Goal: Task Accomplishment & Management: Use online tool/utility

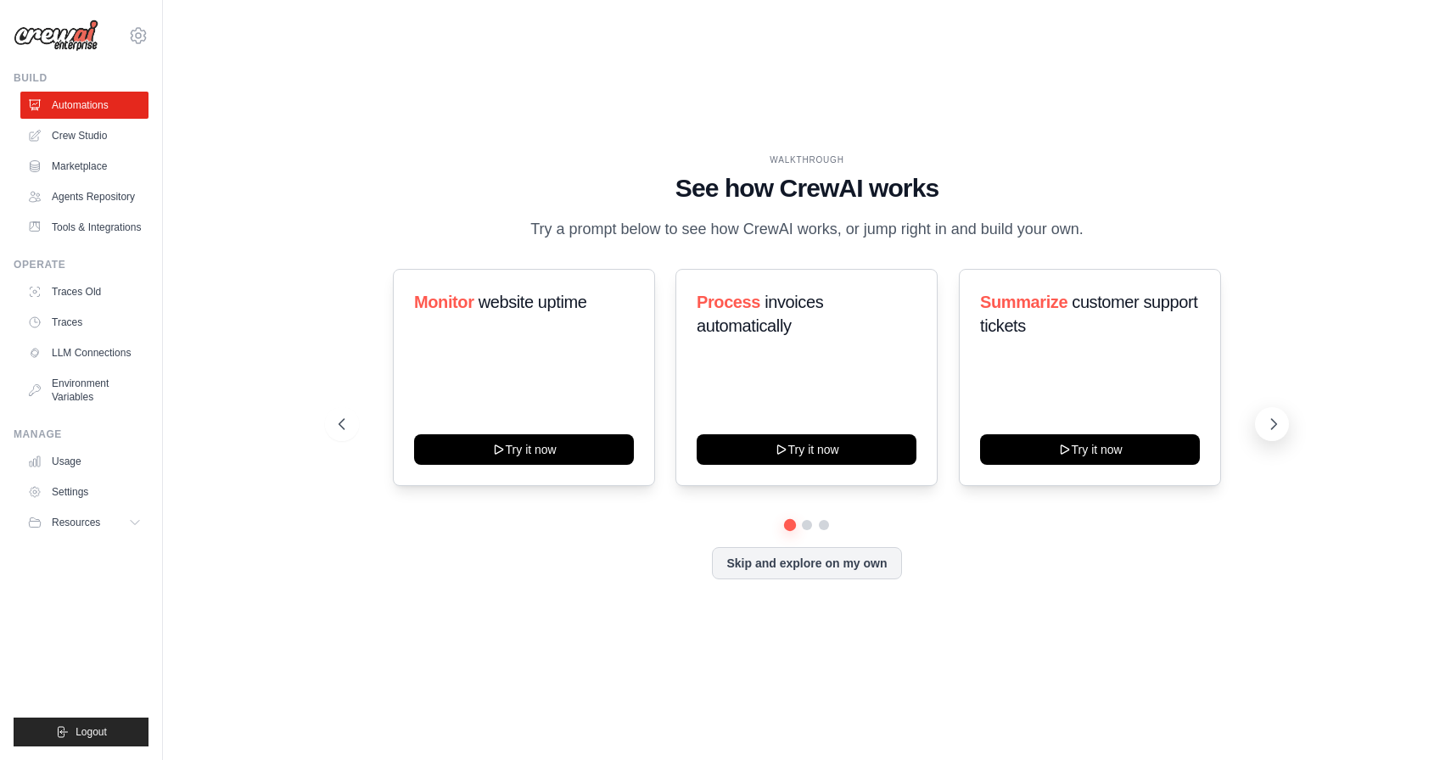
click at [1277, 427] on icon at bounding box center [1273, 424] width 17 height 17
click at [759, 557] on button "Skip and explore on my own" at bounding box center [806, 562] width 189 height 32
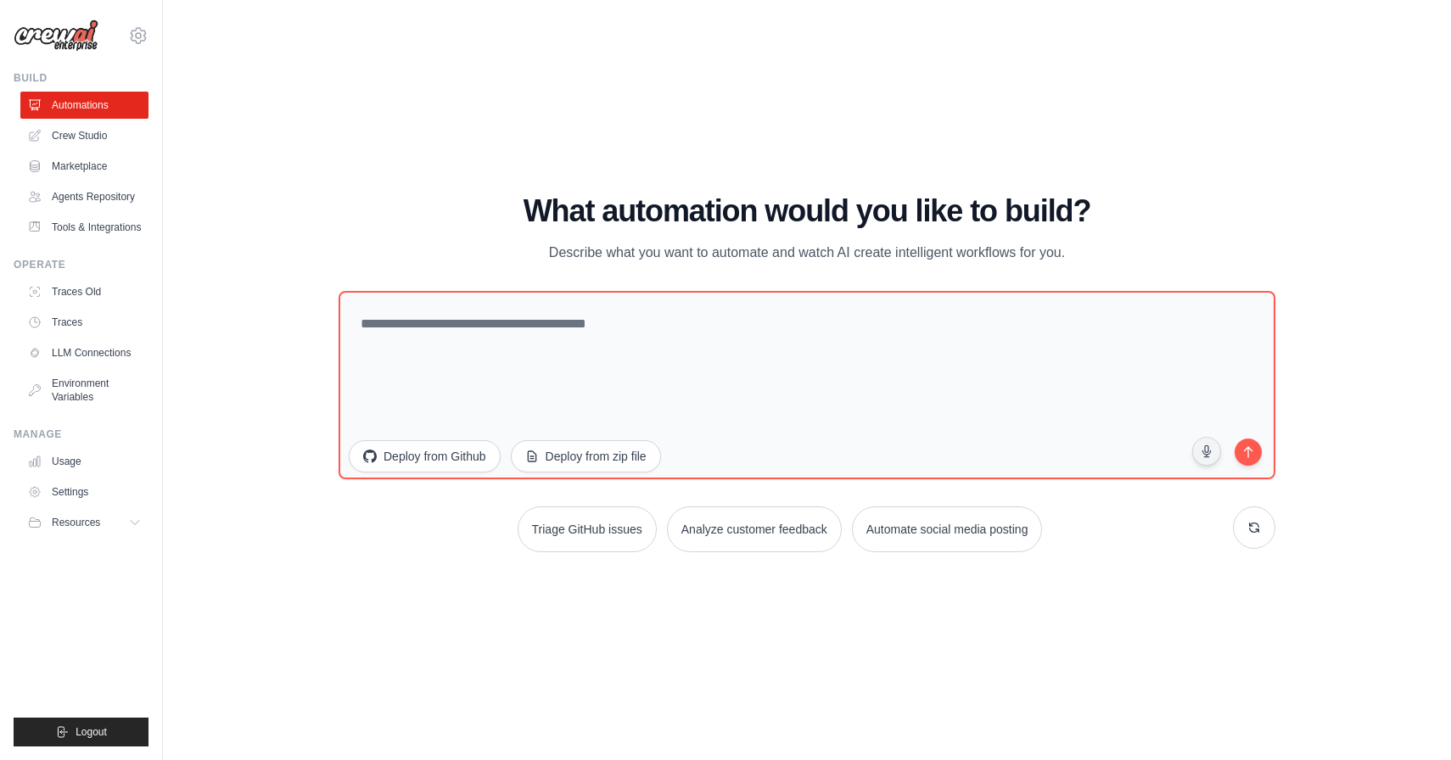
click at [301, 180] on div "WALKTHROUGH See how CrewAI works Try a prompt below to see how CrewAI works, or…" at bounding box center [807, 380] width 1234 height 726
click at [102, 138] on link "Crew Studio" at bounding box center [86, 135] width 128 height 27
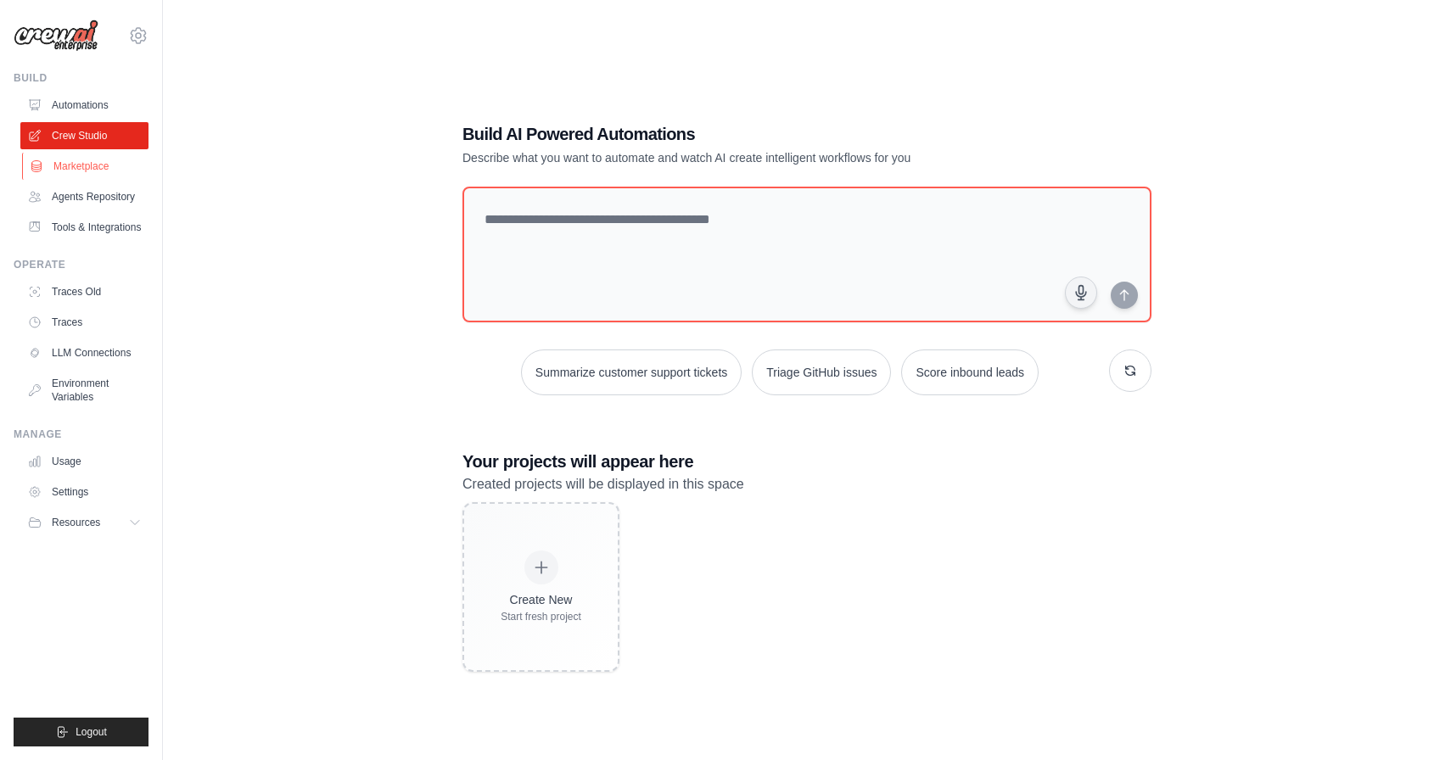
click at [91, 172] on link "Marketplace" at bounding box center [86, 166] width 128 height 27
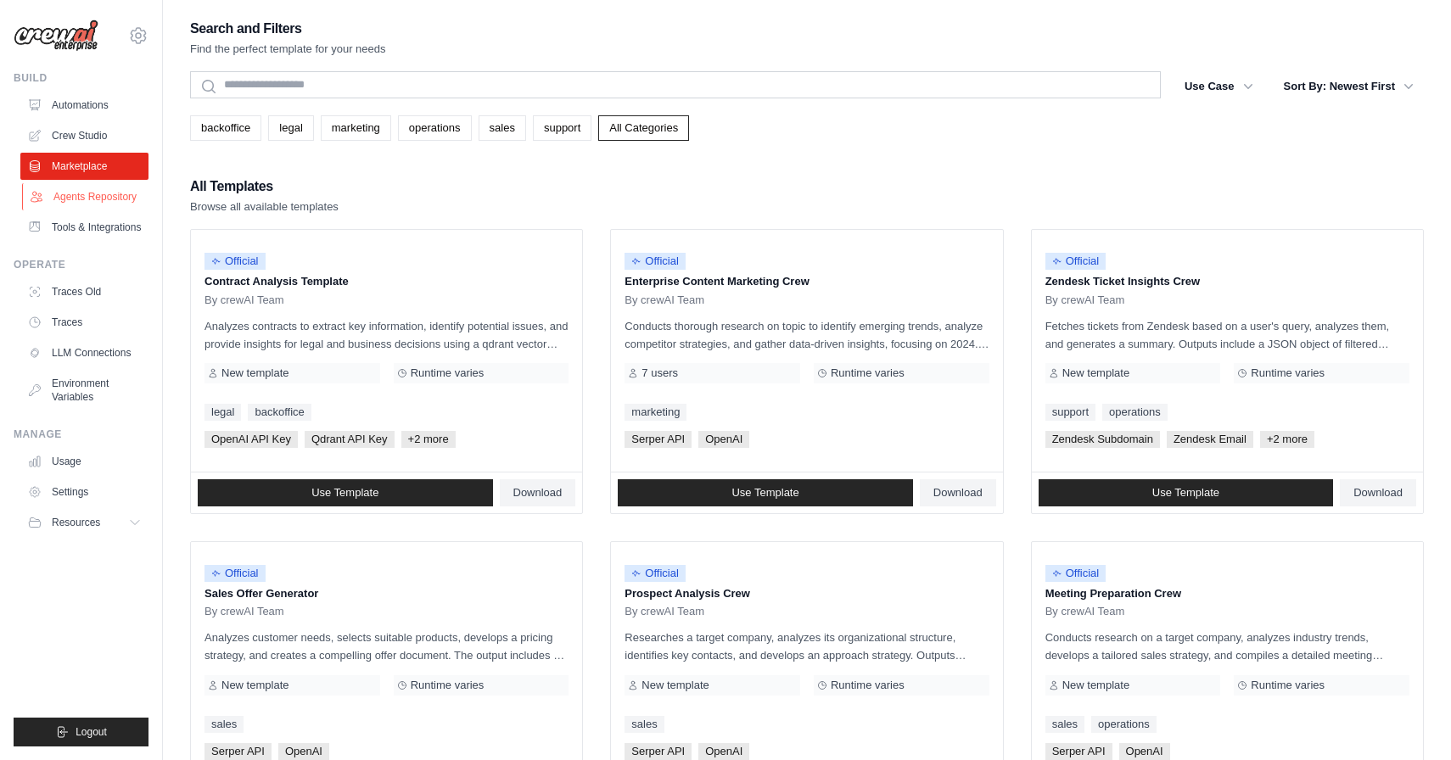
click at [92, 191] on link "Agents Repository" at bounding box center [86, 196] width 128 height 27
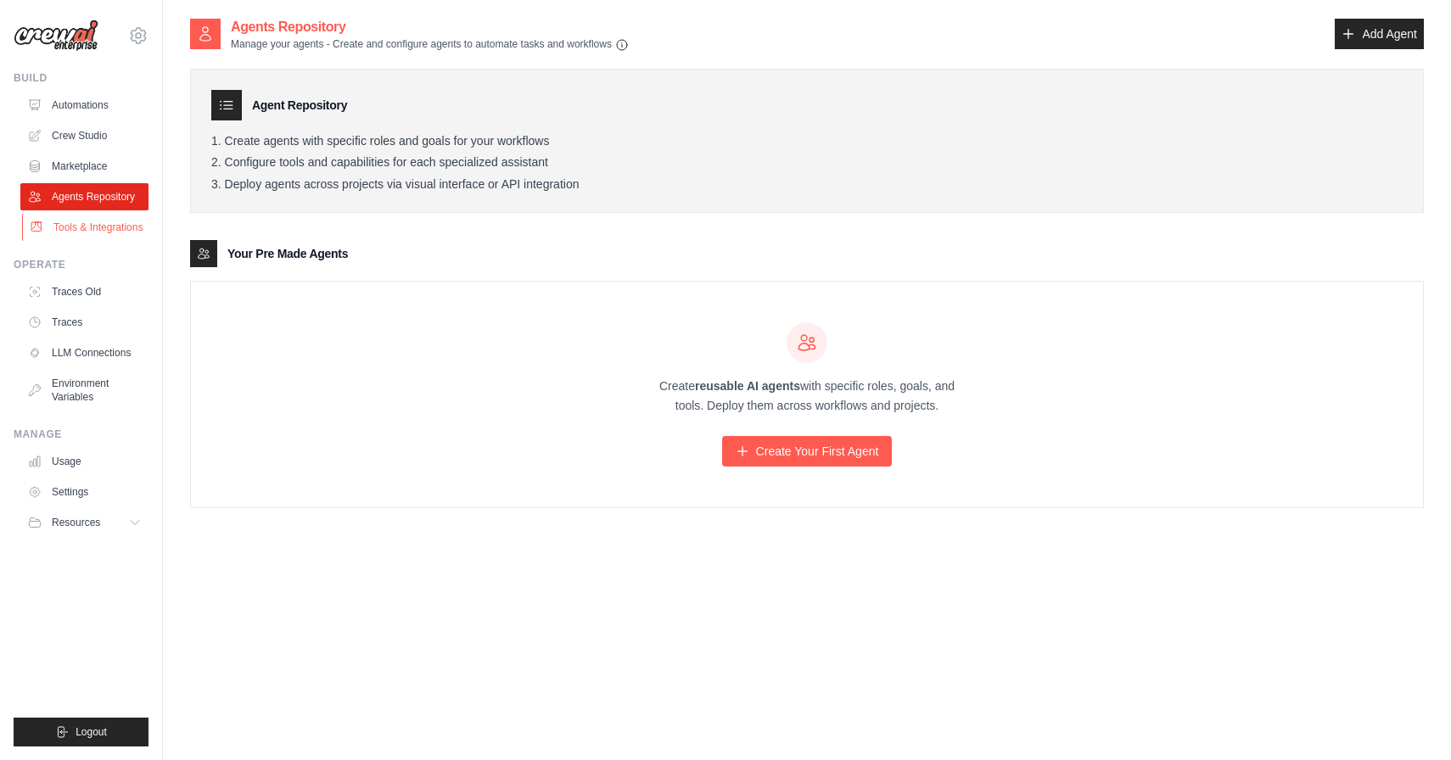
click at [91, 227] on link "Tools & Integrations" at bounding box center [86, 227] width 128 height 27
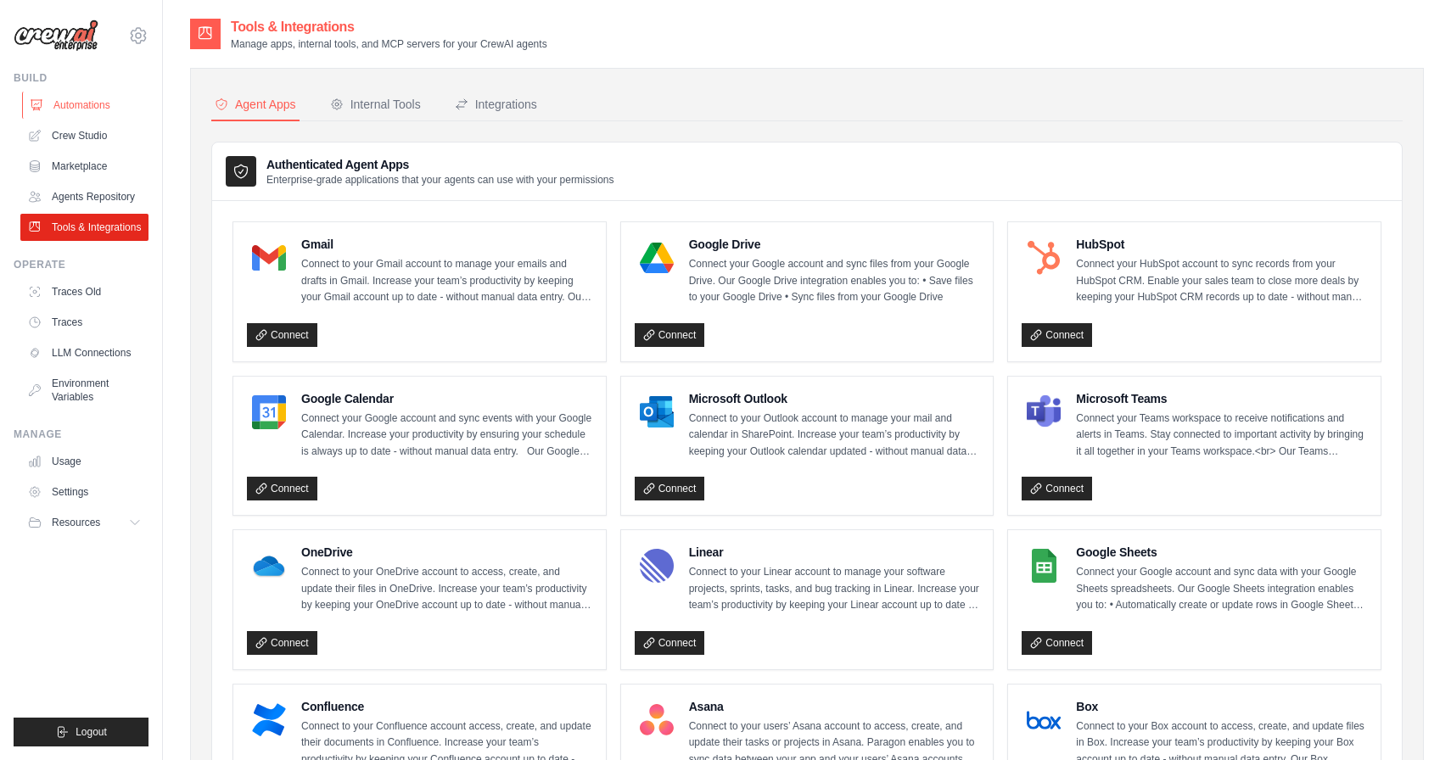
click at [99, 109] on link "Automations" at bounding box center [86, 105] width 128 height 27
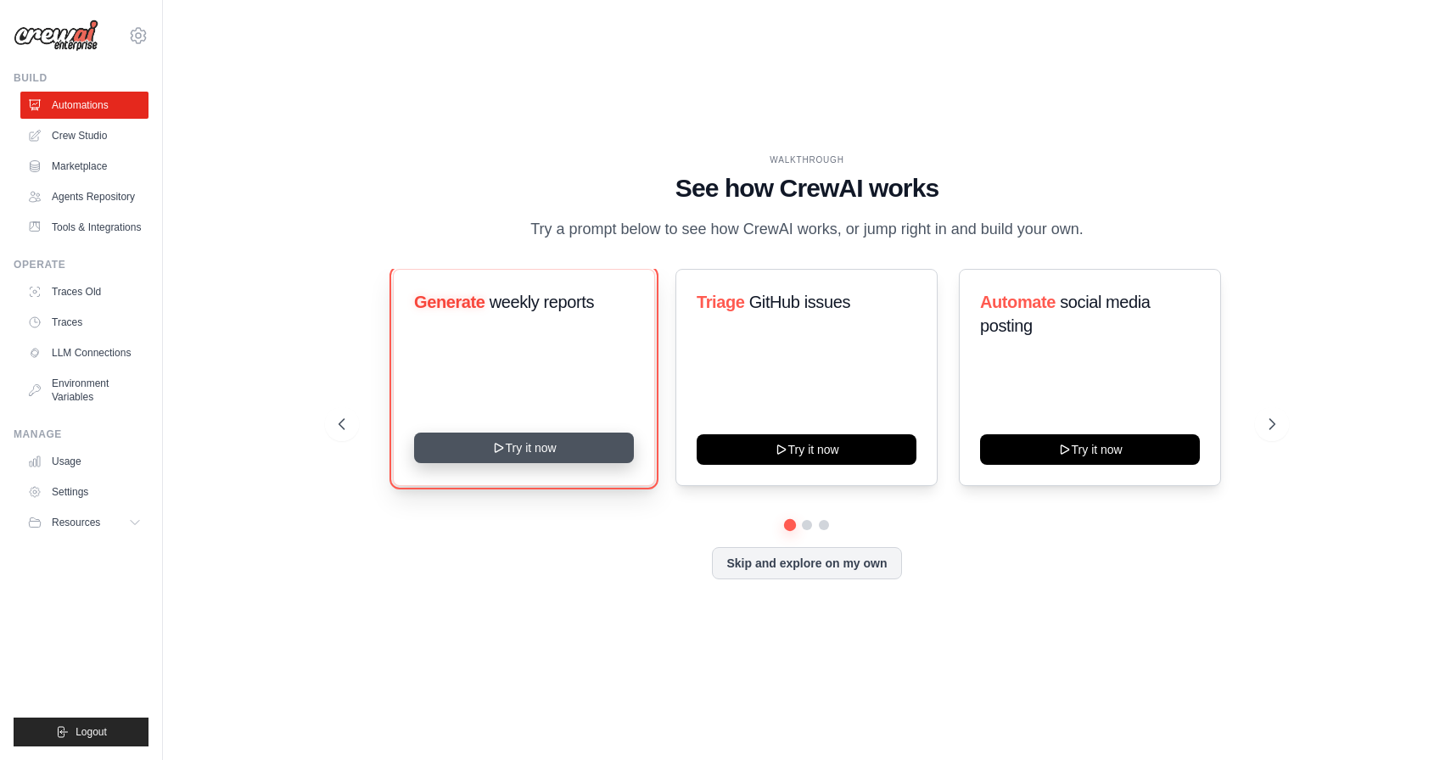
click at [512, 454] on button "Try it now" at bounding box center [524, 448] width 220 height 31
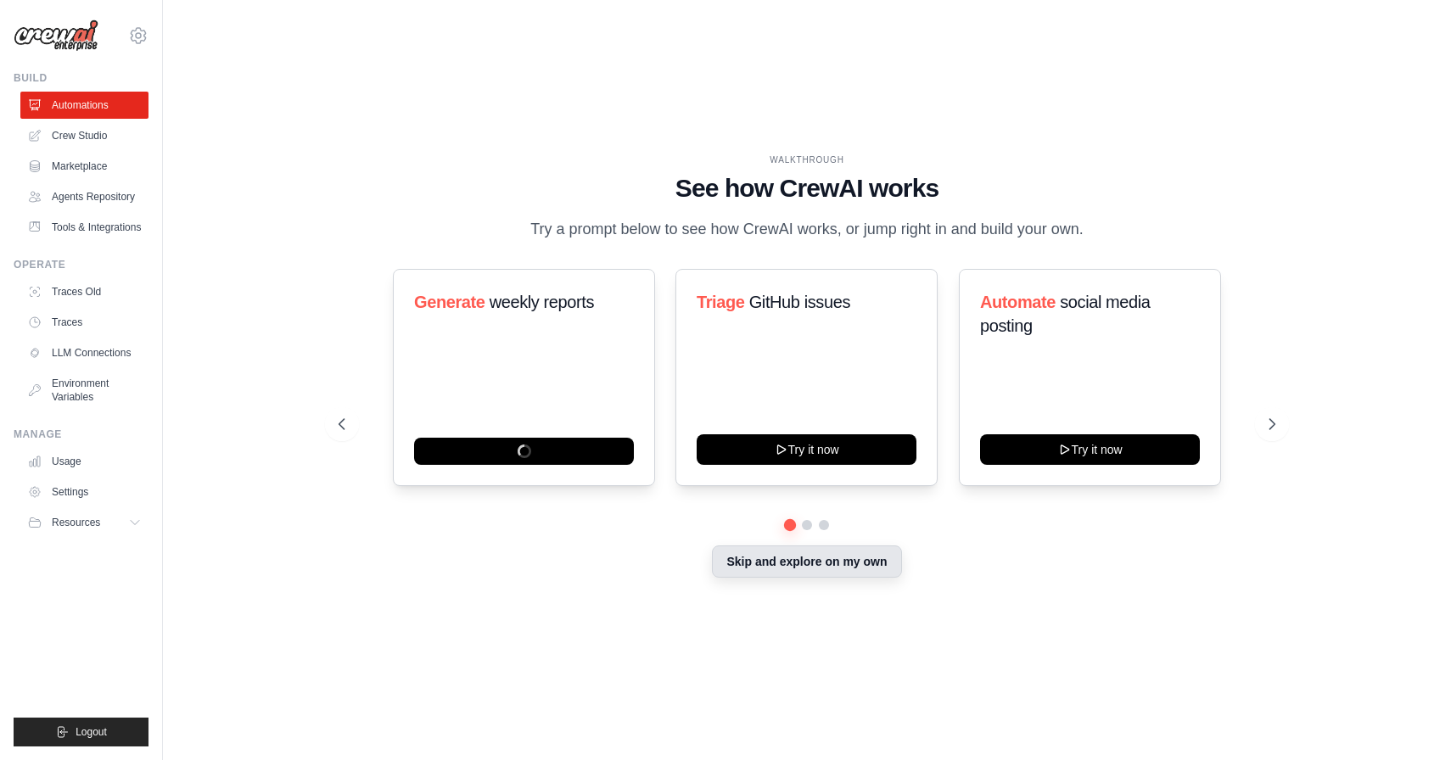
click at [794, 557] on button "Skip and explore on my own" at bounding box center [806, 562] width 189 height 32
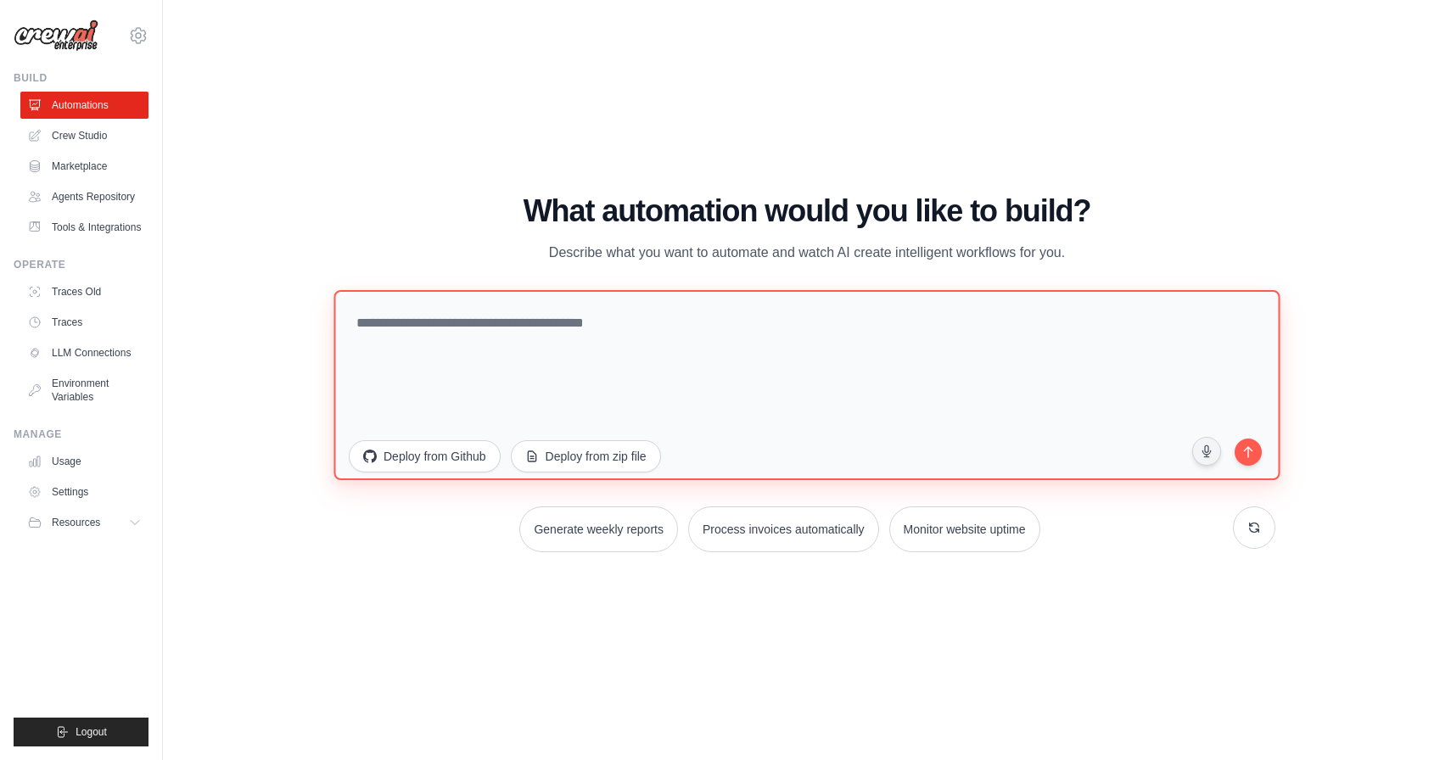
click at [888, 378] on textarea at bounding box center [806, 385] width 946 height 190
click at [406, 348] on textarea at bounding box center [806, 385] width 946 height 190
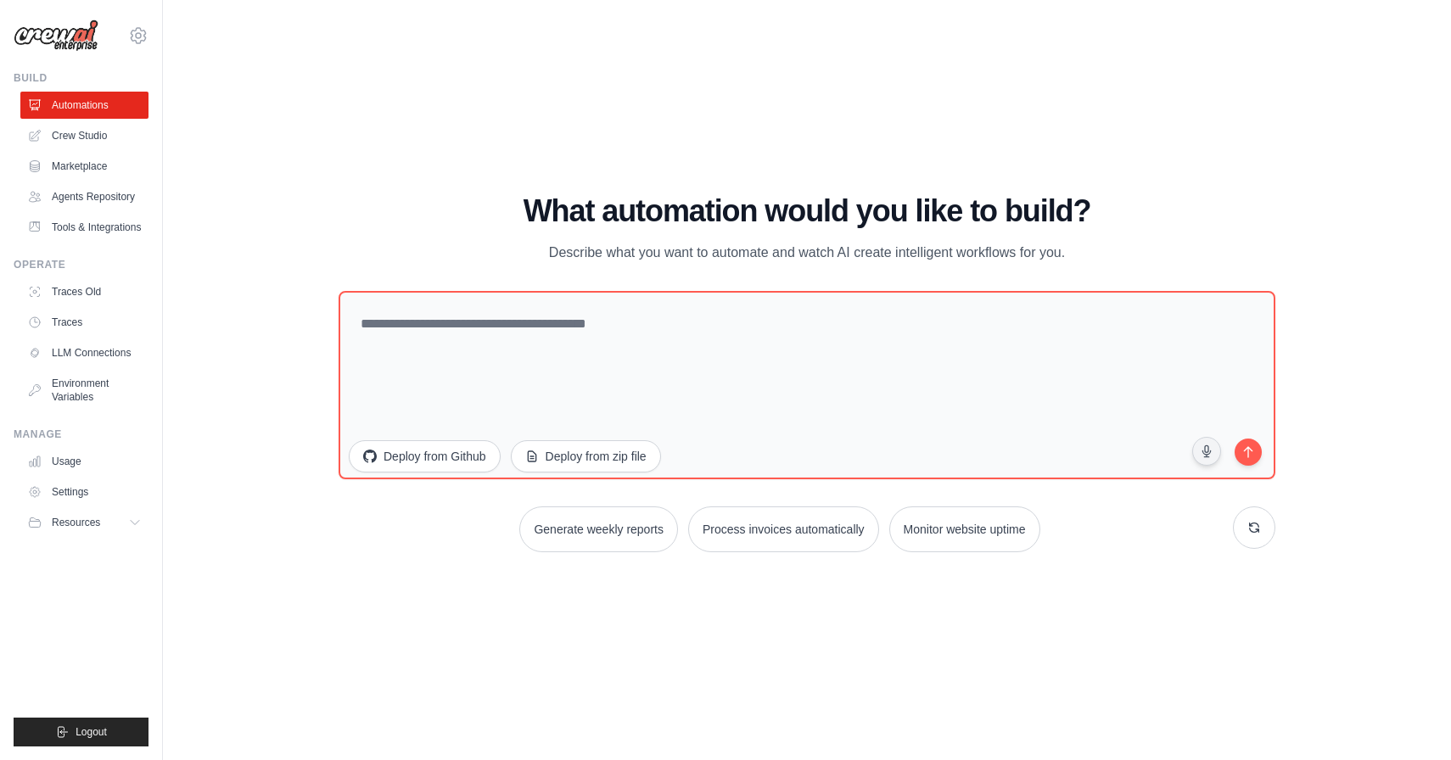
click at [278, 284] on div "WALKTHROUGH See how CrewAI works Try a prompt below to see how CrewAI works, or…" at bounding box center [807, 380] width 1234 height 726
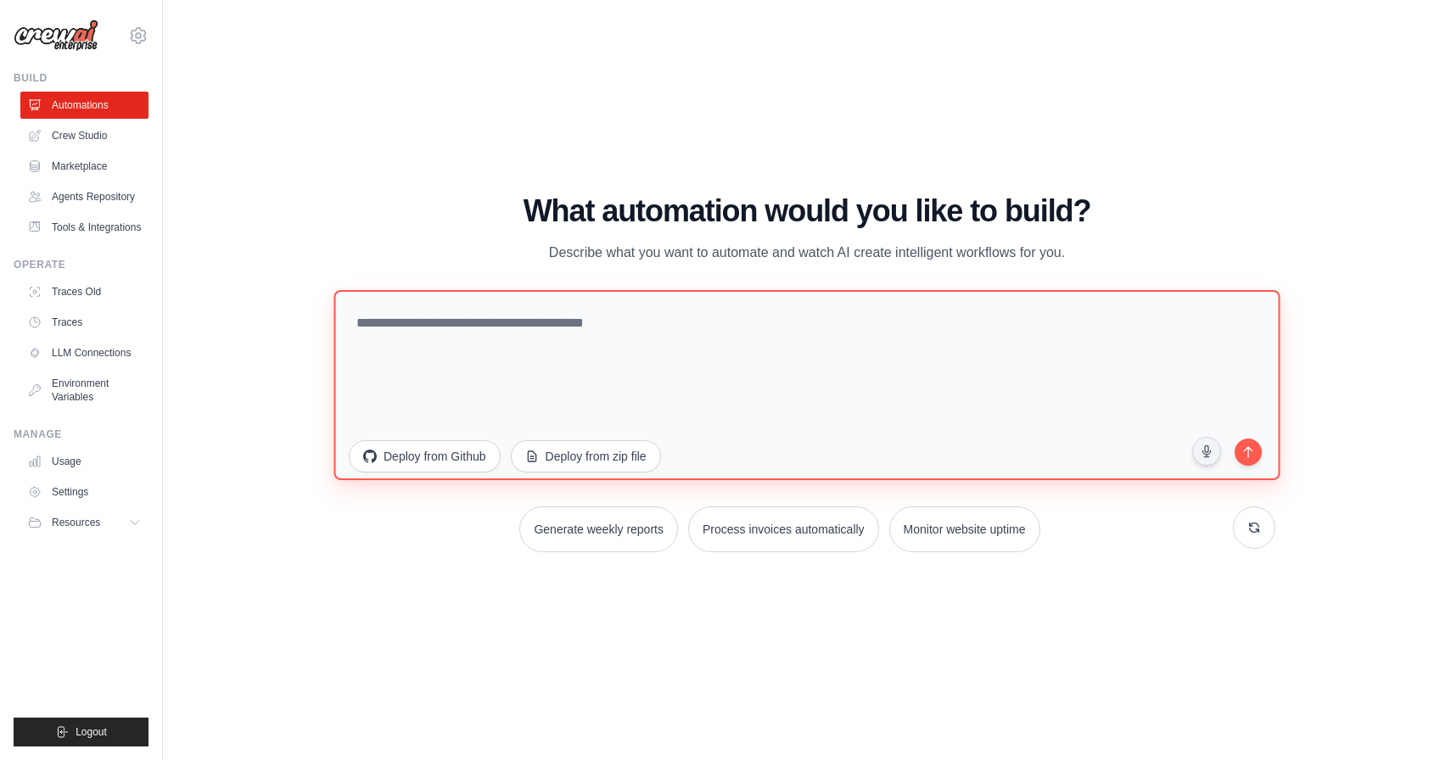
click at [846, 350] on textarea at bounding box center [806, 385] width 946 height 190
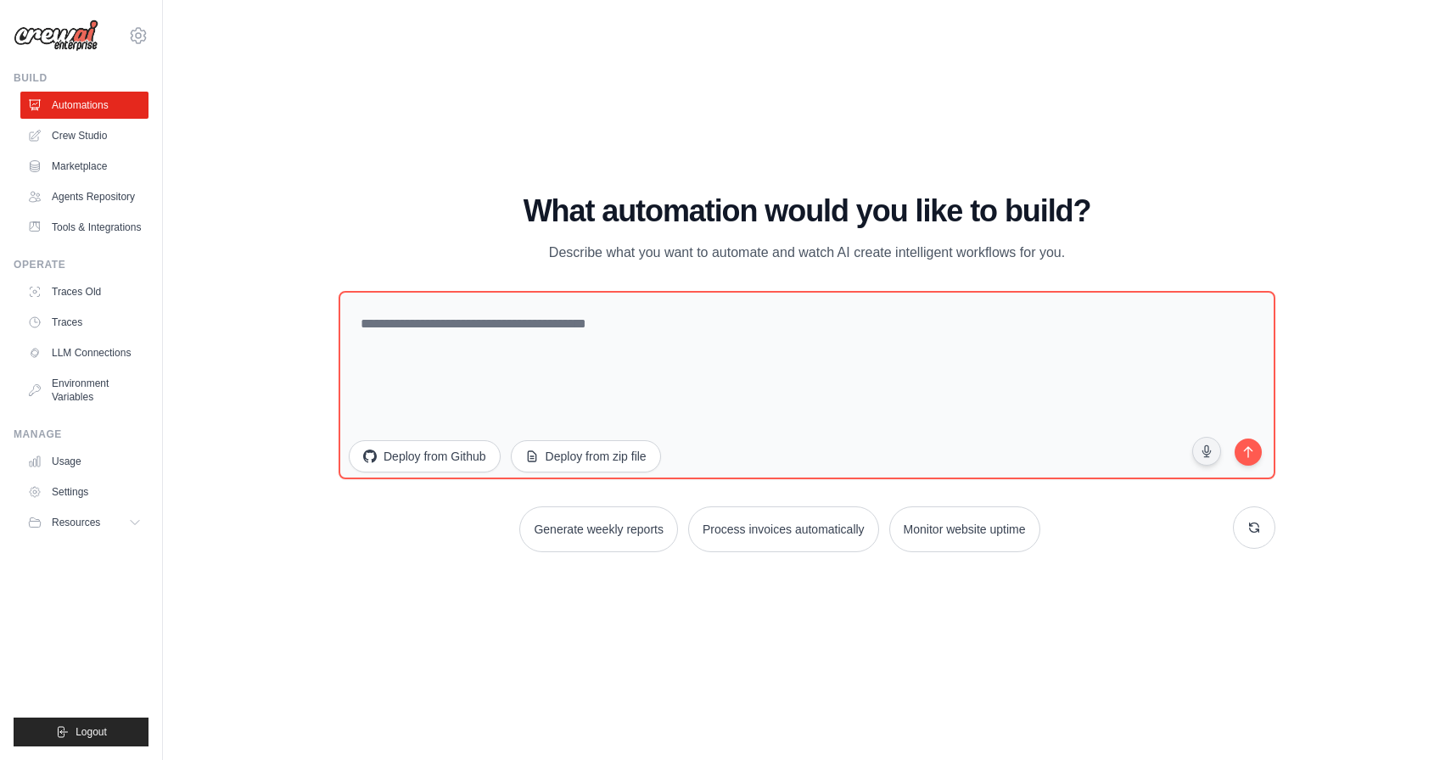
click at [1284, 268] on div "WALKTHROUGH See how CrewAI works Try a prompt below to see how CrewAI works, or…" at bounding box center [806, 380] width 977 height 372
click at [113, 143] on link "Crew Studio" at bounding box center [86, 135] width 128 height 27
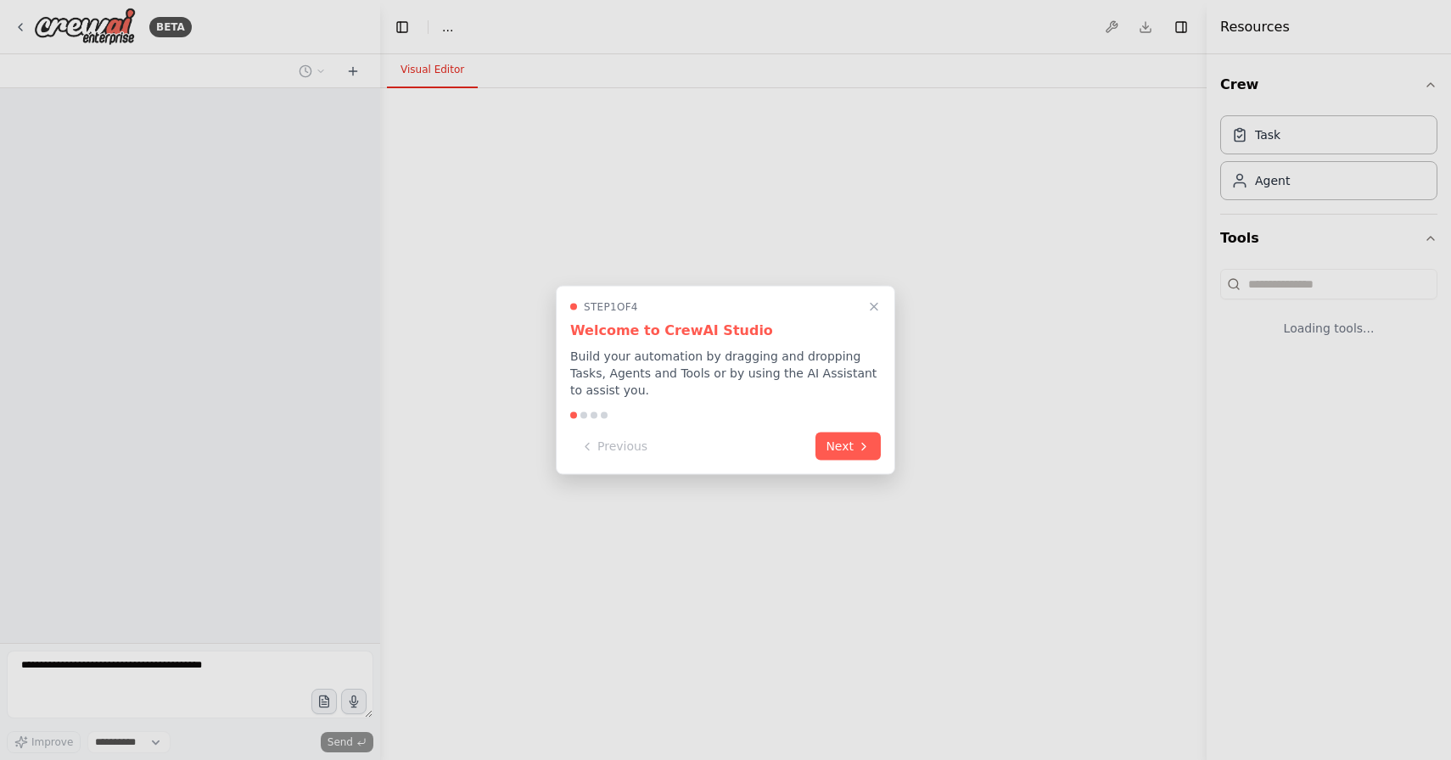
select select "****"
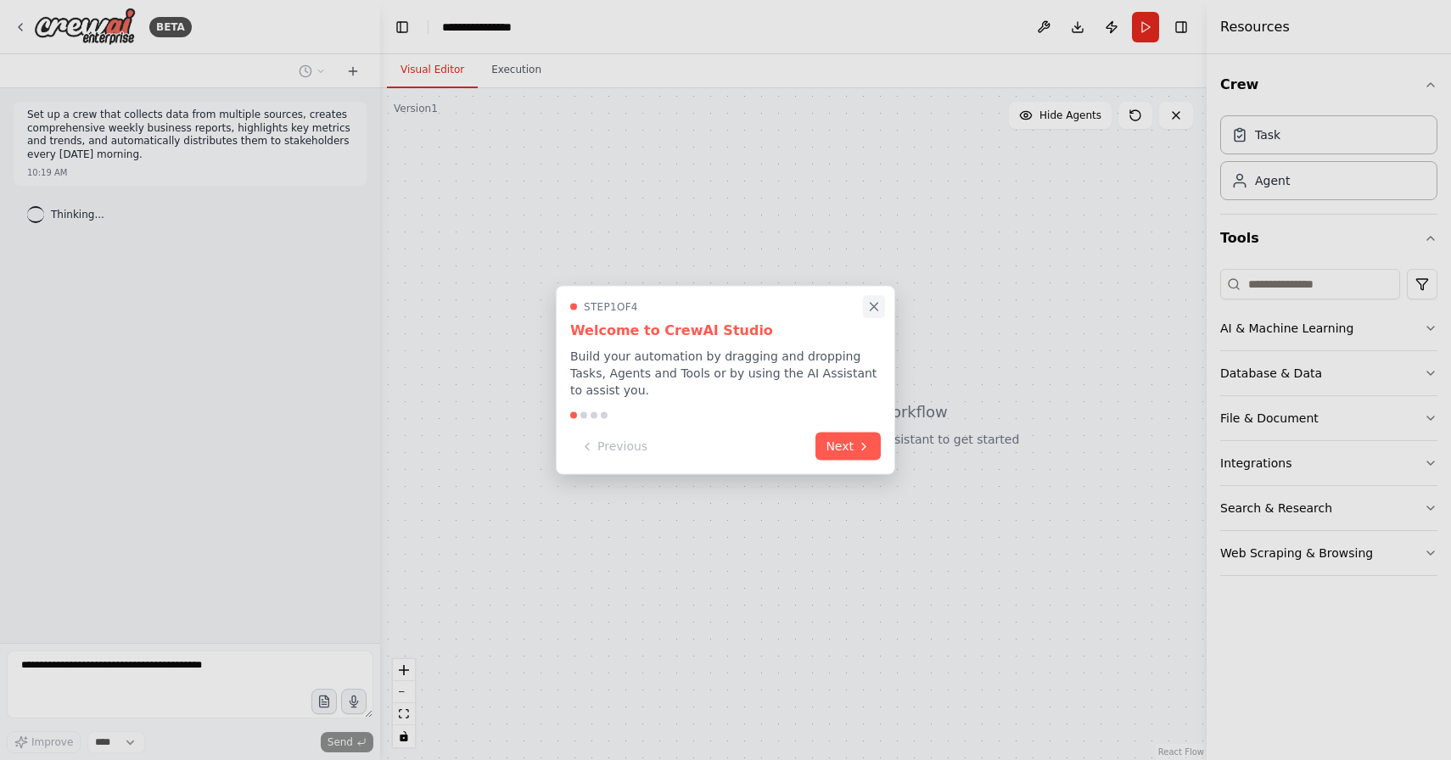
click at [876, 311] on icon "Close walkthrough" at bounding box center [873, 306] width 15 height 15
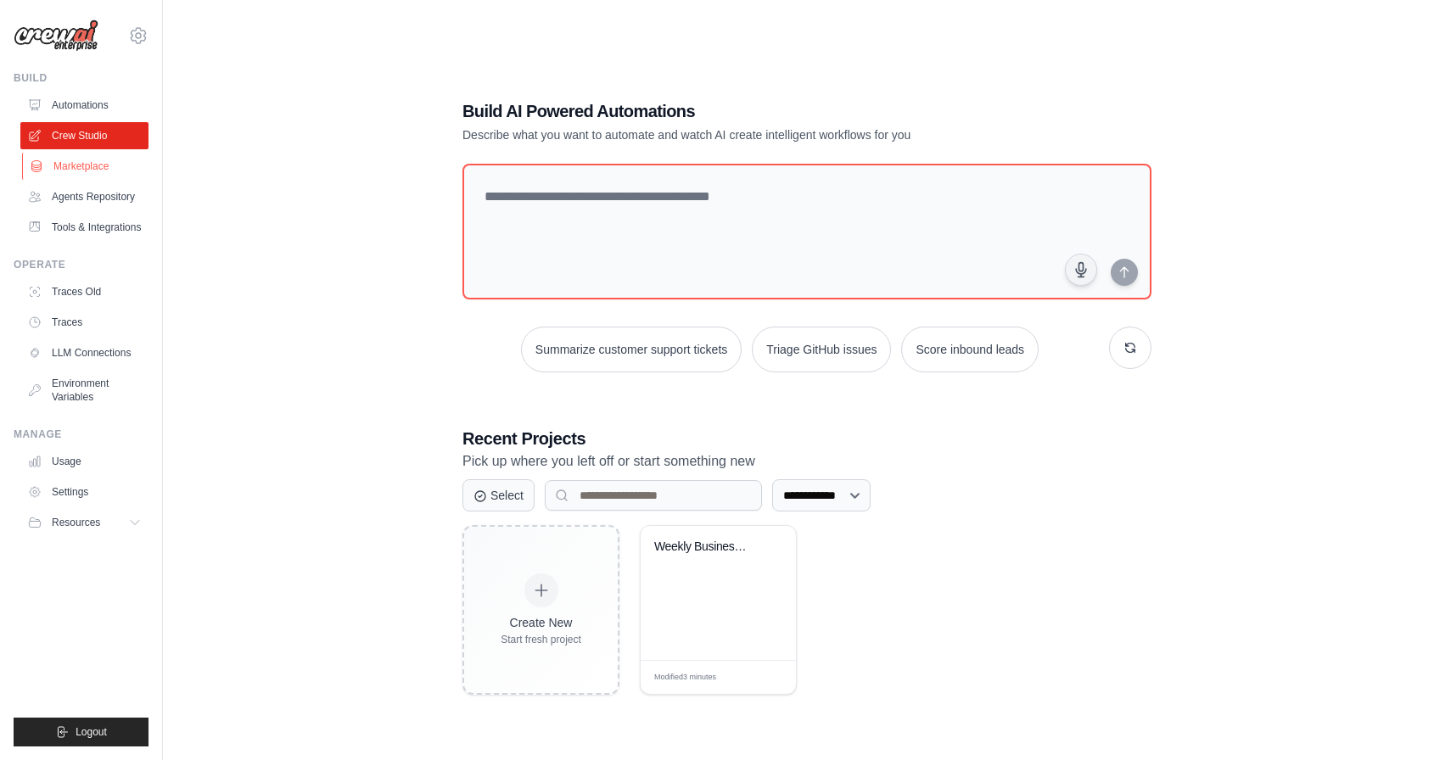
click at [97, 166] on link "Marketplace" at bounding box center [86, 166] width 128 height 27
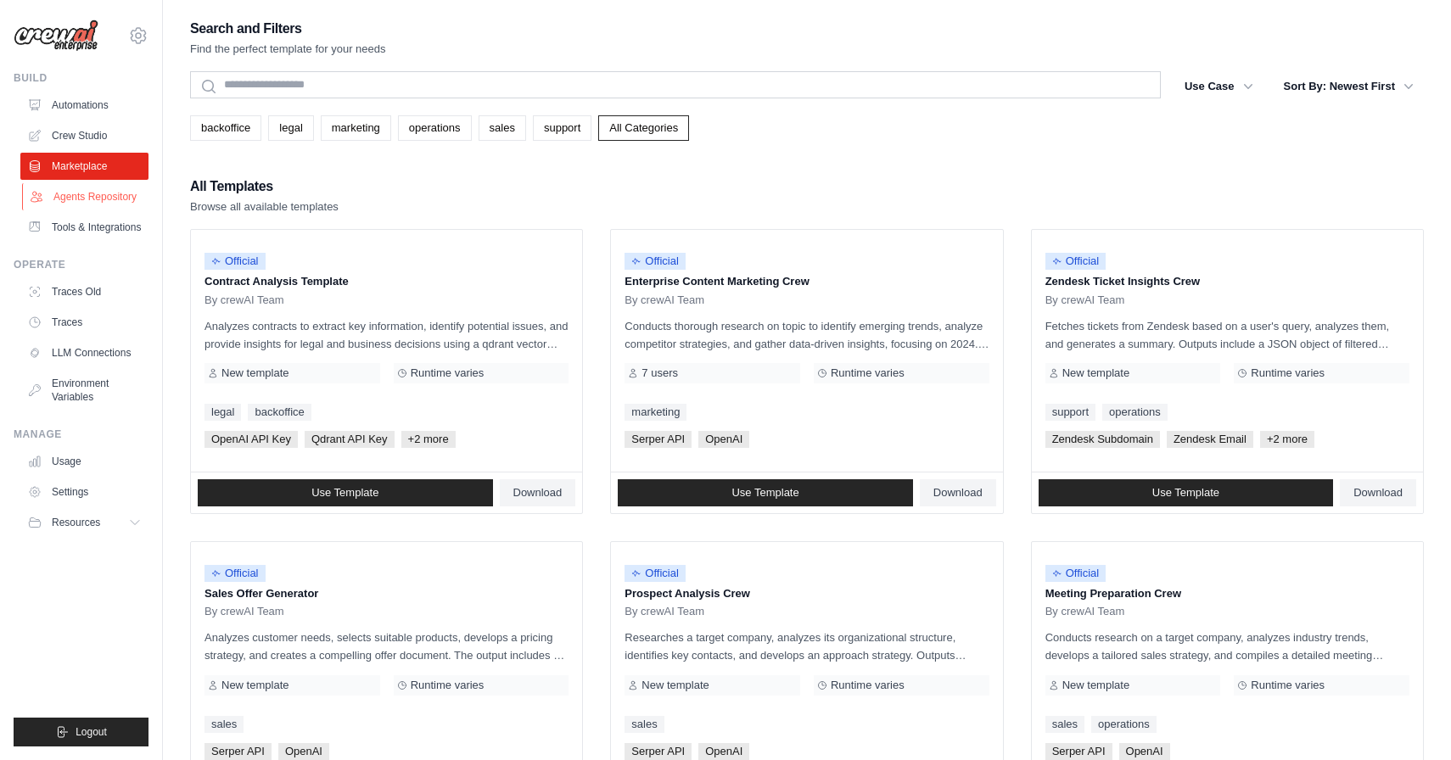
click at [82, 199] on link "Agents Repository" at bounding box center [86, 196] width 128 height 27
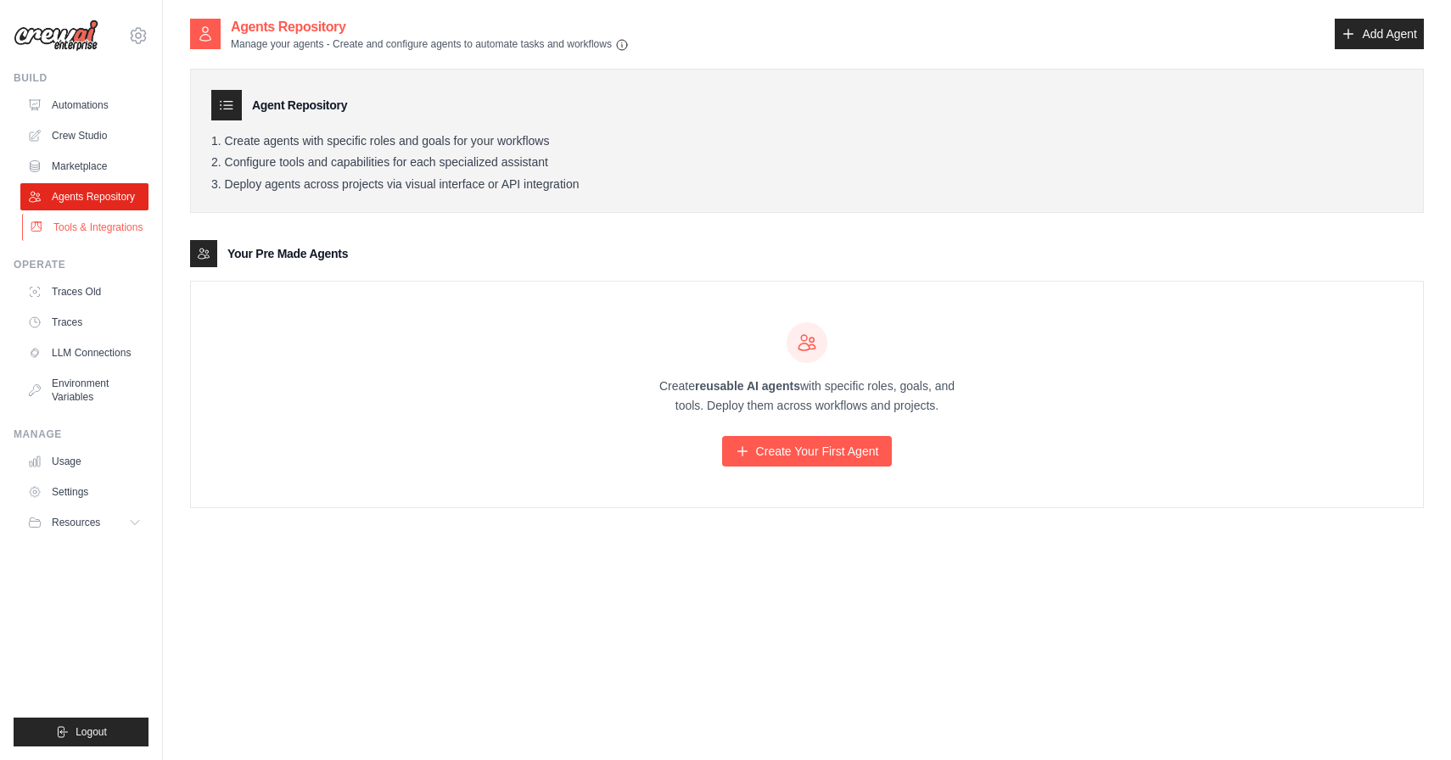
click at [77, 238] on link "Tools & Integrations" at bounding box center [86, 227] width 128 height 27
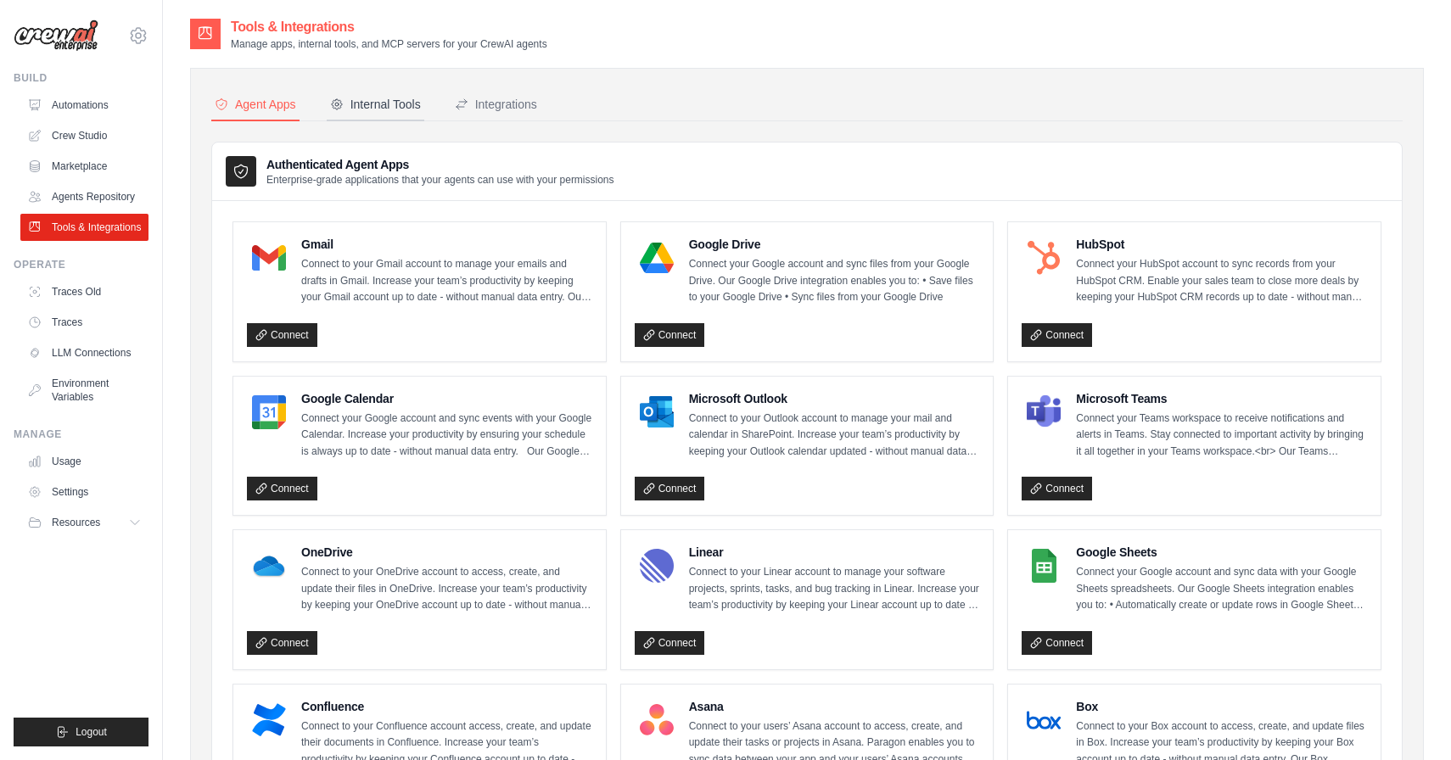
click at [386, 116] on button "Internal Tools" at bounding box center [376, 105] width 98 height 32
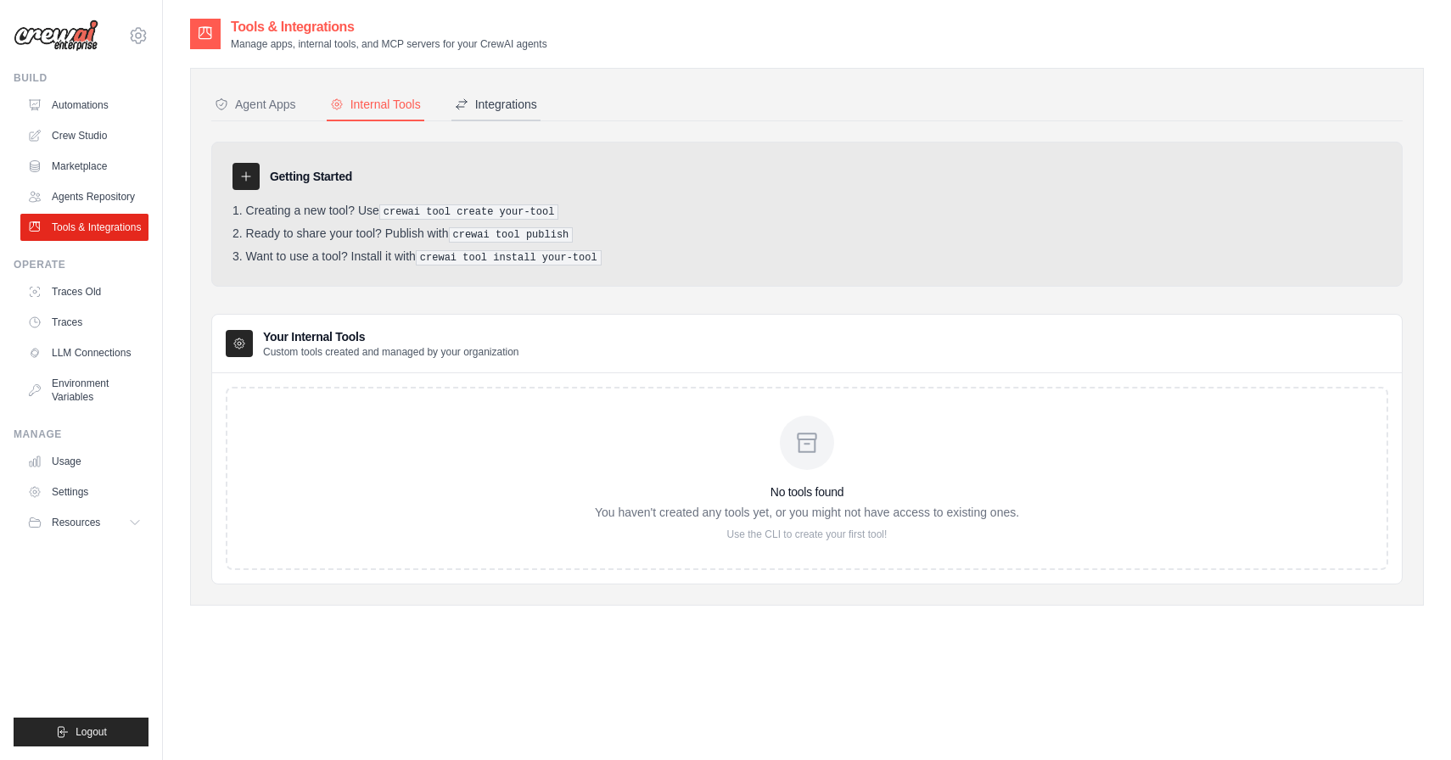
click at [518, 120] on button "Integrations" at bounding box center [495, 105] width 89 height 32
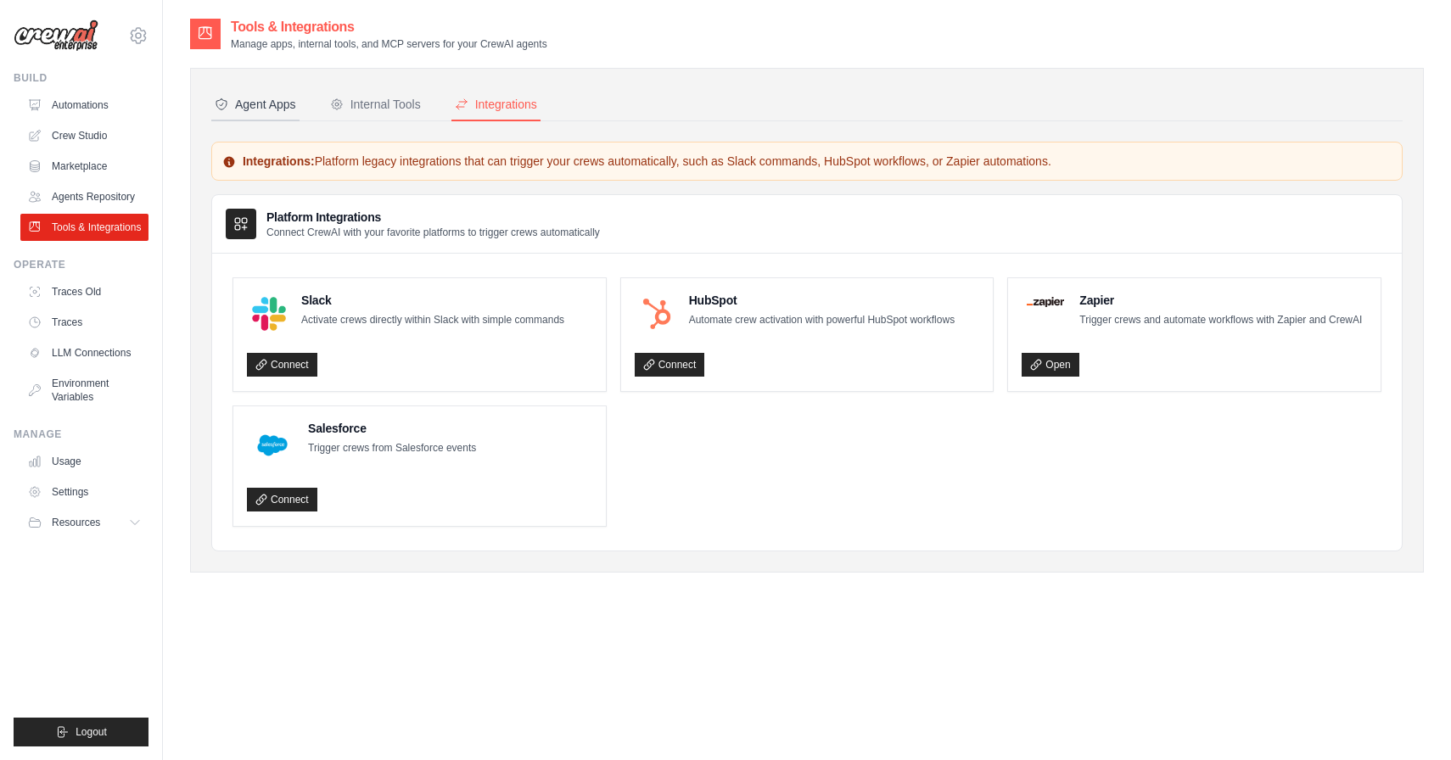
click at [292, 107] on div "Agent Apps" at bounding box center [255, 104] width 81 height 17
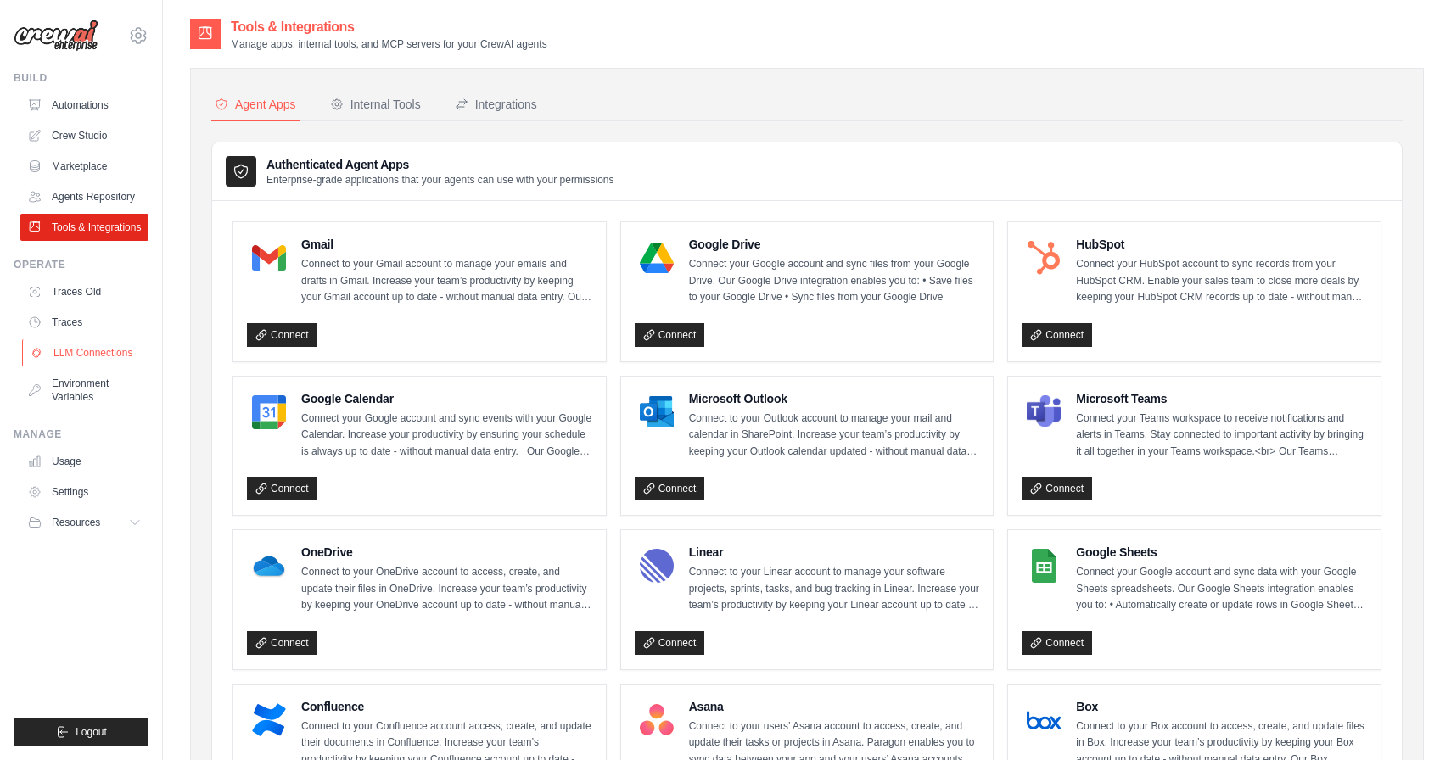
click at [85, 357] on link "LLM Connections" at bounding box center [86, 352] width 128 height 27
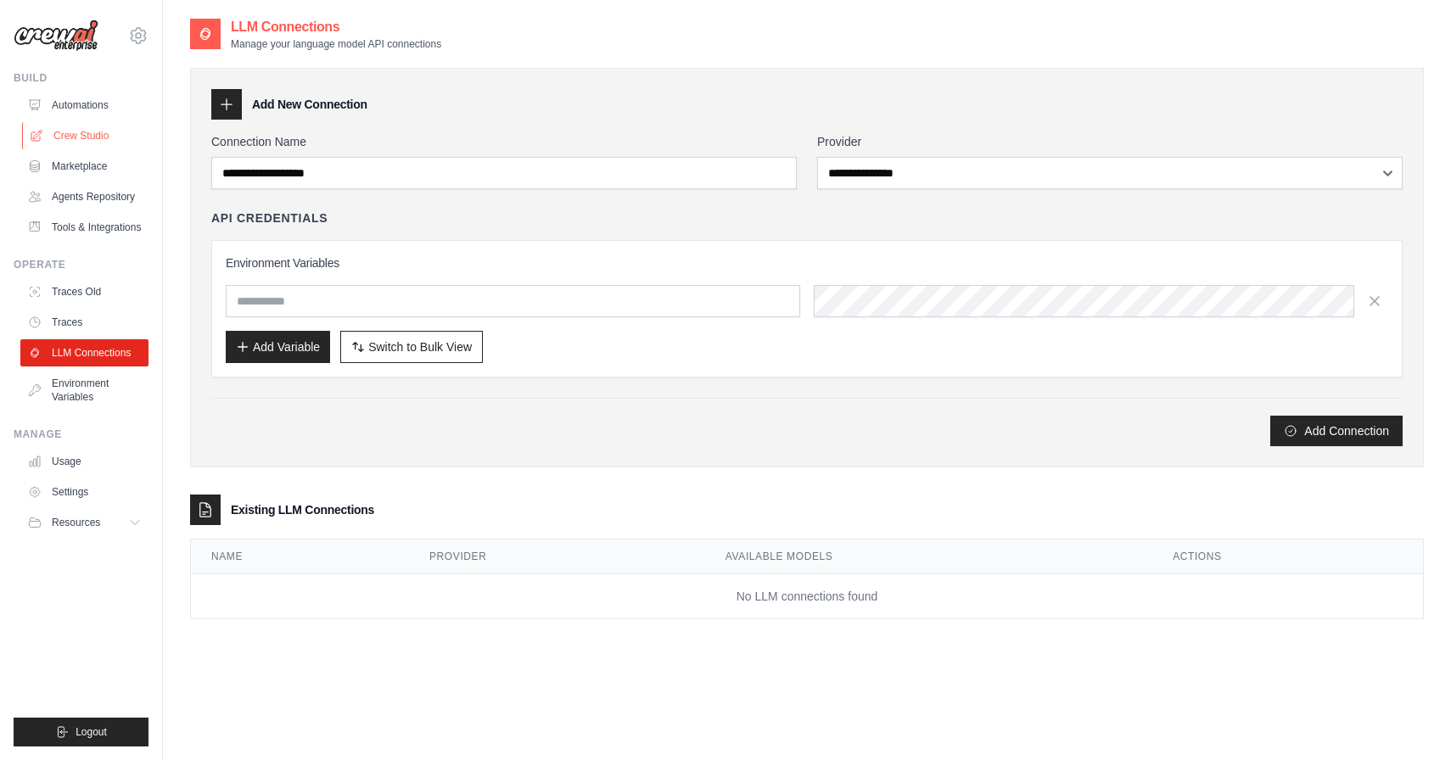
click at [97, 141] on link "Crew Studio" at bounding box center [86, 135] width 128 height 27
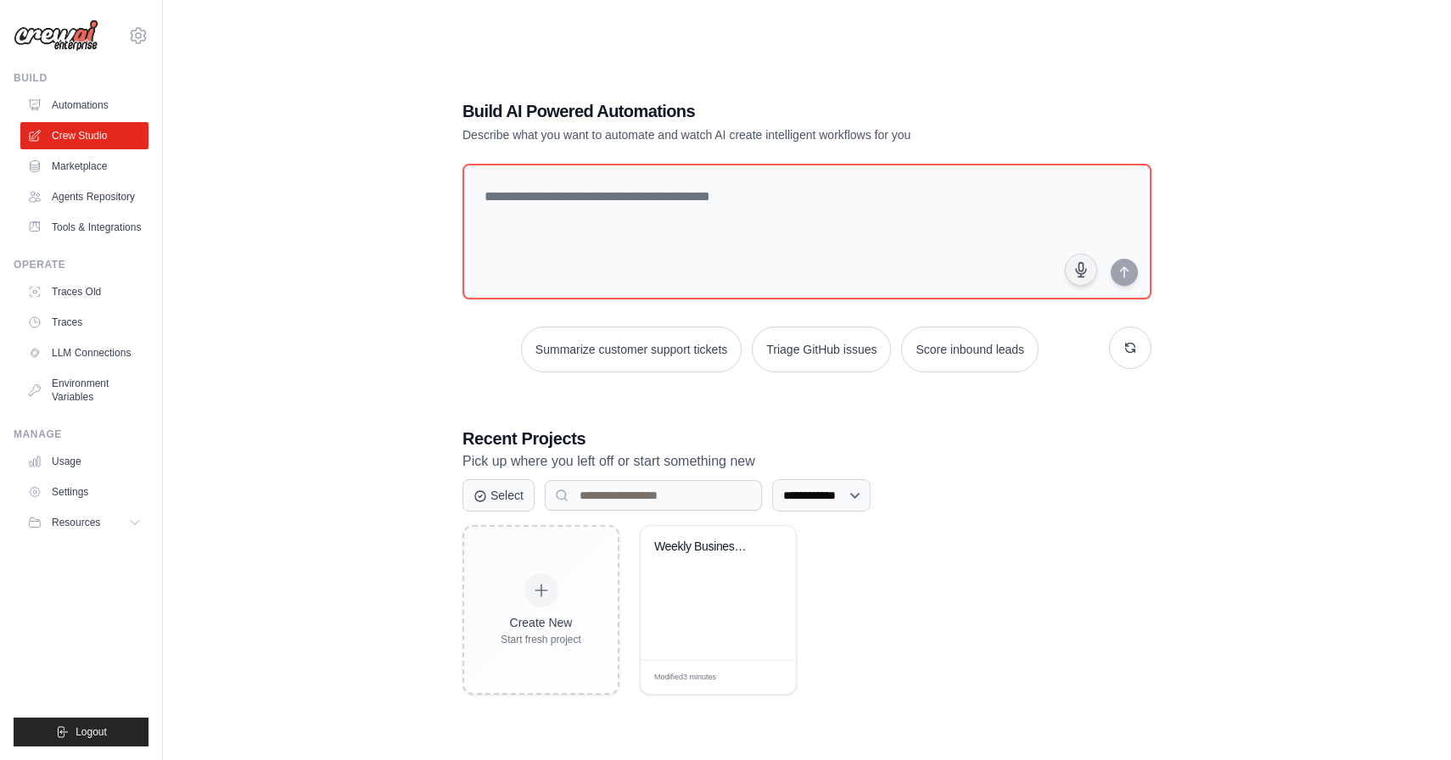
click at [1272, 324] on div "**********" at bounding box center [807, 397] width 1234 height 760
click at [104, 108] on link "Automations" at bounding box center [86, 105] width 128 height 27
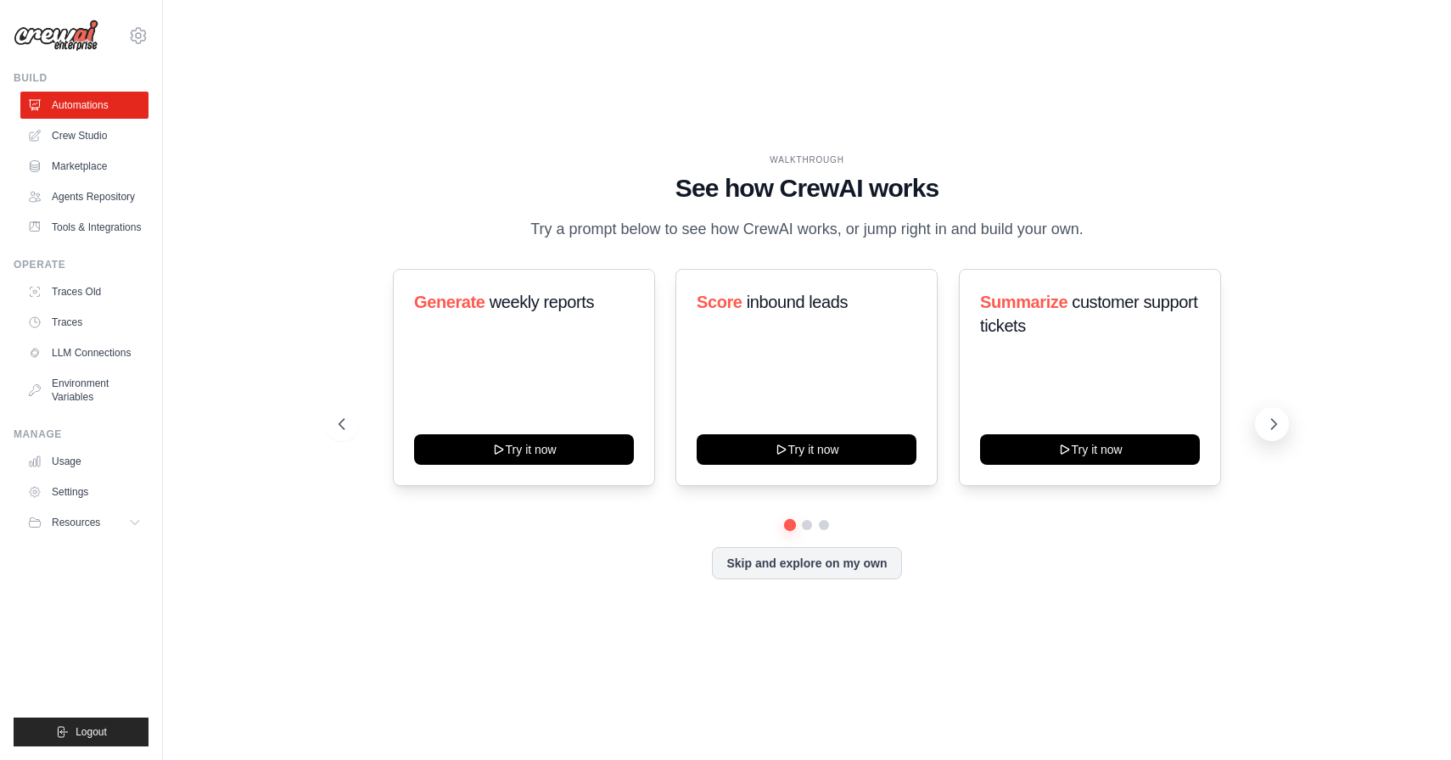
click at [1269, 422] on icon at bounding box center [1273, 424] width 17 height 17
click at [1275, 422] on icon at bounding box center [1274, 424] width 5 height 10
click at [336, 422] on icon at bounding box center [340, 424] width 17 height 17
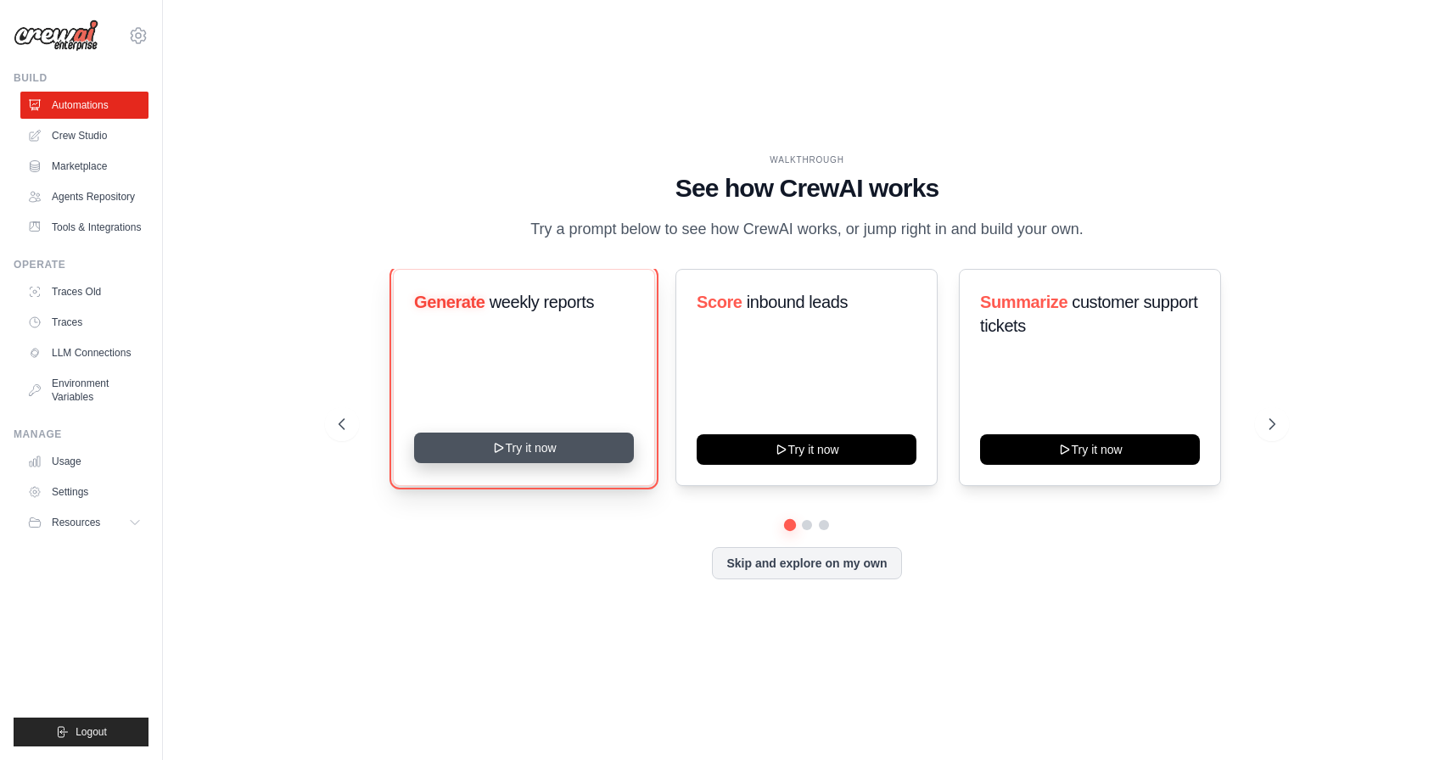
click at [495, 443] on icon at bounding box center [499, 448] width 14 height 14
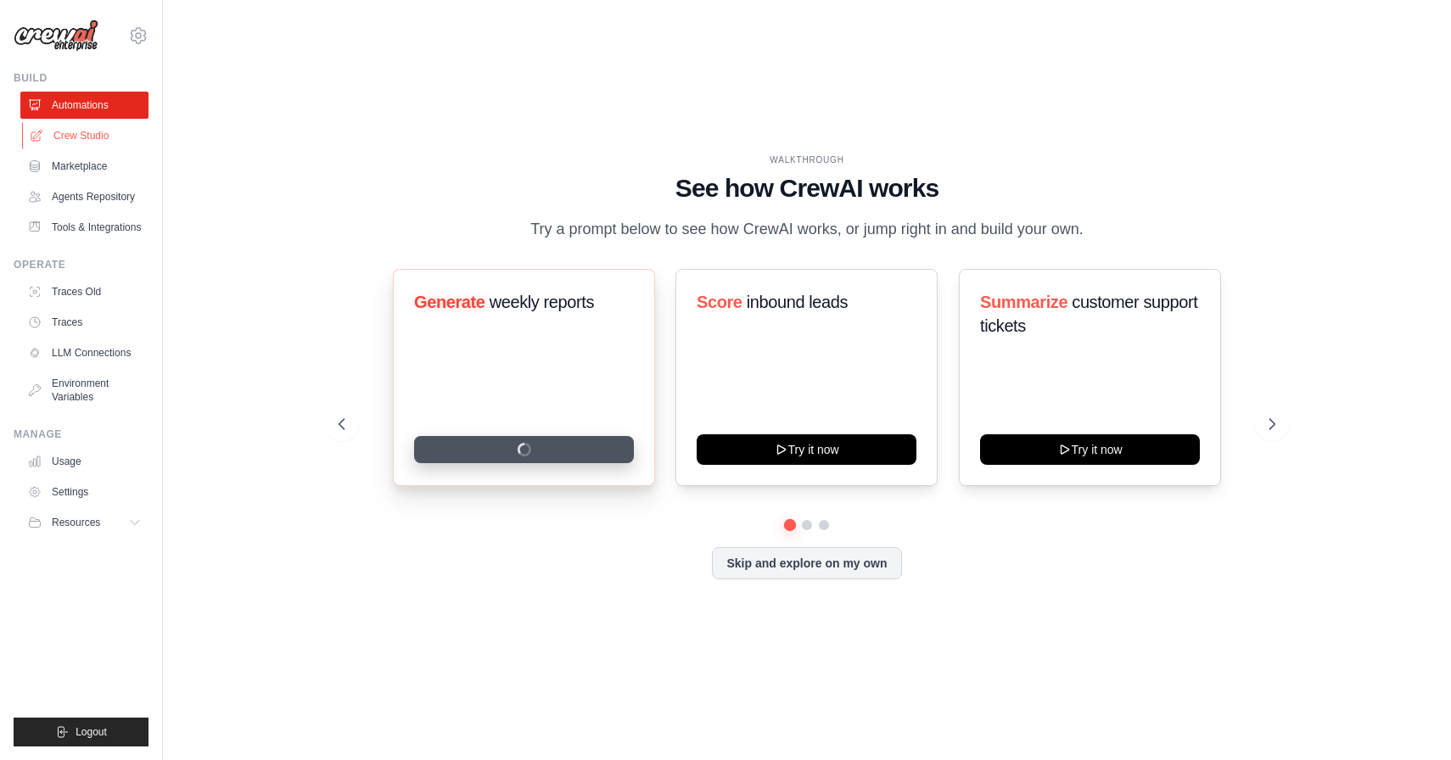
click at [72, 141] on link "Crew Studio" at bounding box center [86, 135] width 128 height 27
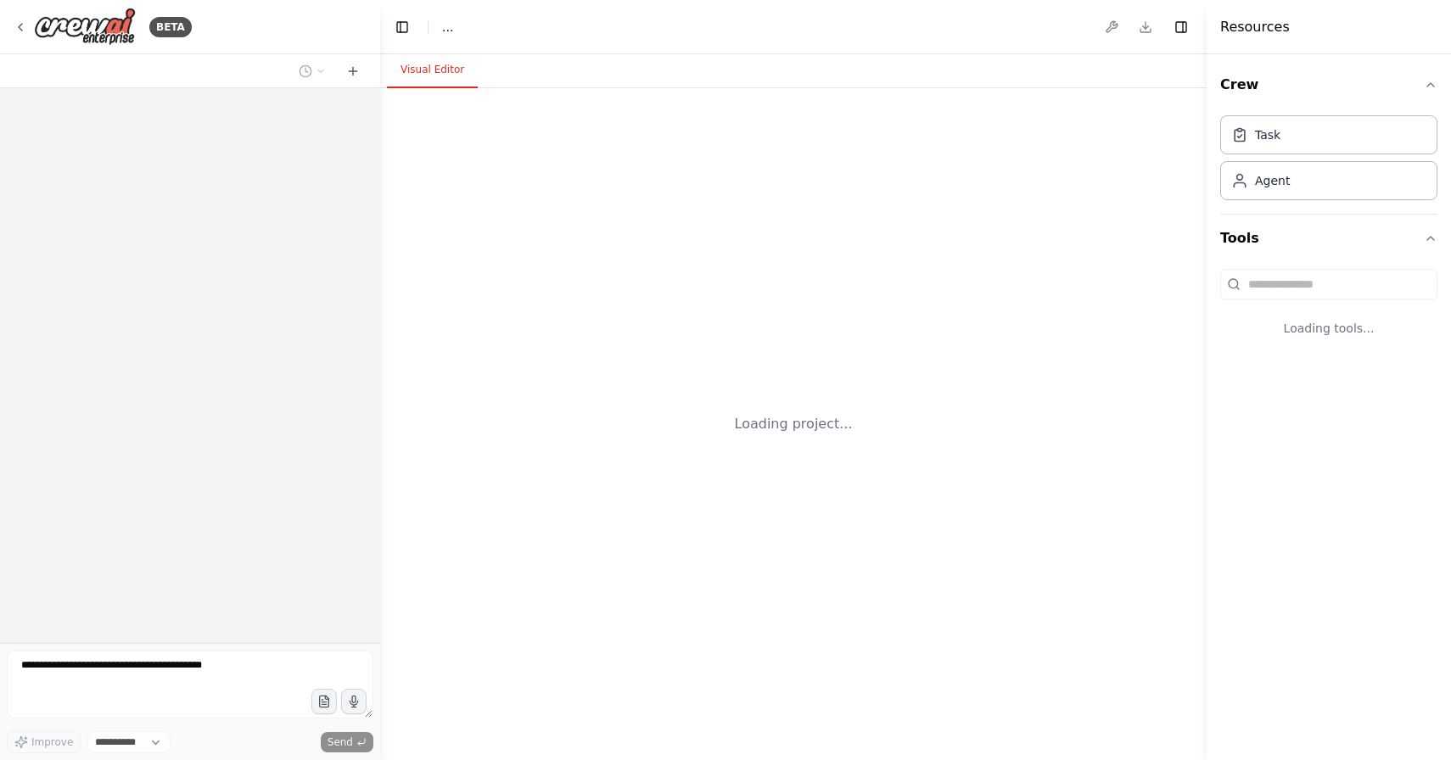
select select "****"
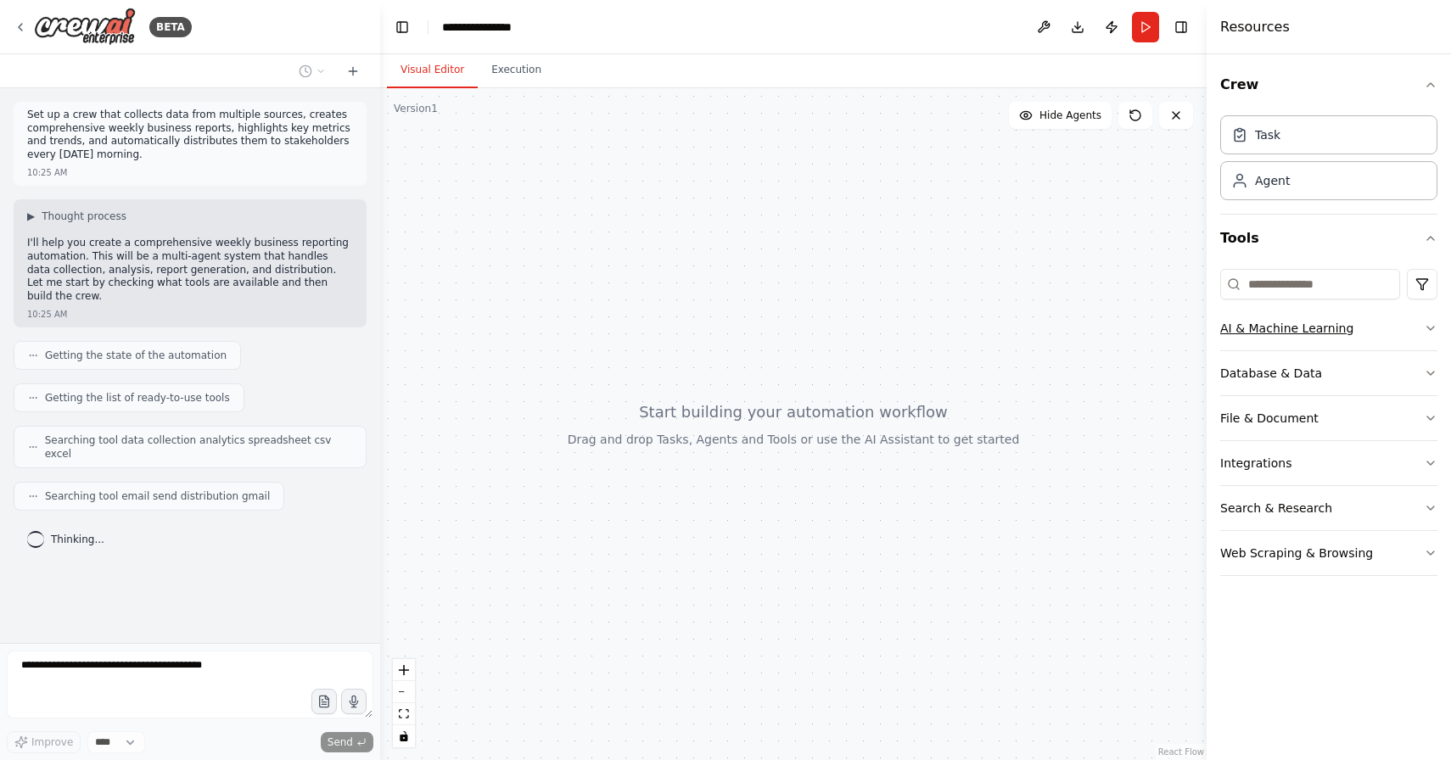
click at [1424, 330] on icon "button" at bounding box center [1431, 329] width 14 height 14
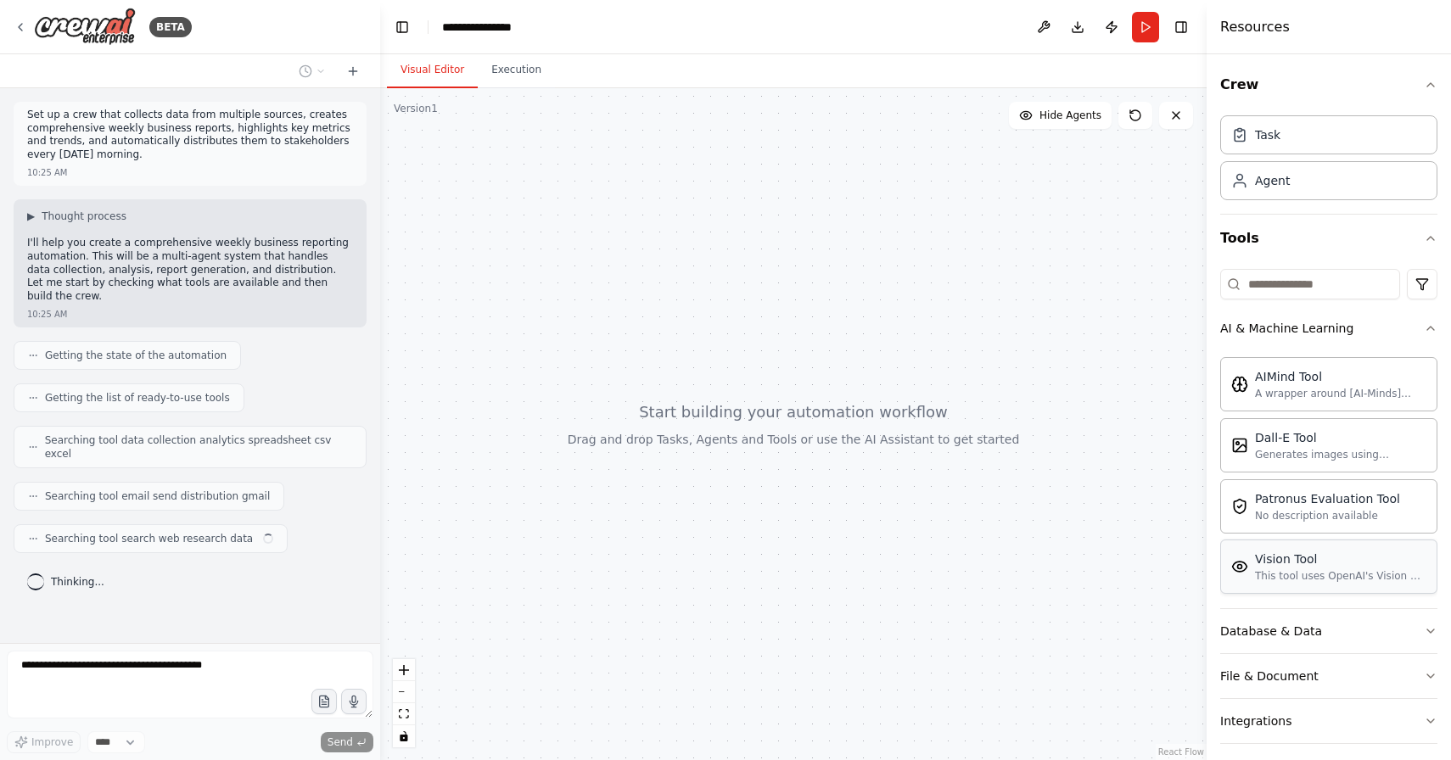
scroll to position [101, 0]
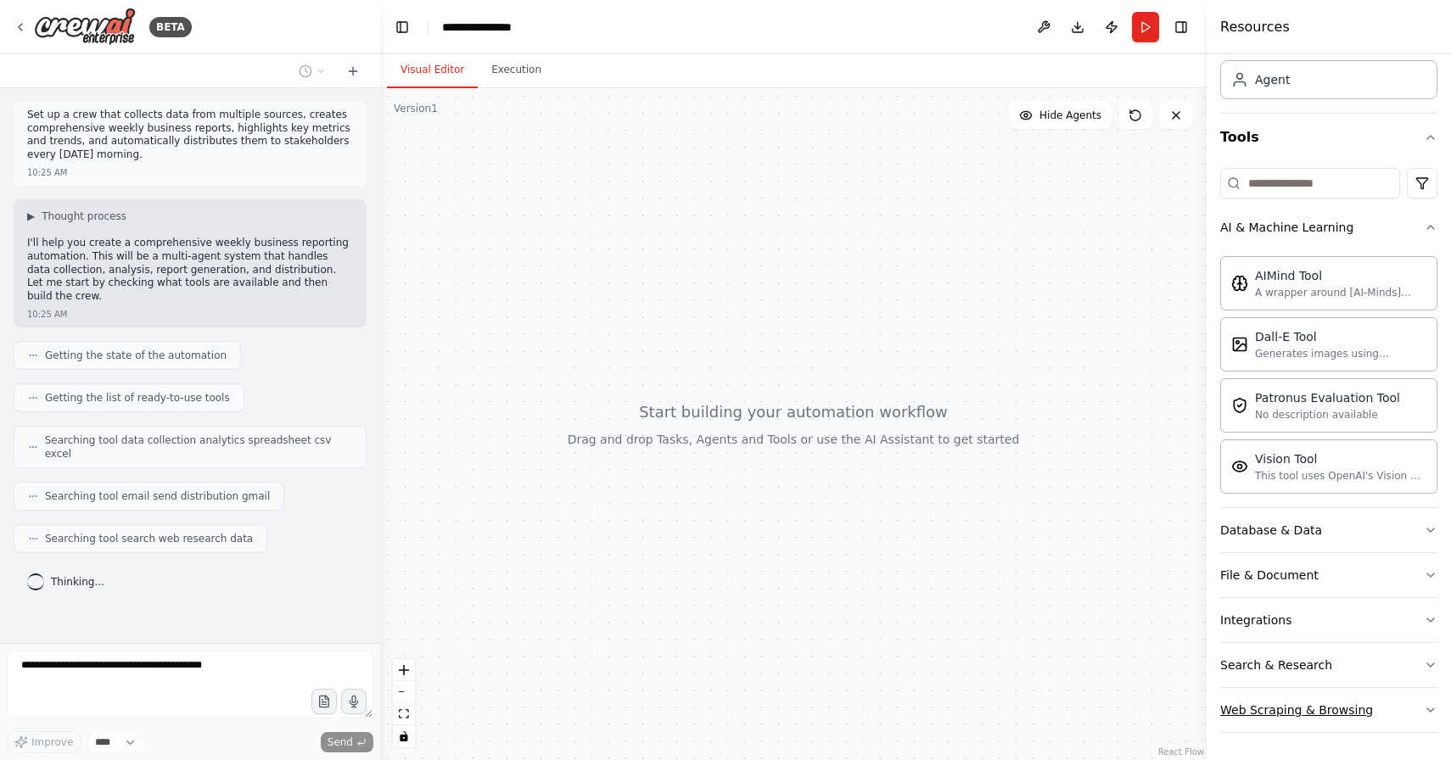
click at [1420, 702] on button "Web Scraping & Browsing" at bounding box center [1328, 710] width 217 height 44
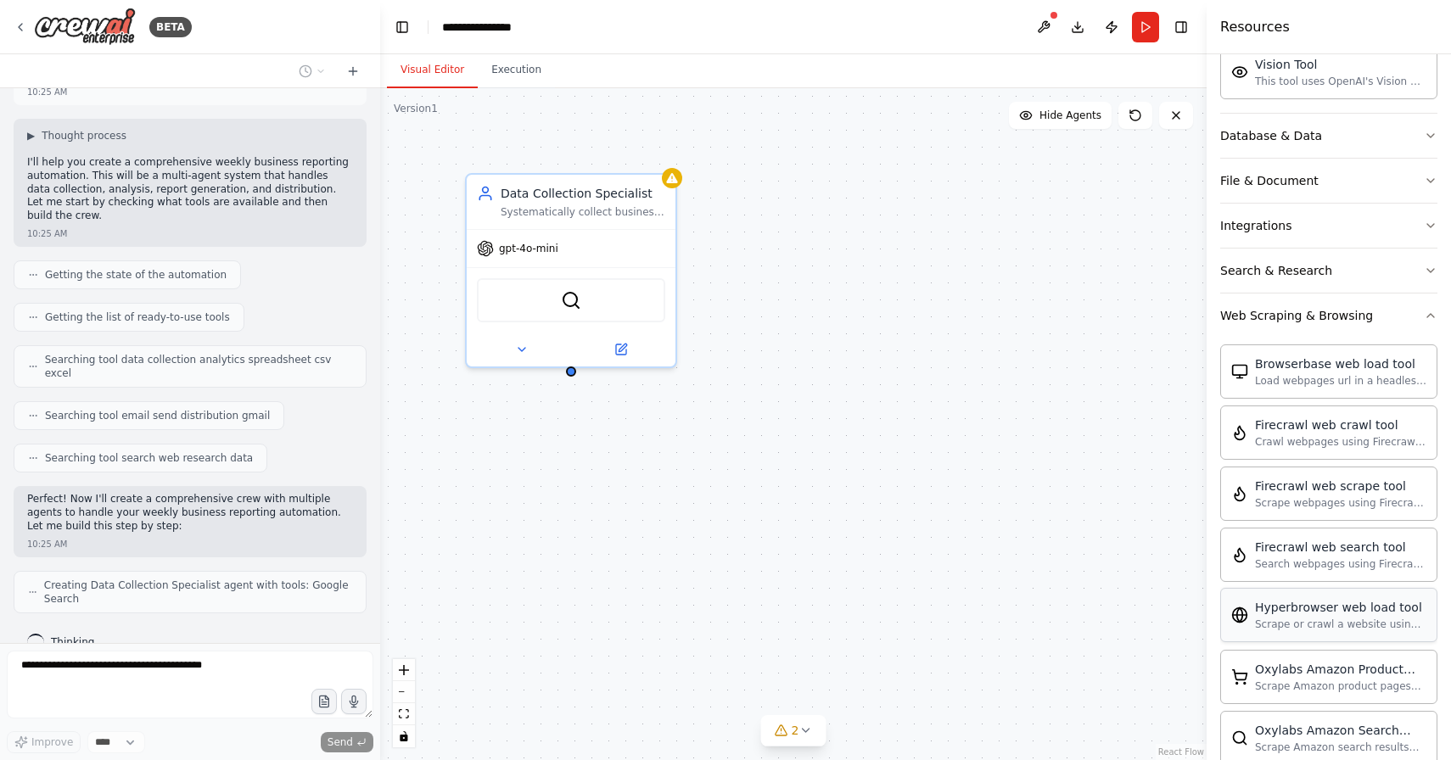
scroll to position [452, 0]
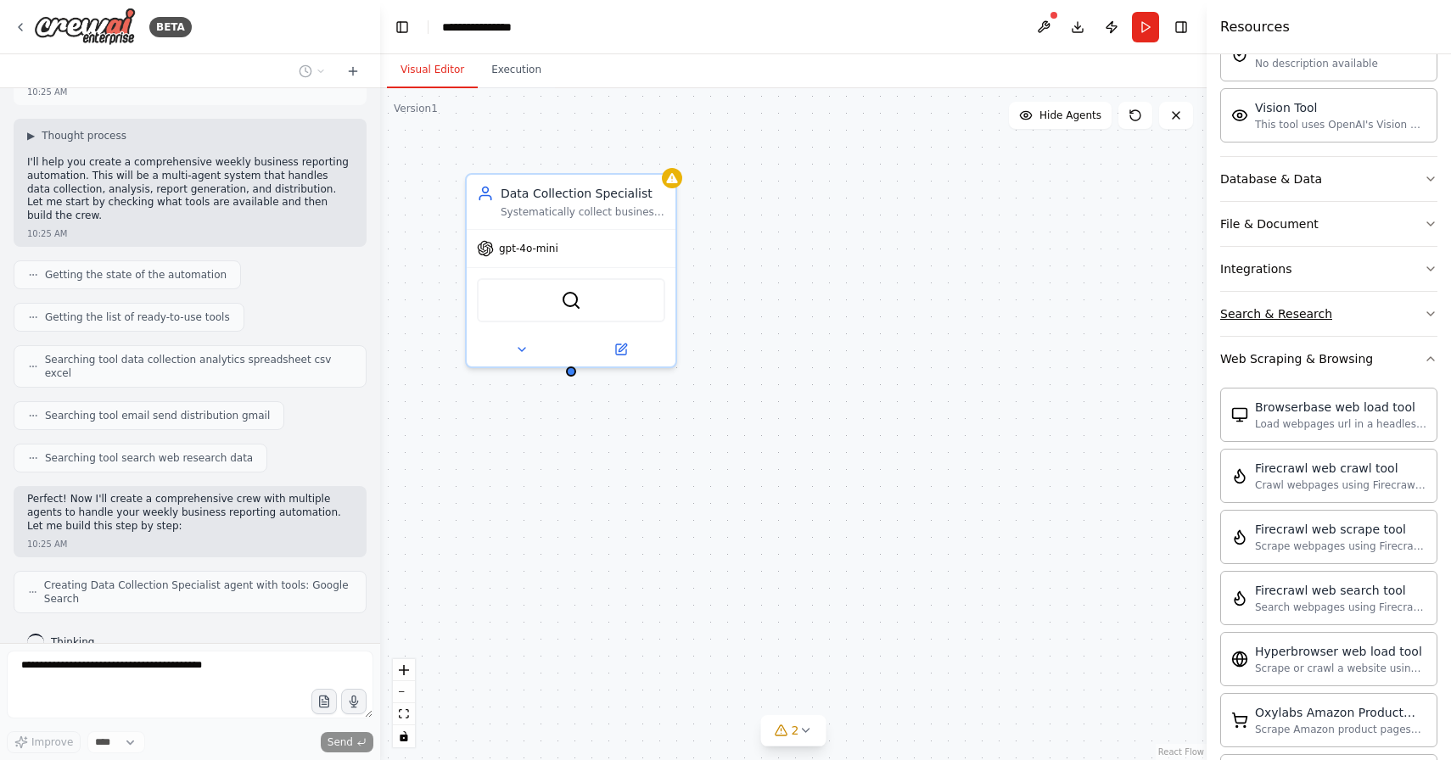
click at [1432, 313] on icon "button" at bounding box center [1430, 313] width 7 height 3
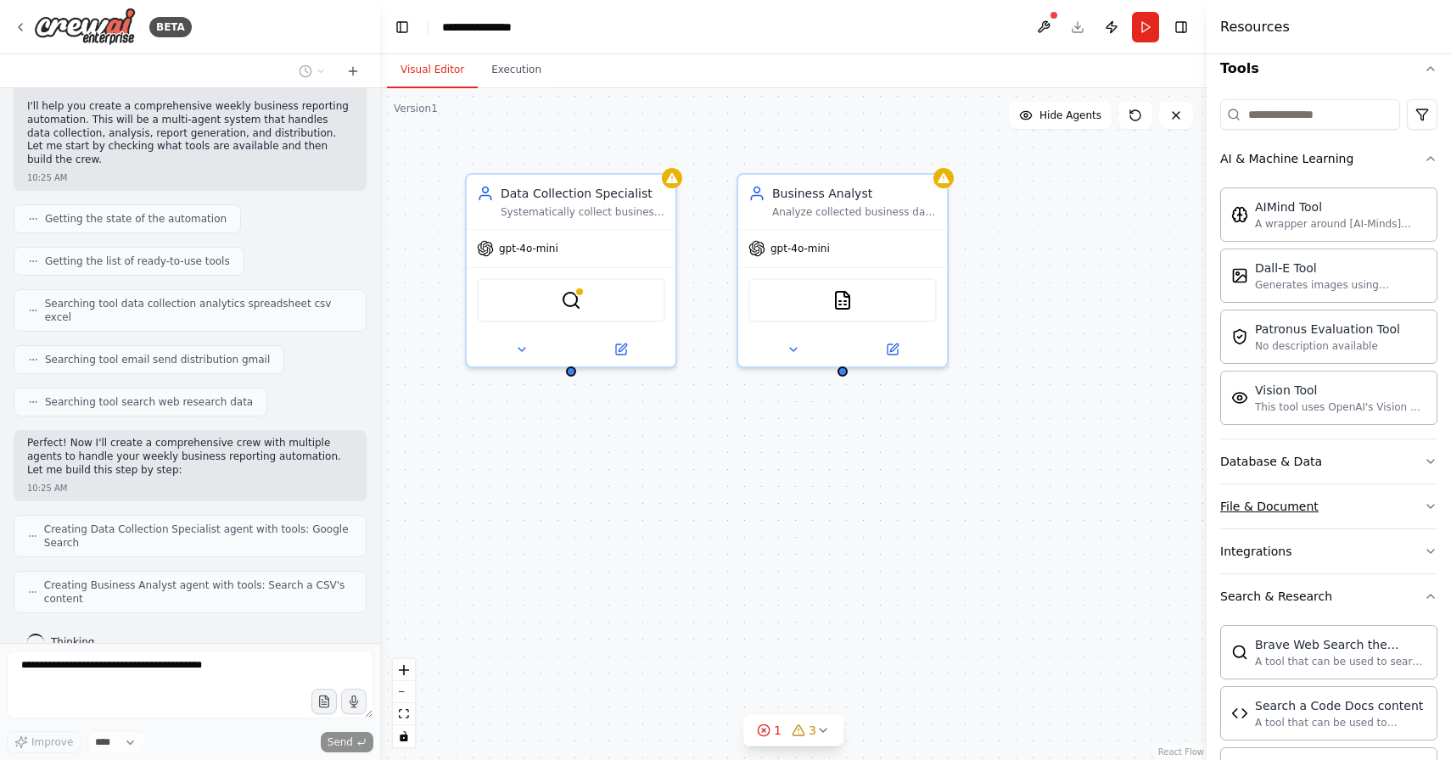
scroll to position [194, 0]
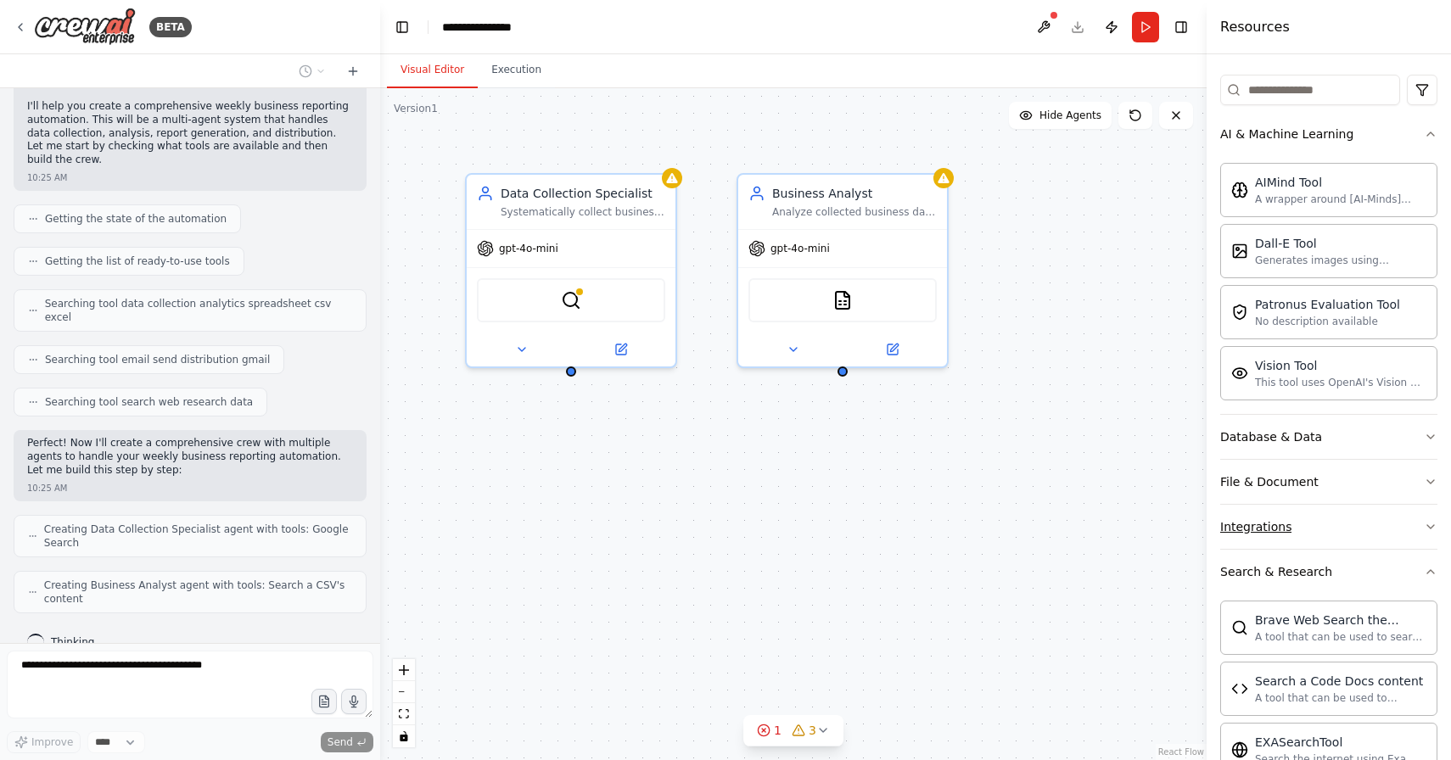
click at [1428, 528] on icon "button" at bounding box center [1431, 527] width 14 height 14
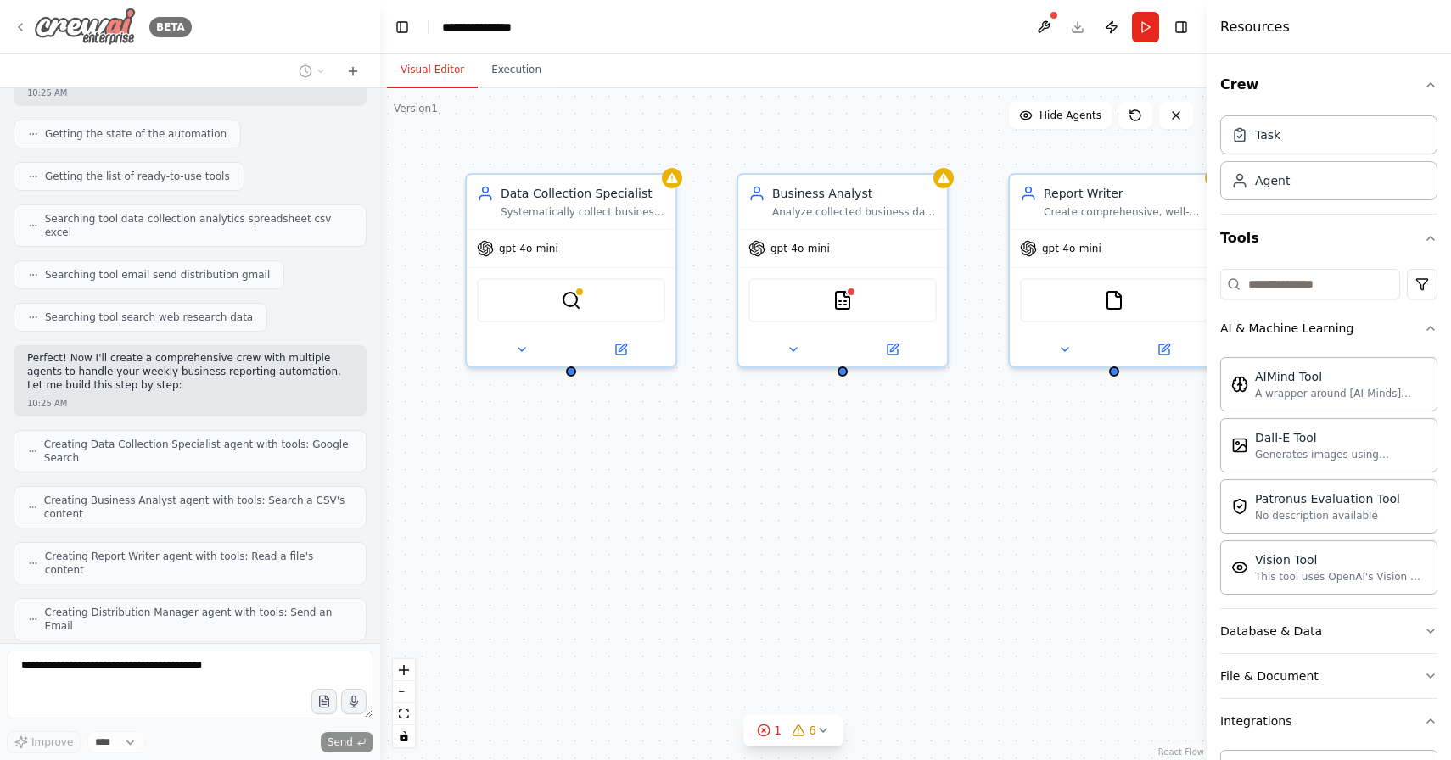
scroll to position [322, 0]
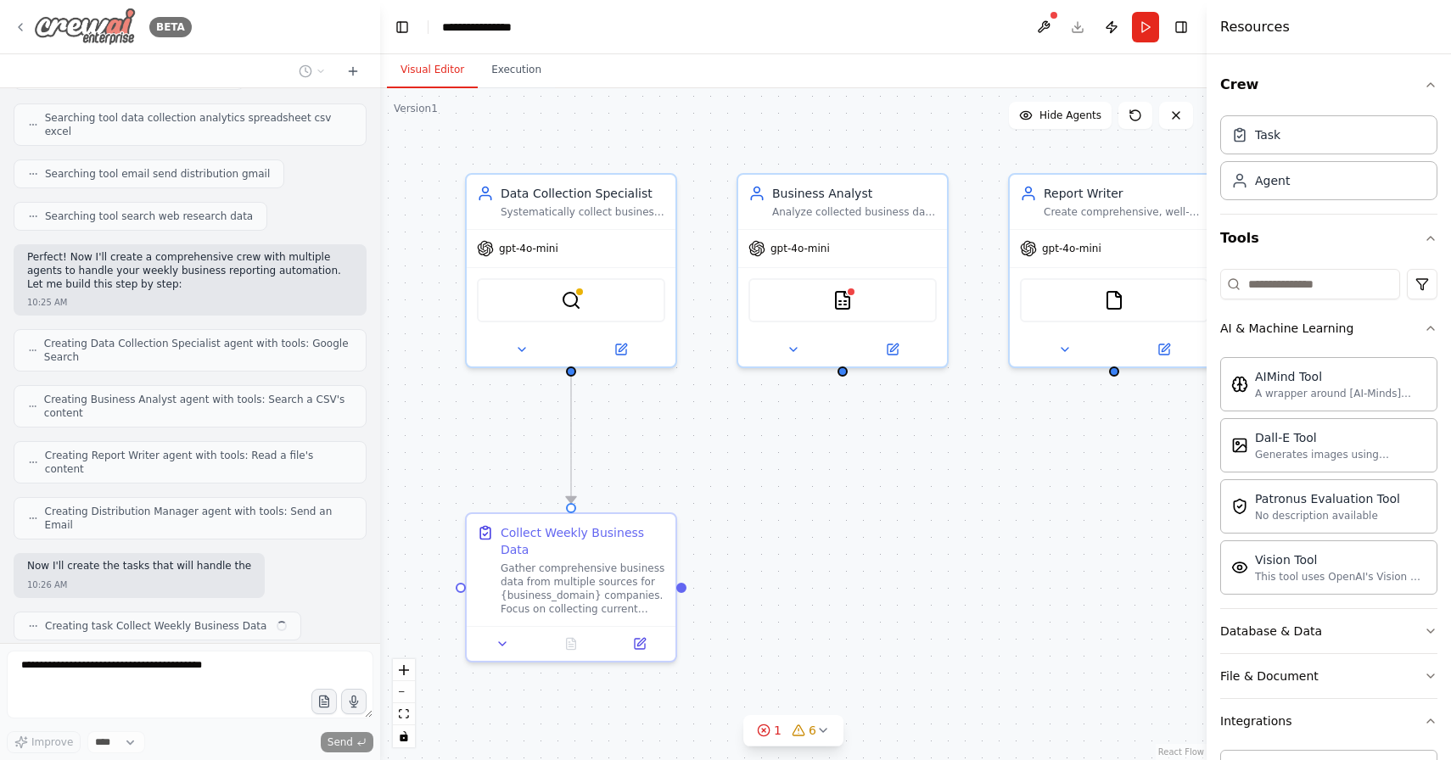
click at [16, 24] on icon at bounding box center [21, 27] width 14 height 14
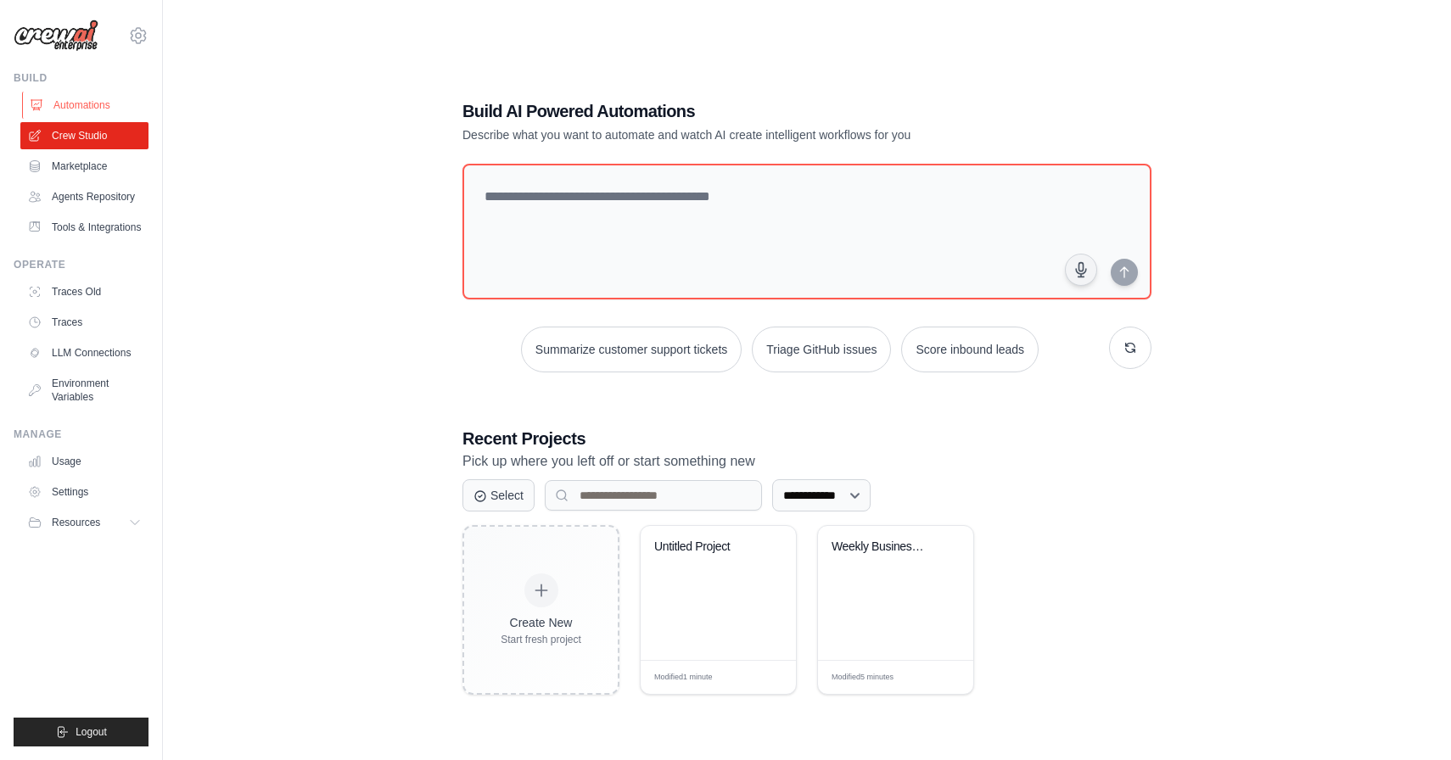
click at [75, 109] on link "Automations" at bounding box center [86, 105] width 128 height 27
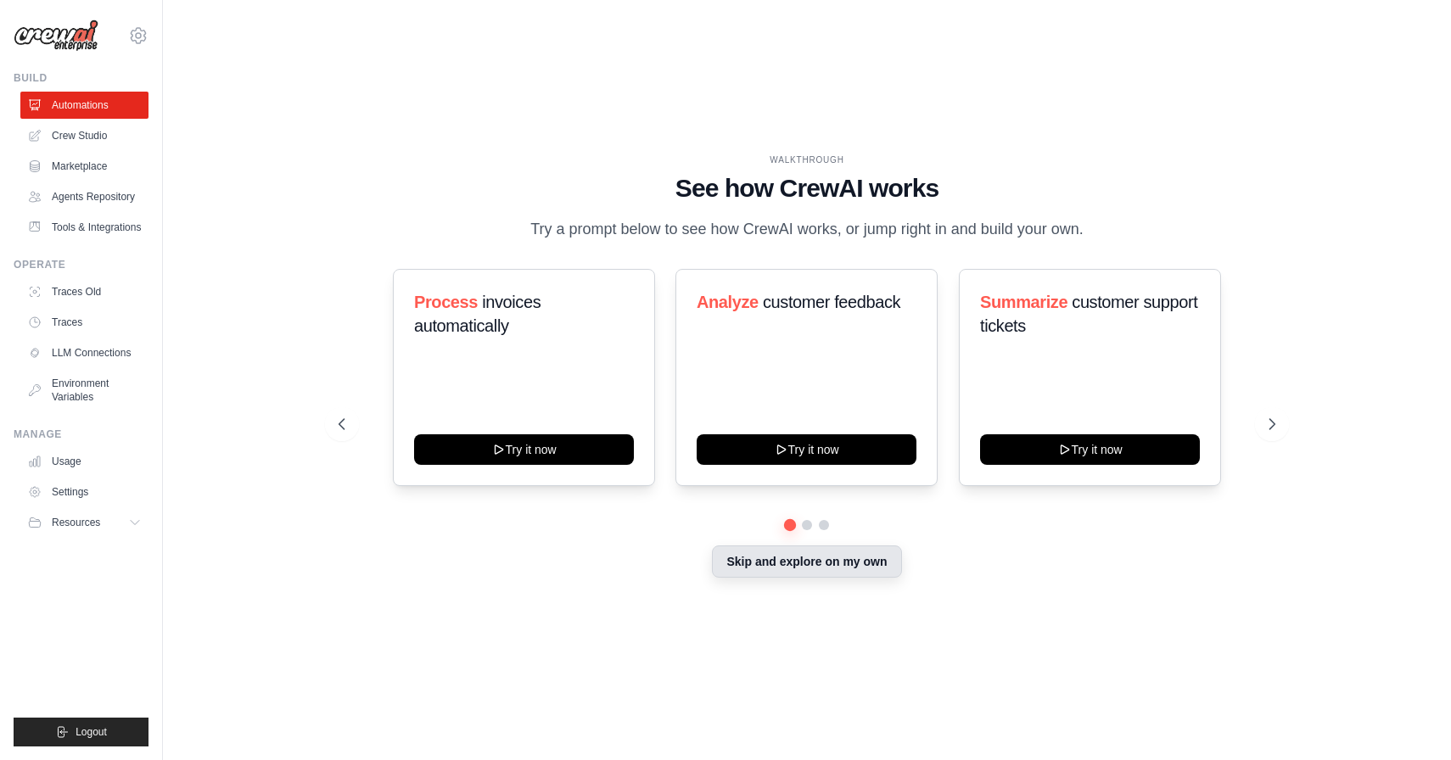
click at [814, 569] on button "Skip and explore on my own" at bounding box center [806, 562] width 189 height 32
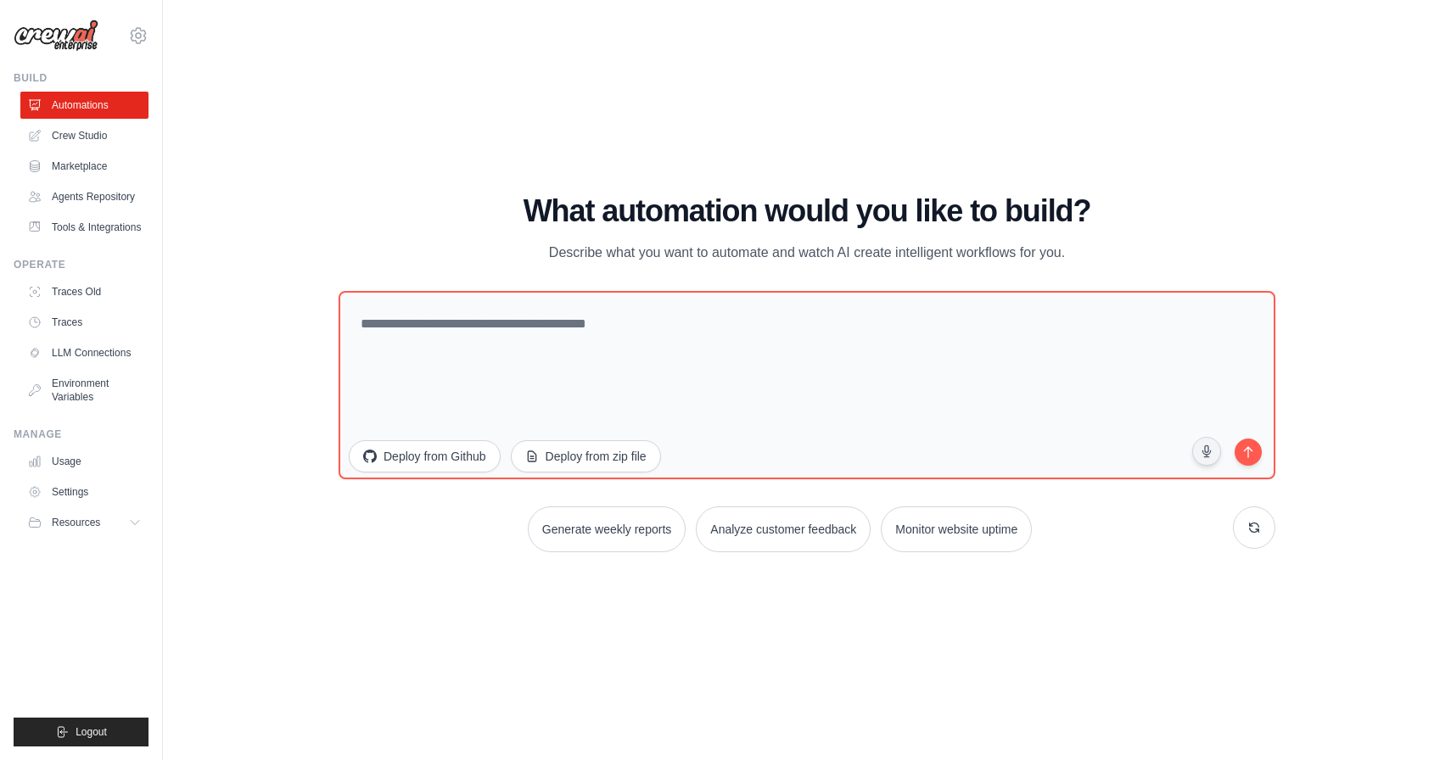
drag, startPoint x: 1102, startPoint y: 256, endPoint x: 544, endPoint y: 182, distance: 563.1
click at [544, 182] on div "WALKTHROUGH See how [PERSON_NAME] works Try a prompt below to see how [PERSON_N…" at bounding box center [807, 380] width 1234 height 726
copy div "What automation would you like to build? Describe what you want to automate and…"
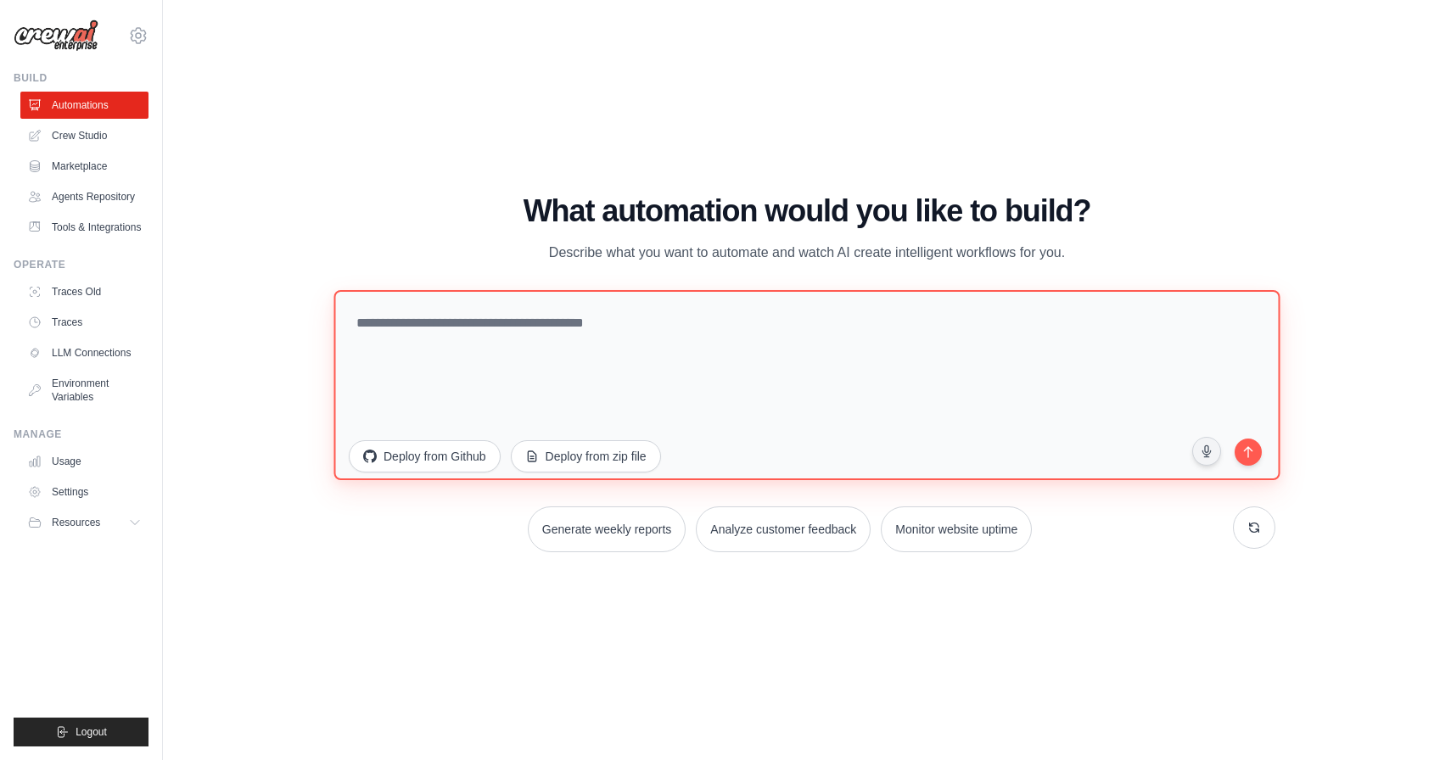
click at [794, 363] on textarea at bounding box center [806, 385] width 946 height 190
paste textarea "**********"
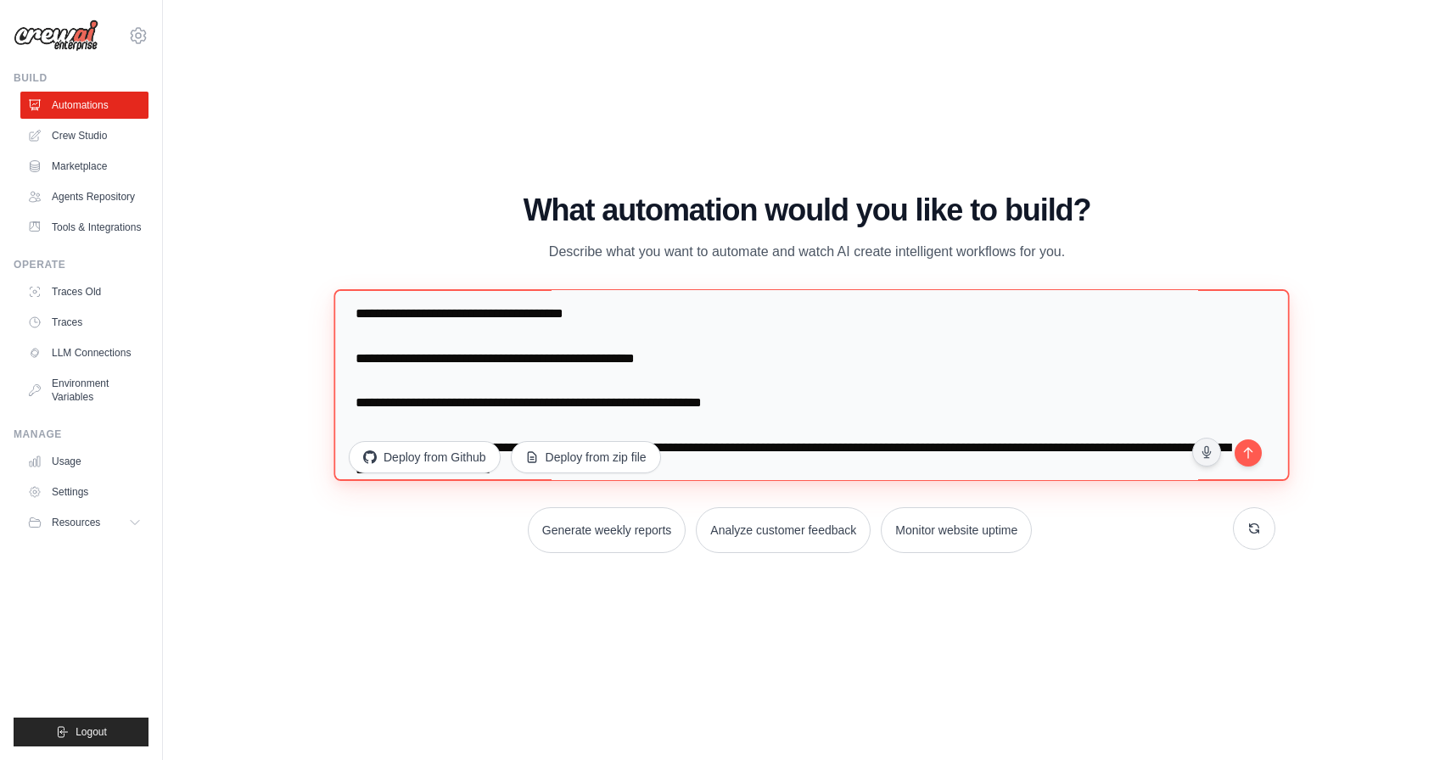
scroll to position [573, 0]
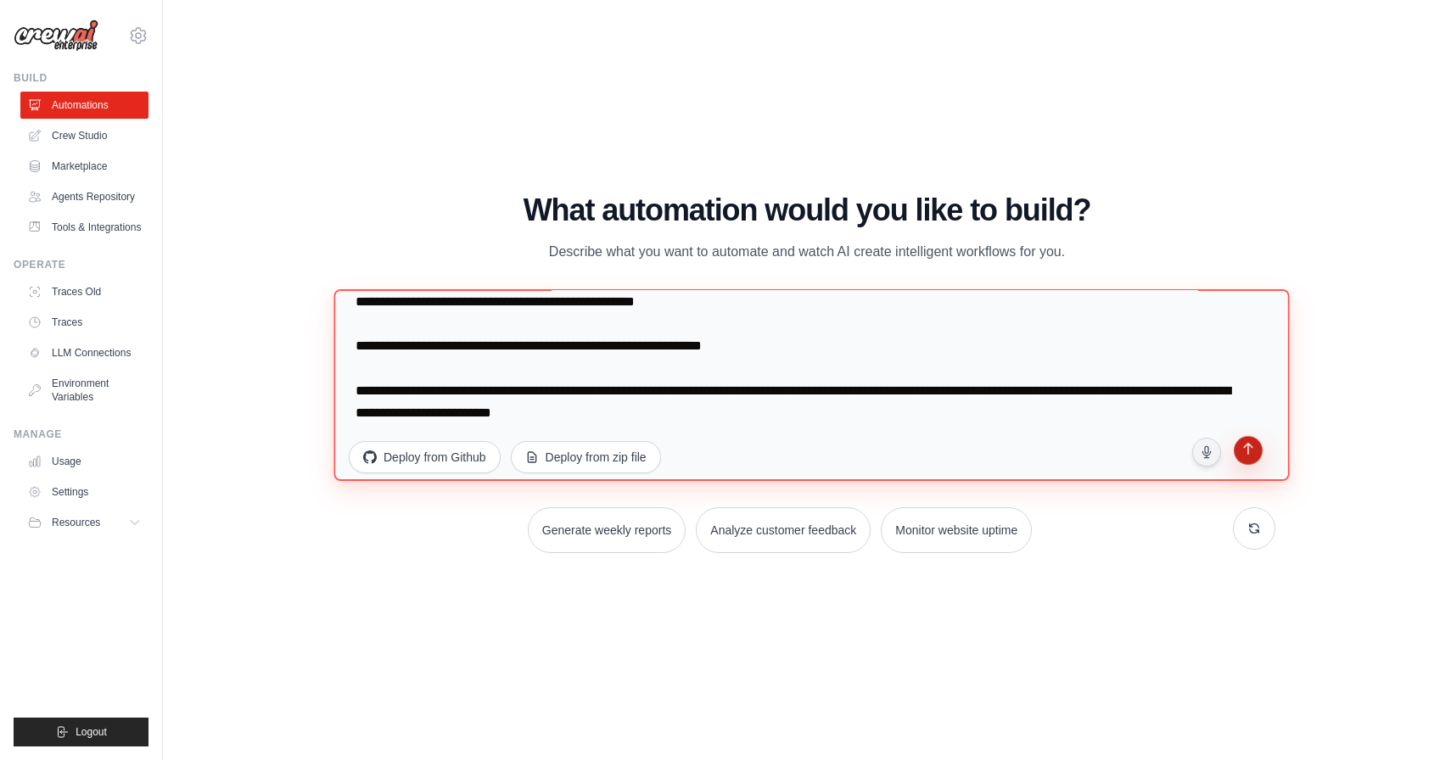
type textarea "**********"
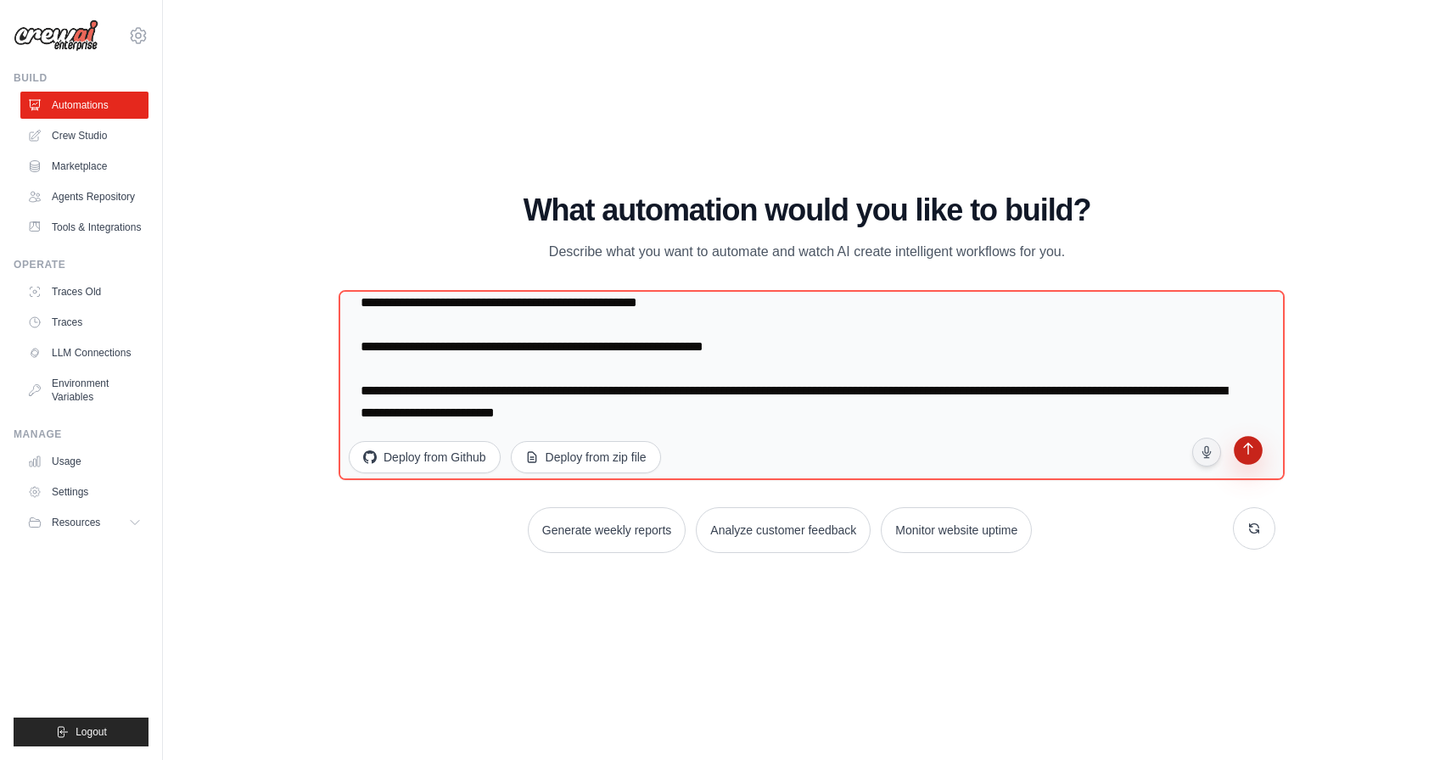
click at [1250, 451] on icon "submit" at bounding box center [1247, 451] width 16 height 16
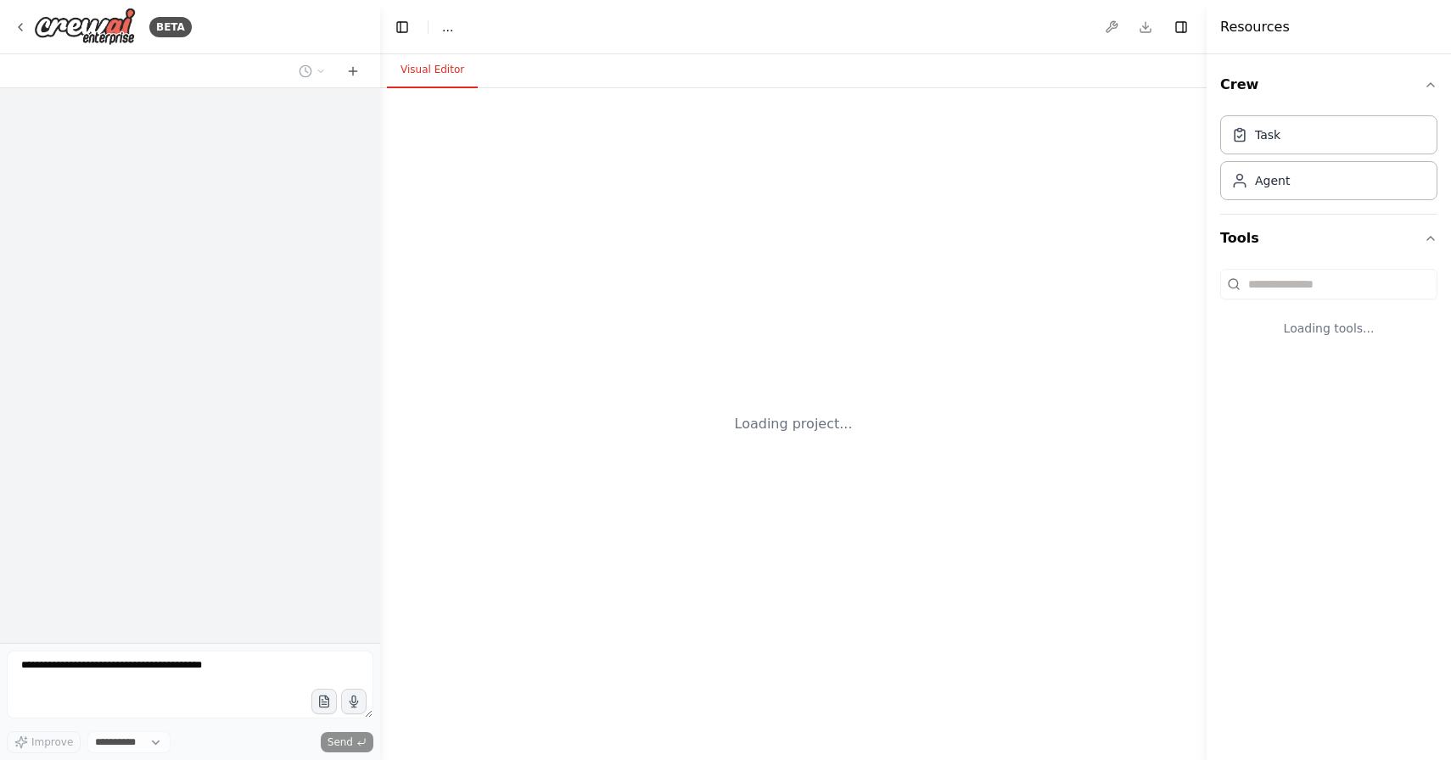
select select "****"
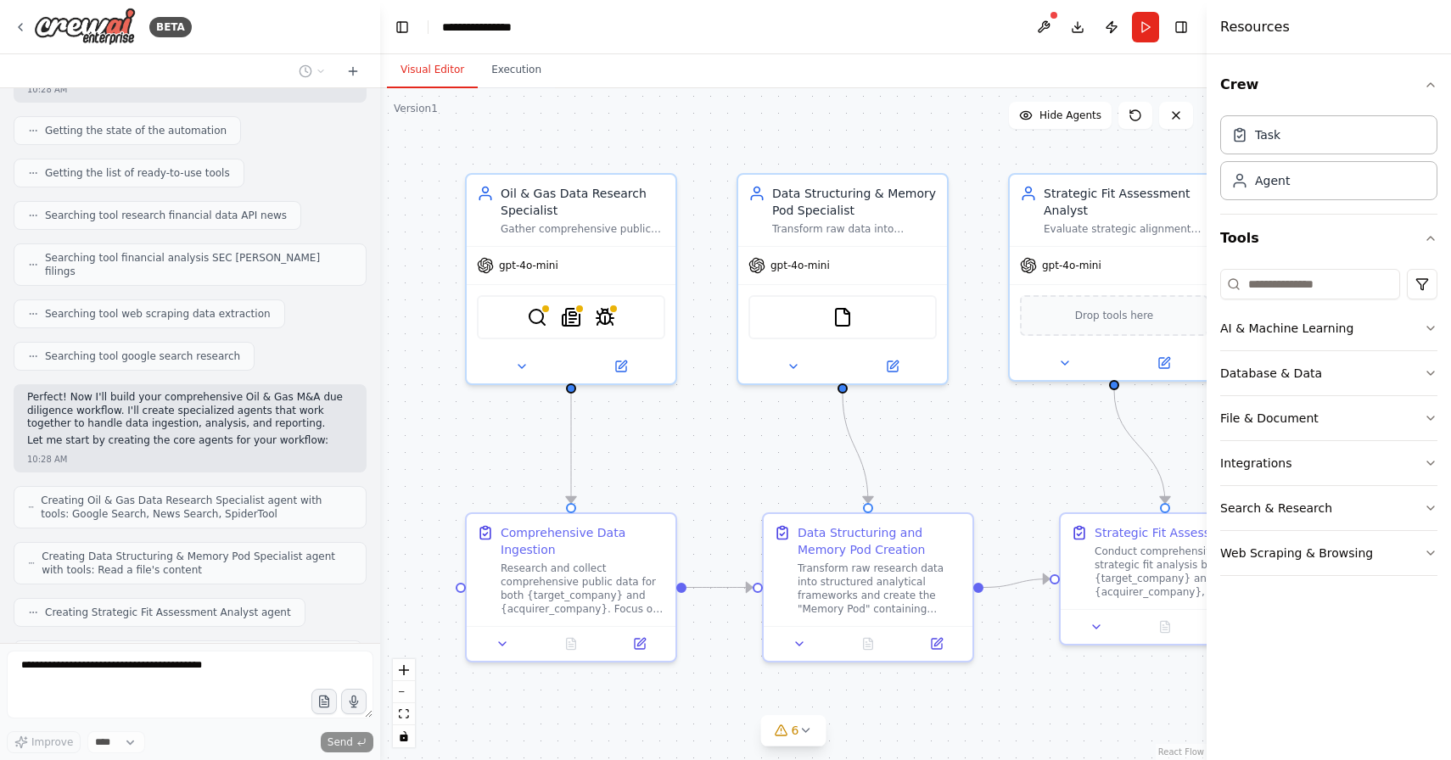
scroll to position [933, 0]
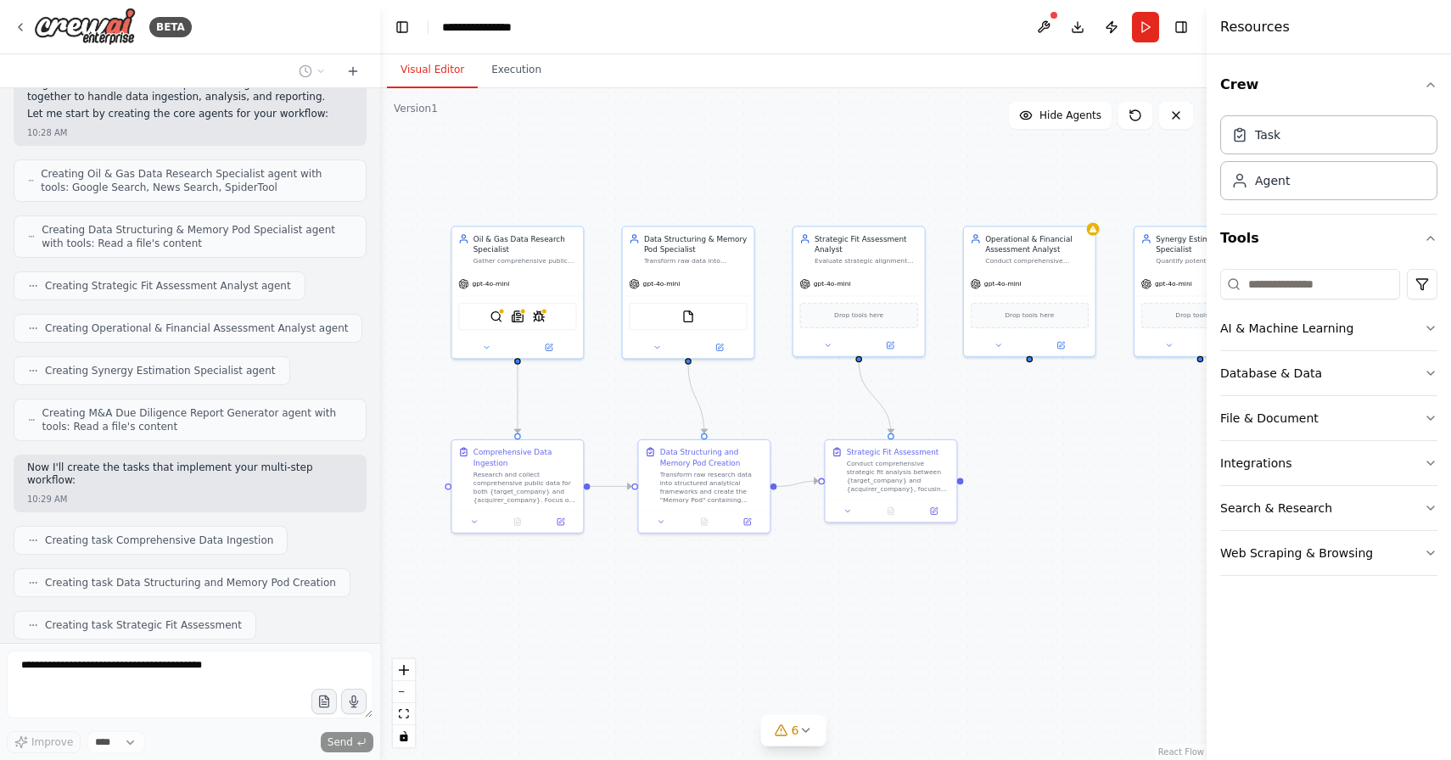
drag, startPoint x: 1060, startPoint y: 659, endPoint x: 954, endPoint y: 585, distance: 128.5
click at [954, 585] on div ".deletable-edge-delete-btn { width: 20px; height: 20px; border: 0px solid #ffff…" at bounding box center [793, 424] width 826 height 672
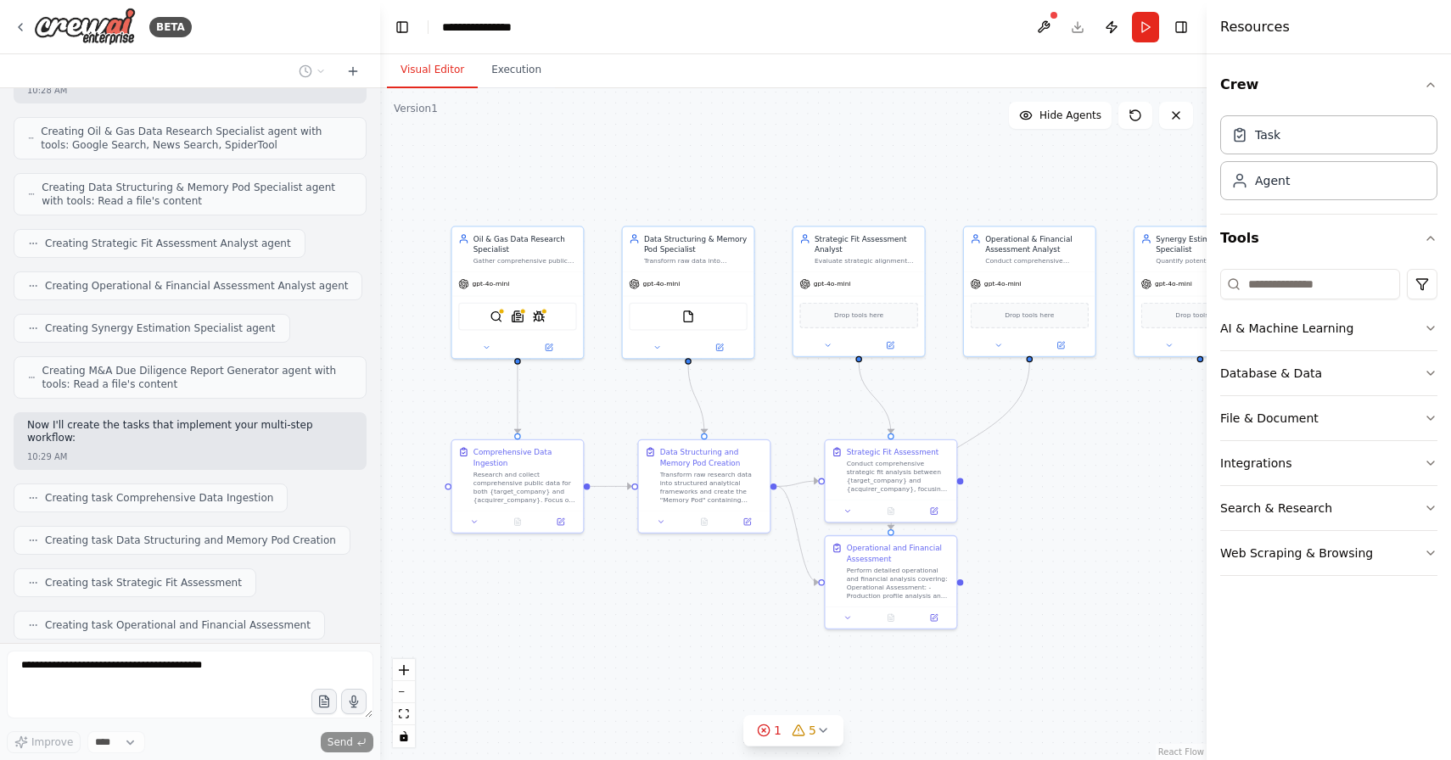
scroll to position [1018, 0]
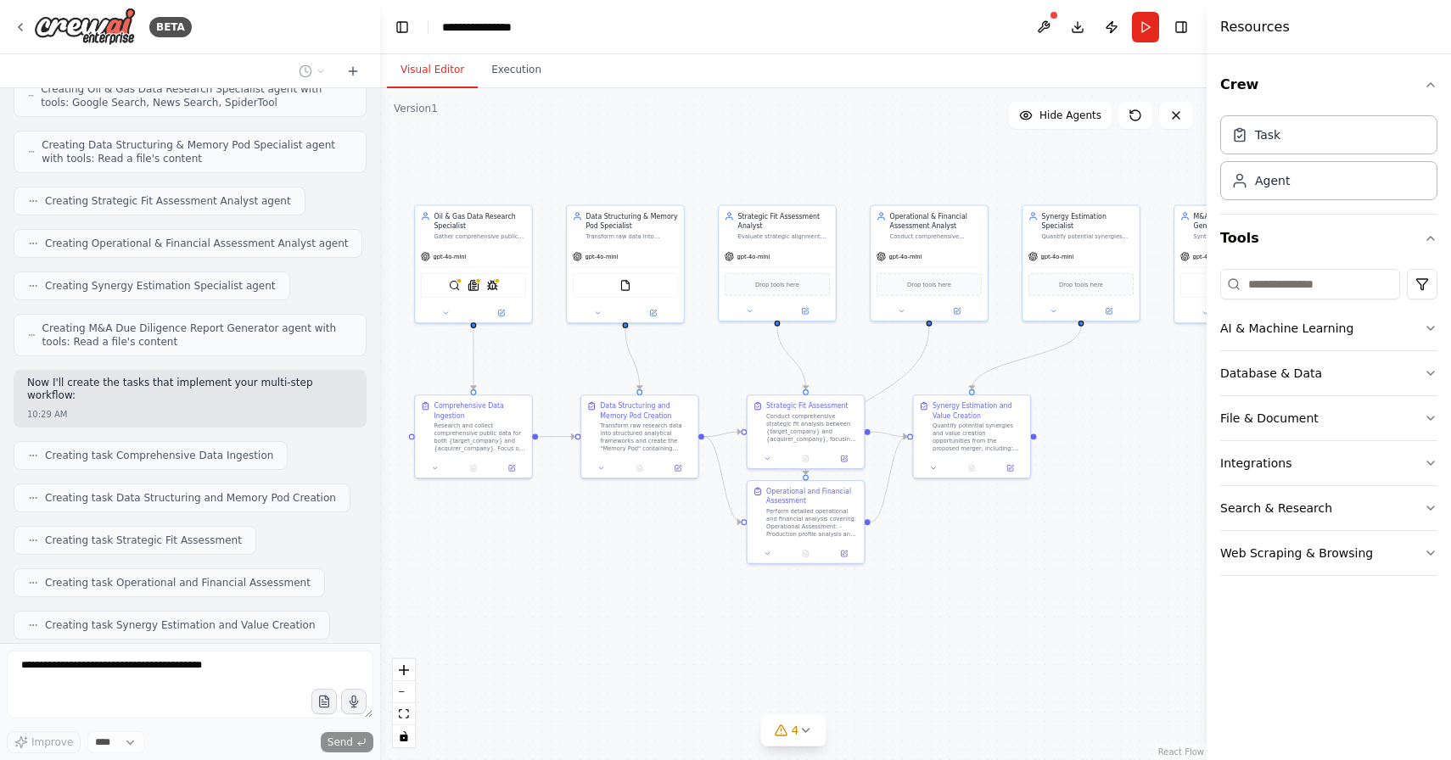
drag, startPoint x: 1109, startPoint y: 593, endPoint x: 1004, endPoint y: 538, distance: 118.0
click at [1004, 538] on div ".deletable-edge-delete-btn { width: 20px; height: 20px; border: 0px solid #ffff…" at bounding box center [793, 424] width 826 height 672
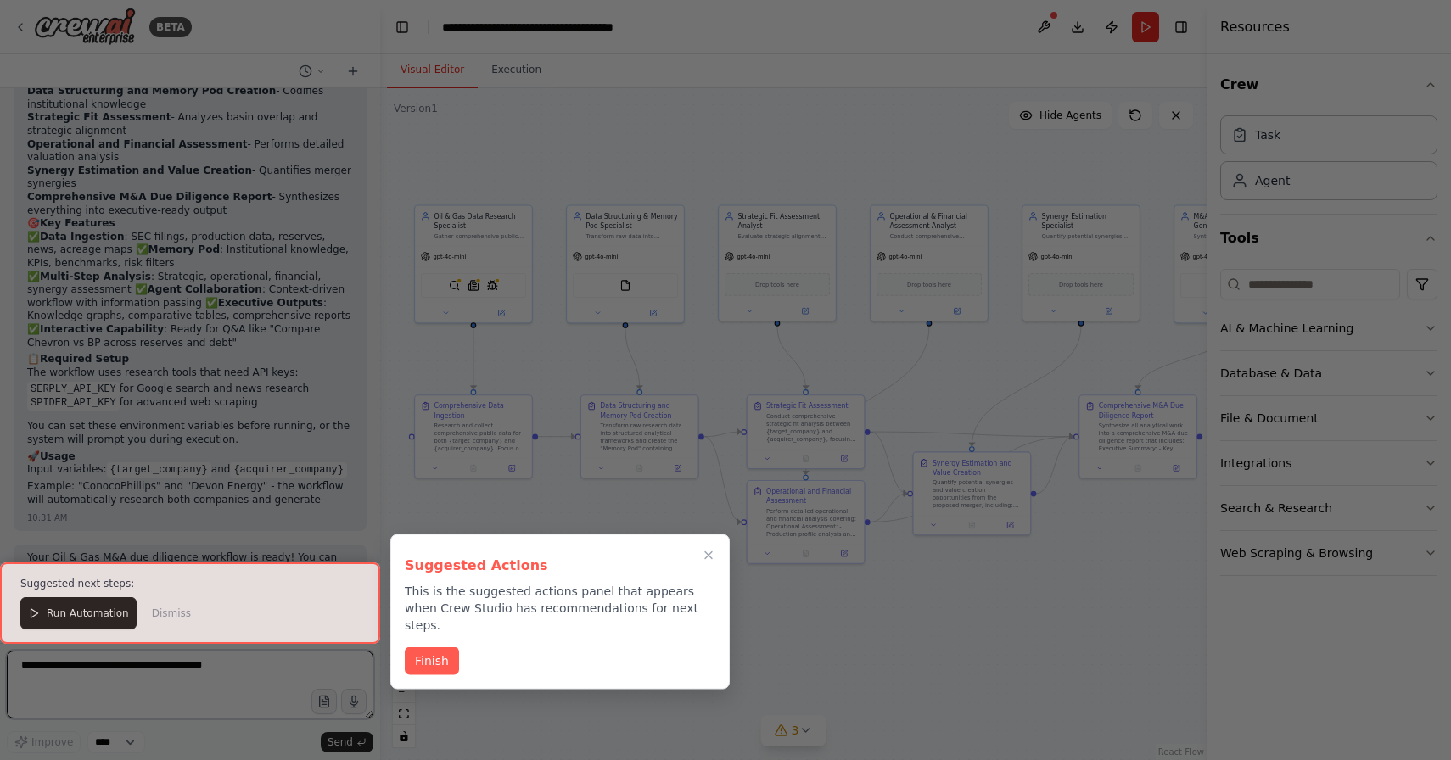
scroll to position [2106, 0]
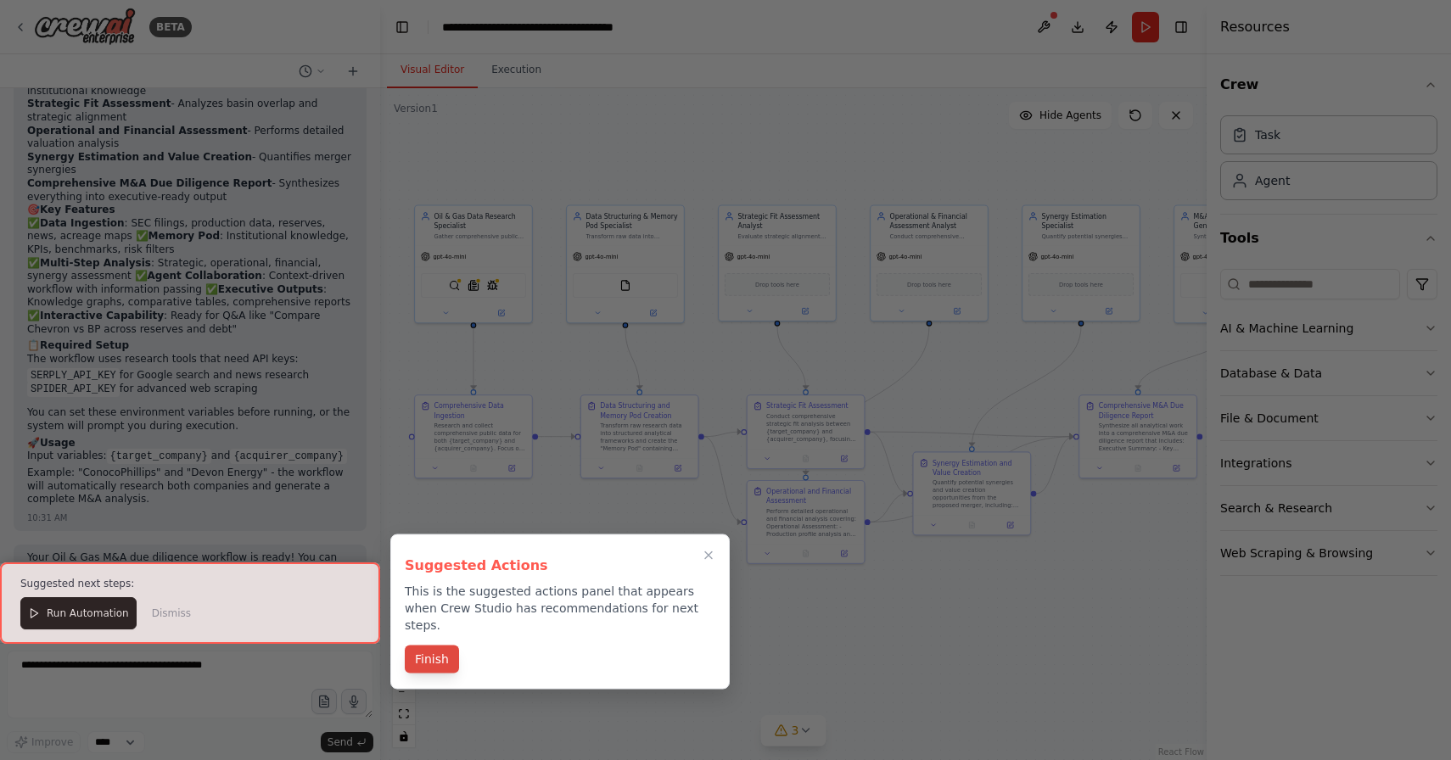
click at [440, 648] on button "Finish" at bounding box center [432, 660] width 54 height 28
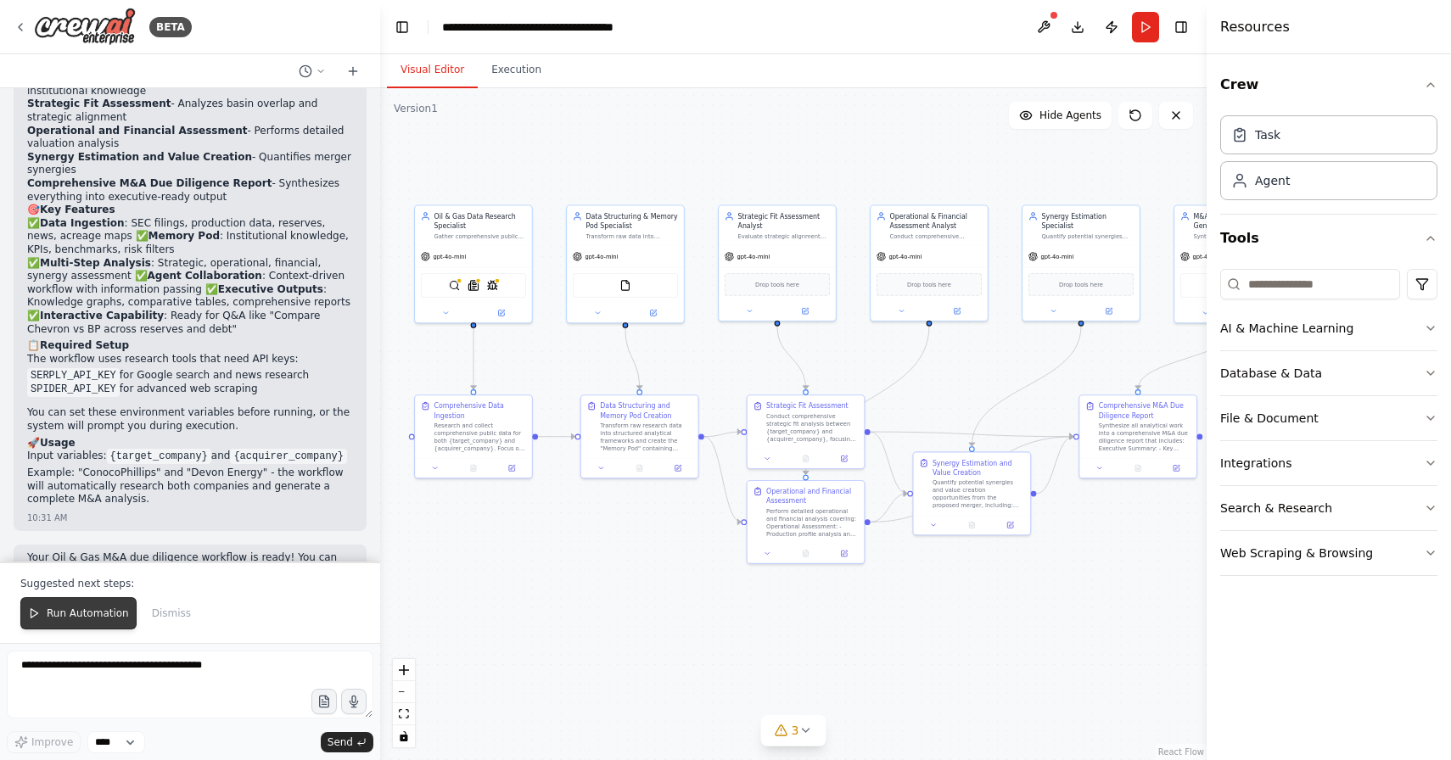
click at [96, 608] on span "Run Automation" at bounding box center [88, 614] width 82 height 14
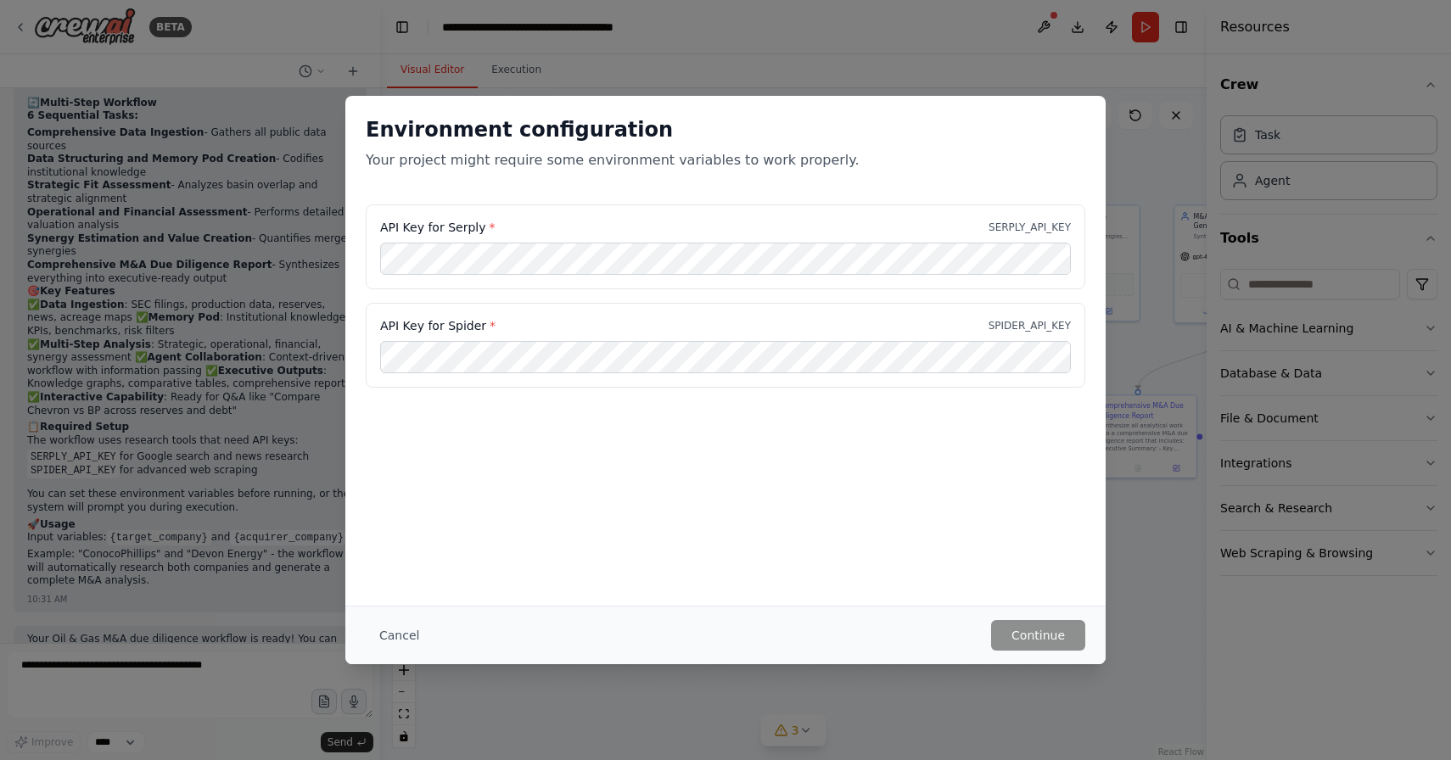
click at [434, 228] on label "API Key for Serply *" at bounding box center [437, 227] width 115 height 17
copy label "API Key for Serply *"
click at [372, 207] on div "API Key for Serply * SERPLY_API_KEY" at bounding box center [725, 246] width 719 height 85
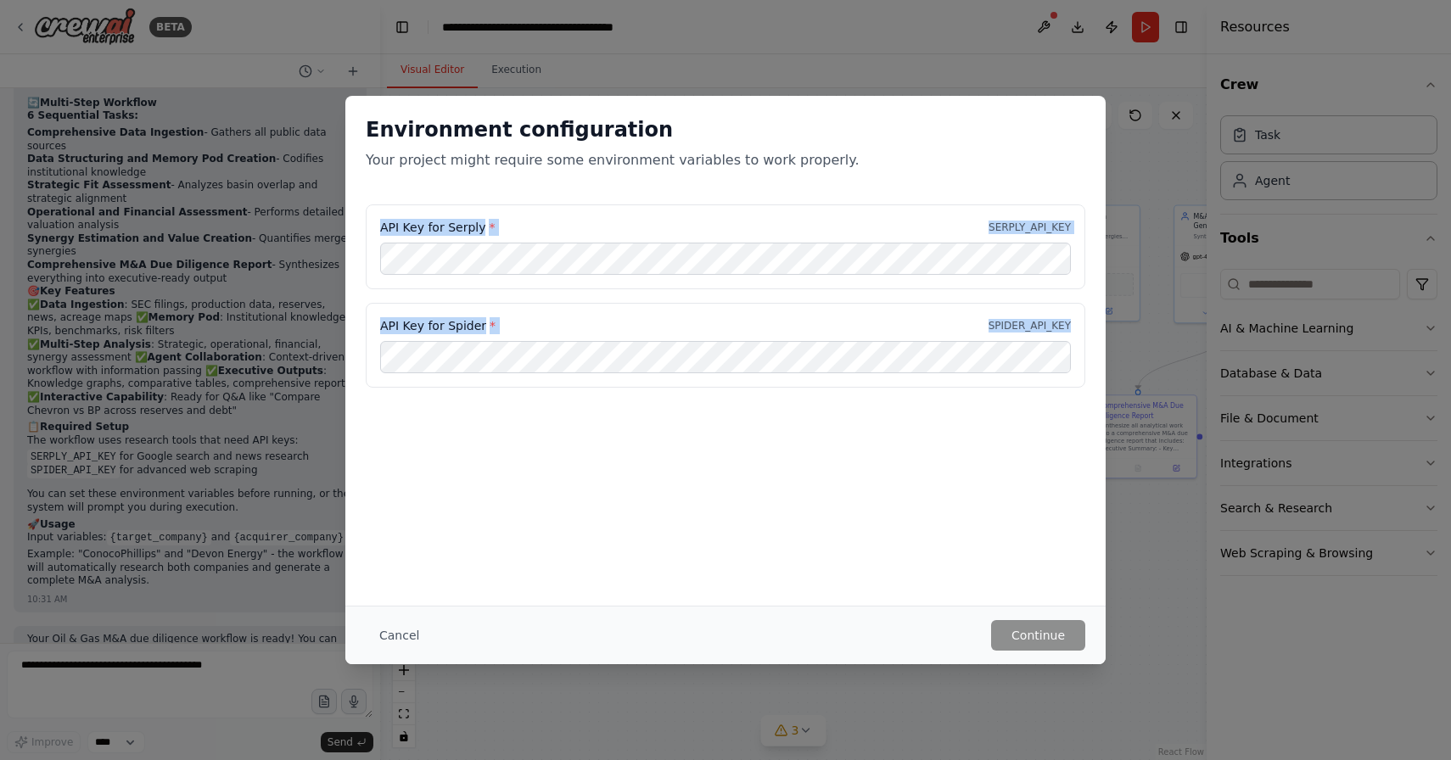
drag, startPoint x: 372, startPoint y: 218, endPoint x: 1087, endPoint y: 332, distance: 723.3
click at [1087, 332] on div "API Key for Serply * SERPLY_API_KEY API Key for Spider * SPIDER_API_KEY" at bounding box center [725, 306] width 760 height 204
copy div "API Key for Serply * SERPLY_API_KEY API Key for Spider * SPIDER_API_KEY"
click at [398, 640] on button "Cancel" at bounding box center [399, 635] width 67 height 31
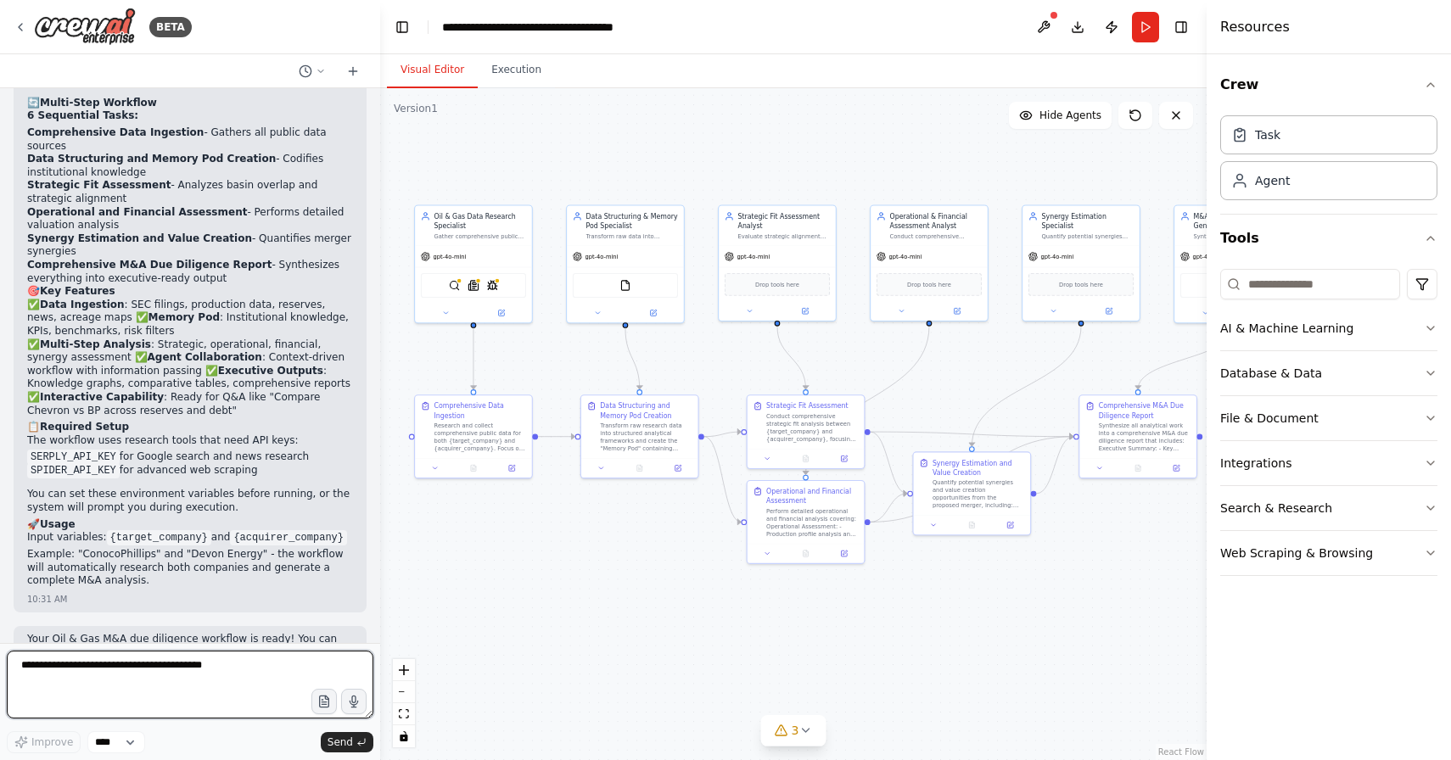
click at [209, 664] on textarea at bounding box center [190, 685] width 366 height 68
type textarea "**********"
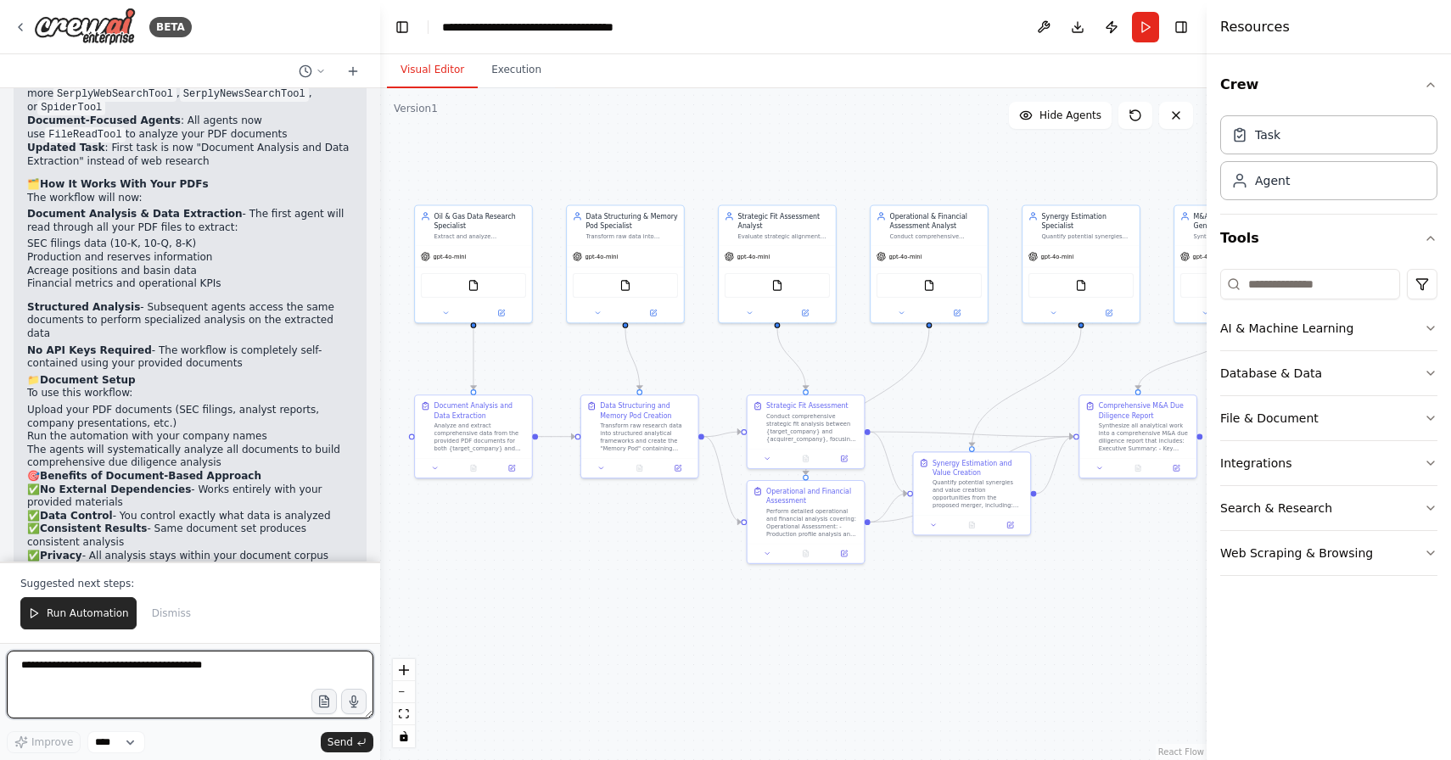
scroll to position [3938, 0]
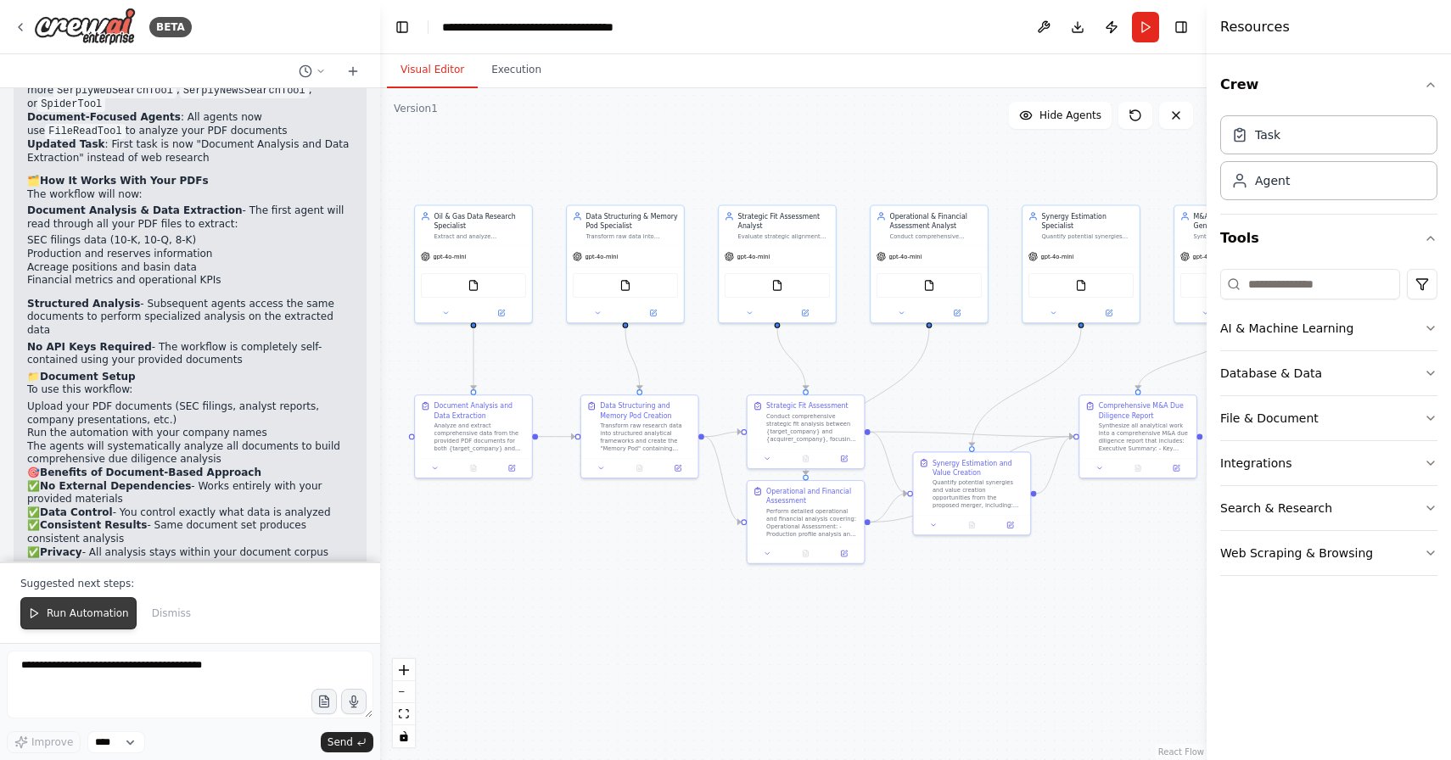
click at [115, 614] on span "Run Automation" at bounding box center [88, 614] width 82 height 14
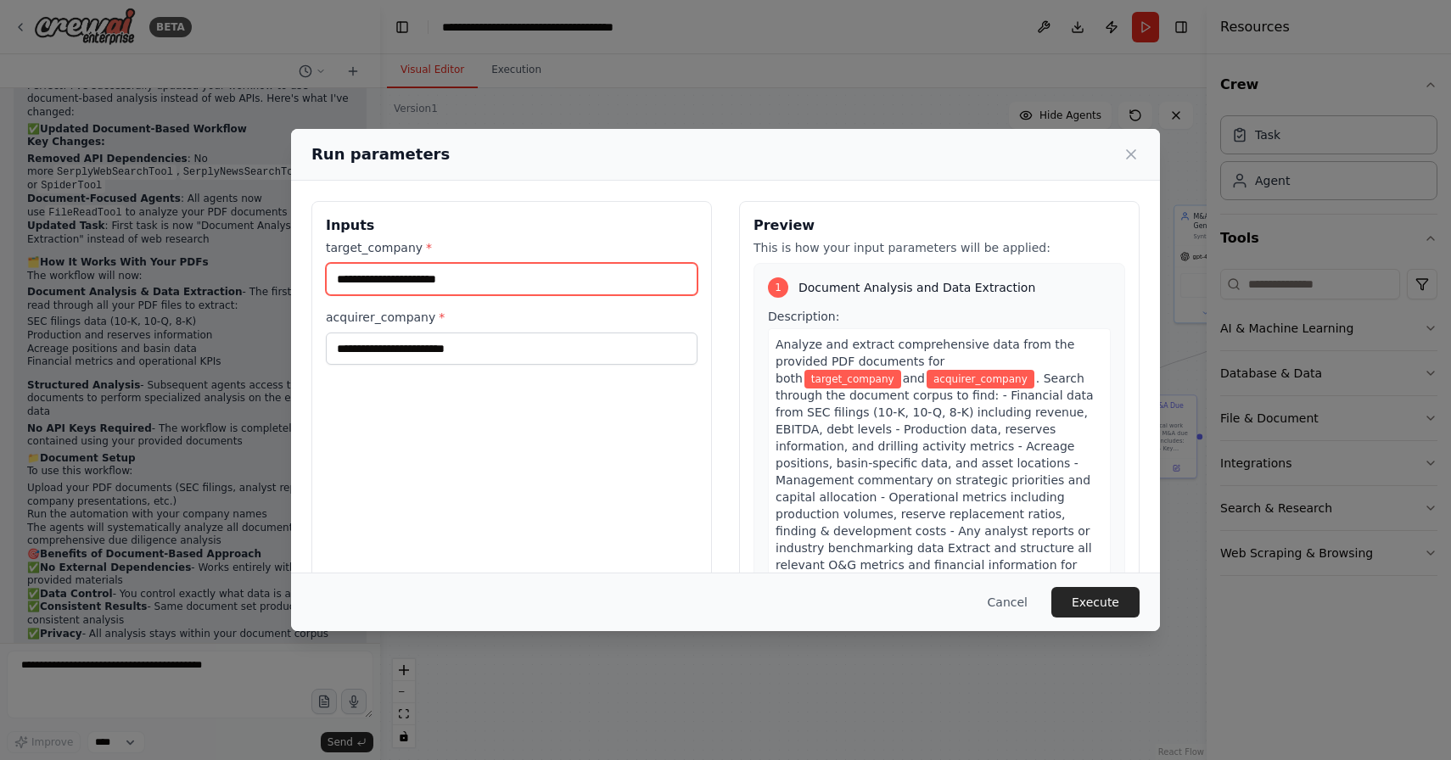
click at [367, 283] on input "target_company *" at bounding box center [512, 279] width 372 height 32
type input "**"
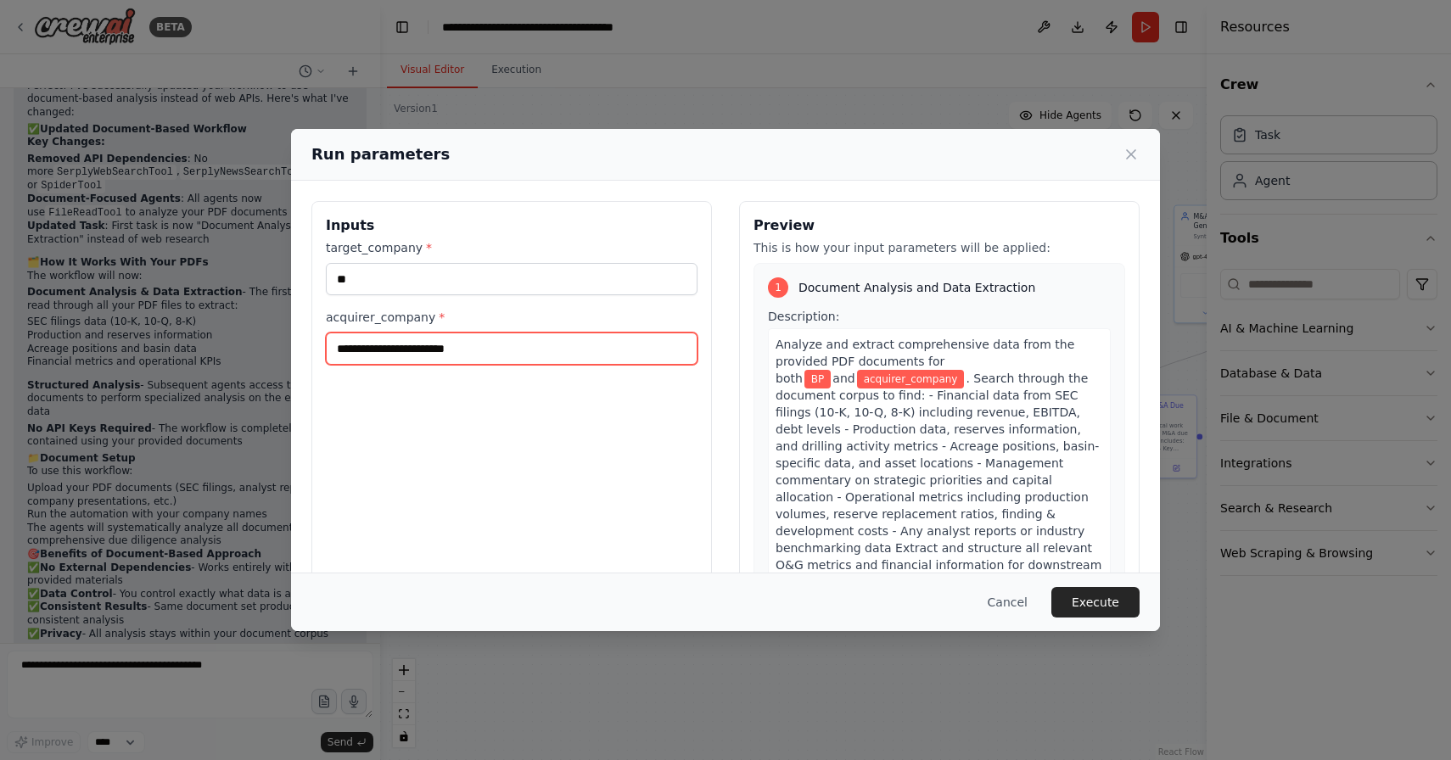
click at [424, 349] on input "acquirer_company *" at bounding box center [512, 349] width 372 height 32
type input "**********"
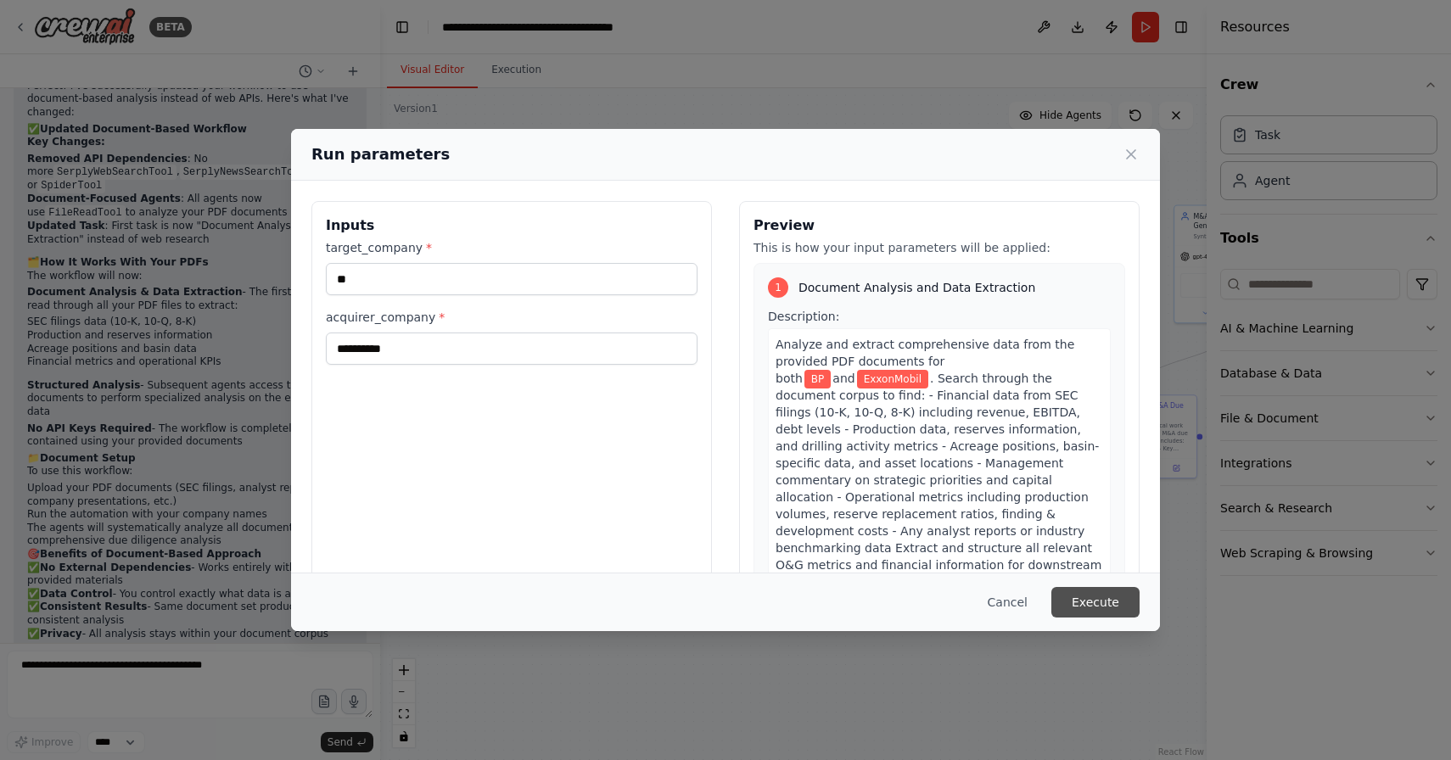
click at [1128, 601] on button "Execute" at bounding box center [1095, 602] width 88 height 31
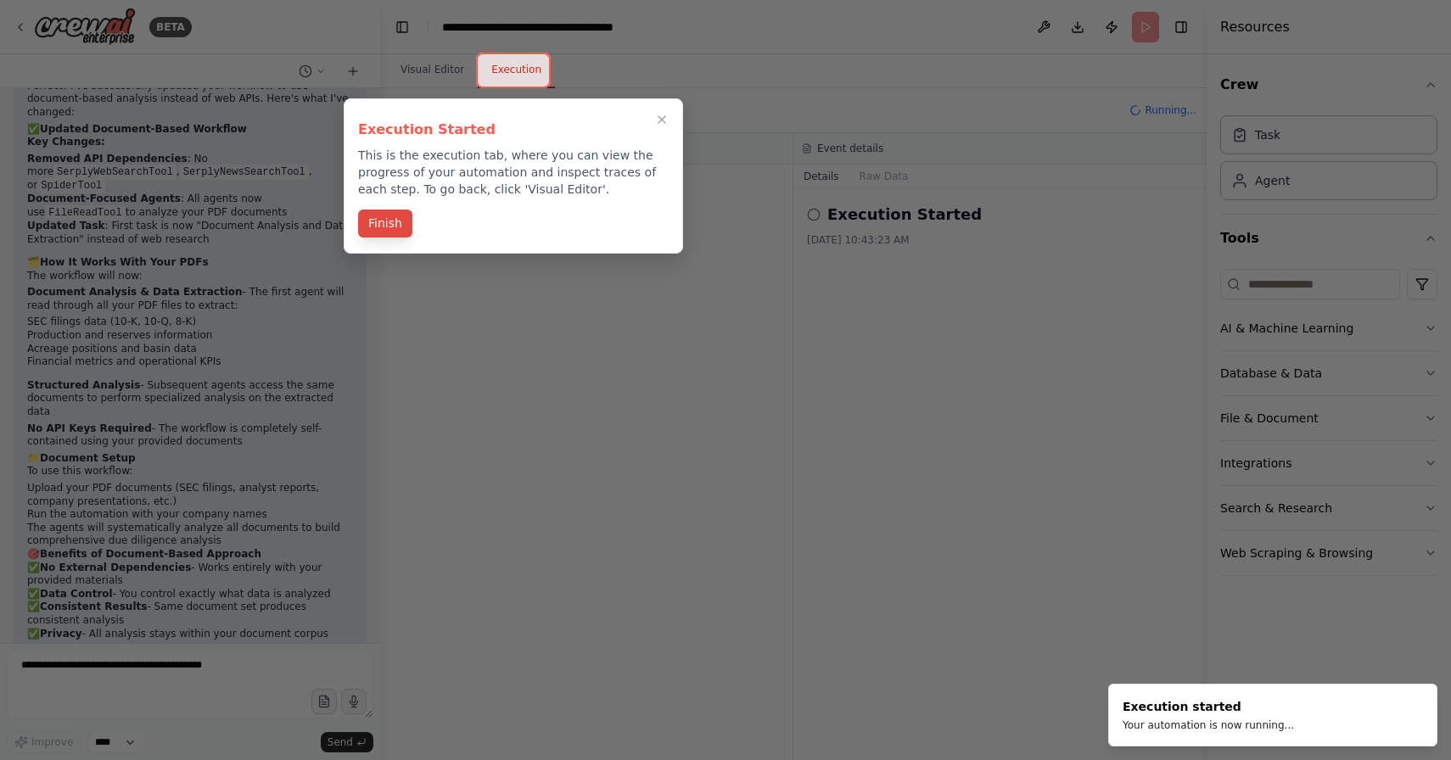
click at [389, 225] on button "Finish" at bounding box center [385, 224] width 54 height 28
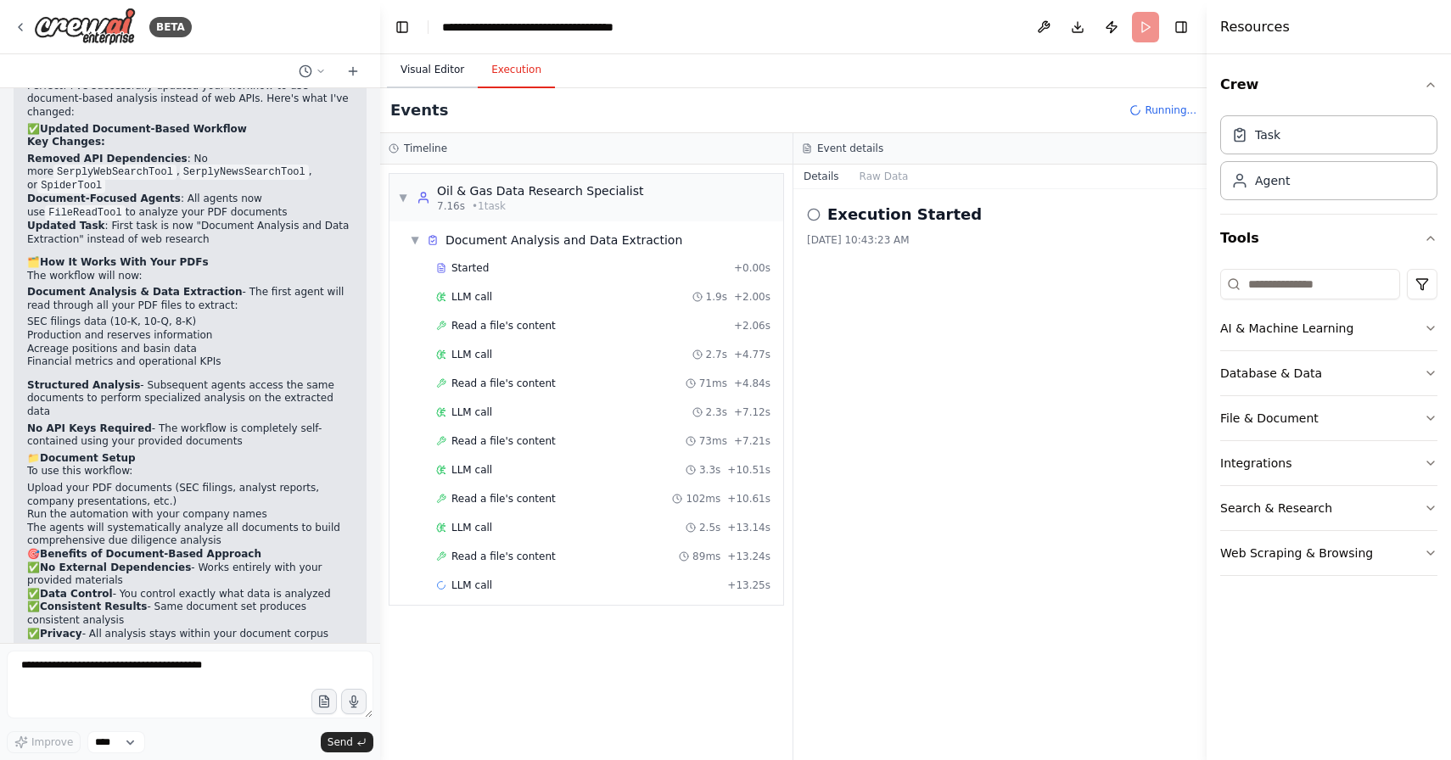
click at [419, 73] on button "Visual Editor" at bounding box center [432, 71] width 91 height 36
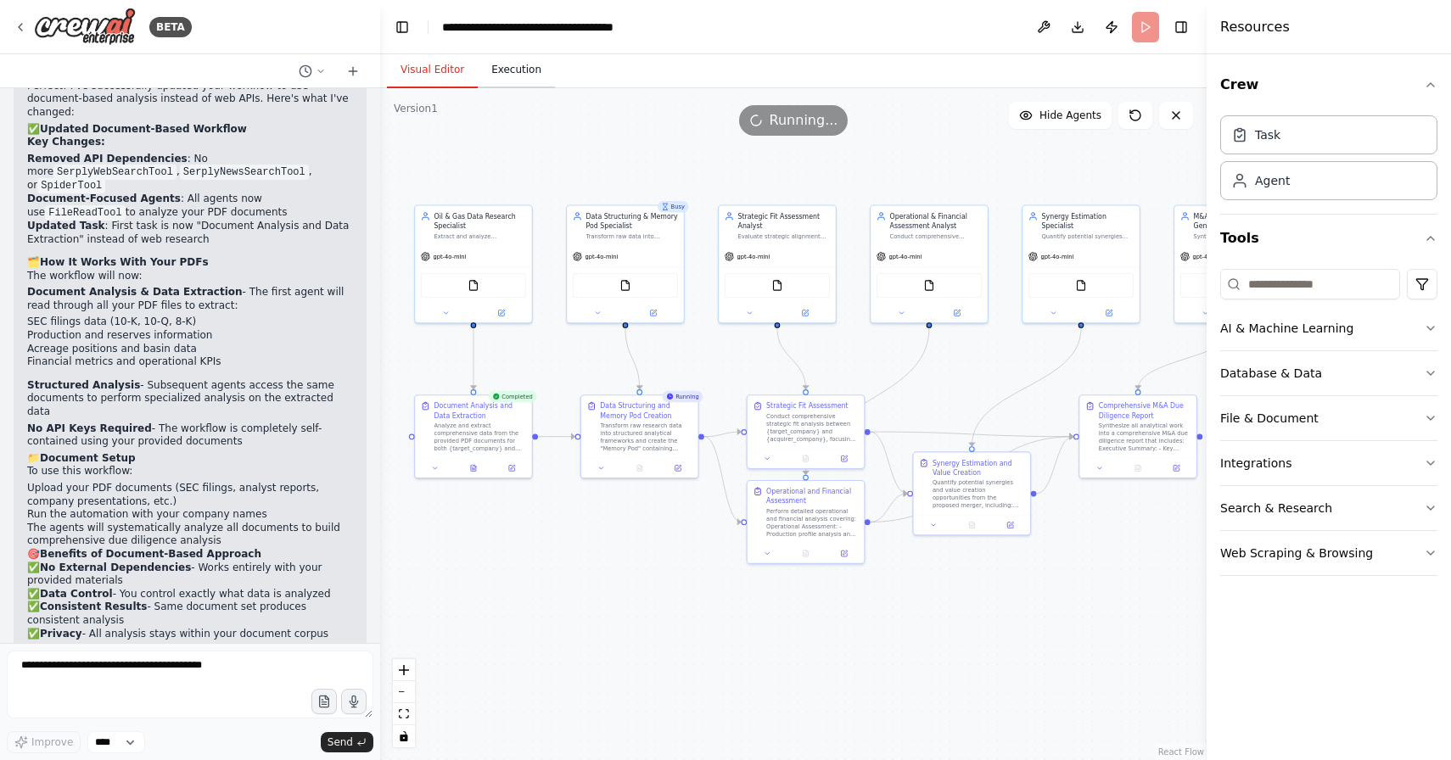
click at [506, 86] on button "Execution" at bounding box center [516, 71] width 77 height 36
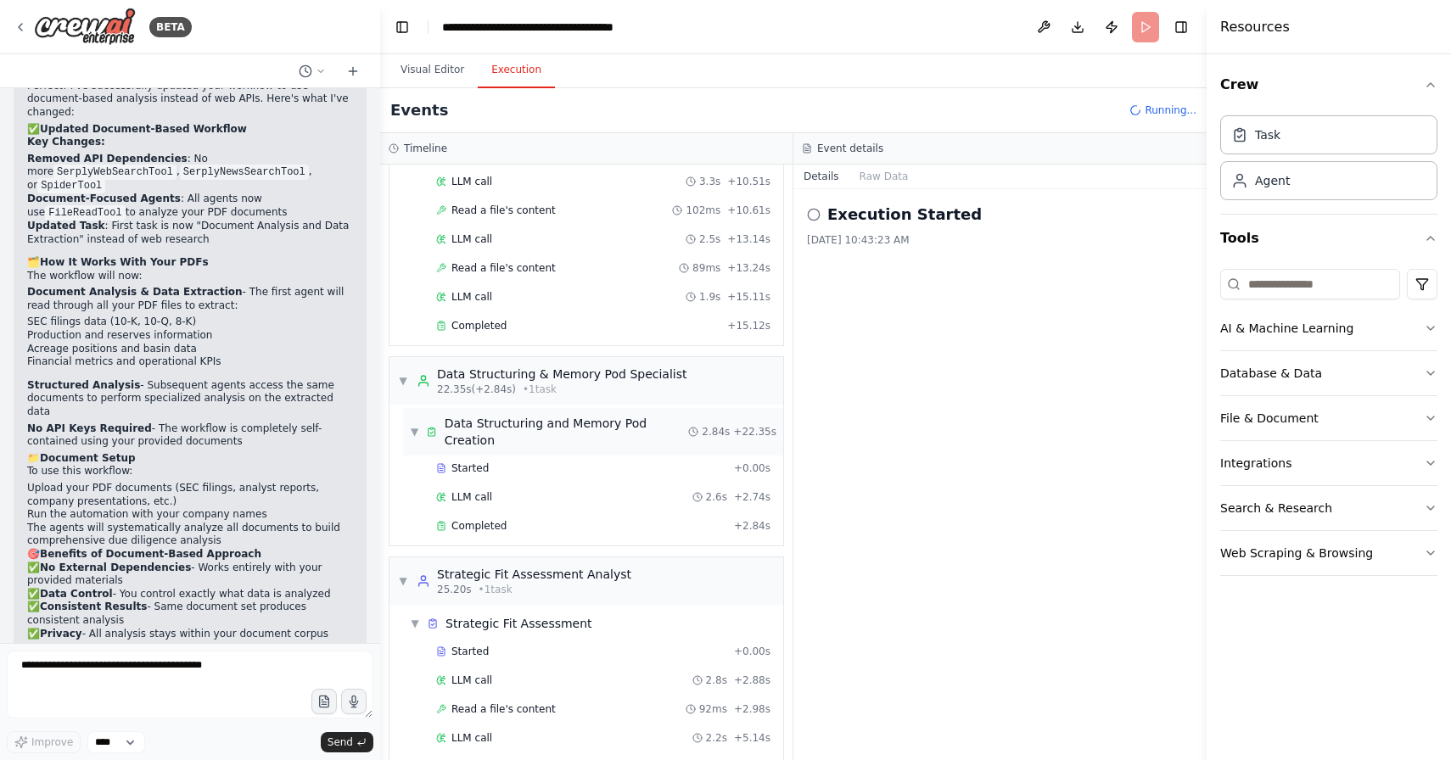
scroll to position [346, 0]
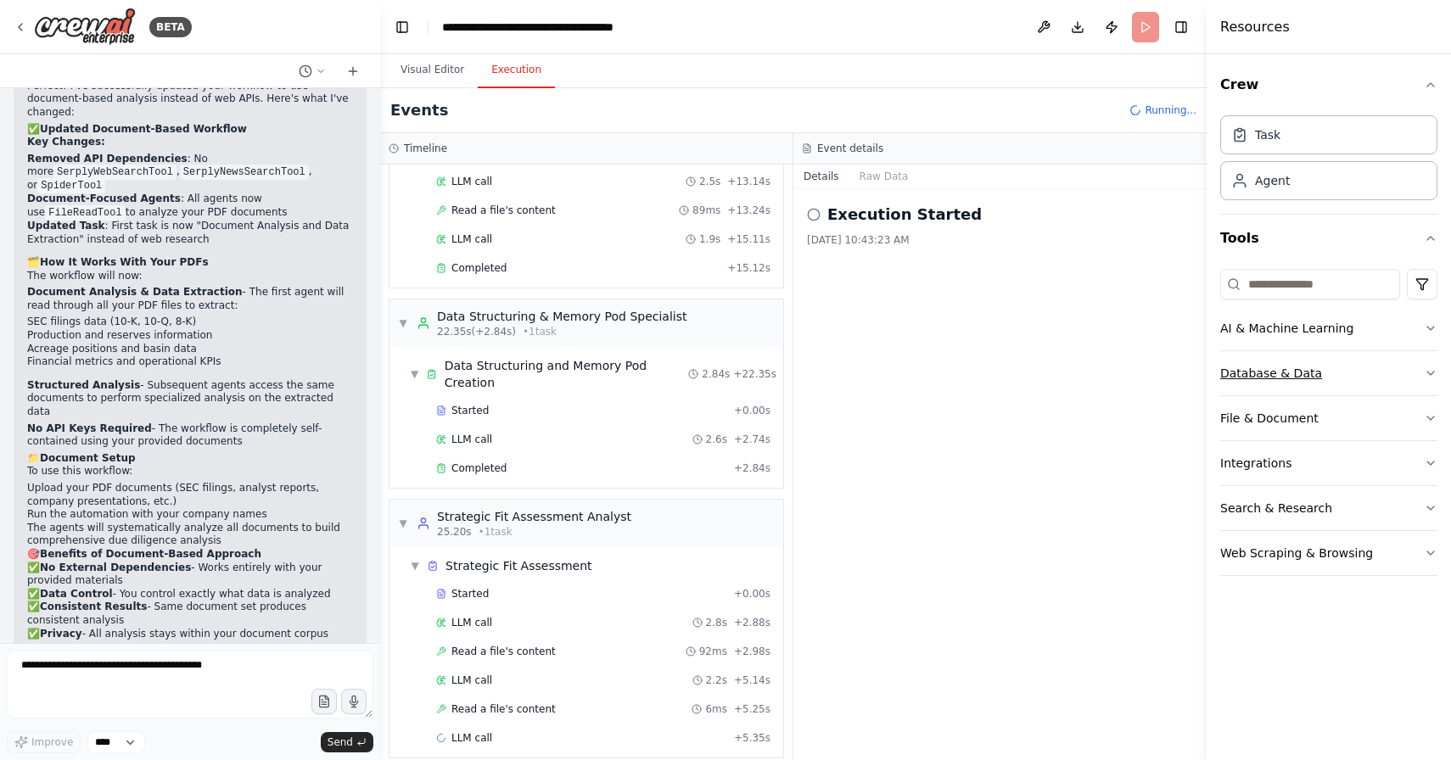
click at [1306, 355] on button "Database & Data" at bounding box center [1328, 373] width 217 height 44
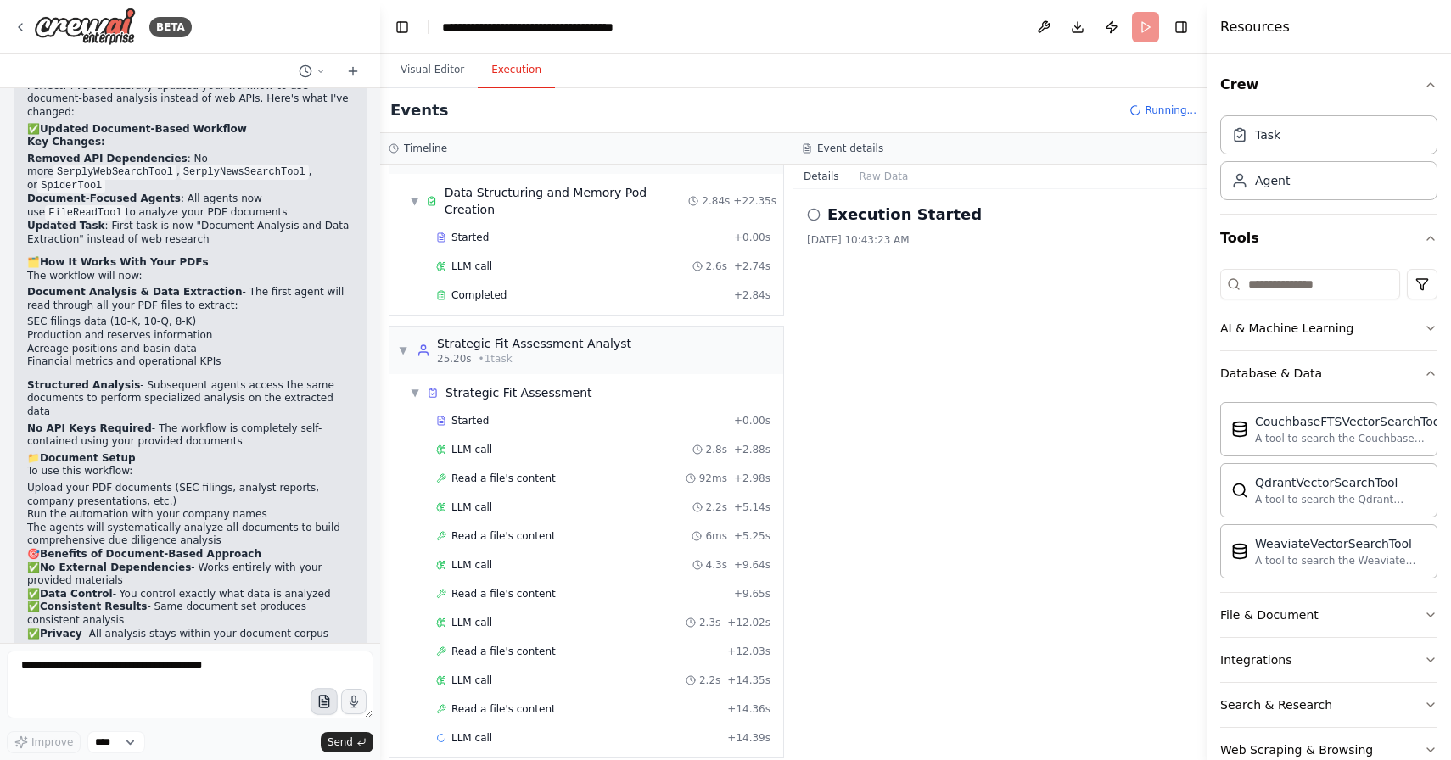
scroll to position [577, 0]
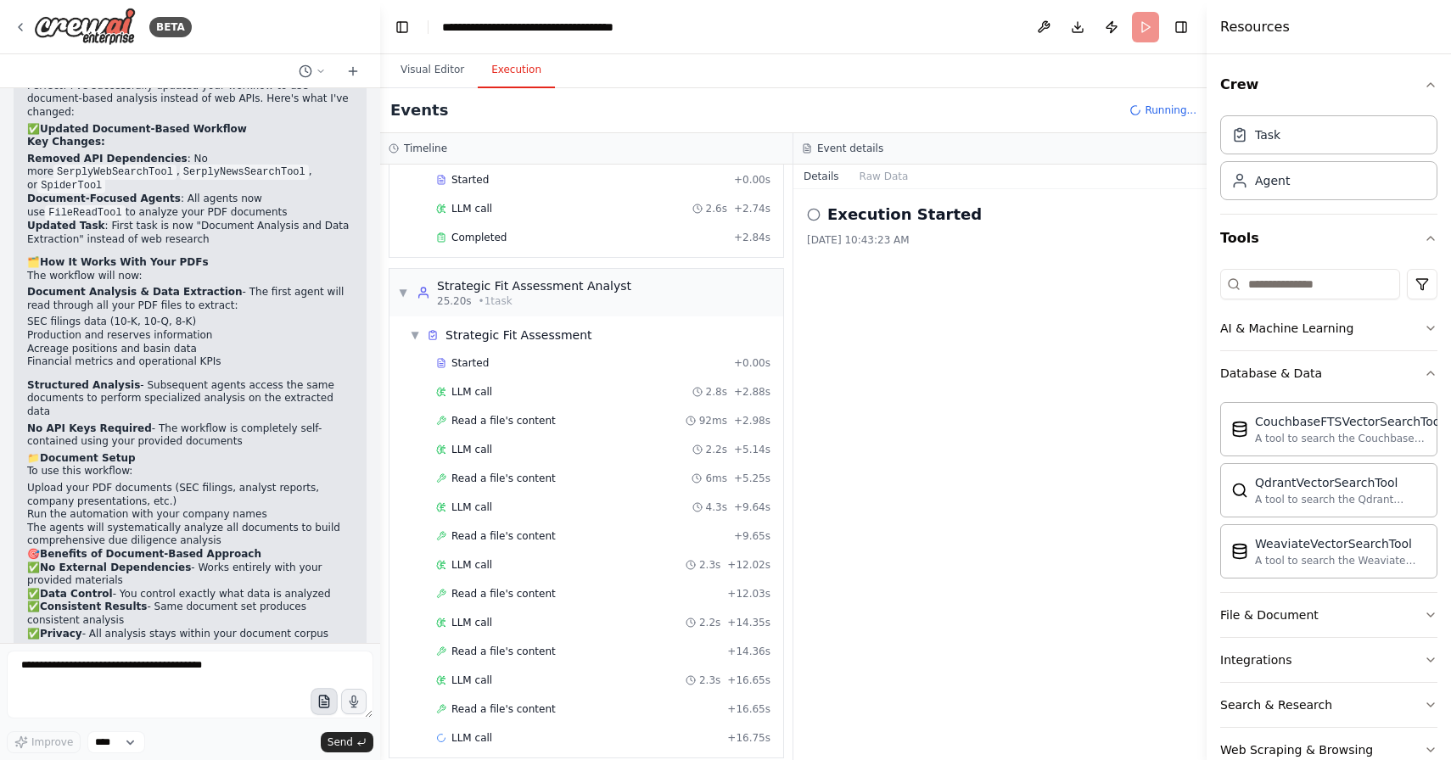
click at [321, 706] on icon "button" at bounding box center [323, 702] width 14 height 14
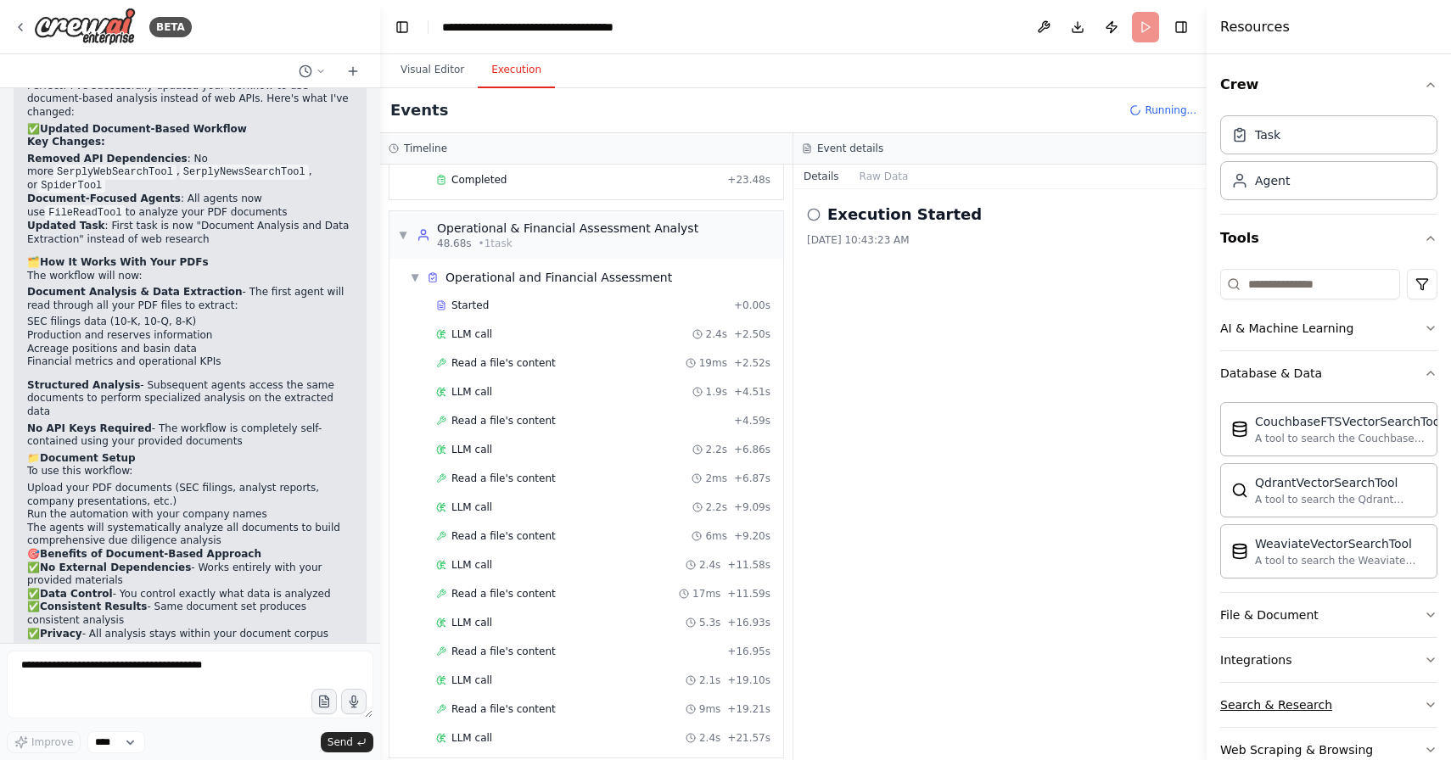
scroll to position [1279, 0]
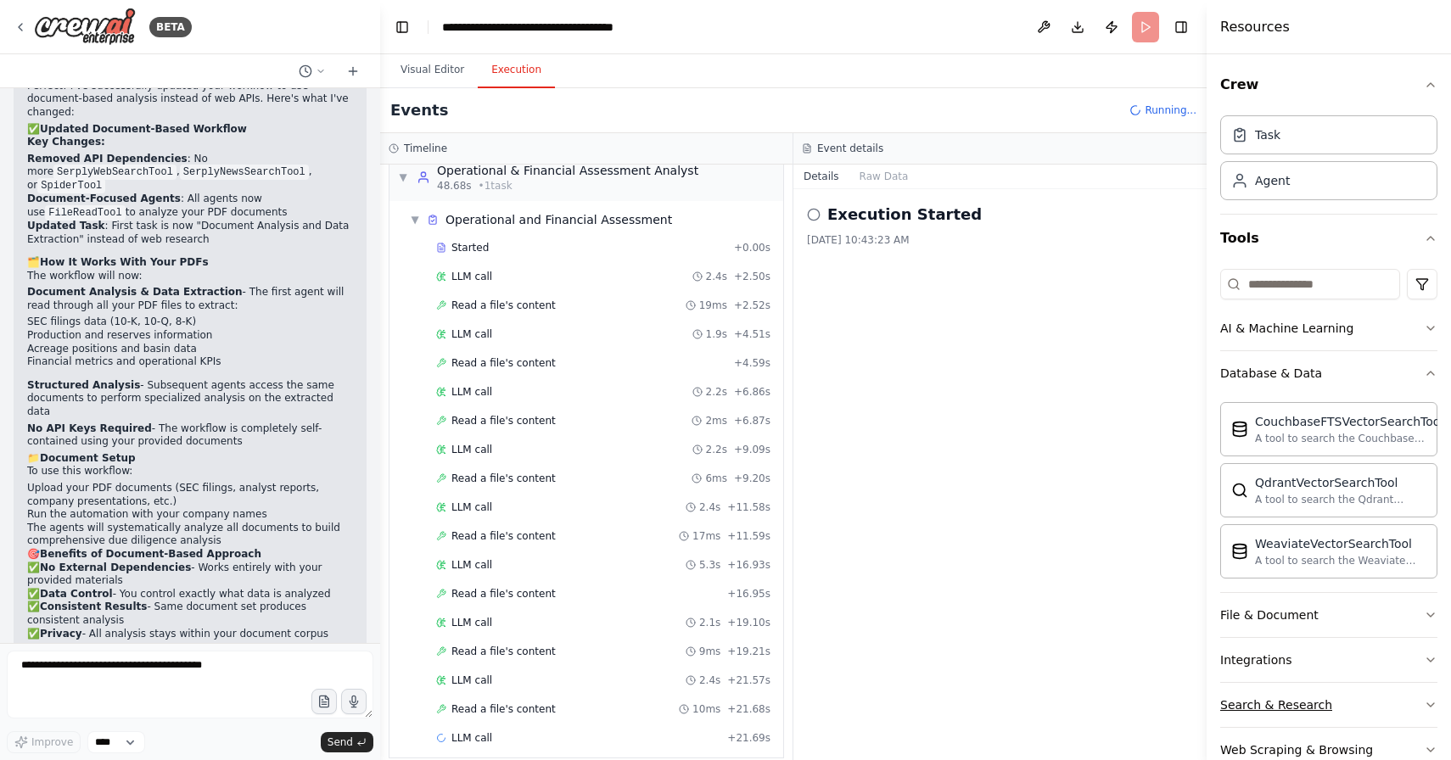
click at [1337, 708] on button "Search & Research" at bounding box center [1328, 705] width 217 height 44
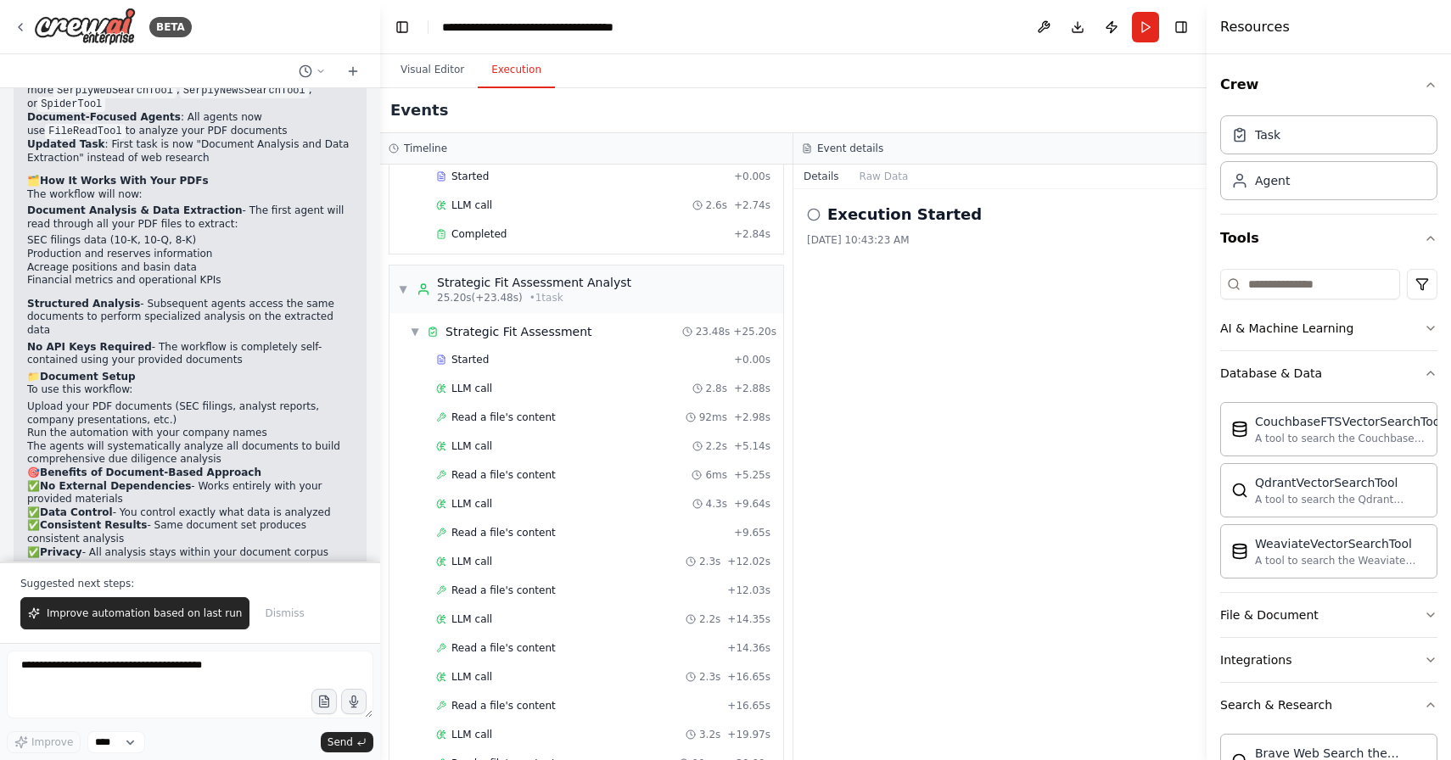
scroll to position [0, 0]
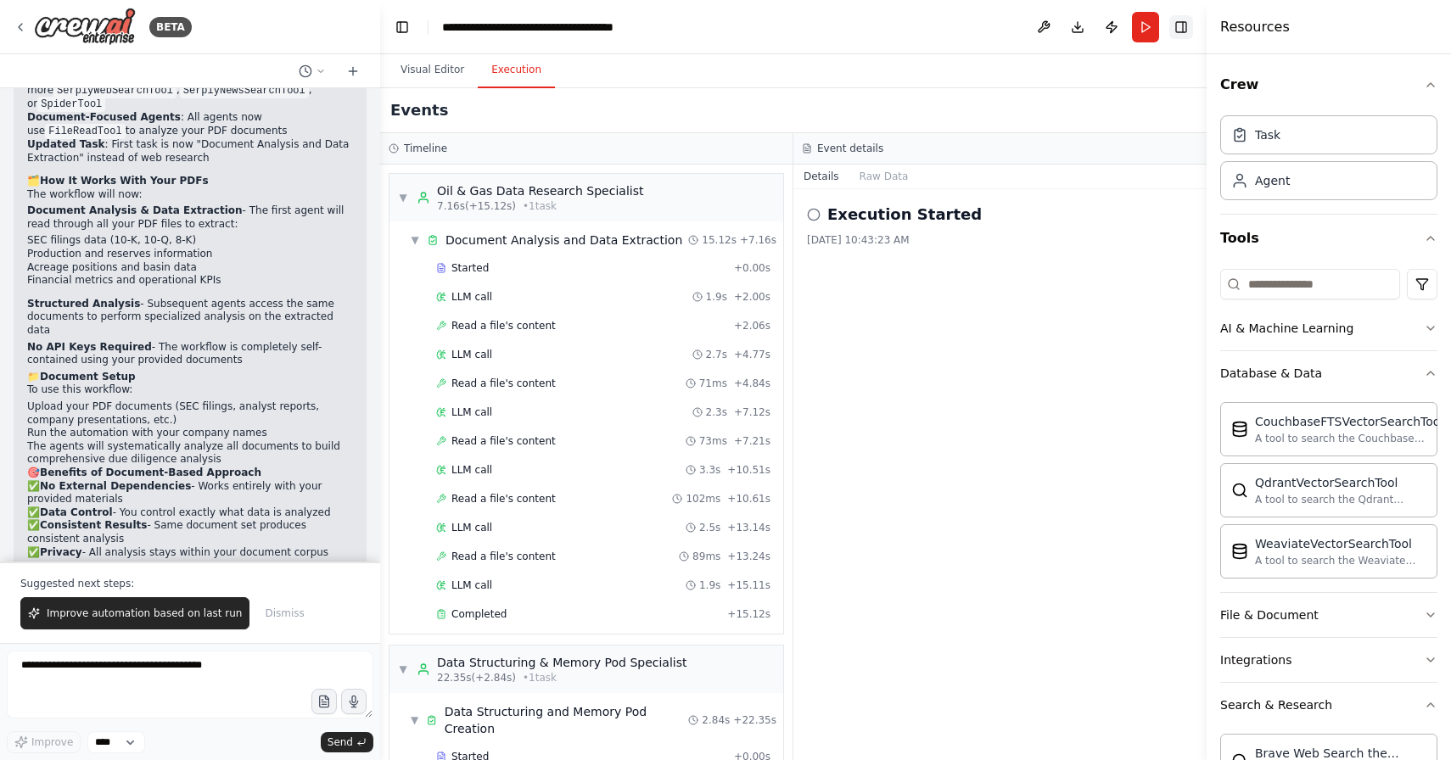
click at [1180, 32] on button "Toggle Right Sidebar" at bounding box center [1181, 27] width 24 height 24
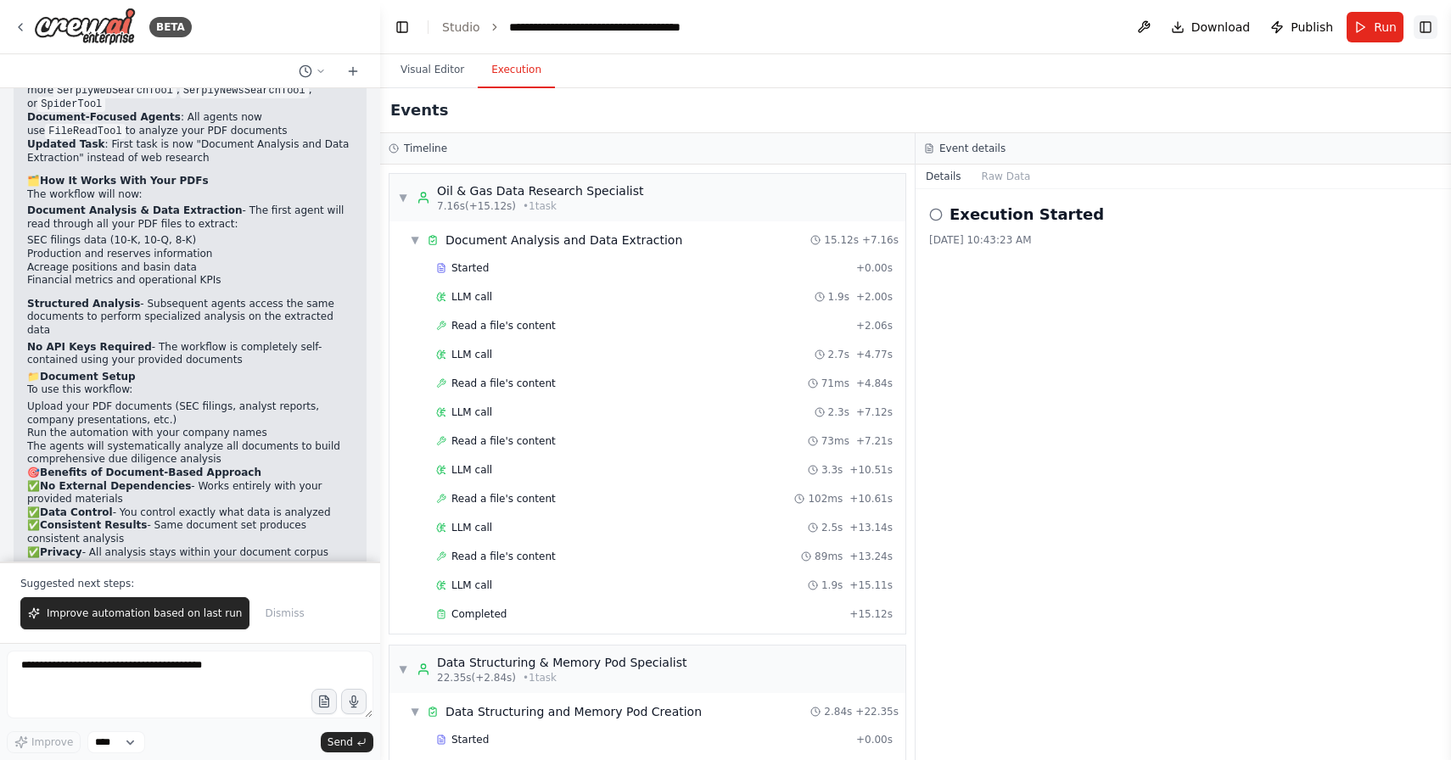
click at [1427, 29] on button "Toggle Right Sidebar" at bounding box center [1425, 27] width 24 height 24
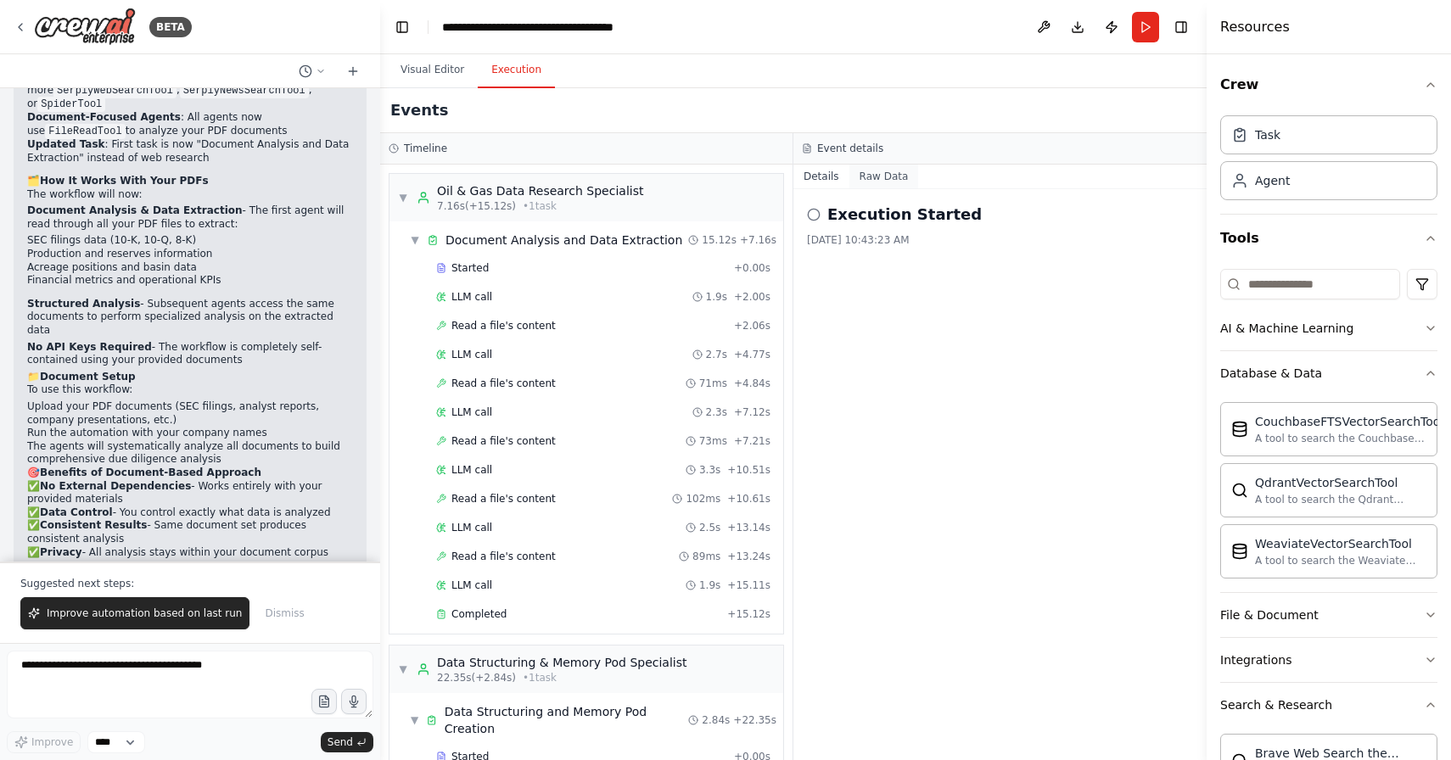
click at [891, 184] on button "Raw Data" at bounding box center [884, 177] width 70 height 24
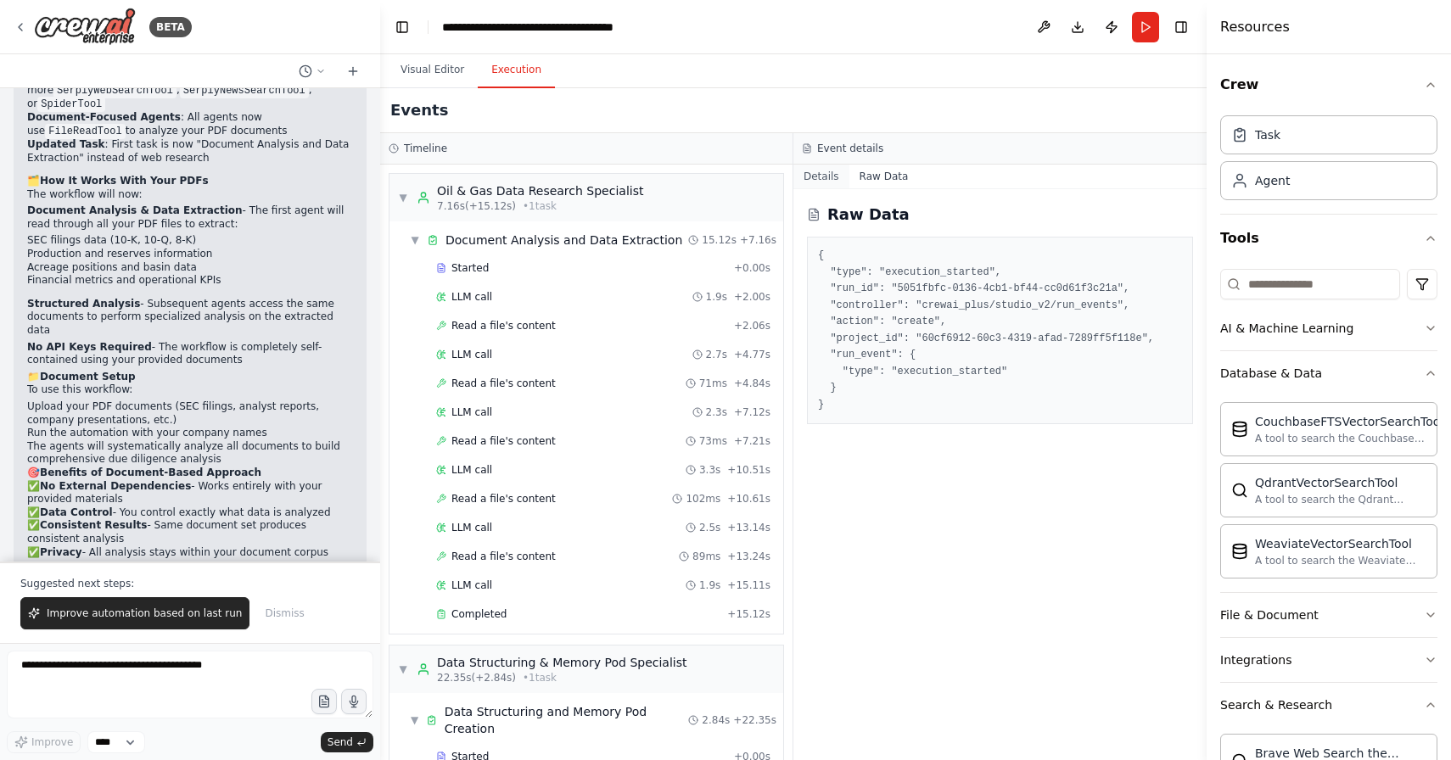
click at [831, 182] on button "Details" at bounding box center [821, 177] width 56 height 24
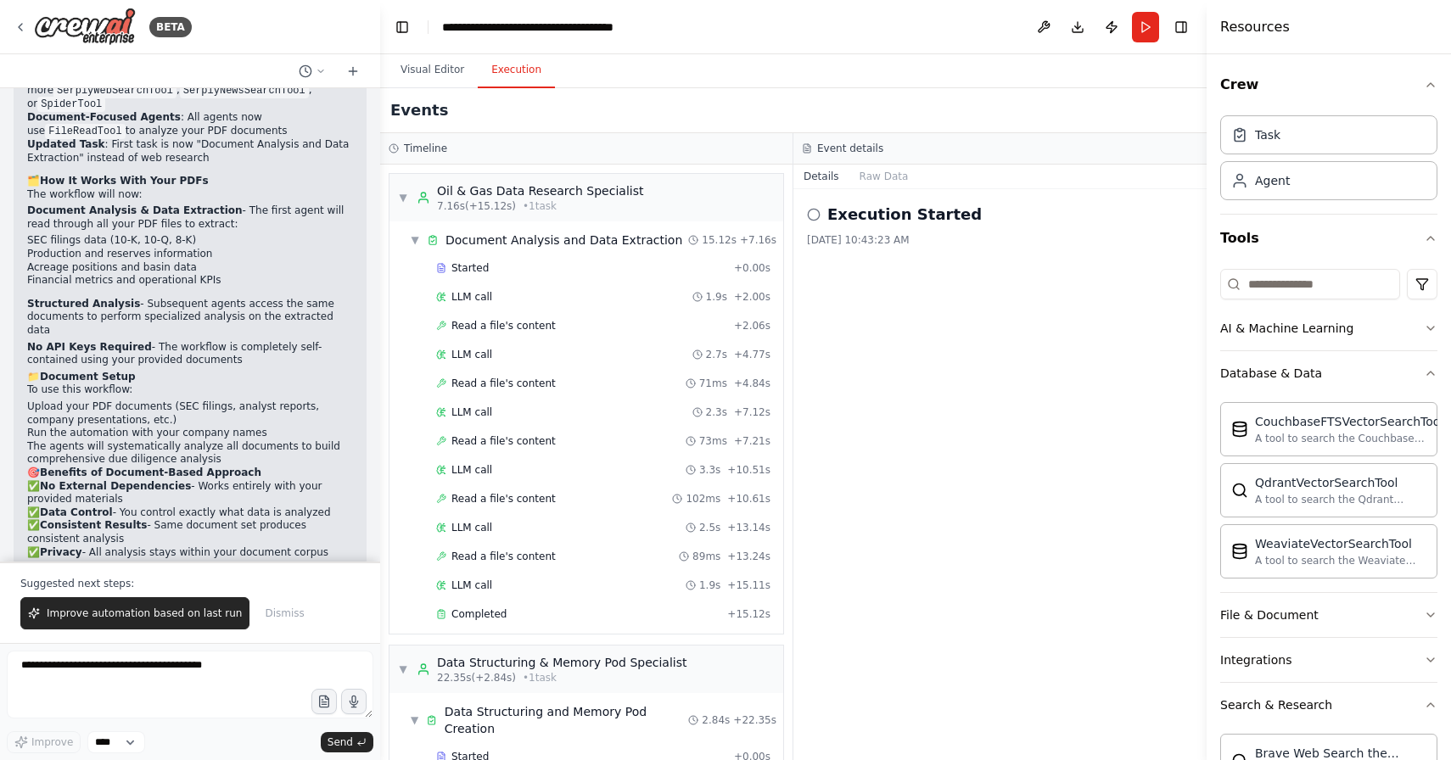
click at [812, 215] on icon at bounding box center [814, 215] width 14 height 14
click at [327, 702] on icon "button" at bounding box center [323, 702] width 14 height 14
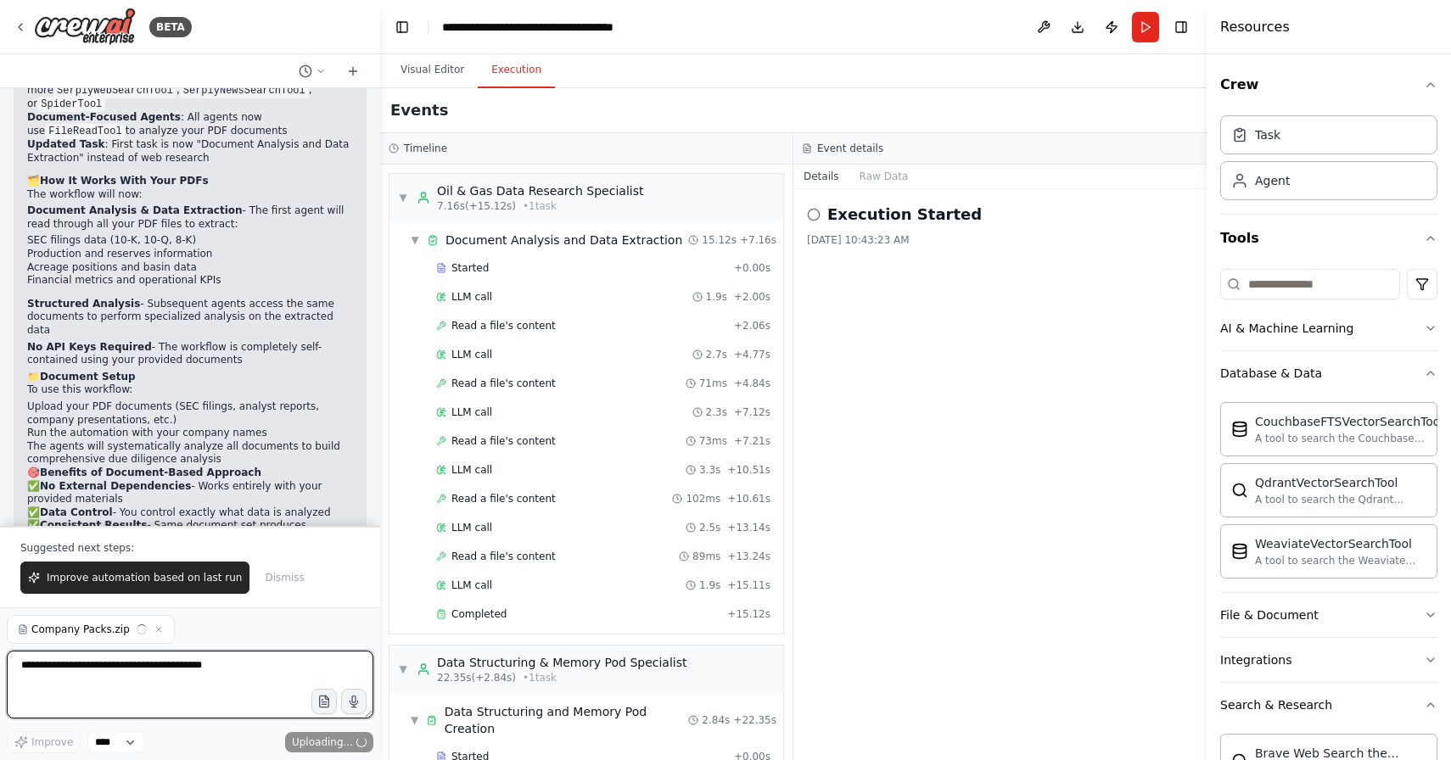
click at [214, 680] on textarea at bounding box center [190, 685] width 366 height 68
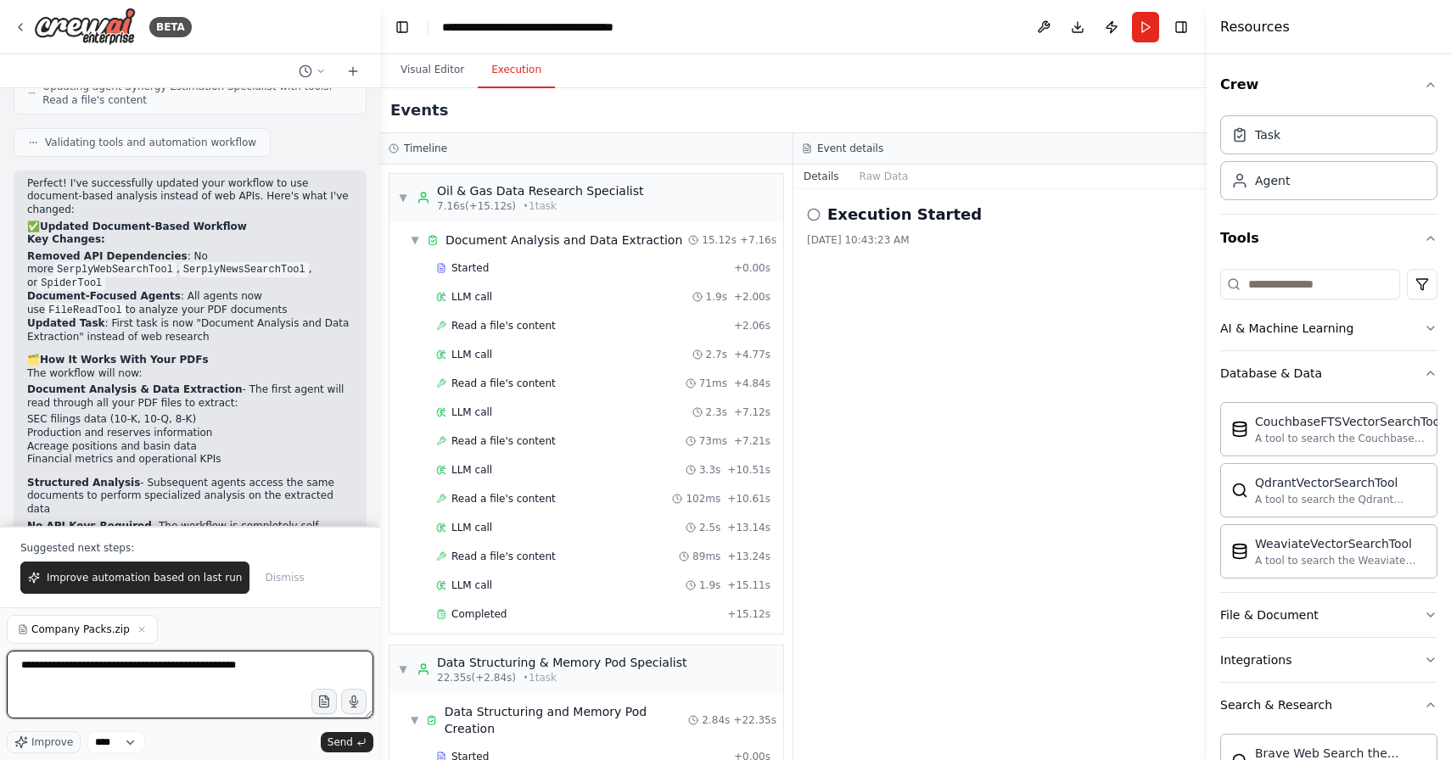
scroll to position [3785, 0]
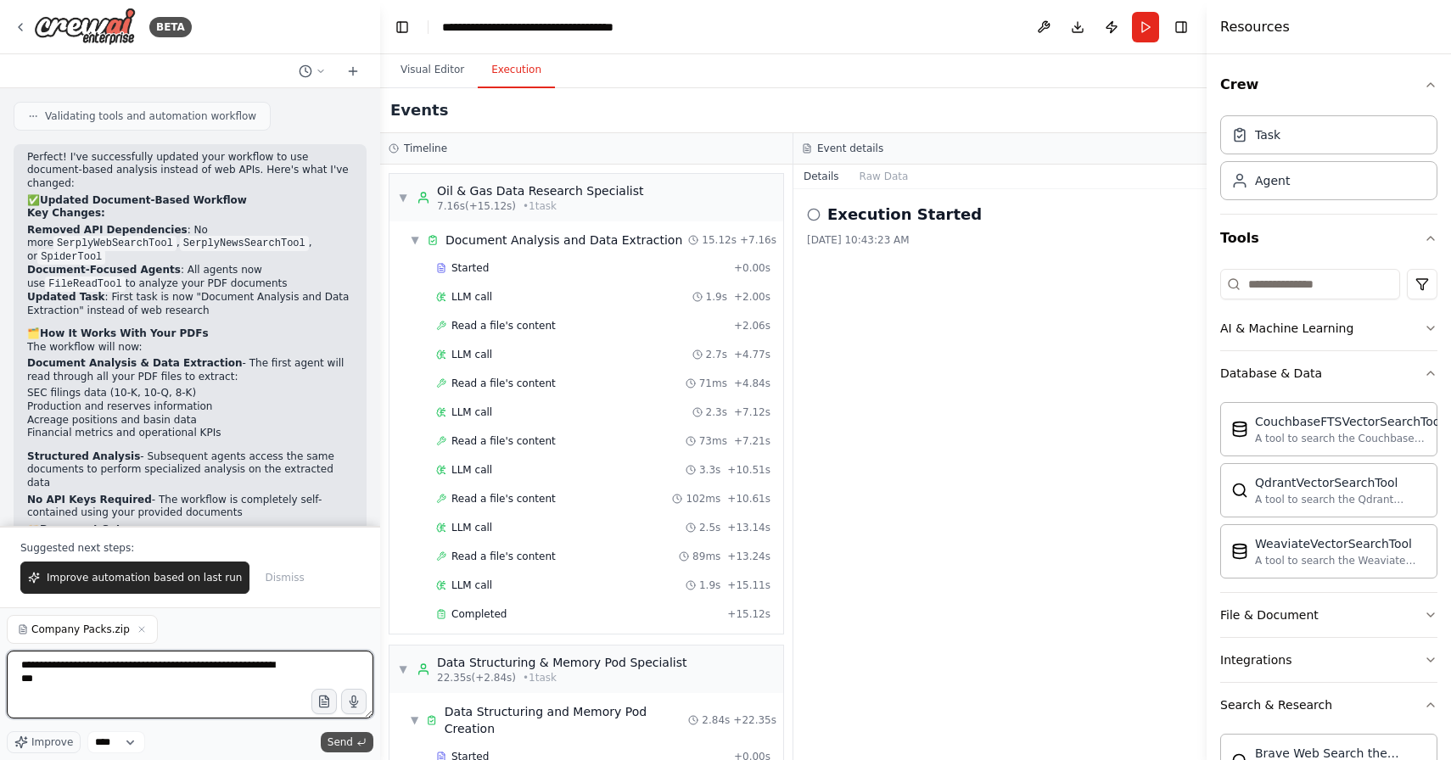
type textarea "**********"
click at [331, 744] on span "Send" at bounding box center [339, 743] width 25 height 14
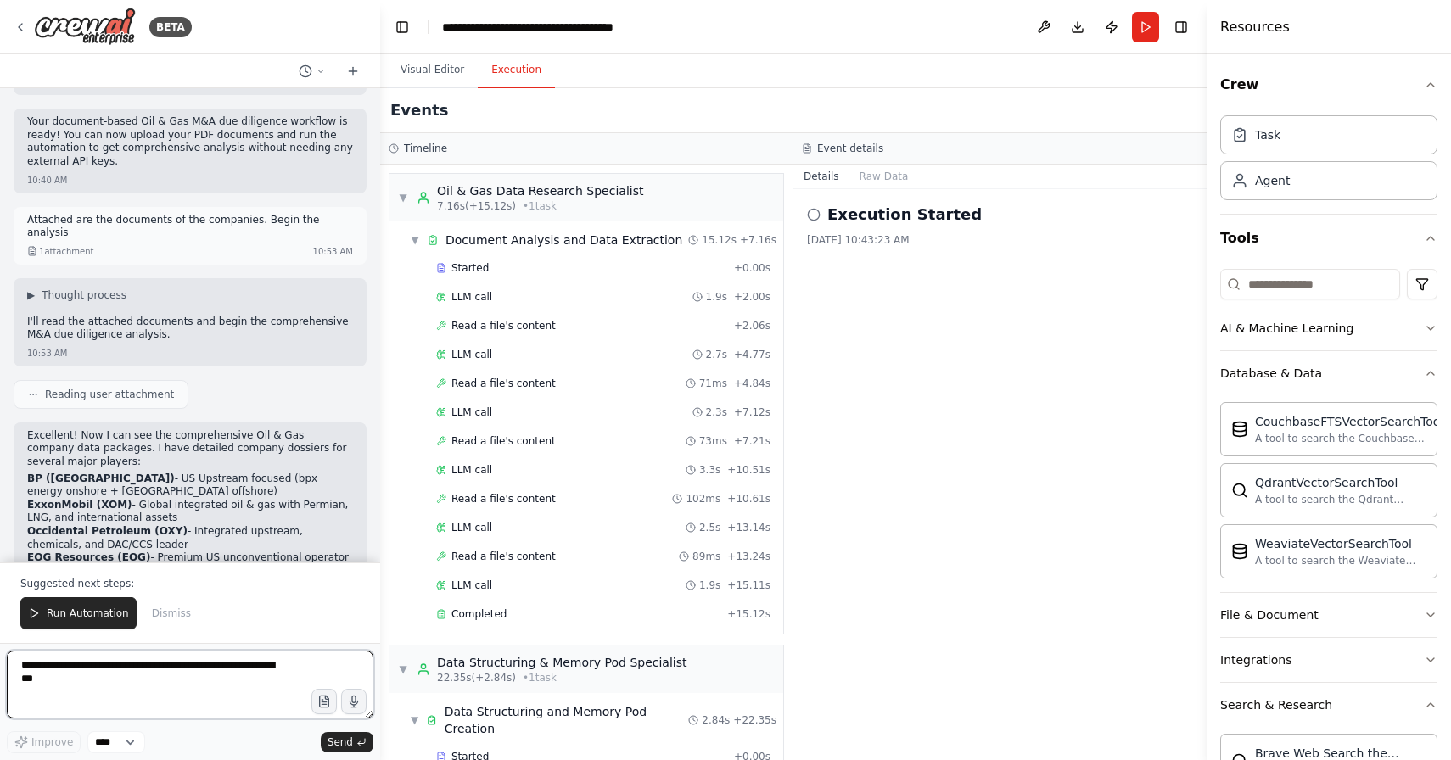
scroll to position [4440, 0]
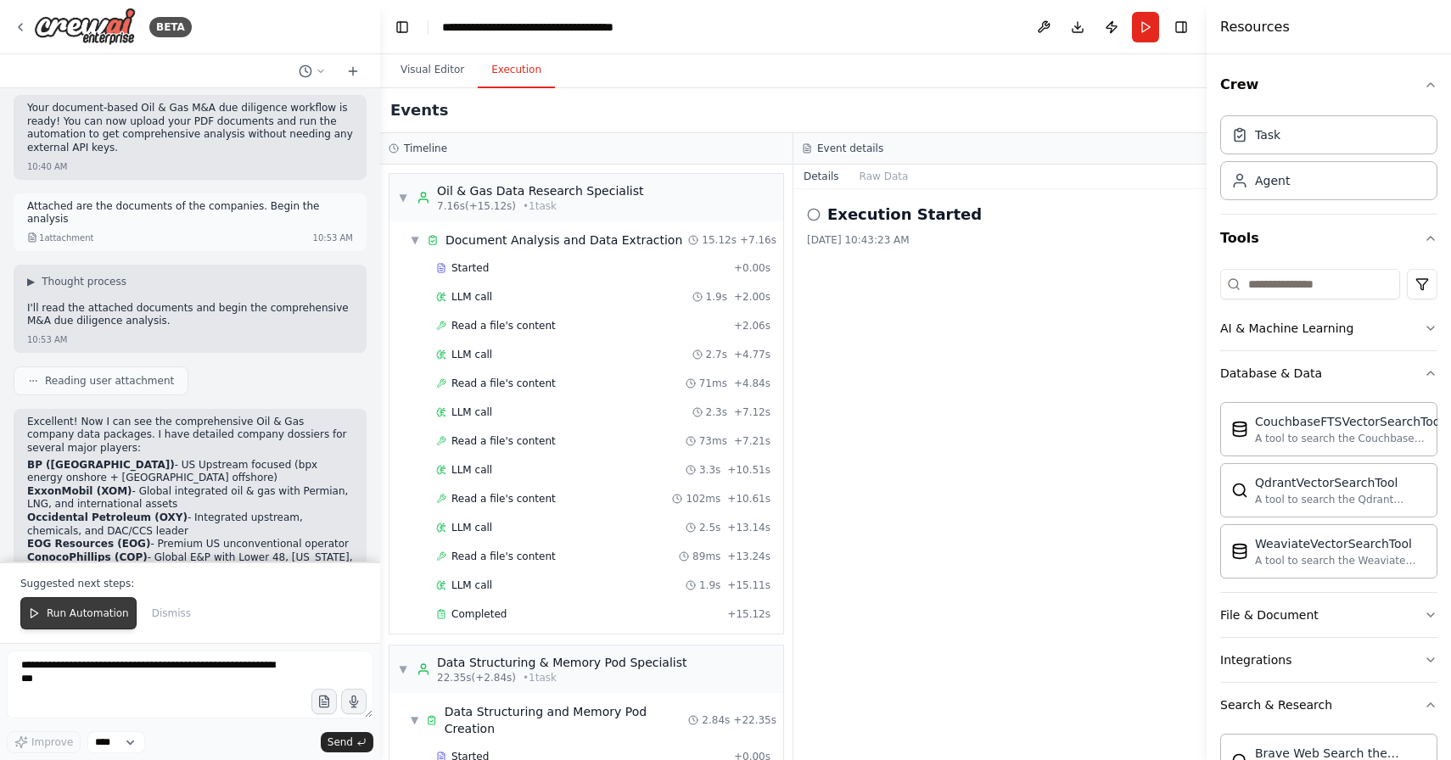
click at [85, 613] on span "Run Automation" at bounding box center [88, 614] width 82 height 14
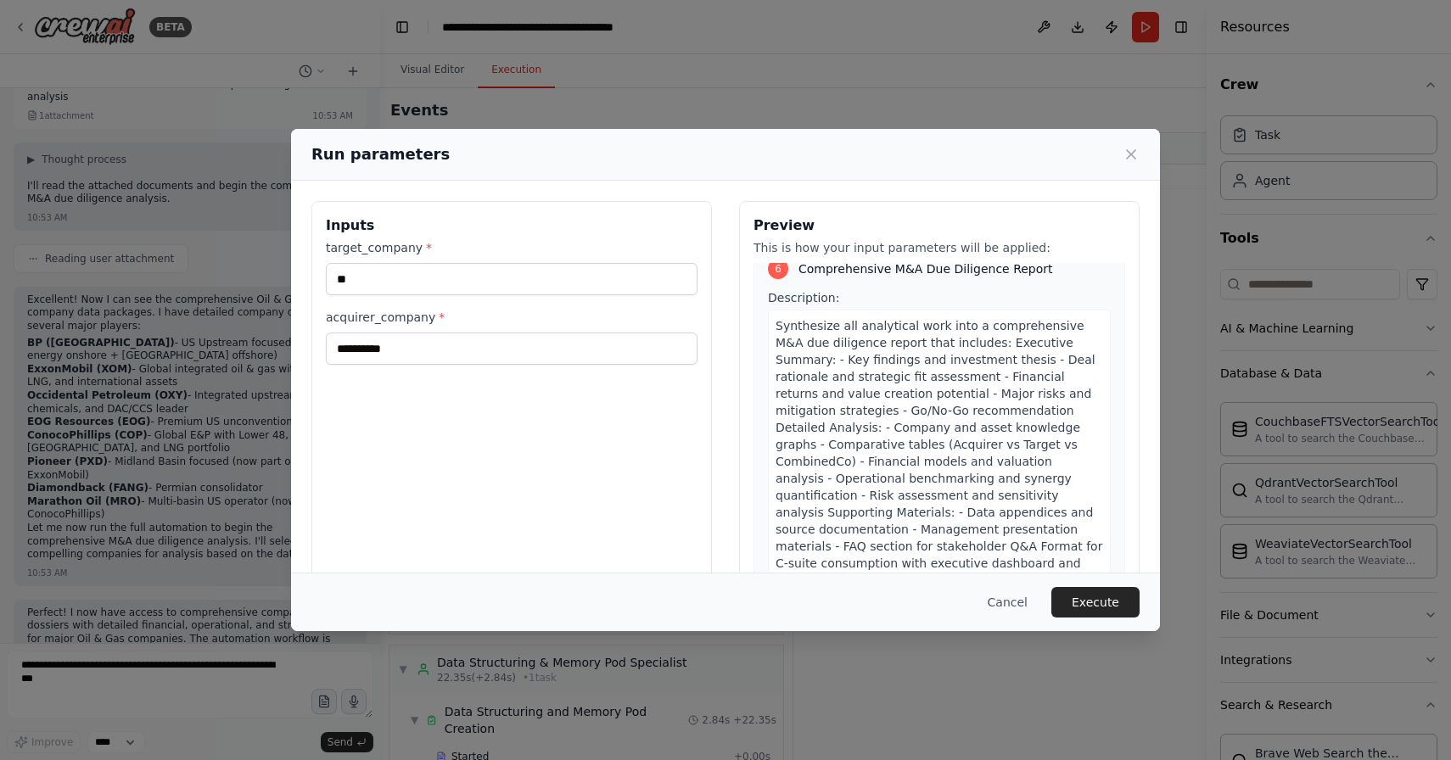
scroll to position [51, 0]
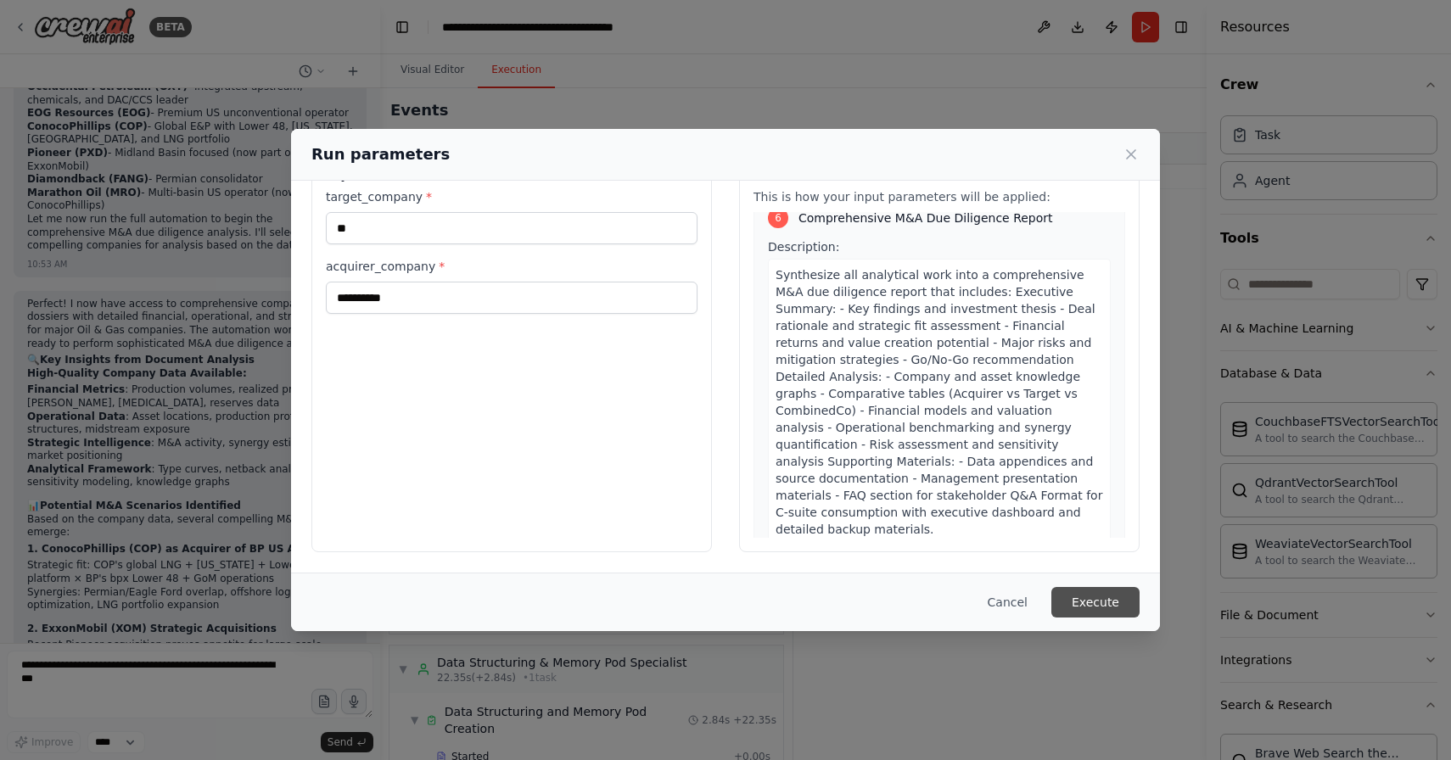
click at [1085, 606] on button "Execute" at bounding box center [1095, 602] width 88 height 31
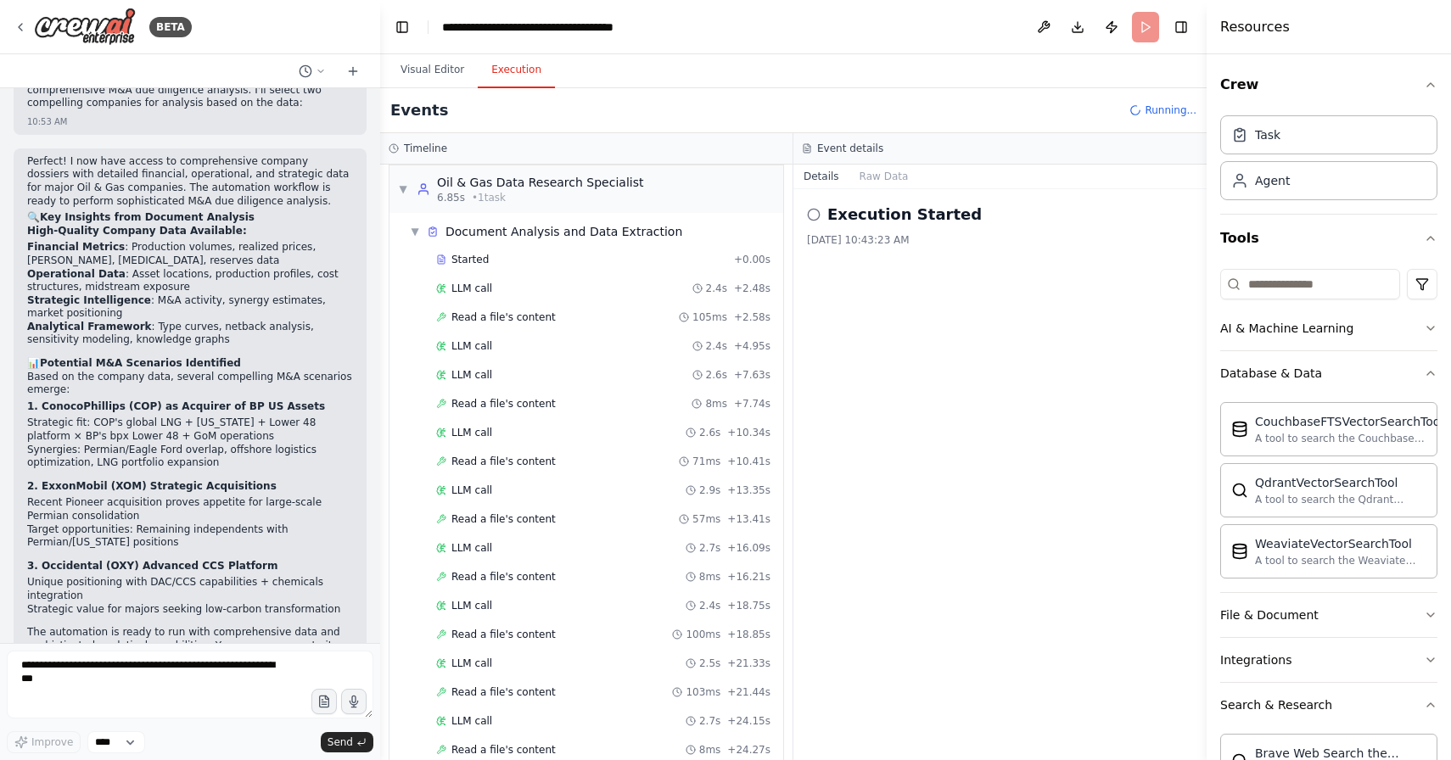
scroll to position [66, 0]
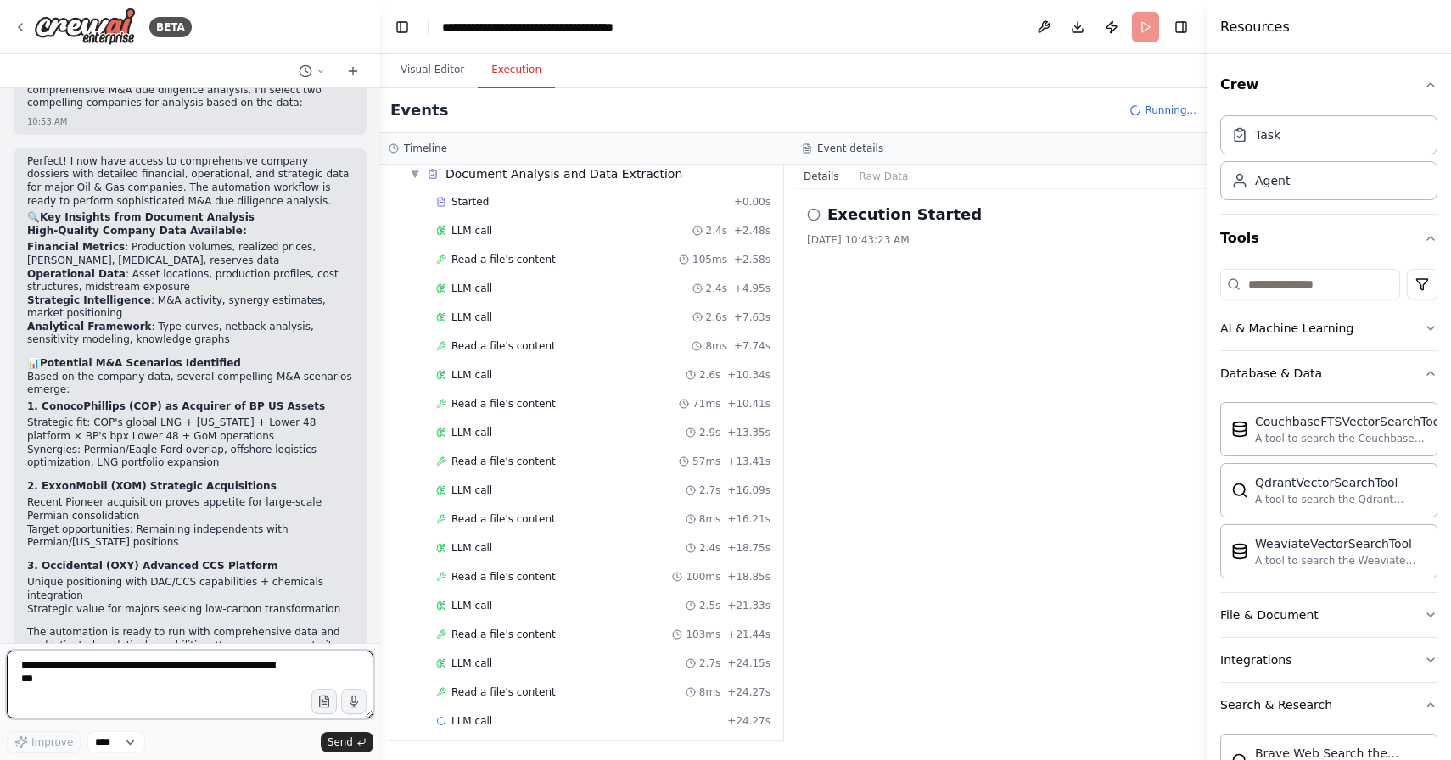
click at [192, 671] on textarea "**********" at bounding box center [190, 685] width 366 height 68
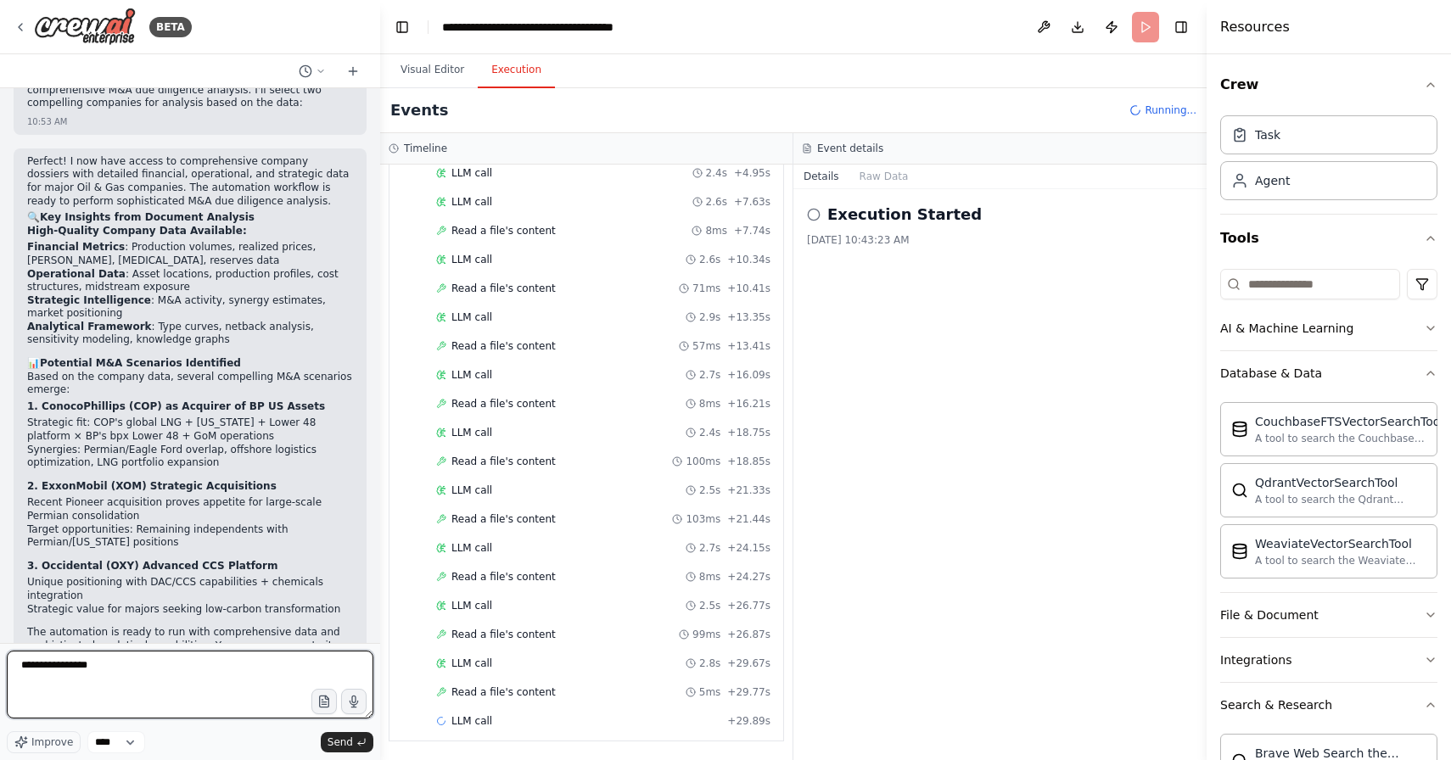
scroll to position [239, 0]
type textarea "**********"
click at [325, 735] on button "Send" at bounding box center [347, 742] width 53 height 20
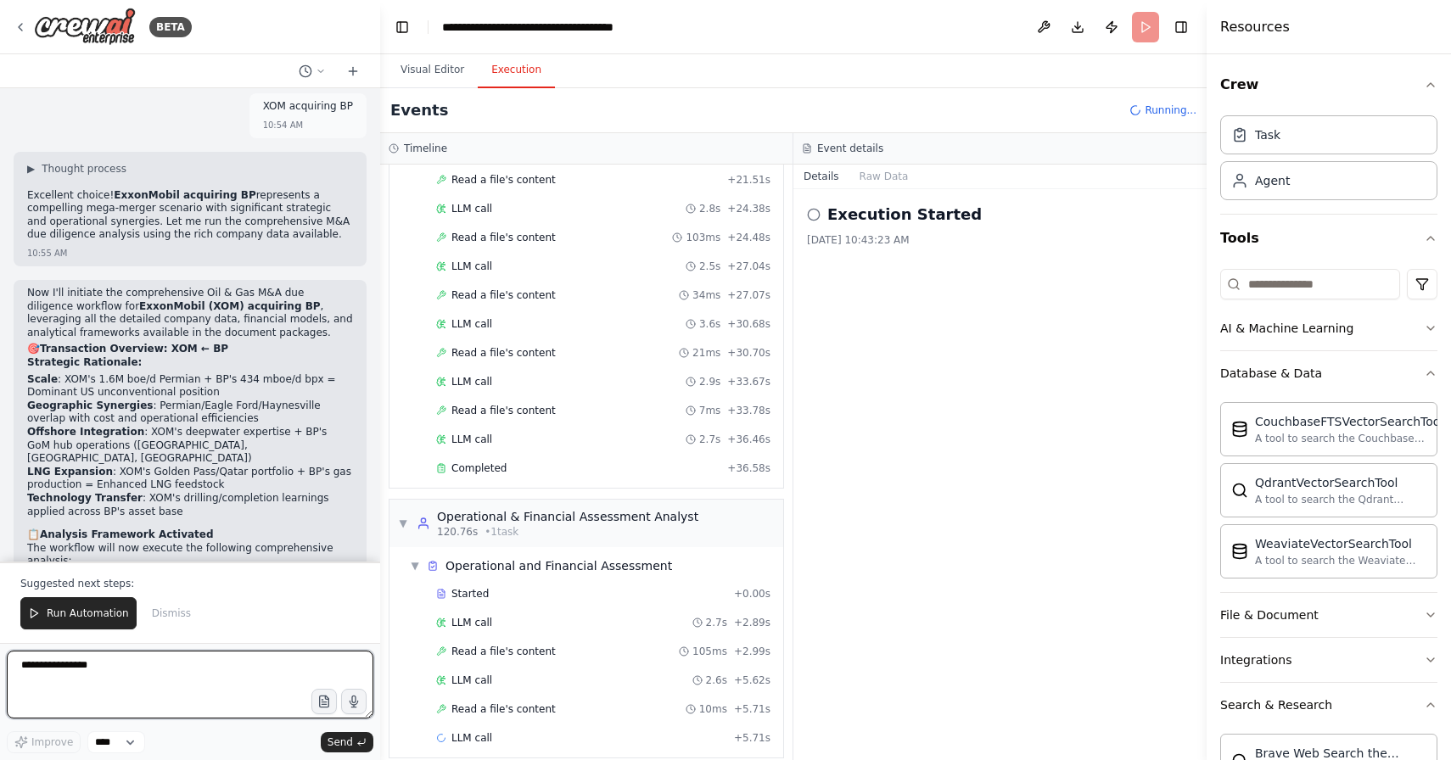
scroll to position [6143, 0]
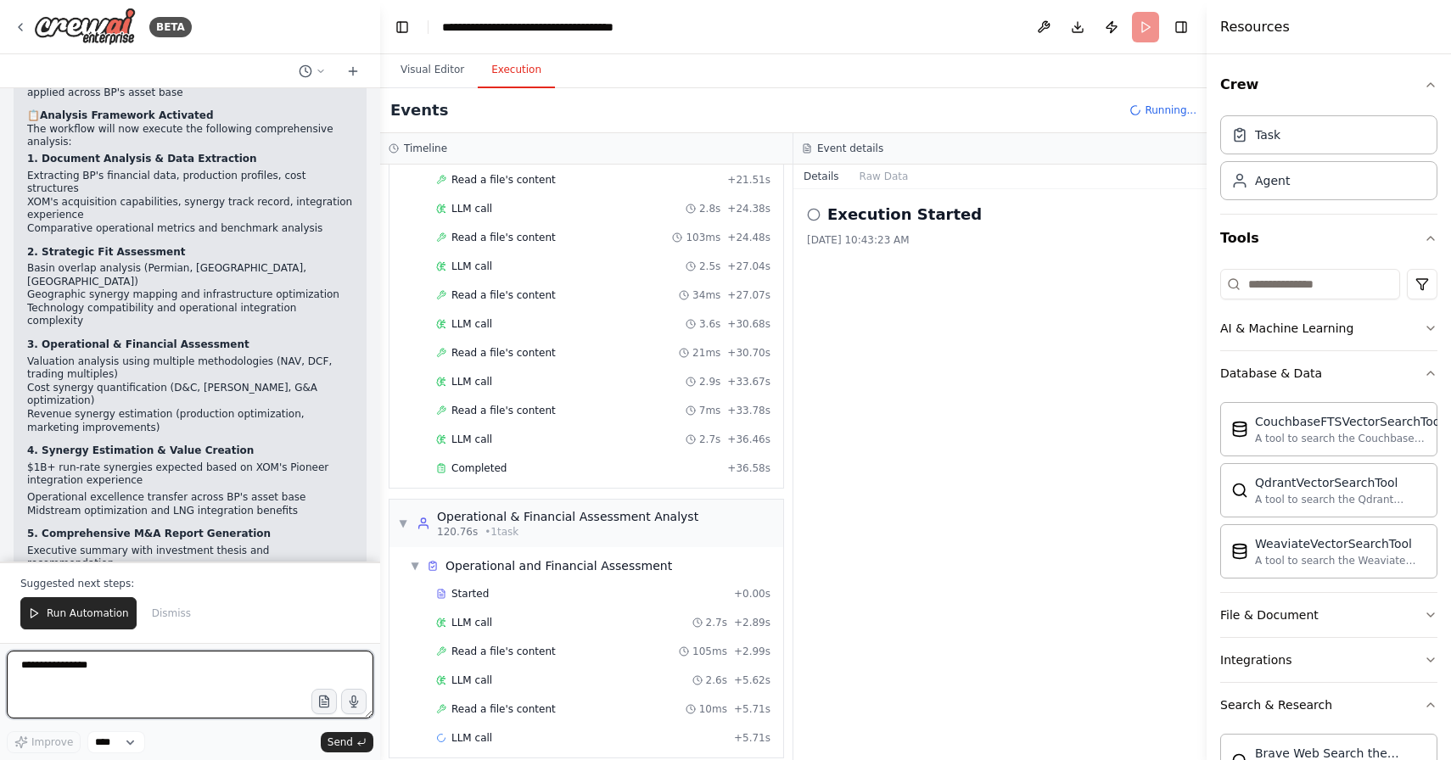
click at [240, 667] on textarea "**********" at bounding box center [190, 685] width 366 height 68
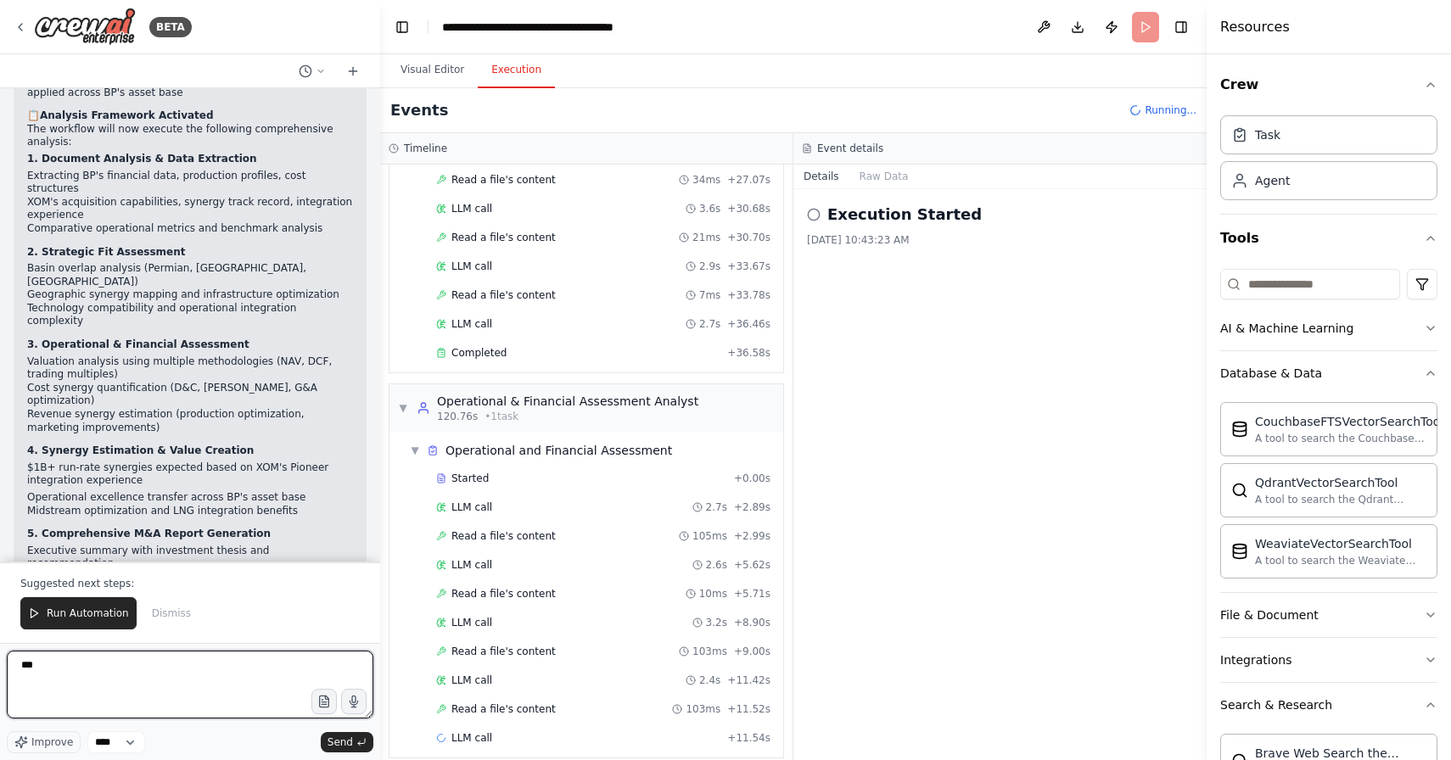
scroll to position [2202, 0]
type textarea "***"
click at [342, 746] on span "Send" at bounding box center [339, 743] width 25 height 14
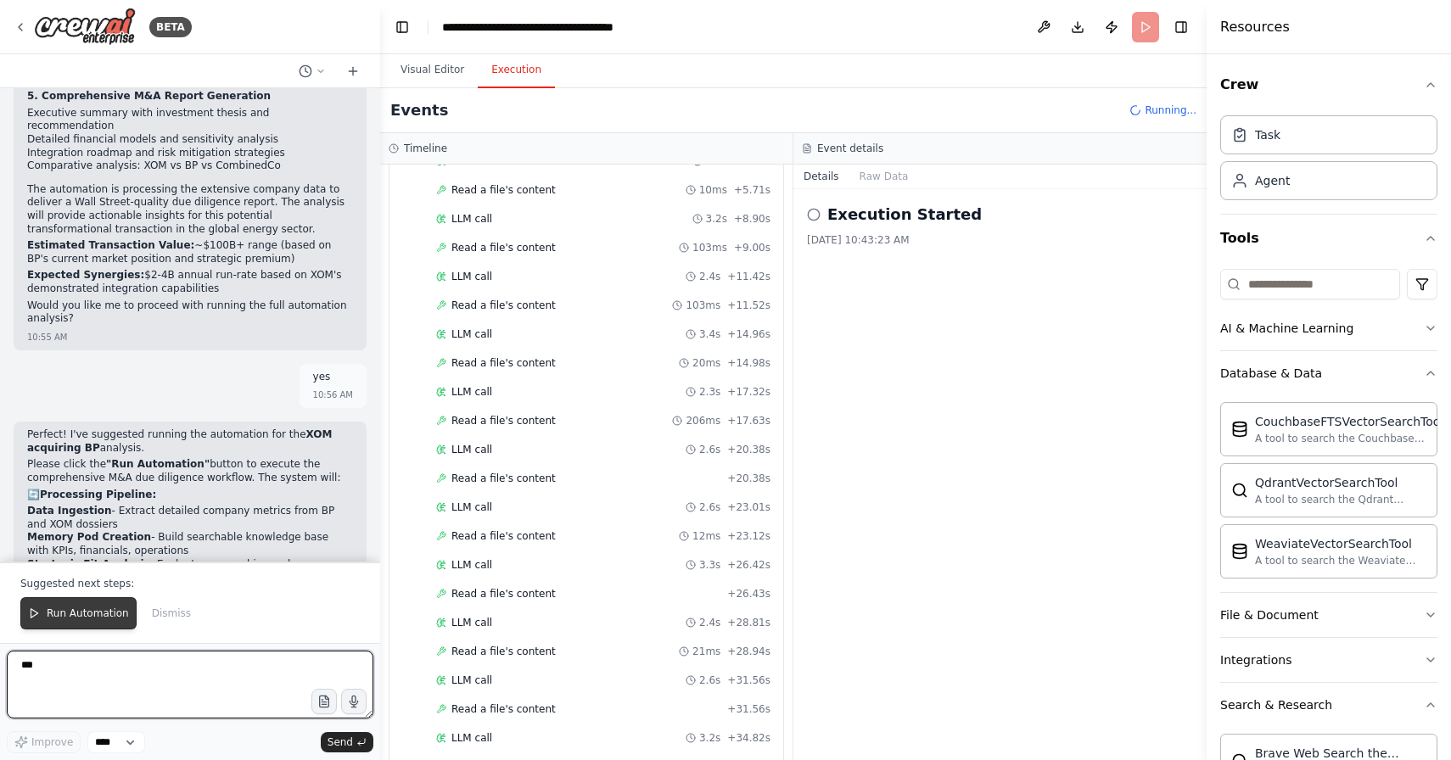
scroll to position [0, 0]
click at [81, 616] on span "Run Automation" at bounding box center [88, 614] width 82 height 14
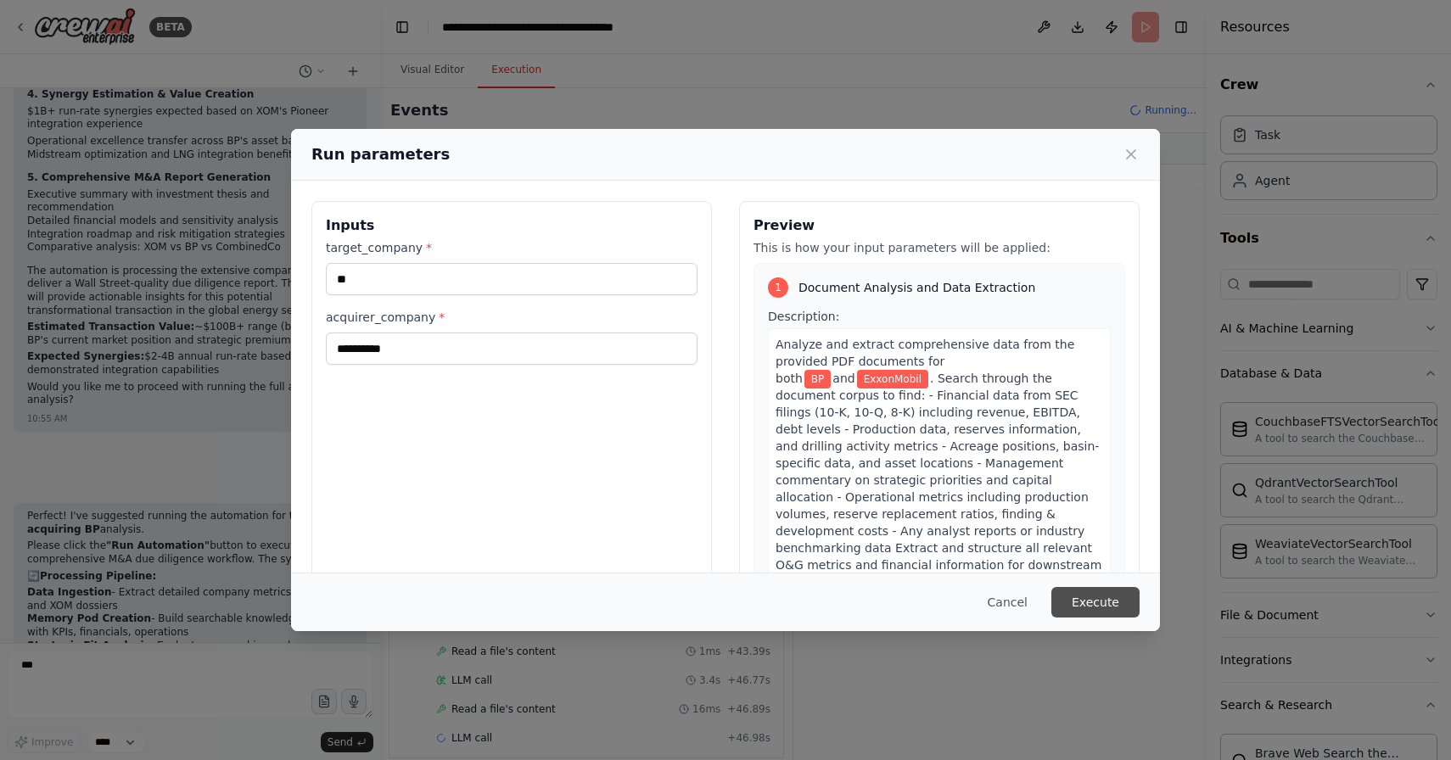
click at [1099, 598] on button "Execute" at bounding box center [1095, 602] width 88 height 31
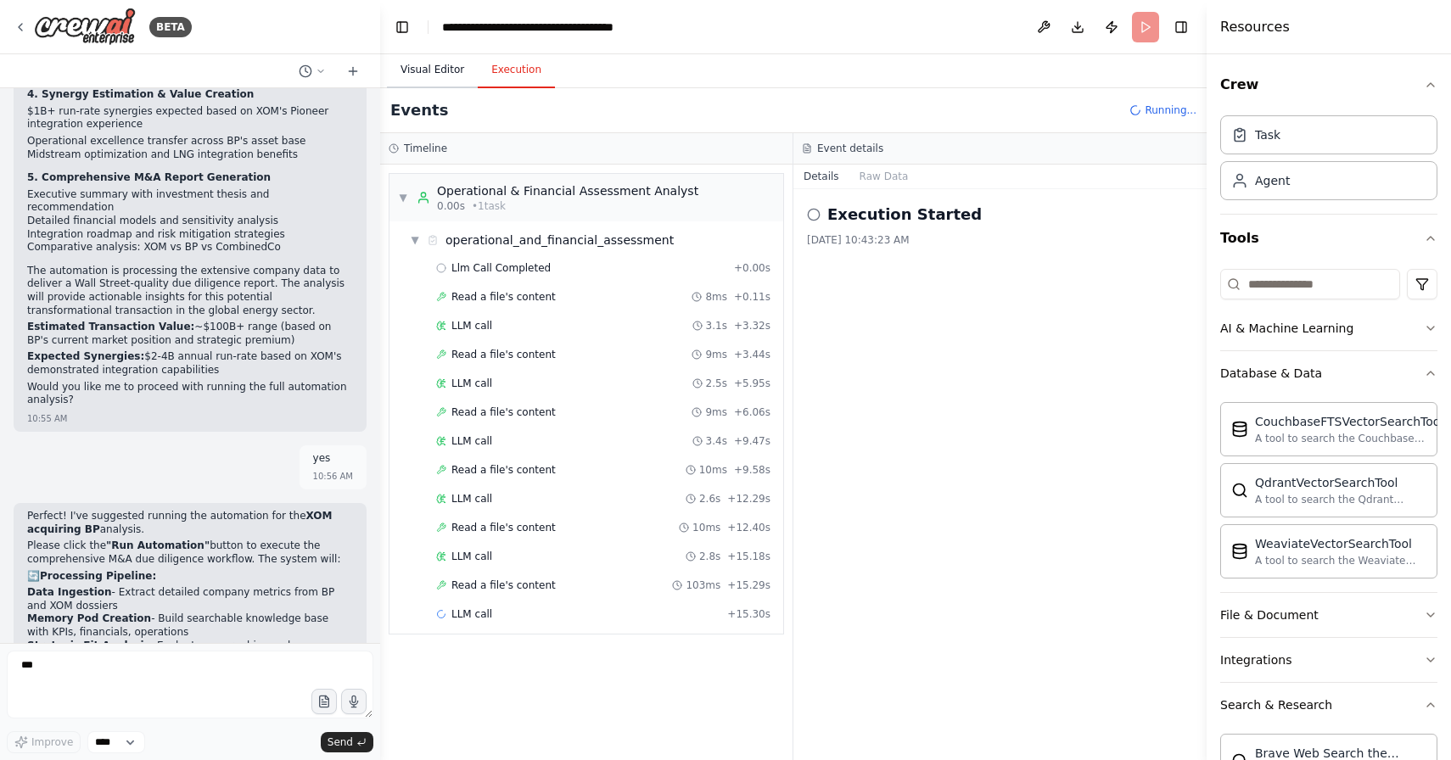
click at [436, 69] on button "Visual Editor" at bounding box center [432, 71] width 91 height 36
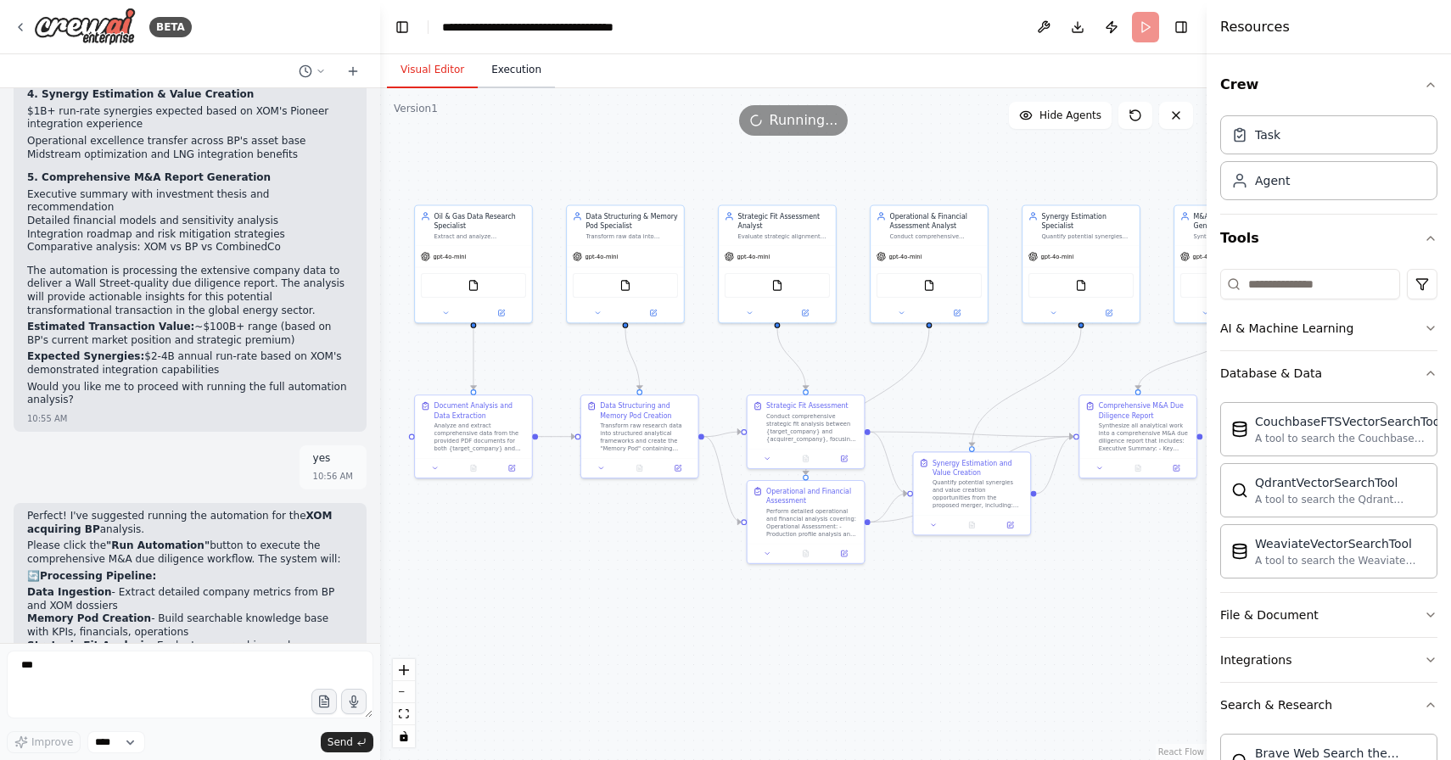
click at [525, 76] on button "Execution" at bounding box center [516, 71] width 77 height 36
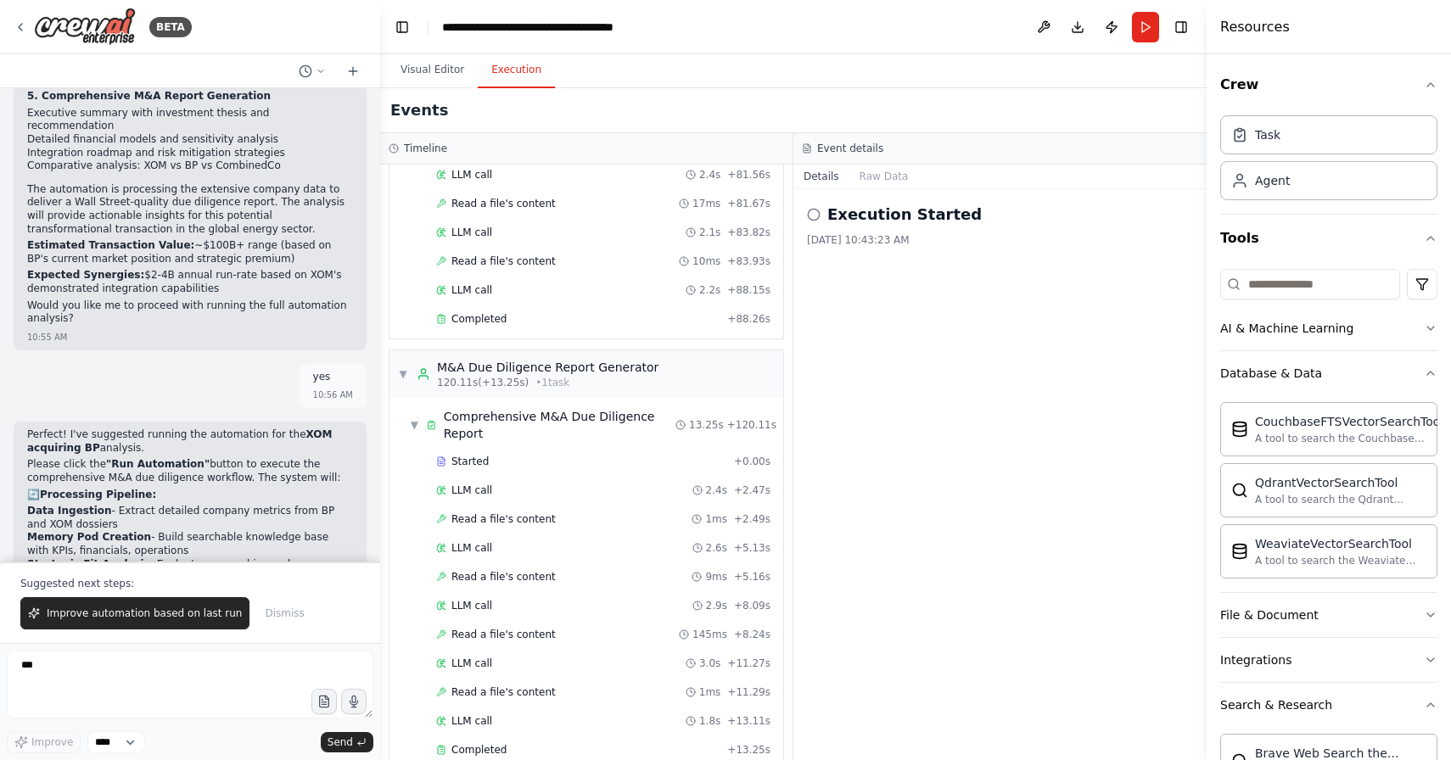
scroll to position [2135, 0]
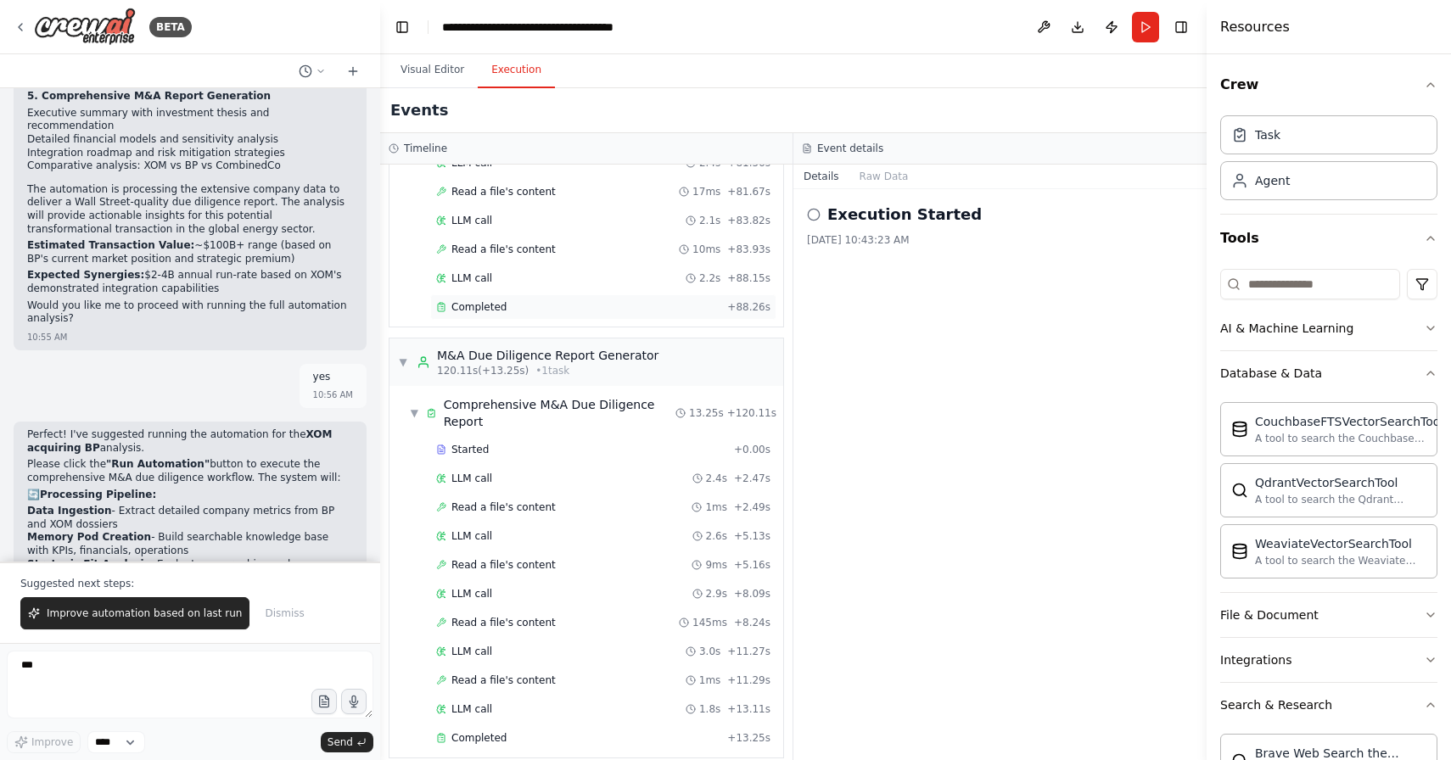
click at [478, 299] on div "Completed + 88.26s" at bounding box center [603, 306] width 346 height 25
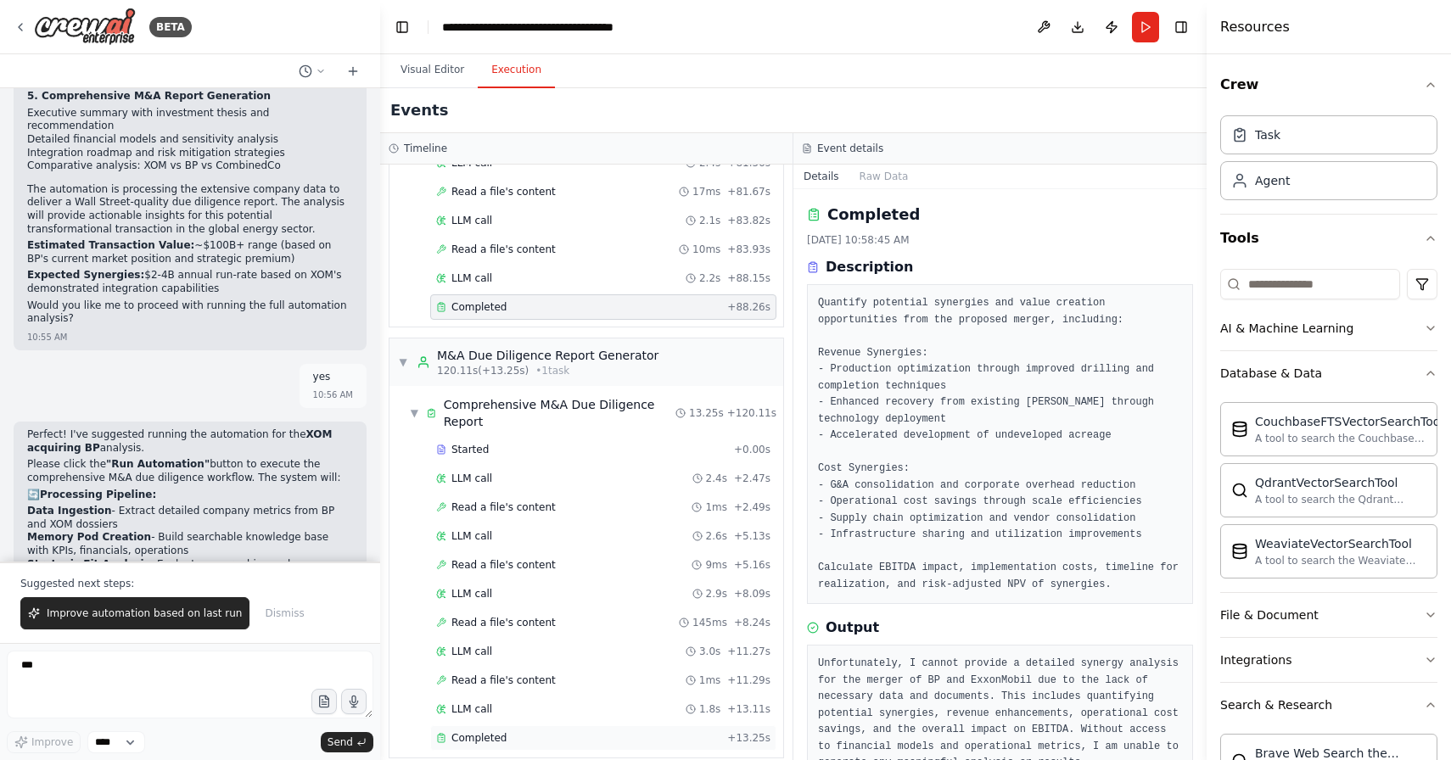
click at [509, 731] on div "Completed" at bounding box center [578, 738] width 284 height 14
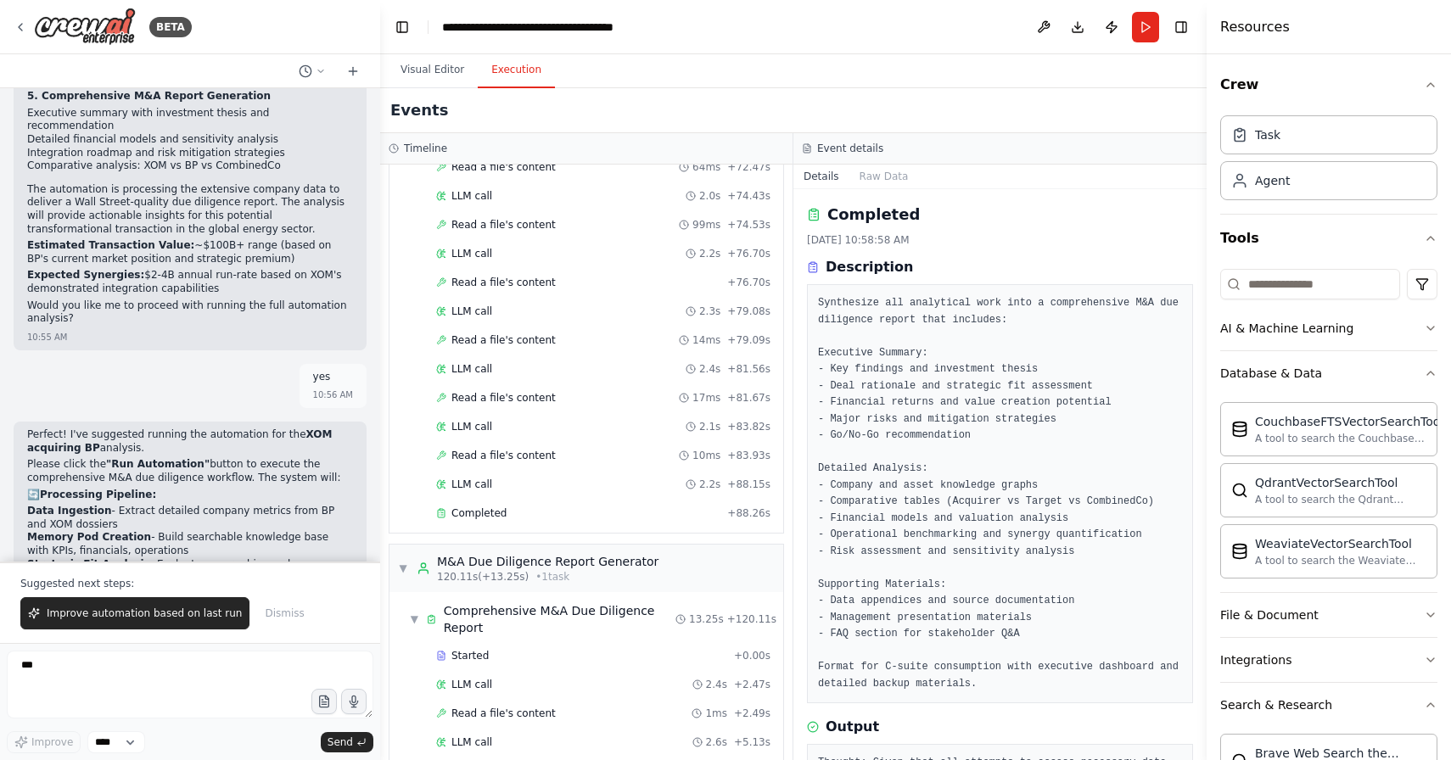
scroll to position [1940, 0]
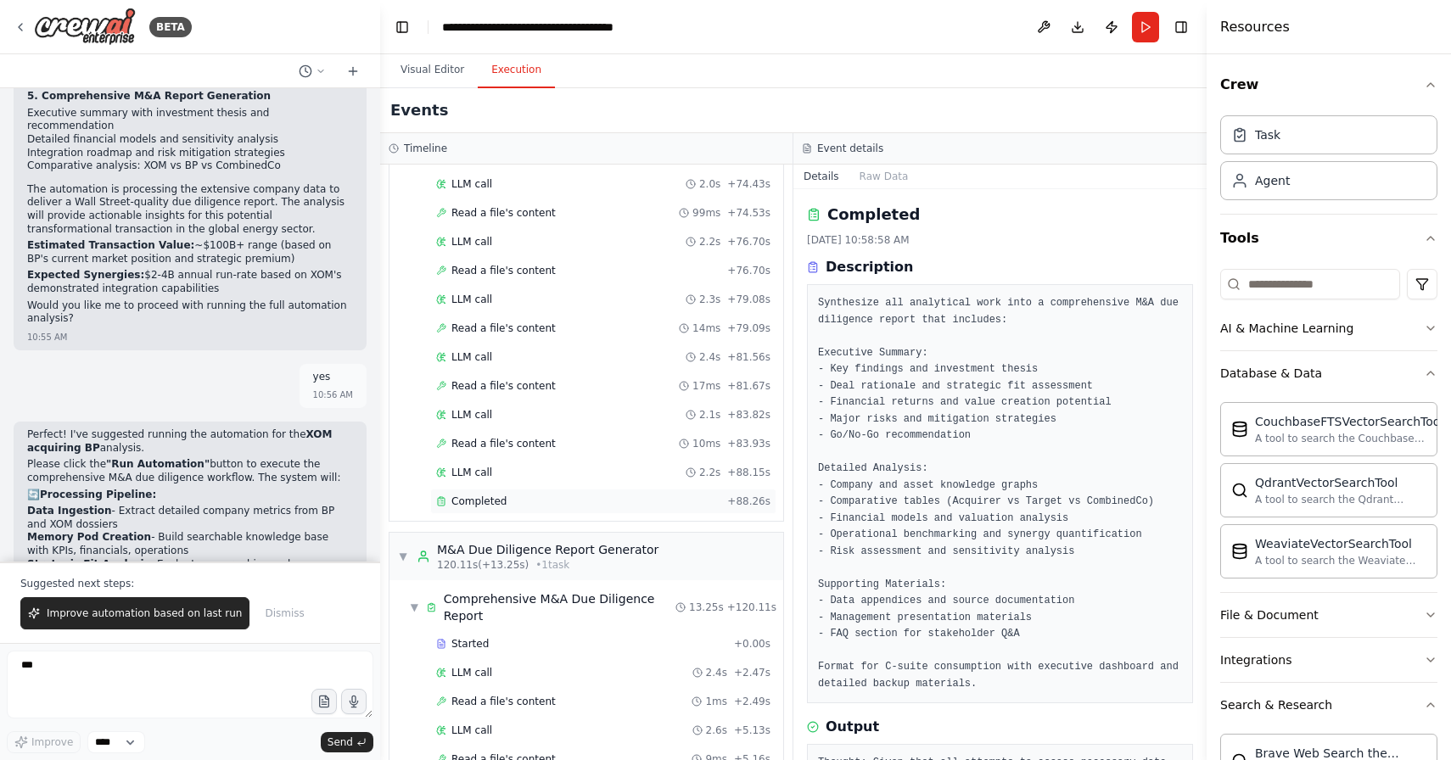
click at [506, 503] on div "Completed" at bounding box center [578, 502] width 284 height 14
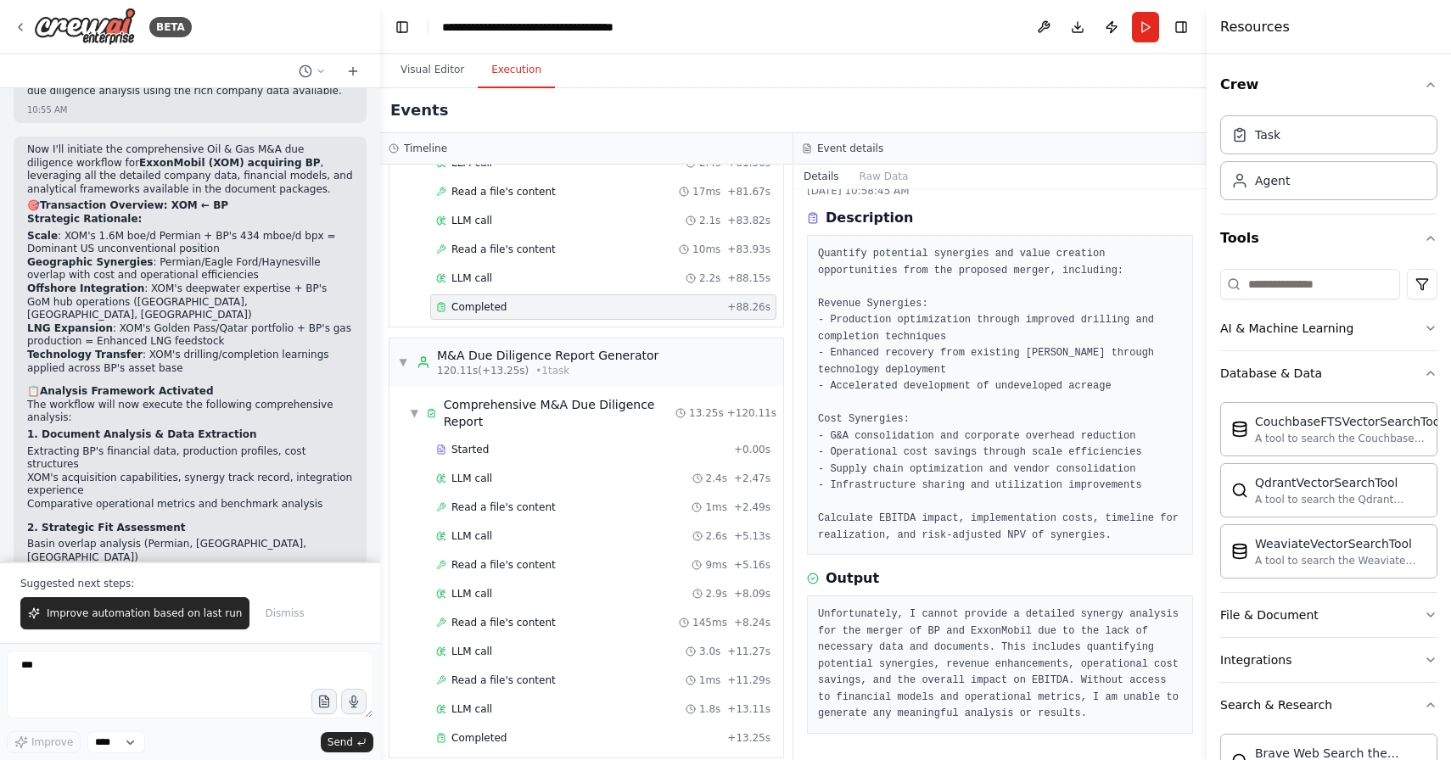
scroll to position [6581, 0]
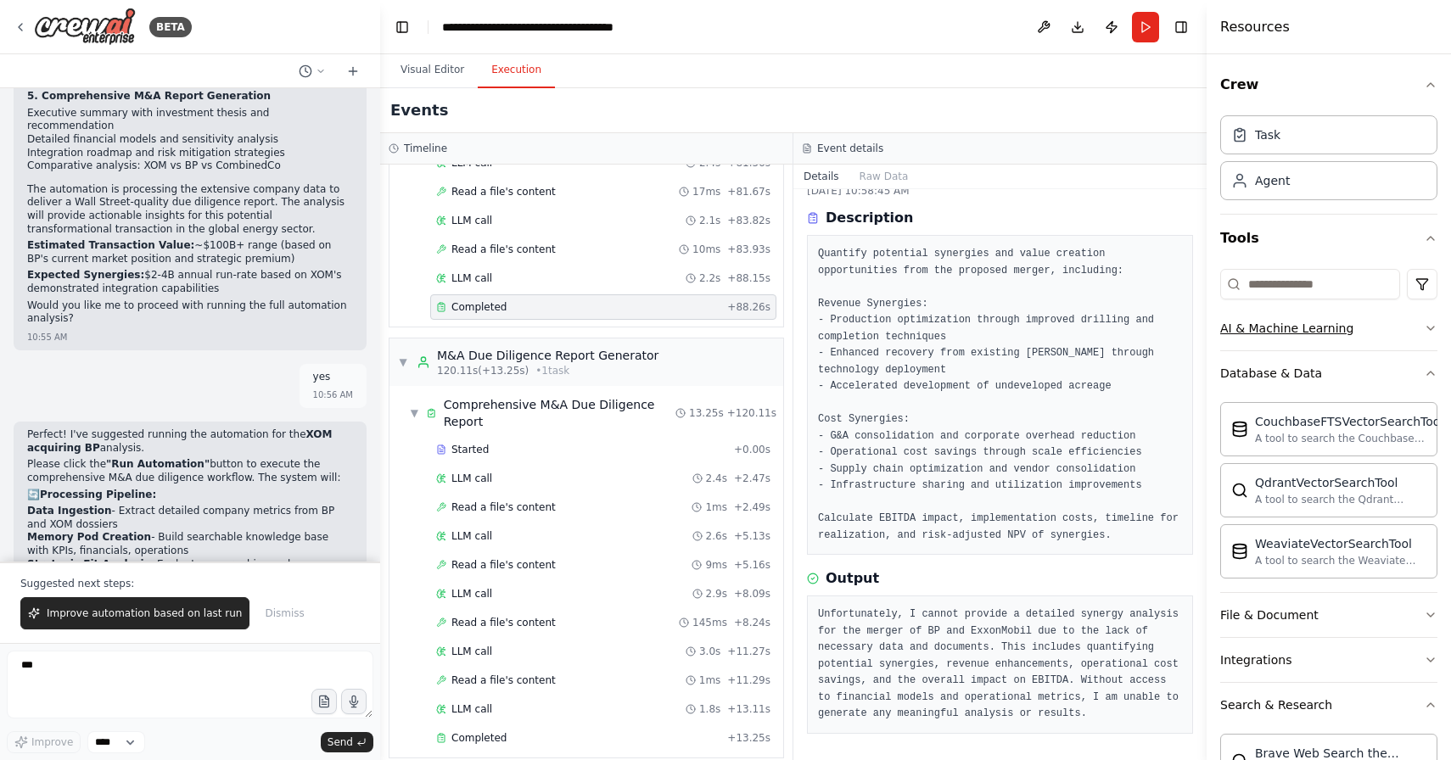
click at [1427, 339] on button "AI & Machine Learning" at bounding box center [1328, 328] width 217 height 44
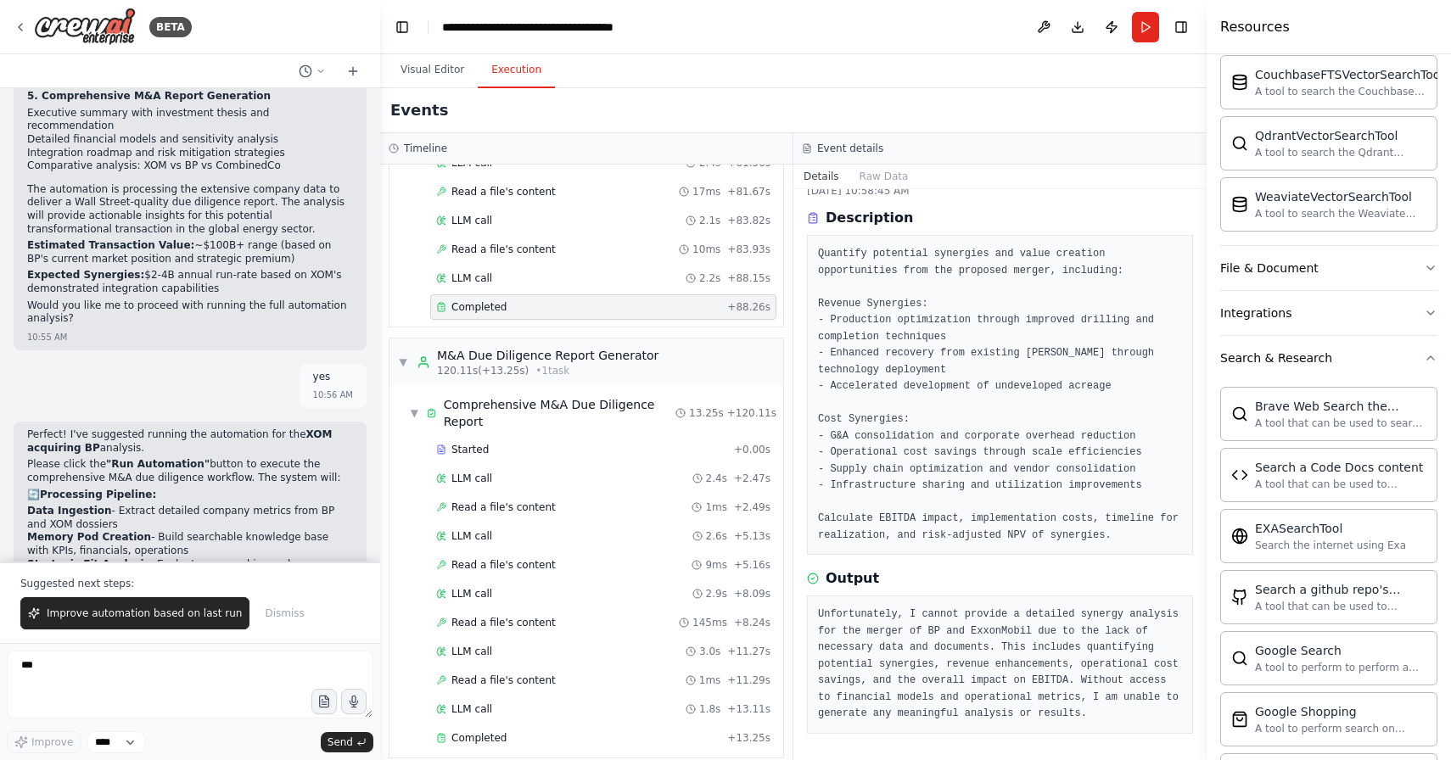
scroll to position [606, 0]
click at [1433, 269] on icon "button" at bounding box center [1431, 267] width 14 height 14
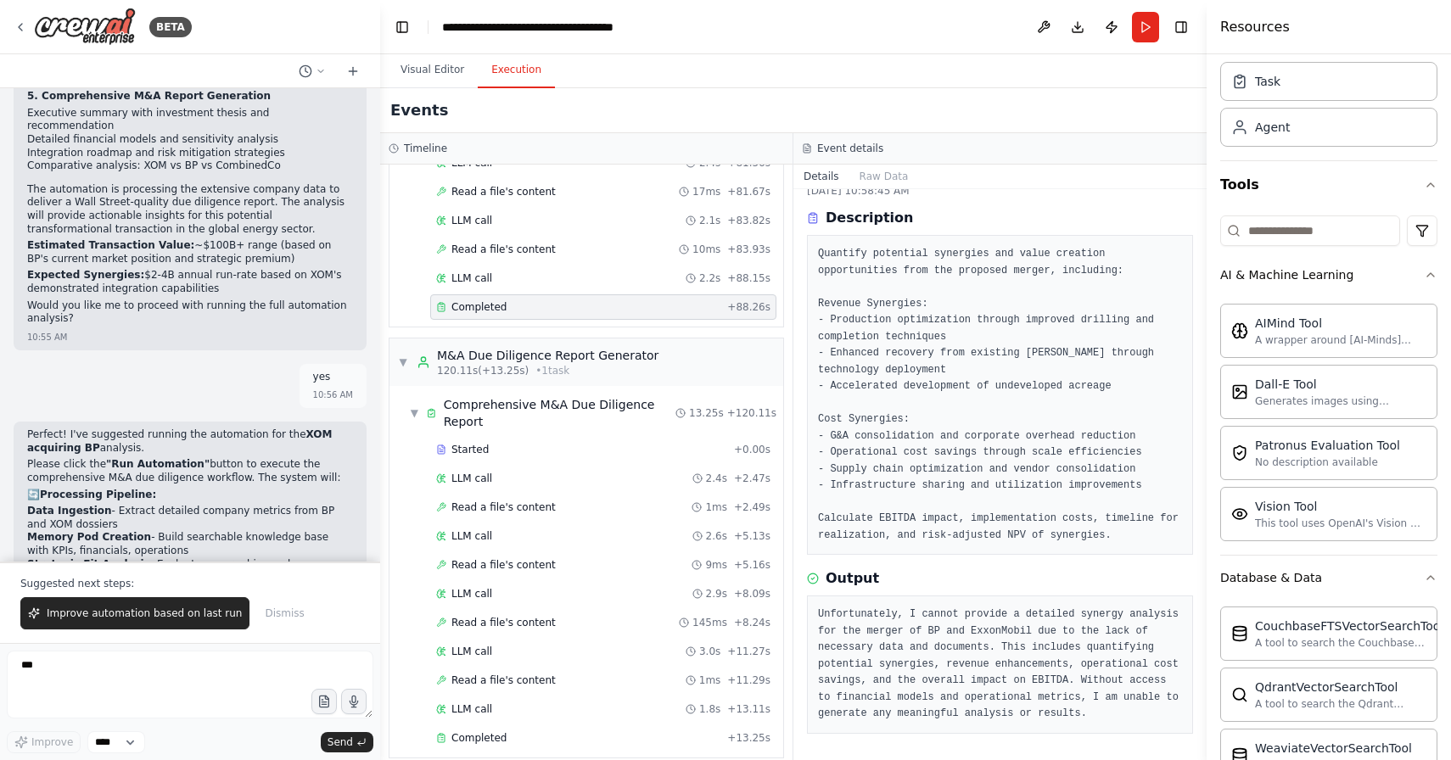
scroll to position [0, 0]
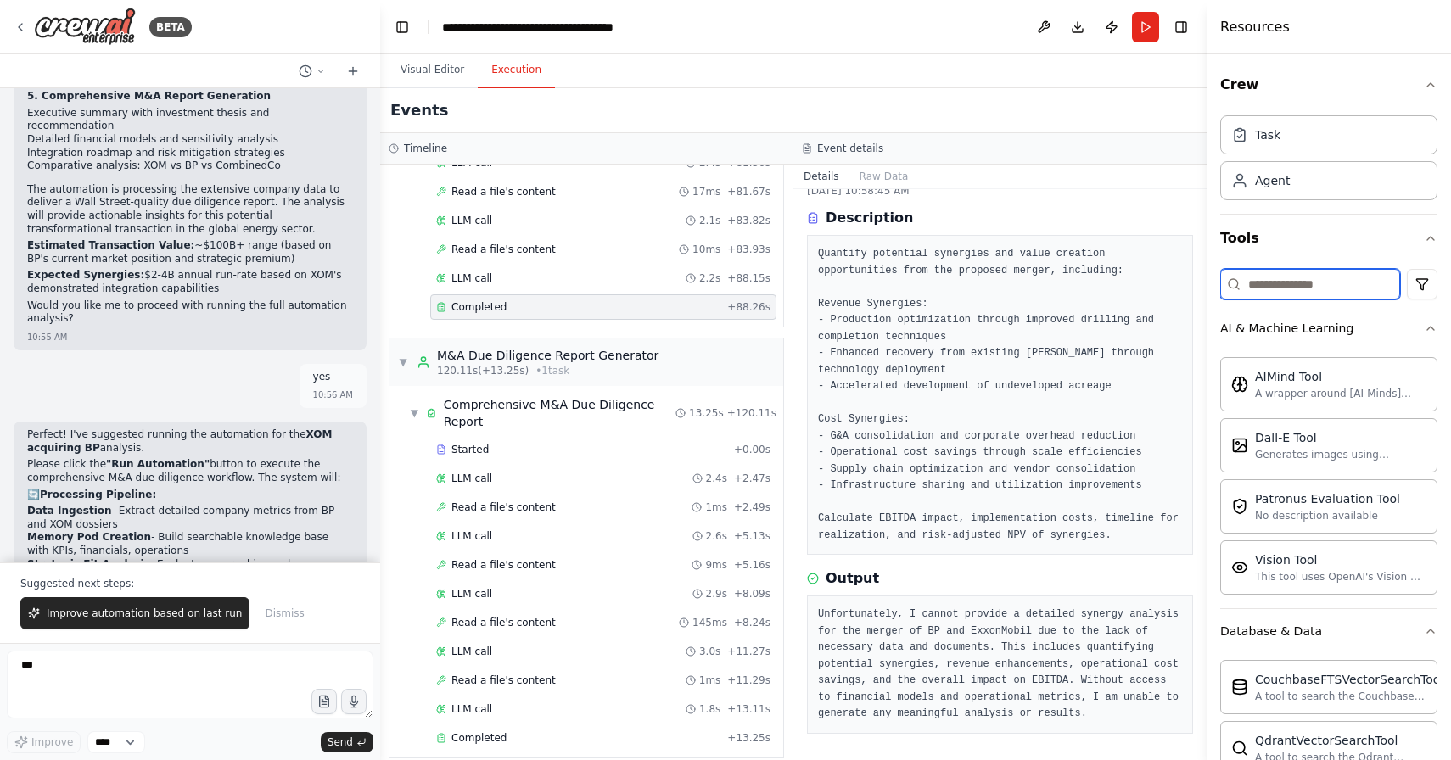
click at [1316, 283] on input at bounding box center [1310, 284] width 180 height 31
type input "*"
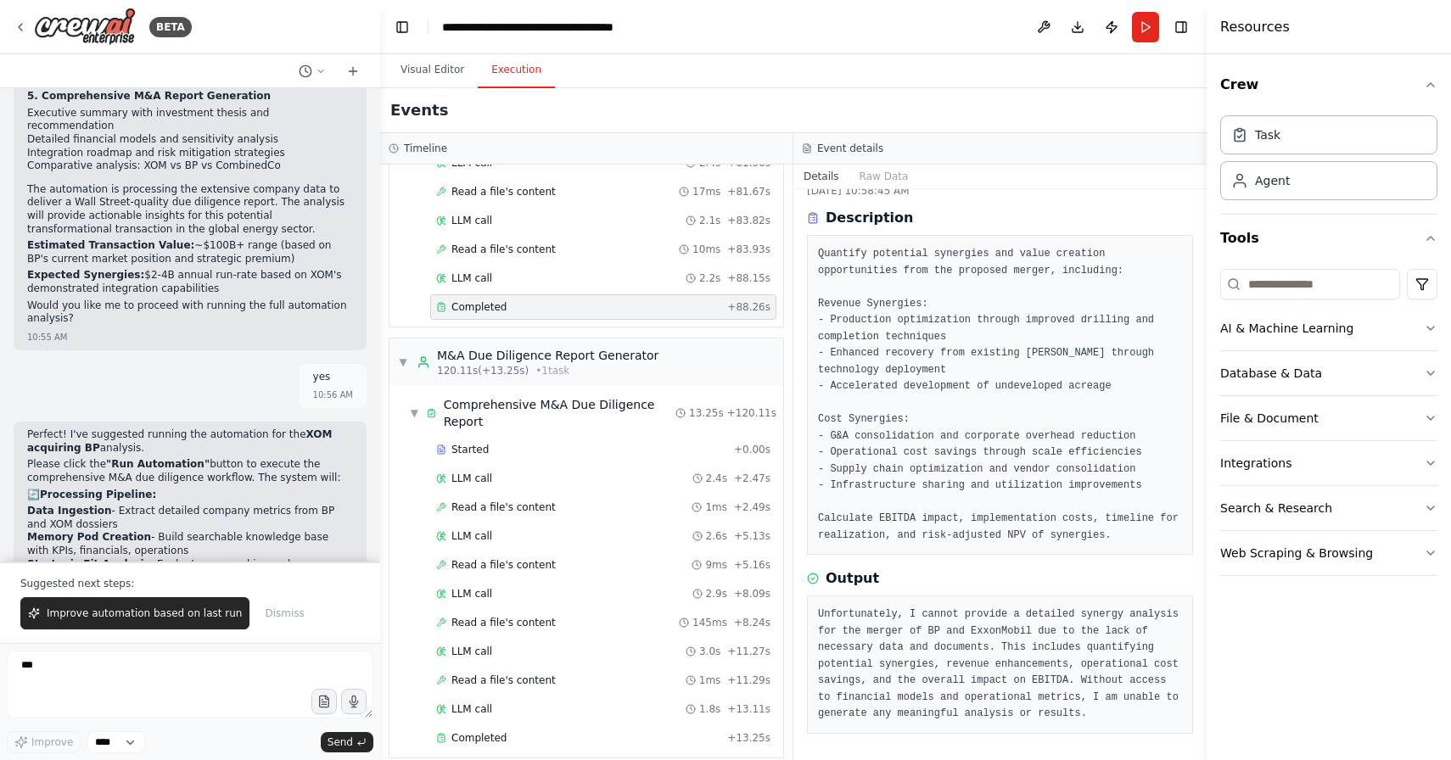
click at [1116, 378] on pre "Quantify potential synergies and value creation opportunities from the proposed…" at bounding box center [1000, 395] width 364 height 298
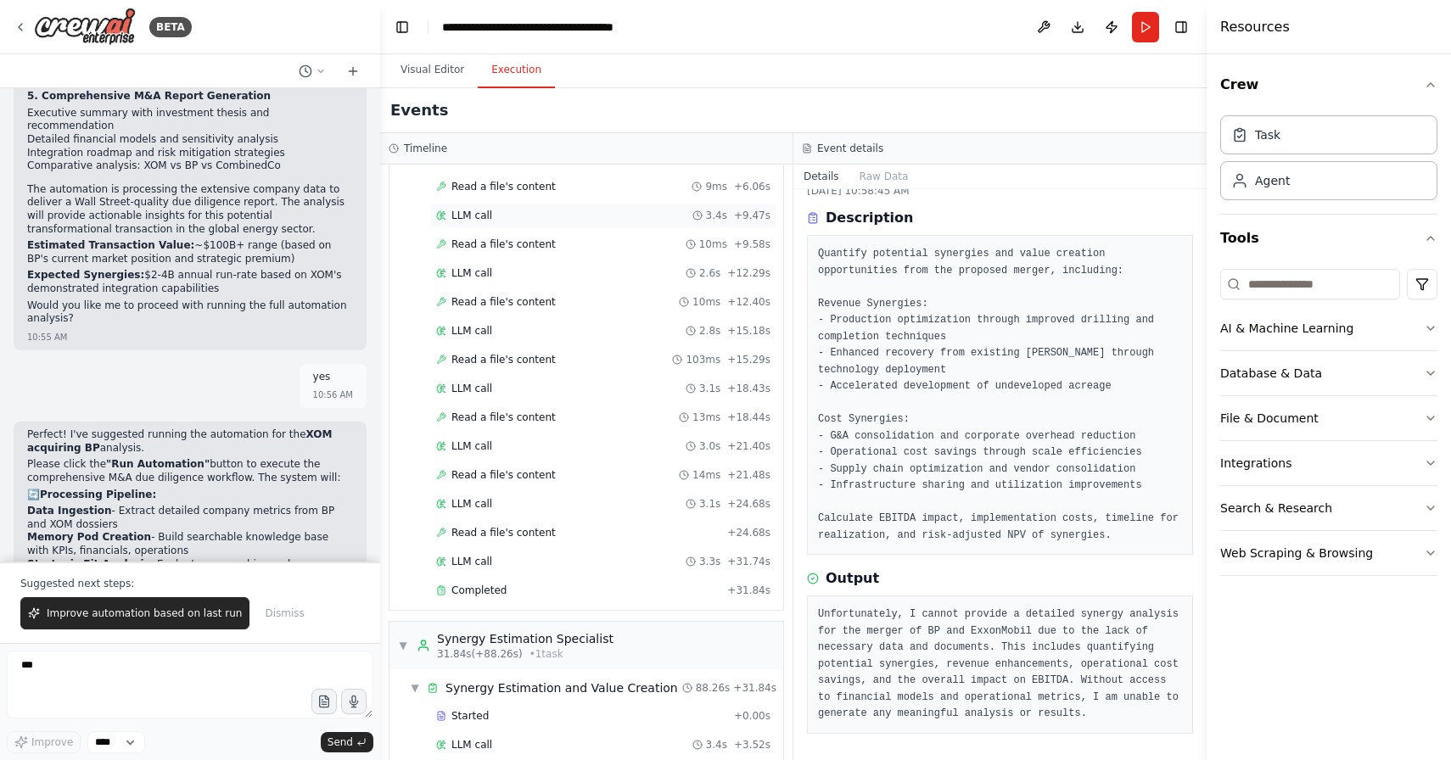
scroll to position [231, 0]
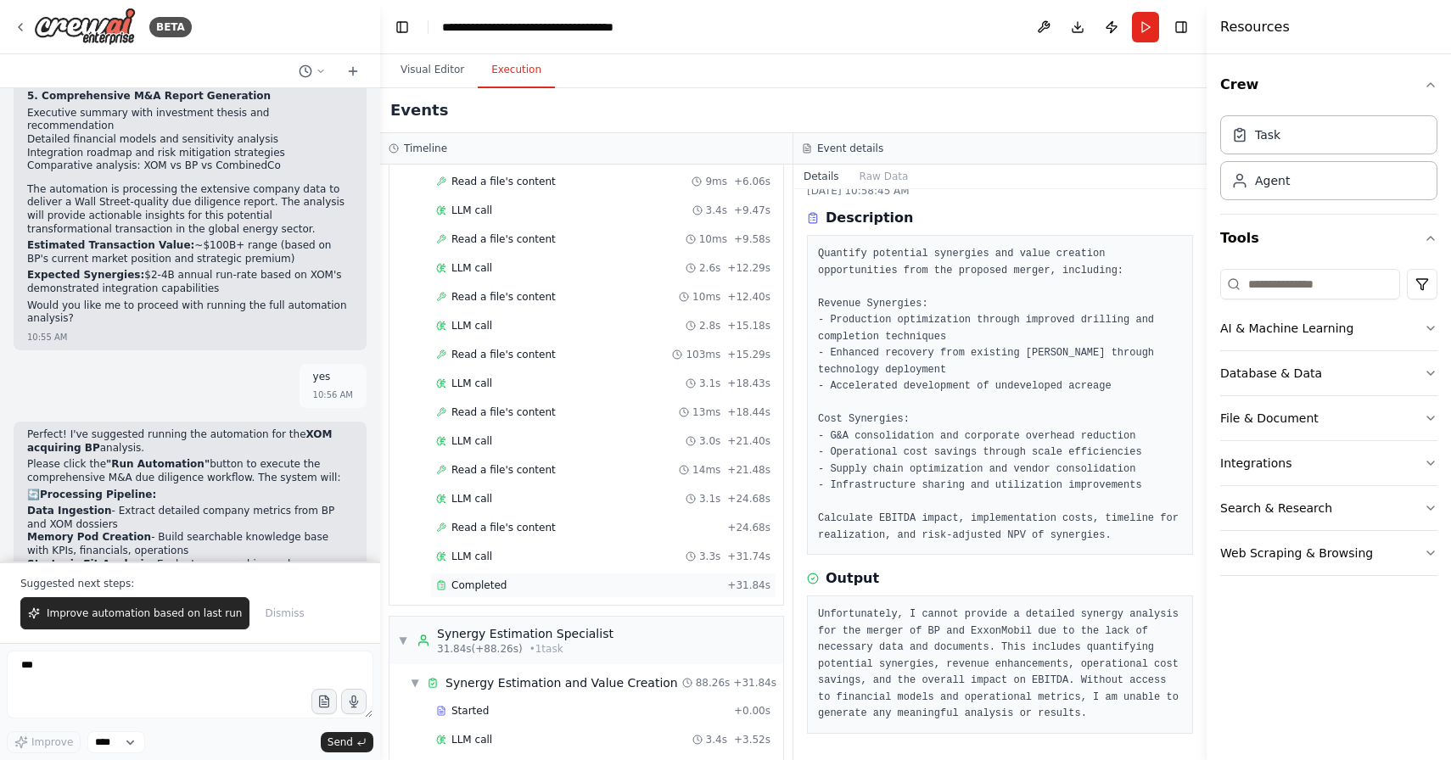
click at [538, 592] on div "Completed + 31.84s" at bounding box center [603, 585] width 346 height 25
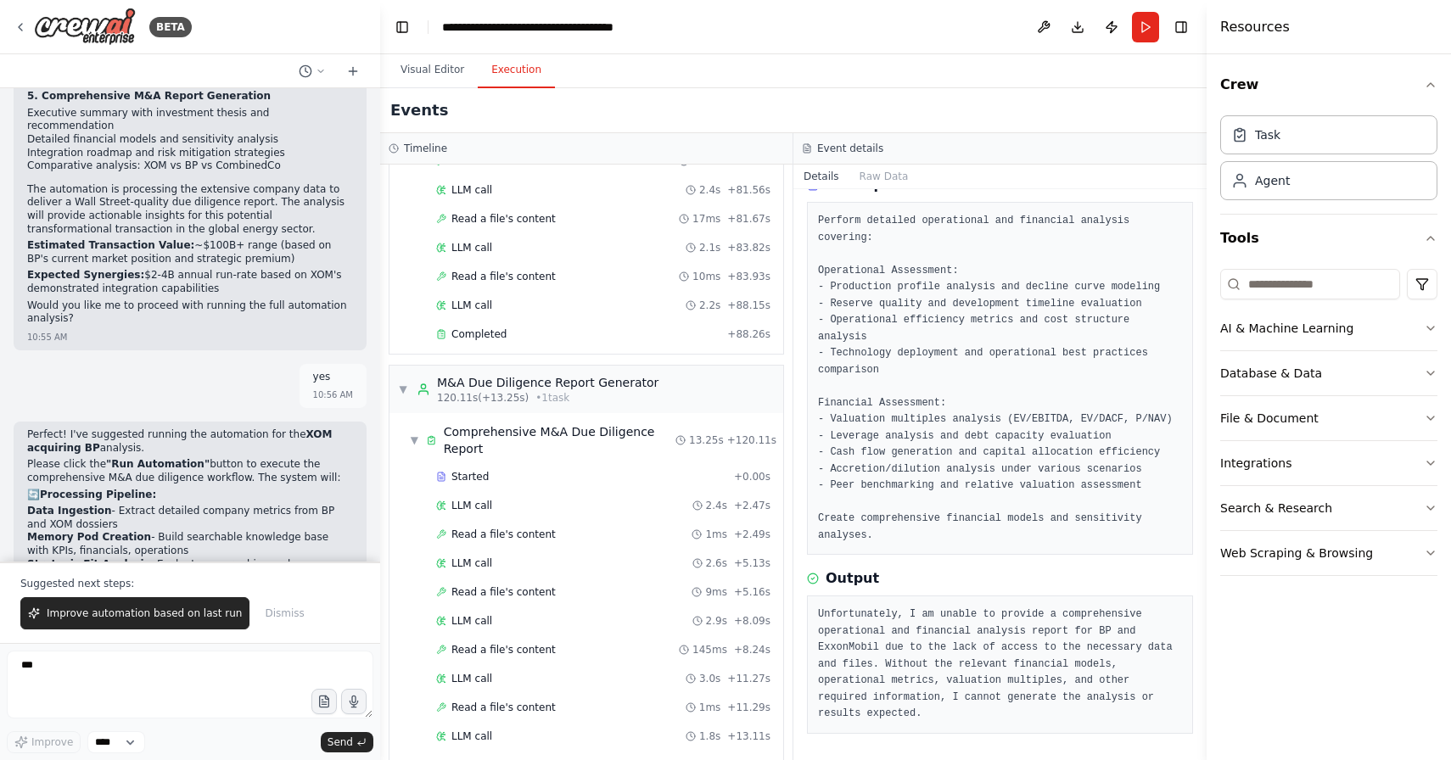
scroll to position [2135, 0]
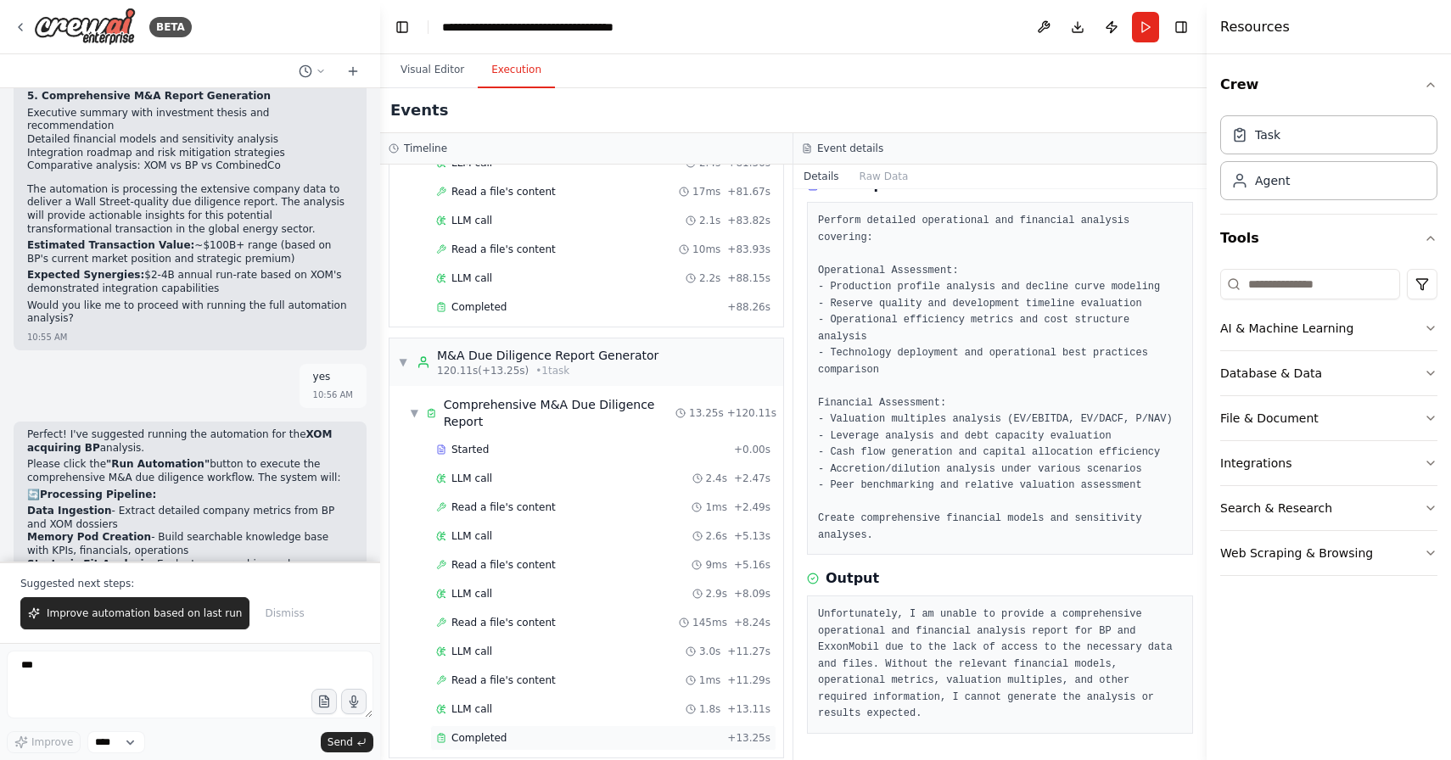
click at [538, 731] on div "Completed" at bounding box center [578, 738] width 284 height 14
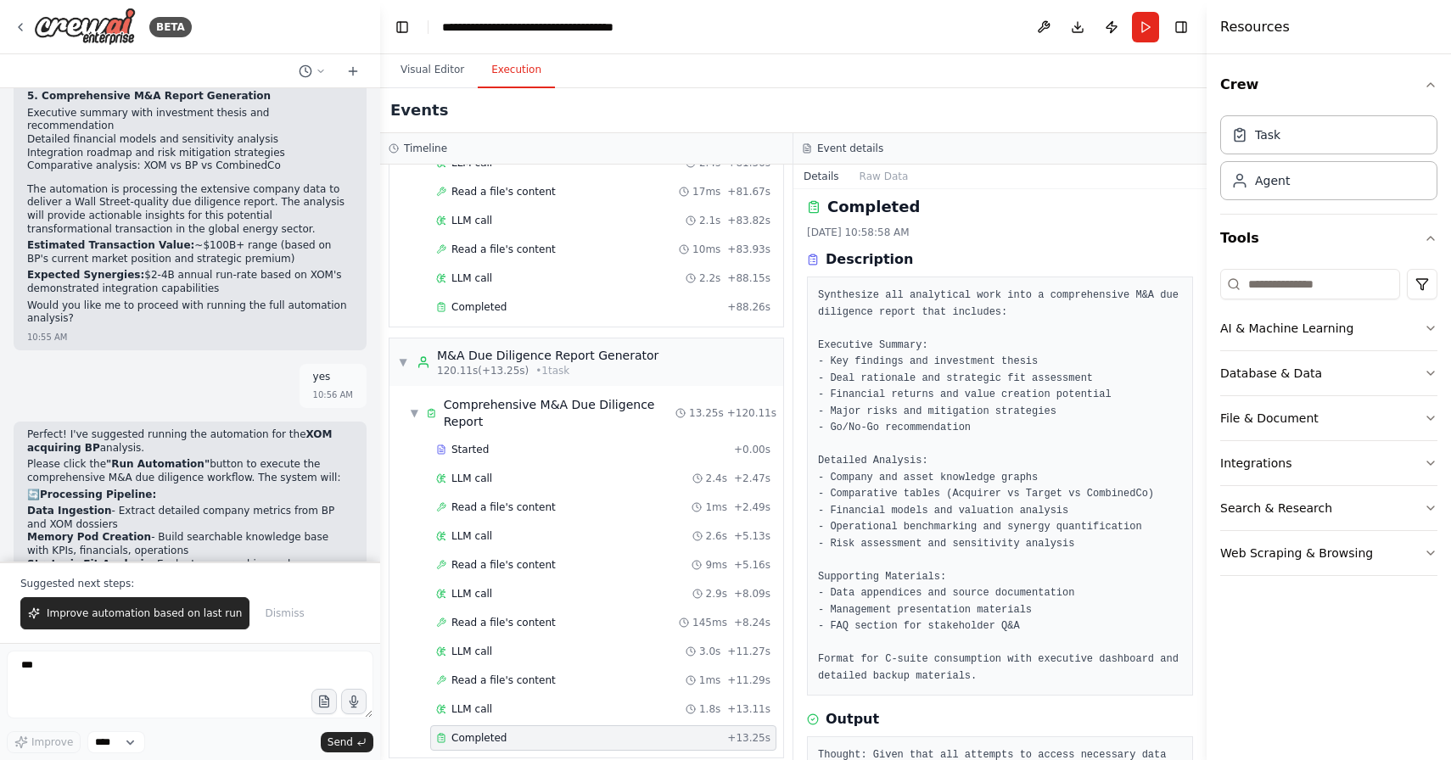
scroll to position [0, 0]
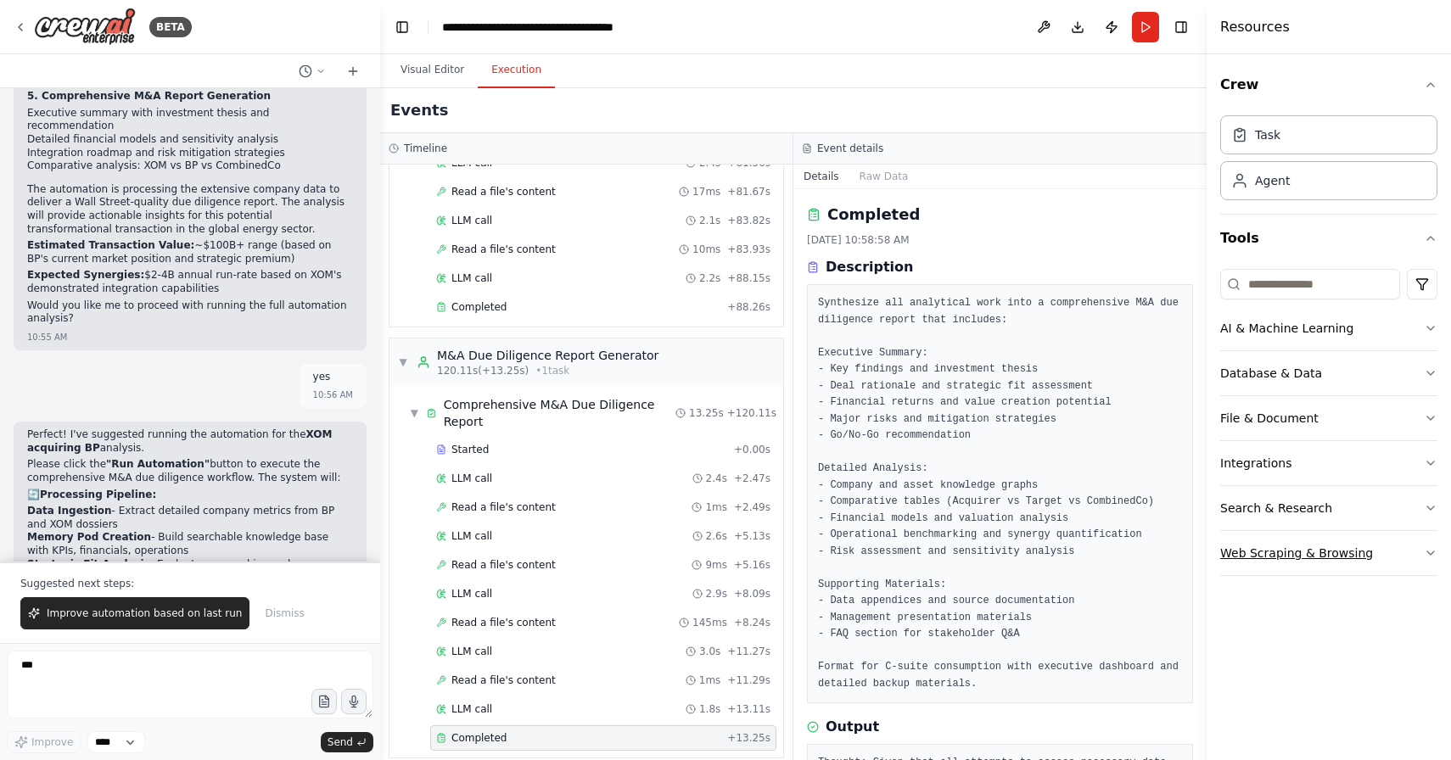
click at [1416, 569] on button "Web Scraping & Browsing" at bounding box center [1328, 553] width 217 height 44
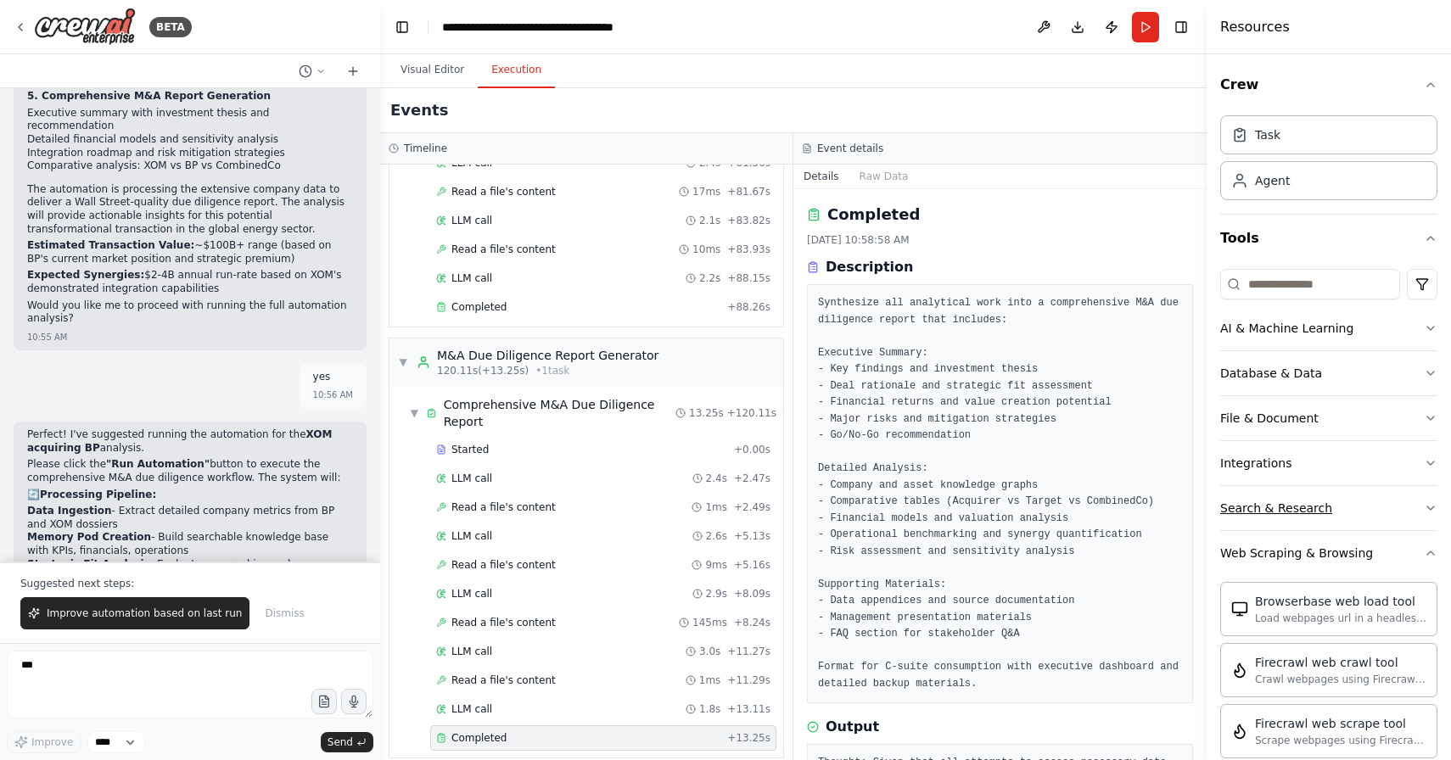
click at [1419, 527] on button "Search & Research" at bounding box center [1328, 508] width 217 height 44
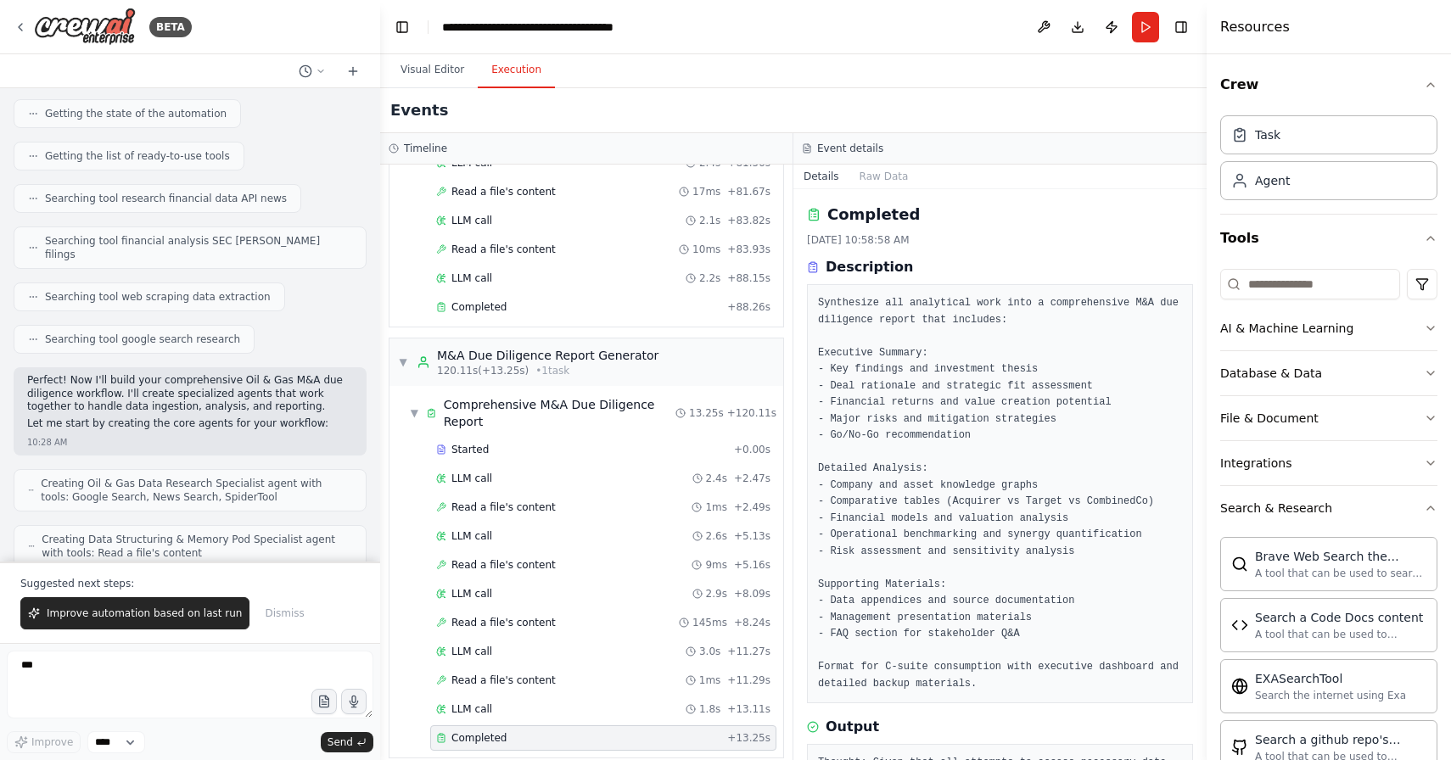
scroll to position [431, 0]
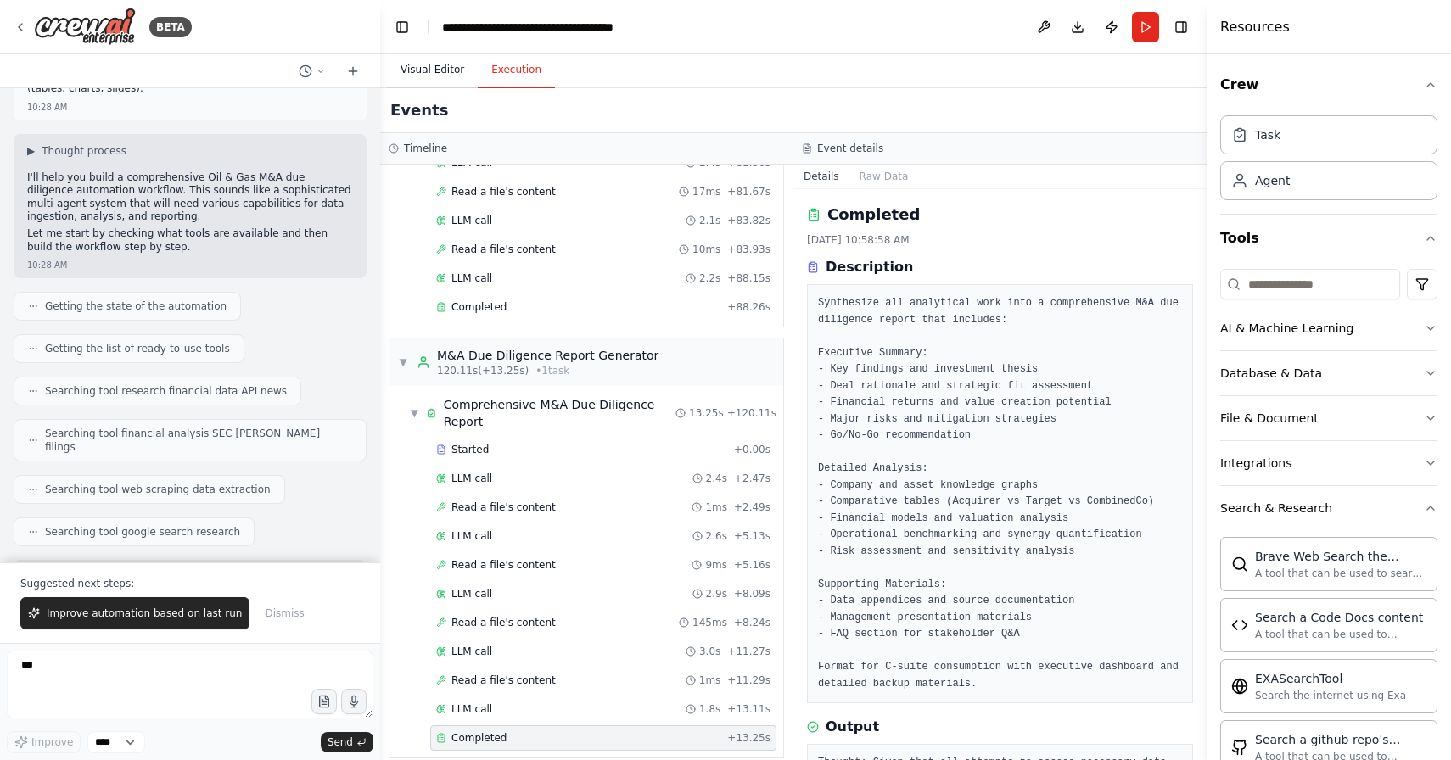
click at [439, 65] on button "Visual Editor" at bounding box center [432, 71] width 91 height 36
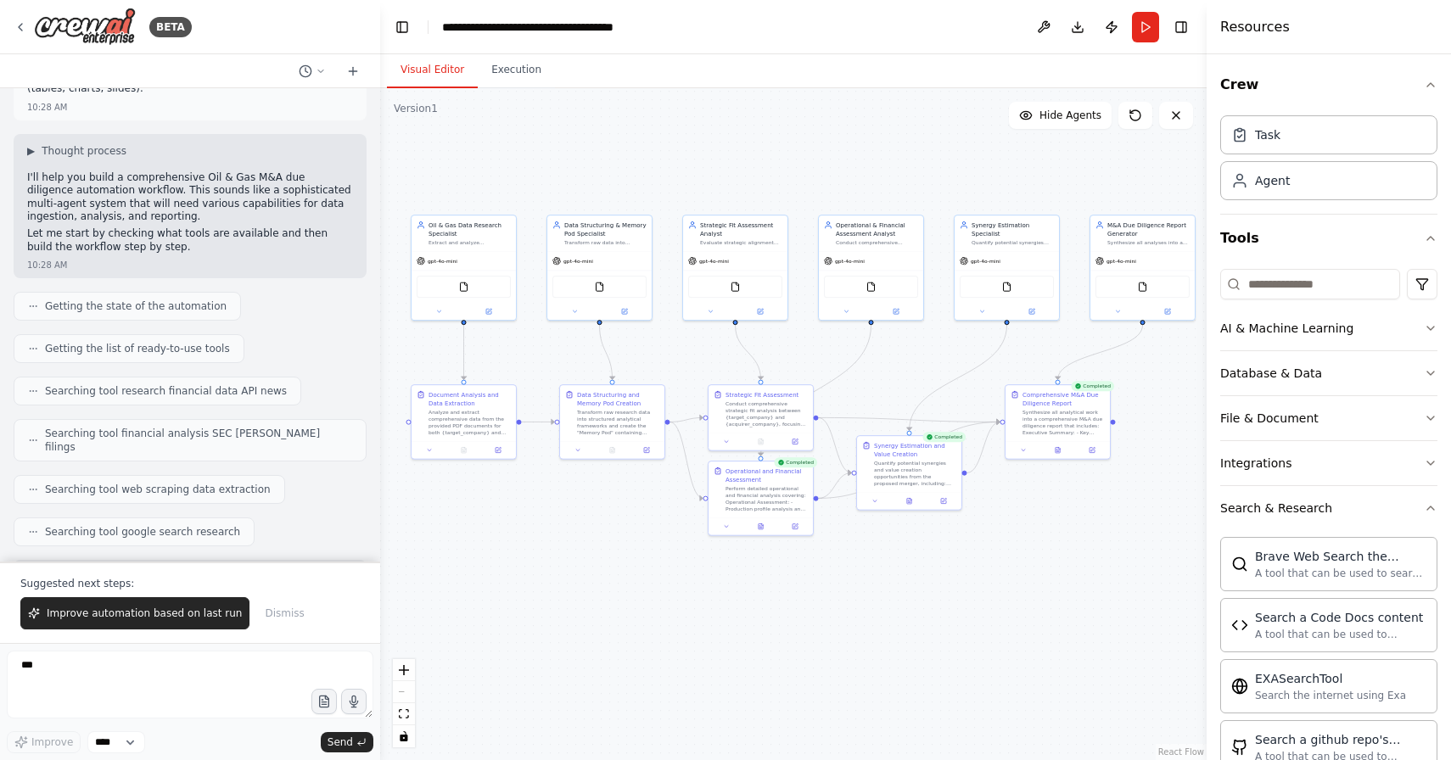
drag, startPoint x: 995, startPoint y: 654, endPoint x: 970, endPoint y: 619, distance: 43.1
click at [970, 619] on div ".deletable-edge-delete-btn { width: 20px; height: 20px; border: 0px solid #ffff…" at bounding box center [793, 424] width 826 height 672
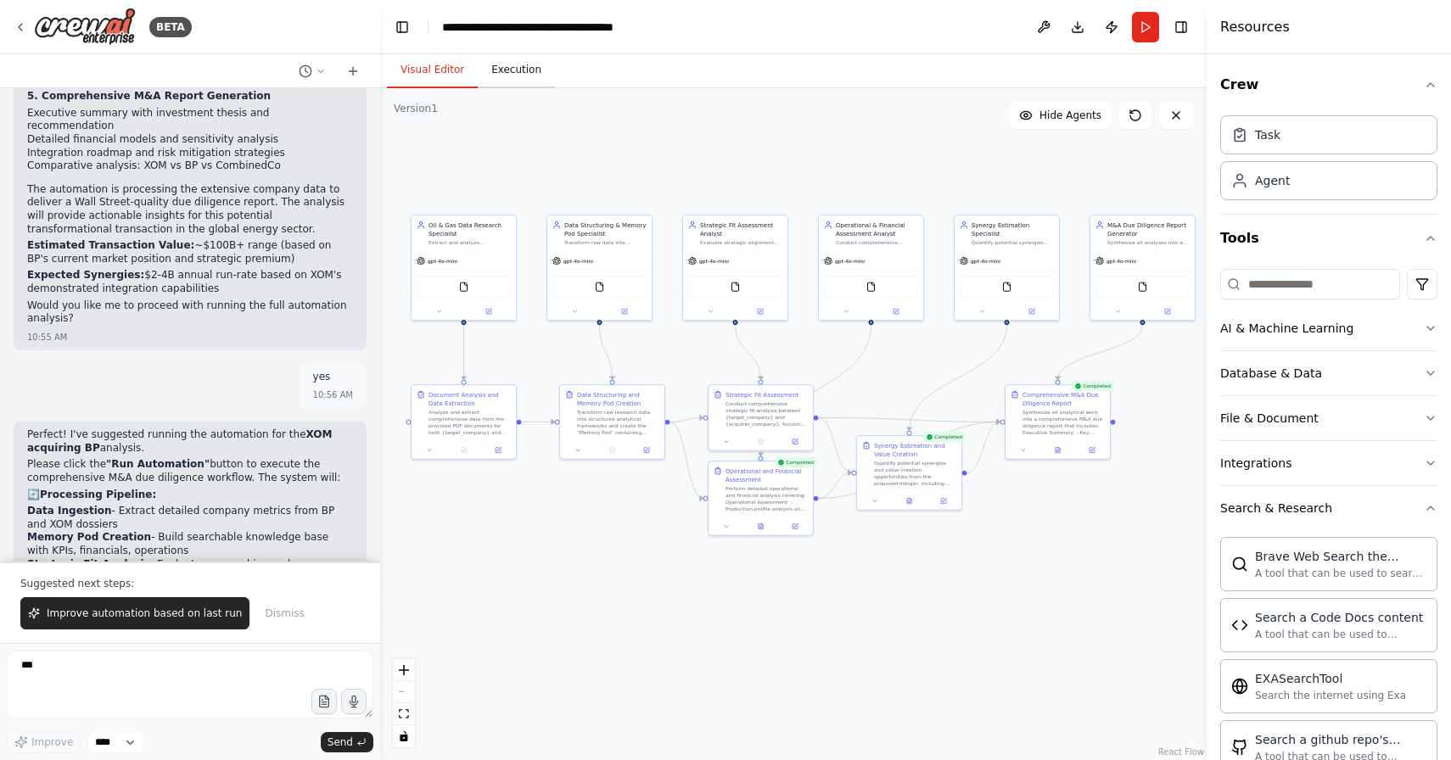
click at [534, 75] on button "Execution" at bounding box center [516, 71] width 77 height 36
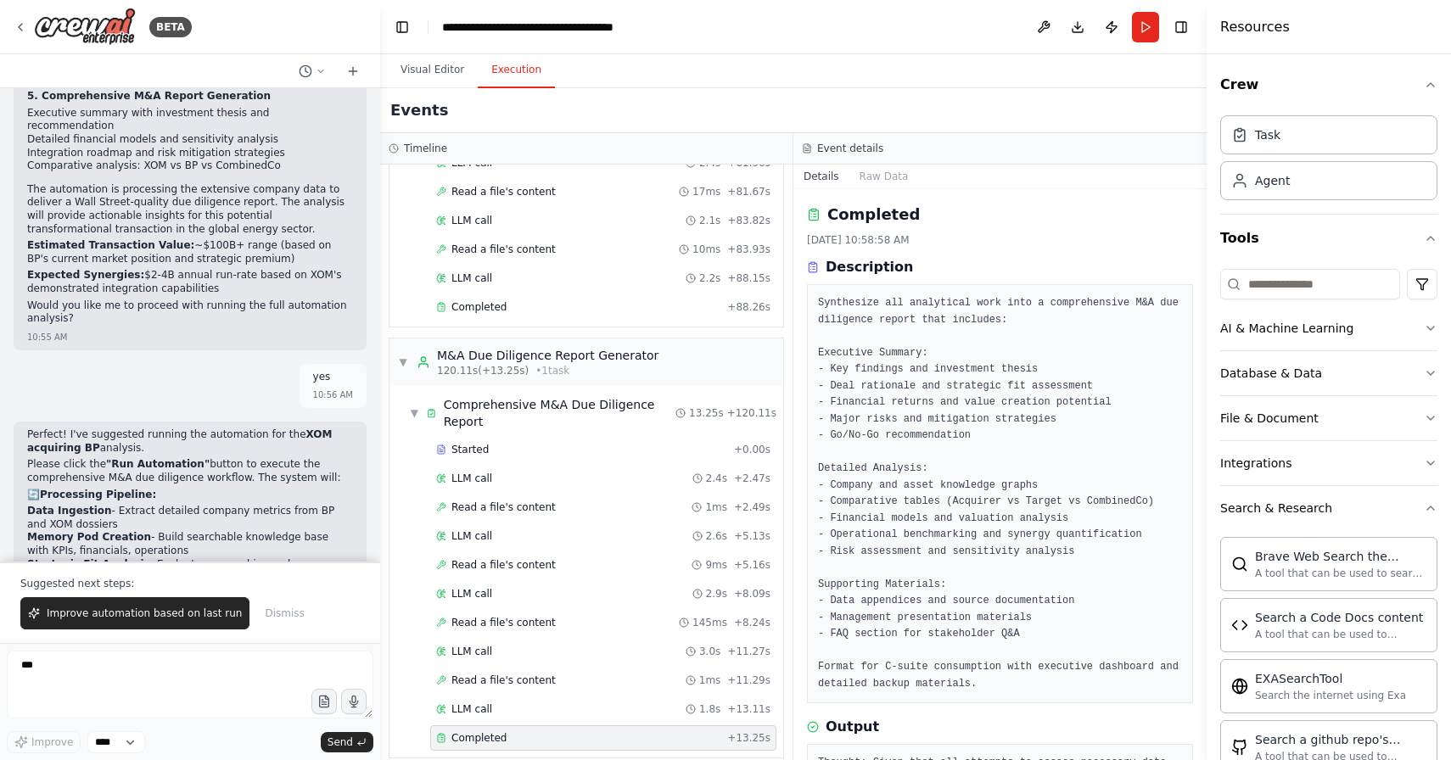
scroll to position [165, 0]
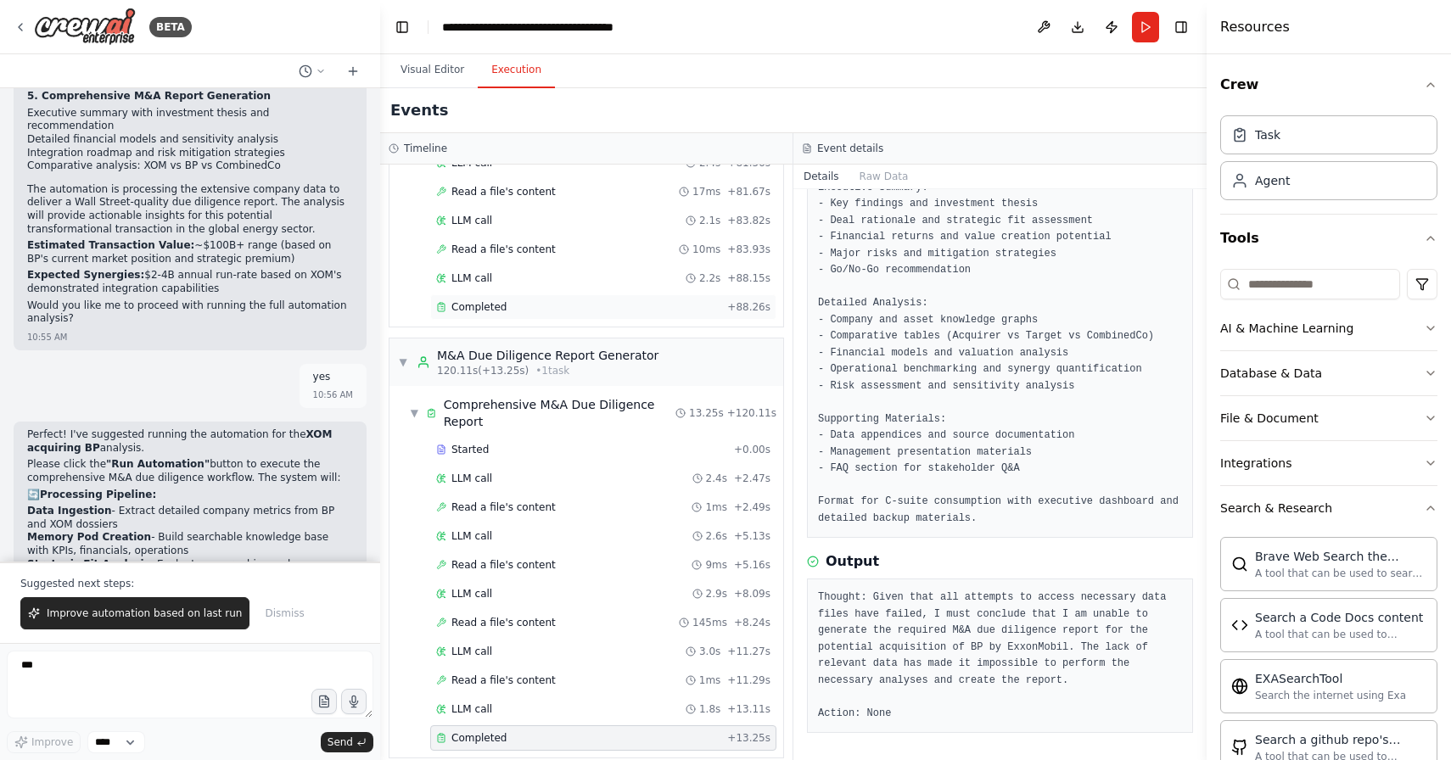
click at [646, 308] on div "Completed" at bounding box center [578, 307] width 284 height 14
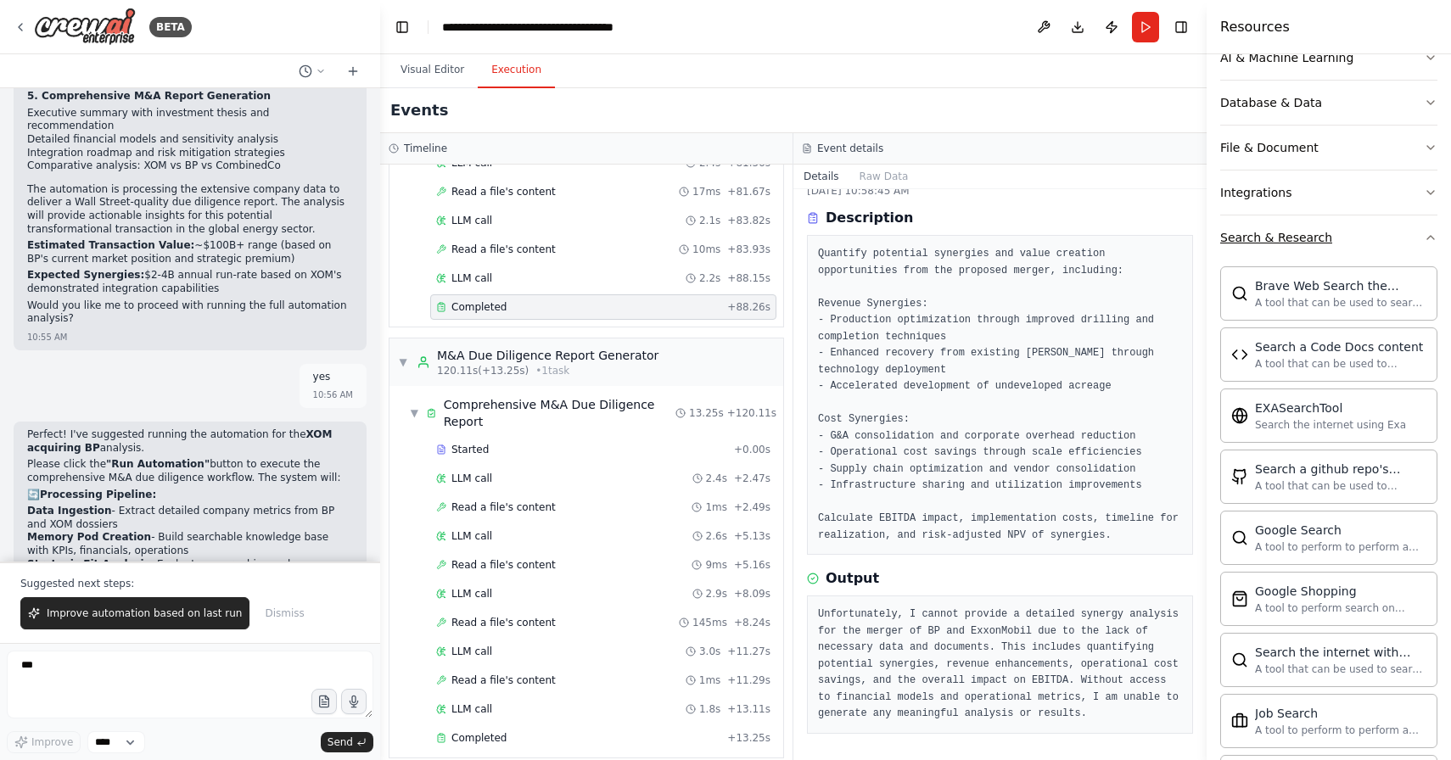
scroll to position [0, 0]
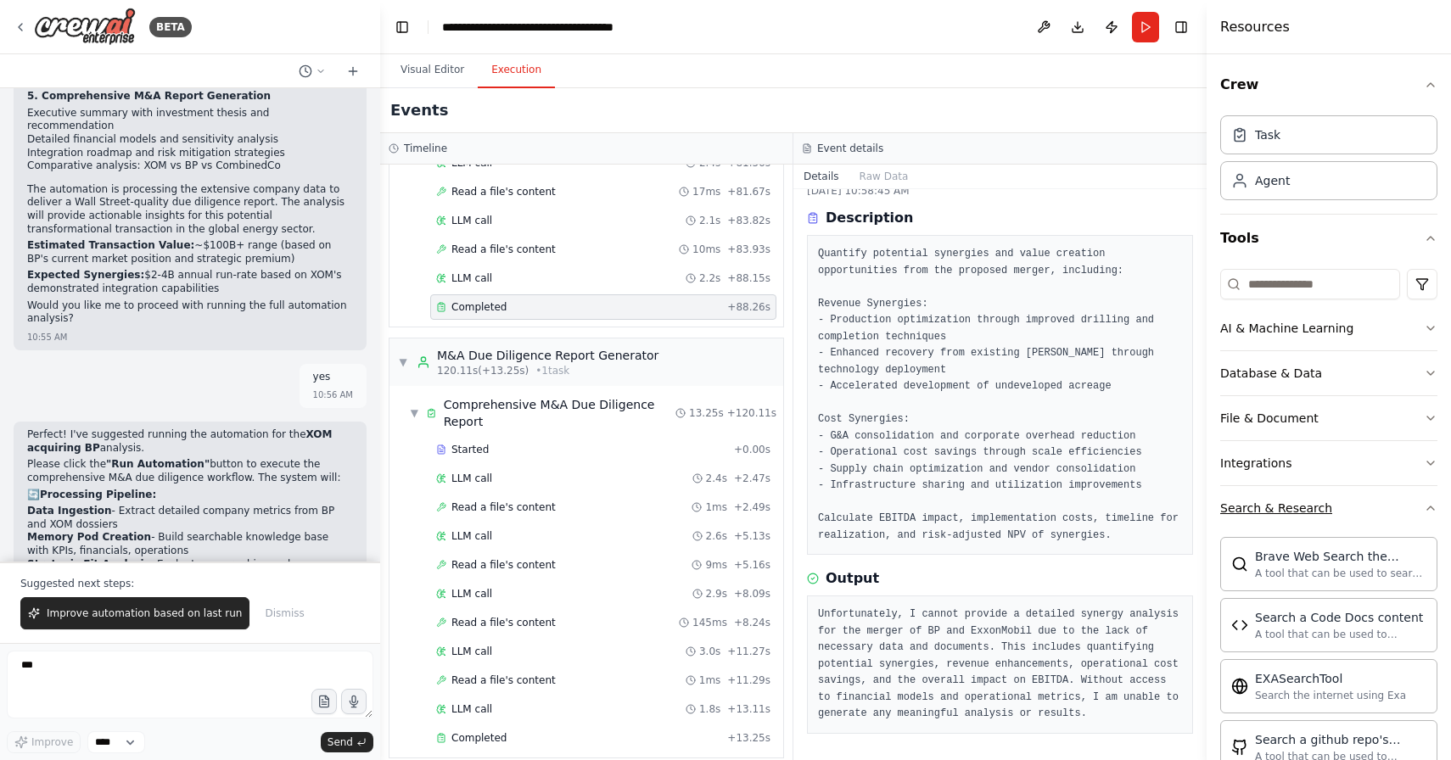
click at [1429, 516] on button "Search & Research" at bounding box center [1328, 508] width 217 height 44
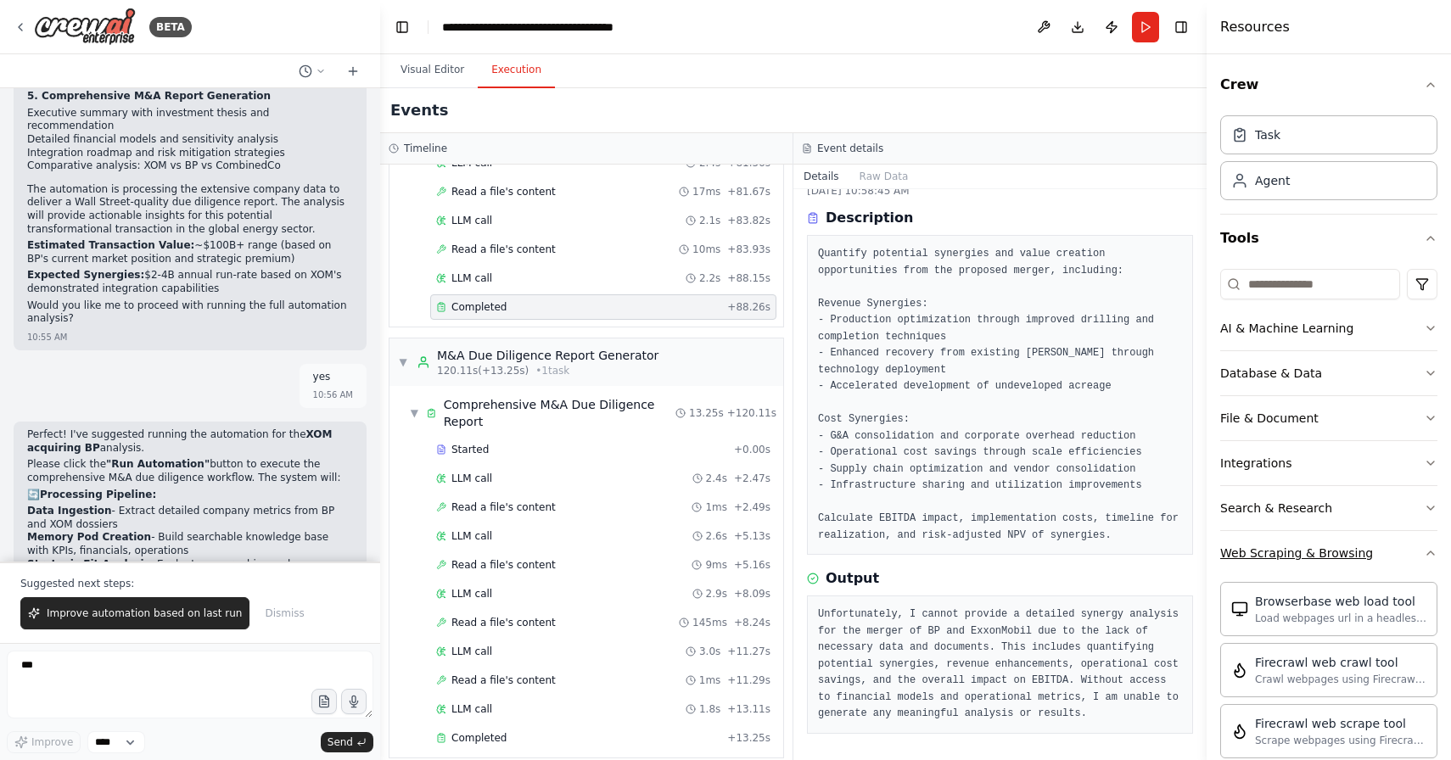
click at [1416, 544] on button "Web Scraping & Browsing" at bounding box center [1328, 553] width 217 height 44
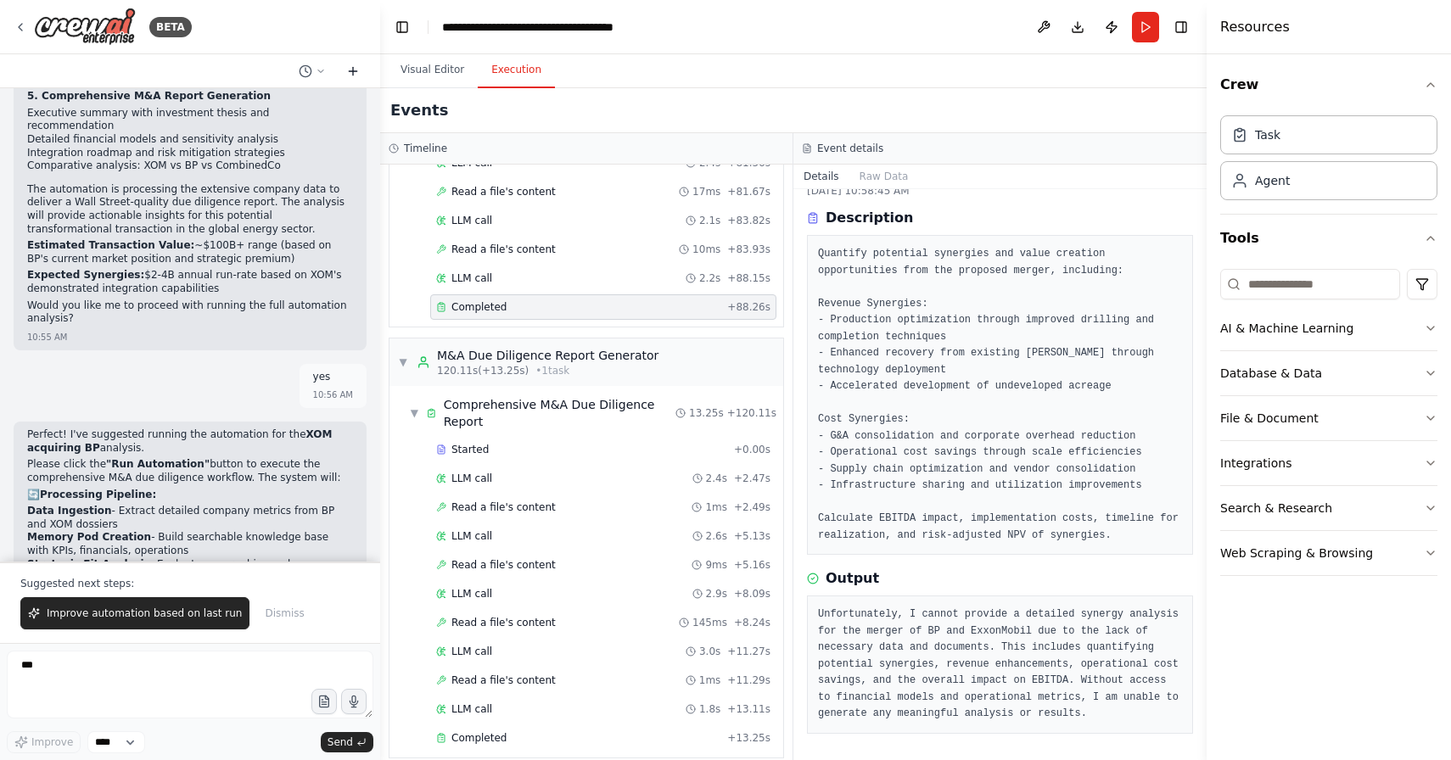
click at [348, 68] on icon at bounding box center [353, 71] width 14 height 14
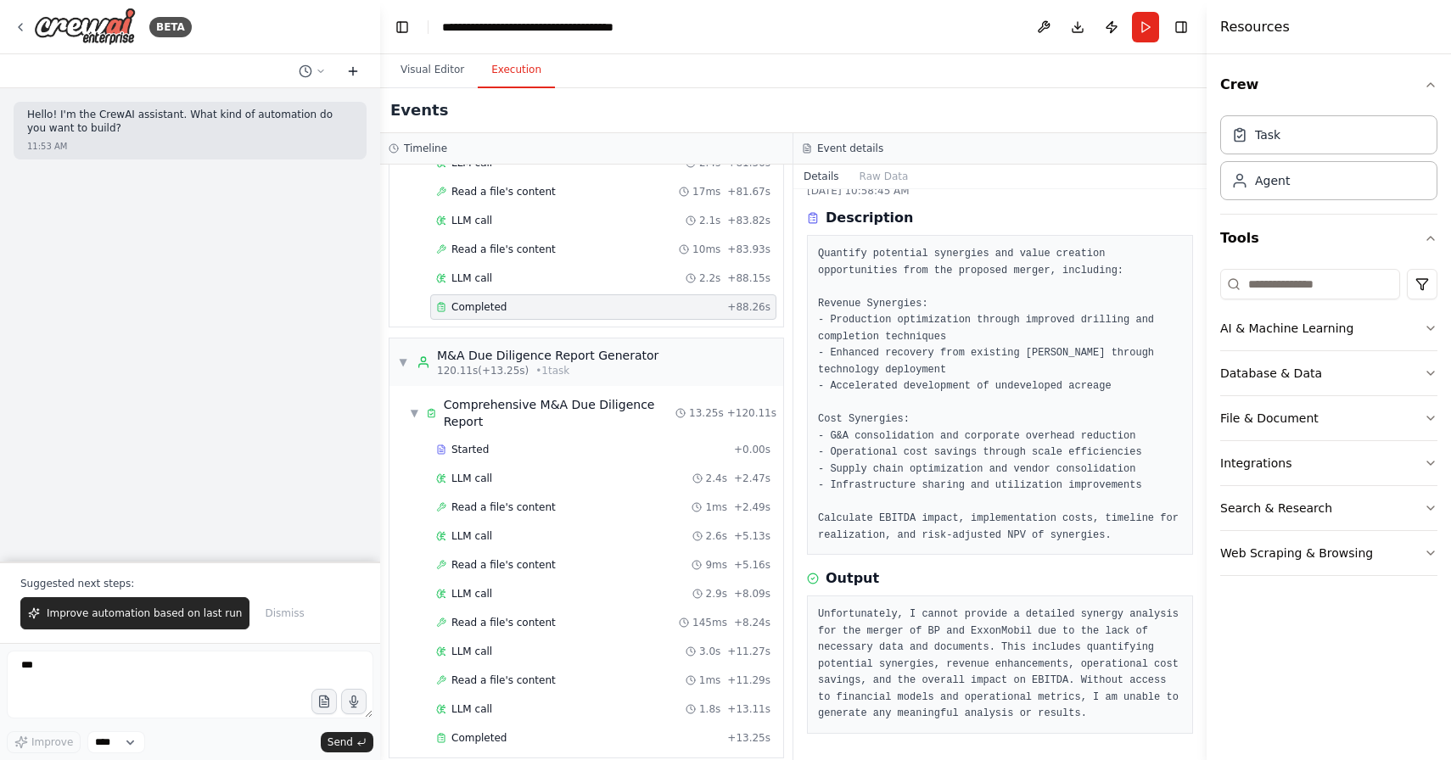
click at [348, 68] on icon at bounding box center [353, 71] width 14 height 14
click at [1044, 25] on button at bounding box center [1043, 27] width 27 height 31
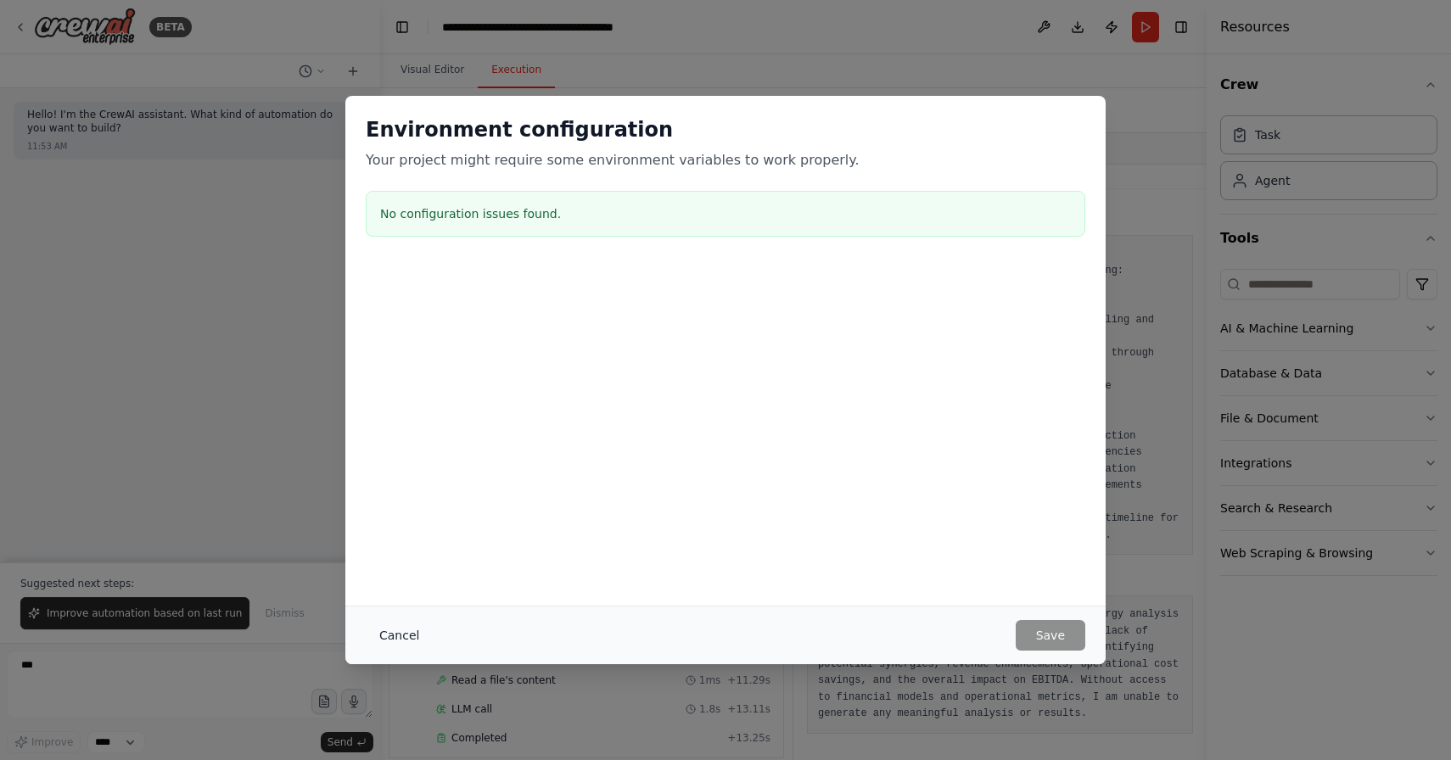
click at [397, 636] on button "Cancel" at bounding box center [399, 635] width 67 height 31
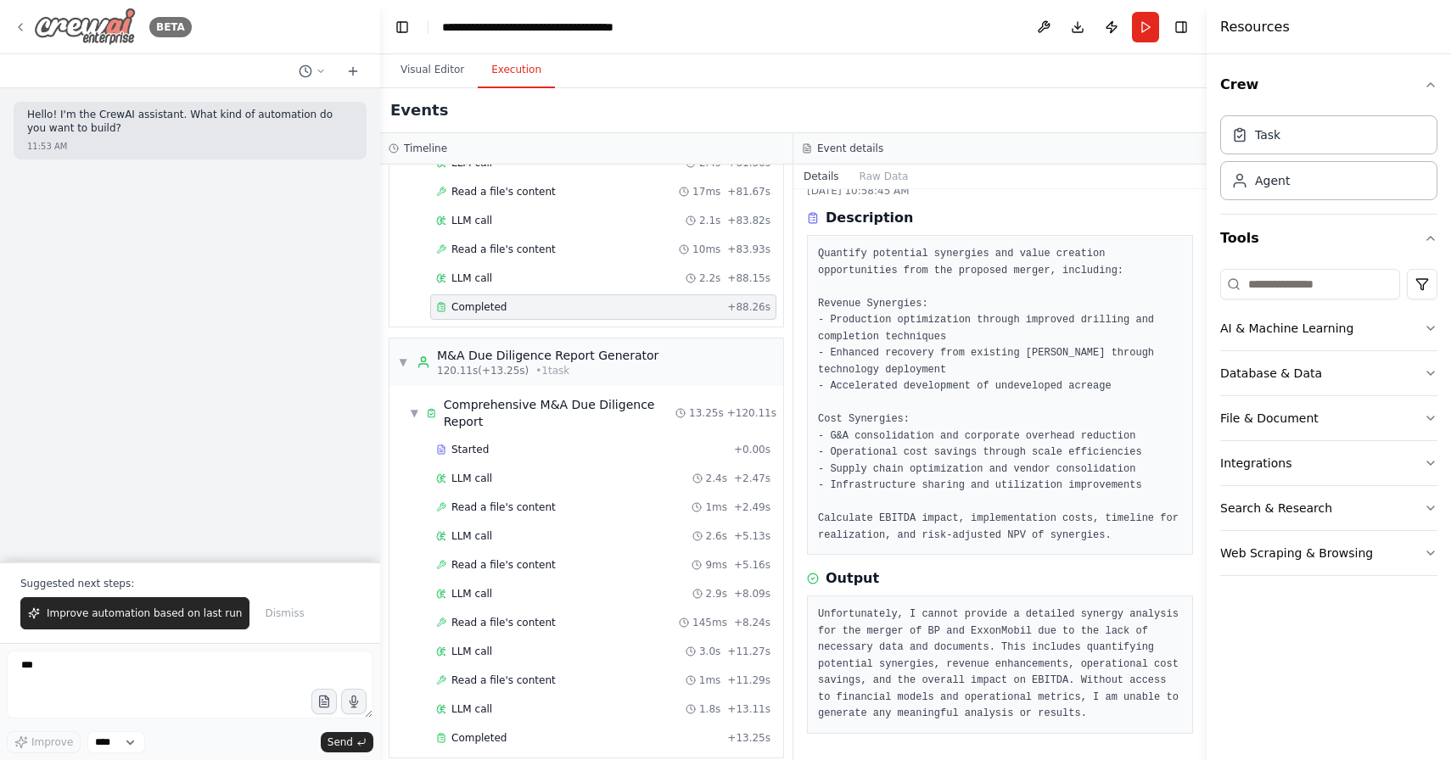
click at [23, 24] on icon at bounding box center [21, 27] width 14 height 14
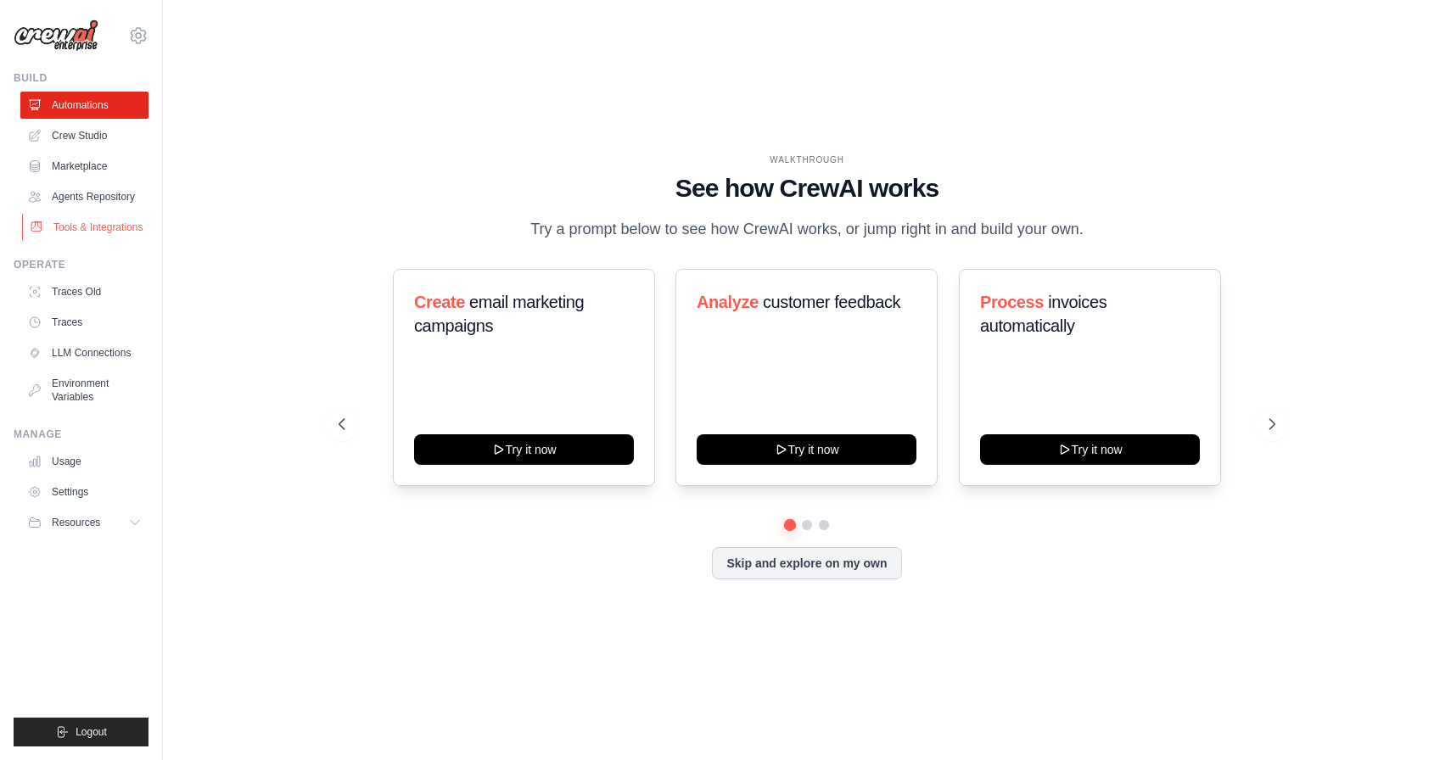
click at [100, 227] on link "Tools & Integrations" at bounding box center [86, 227] width 128 height 27
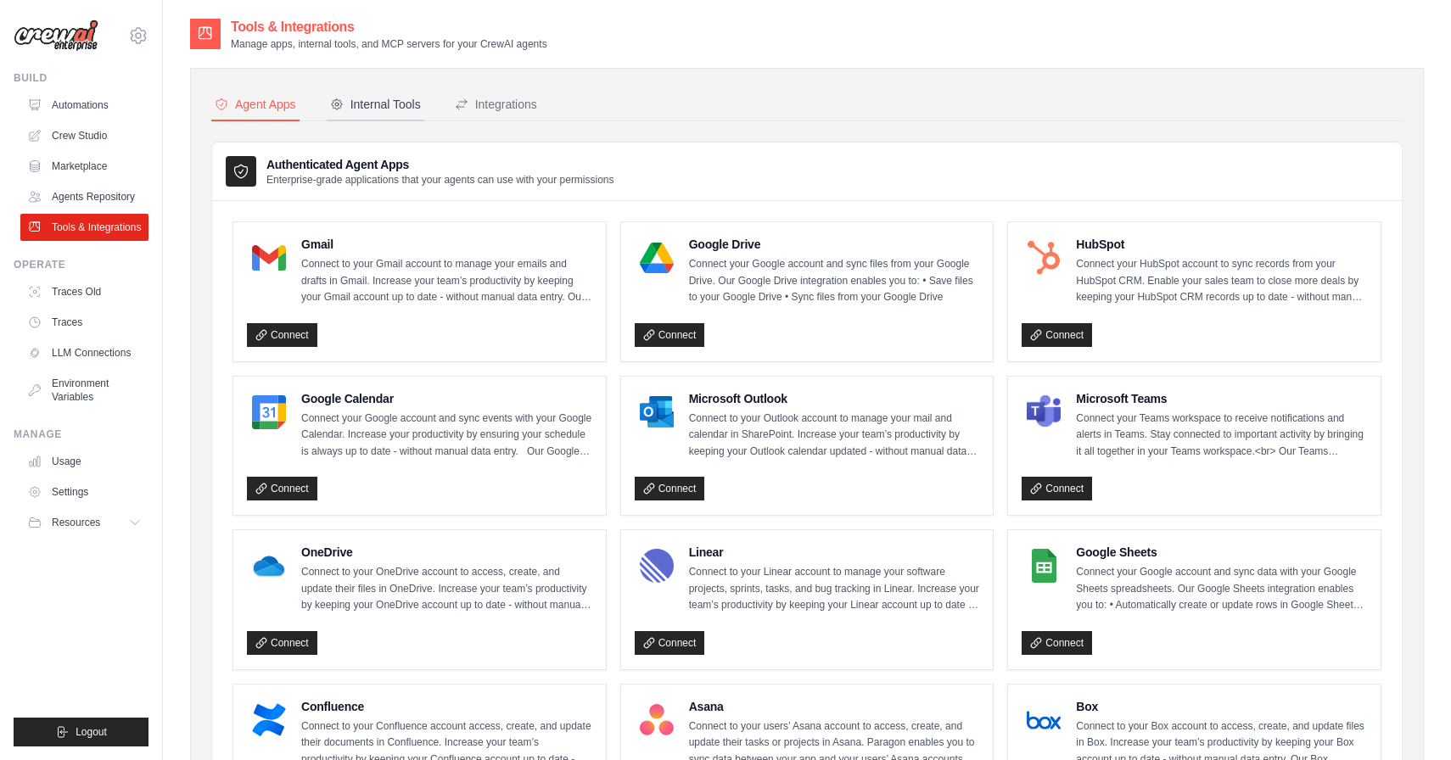
click at [394, 114] on button "Internal Tools" at bounding box center [376, 105] width 98 height 32
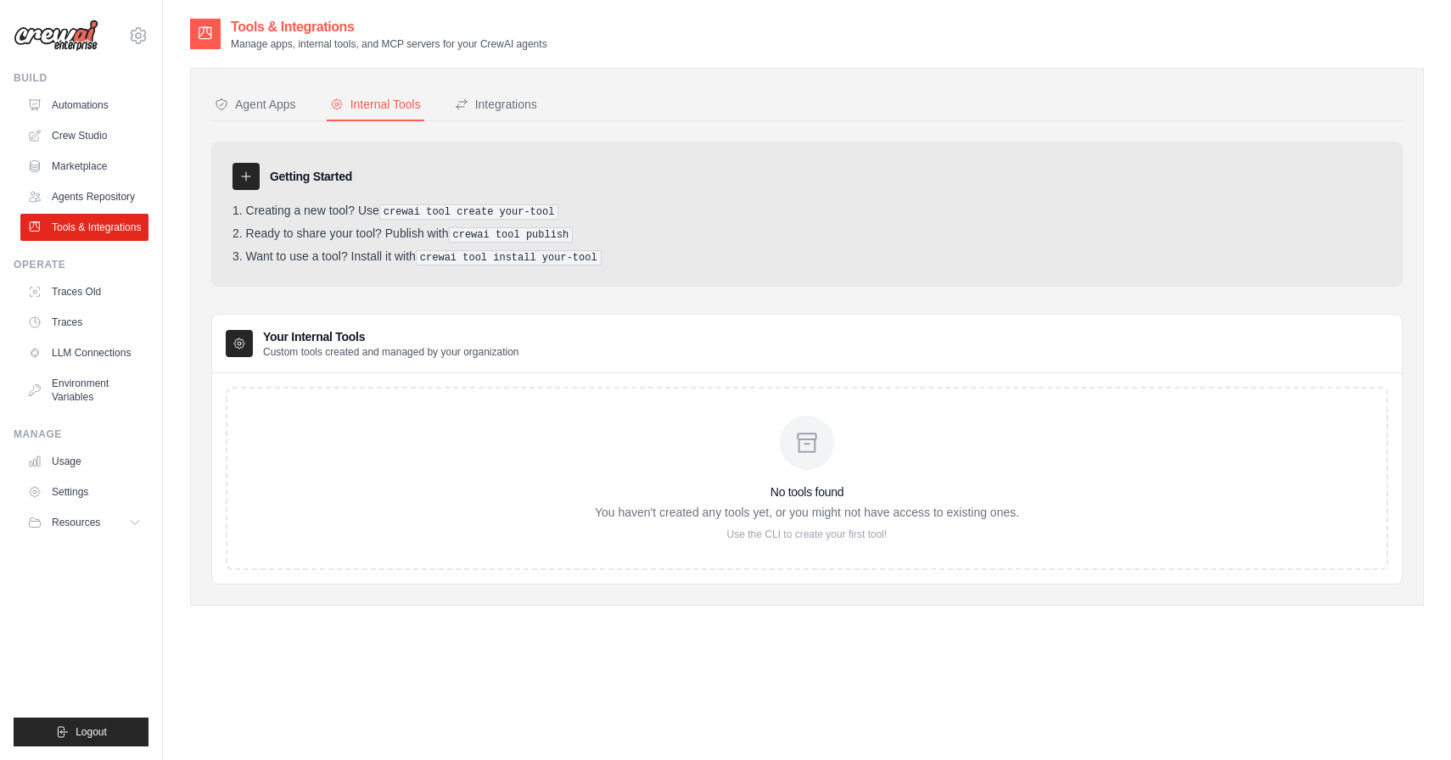
click at [243, 187] on div at bounding box center [245, 176] width 27 height 27
click at [484, 513] on div "No tools found You haven't created any tools yet, or you might not have access …" at bounding box center [807, 478] width 1162 height 183
click at [462, 210] on pre "crewai tool create your-tool" at bounding box center [469, 211] width 180 height 15
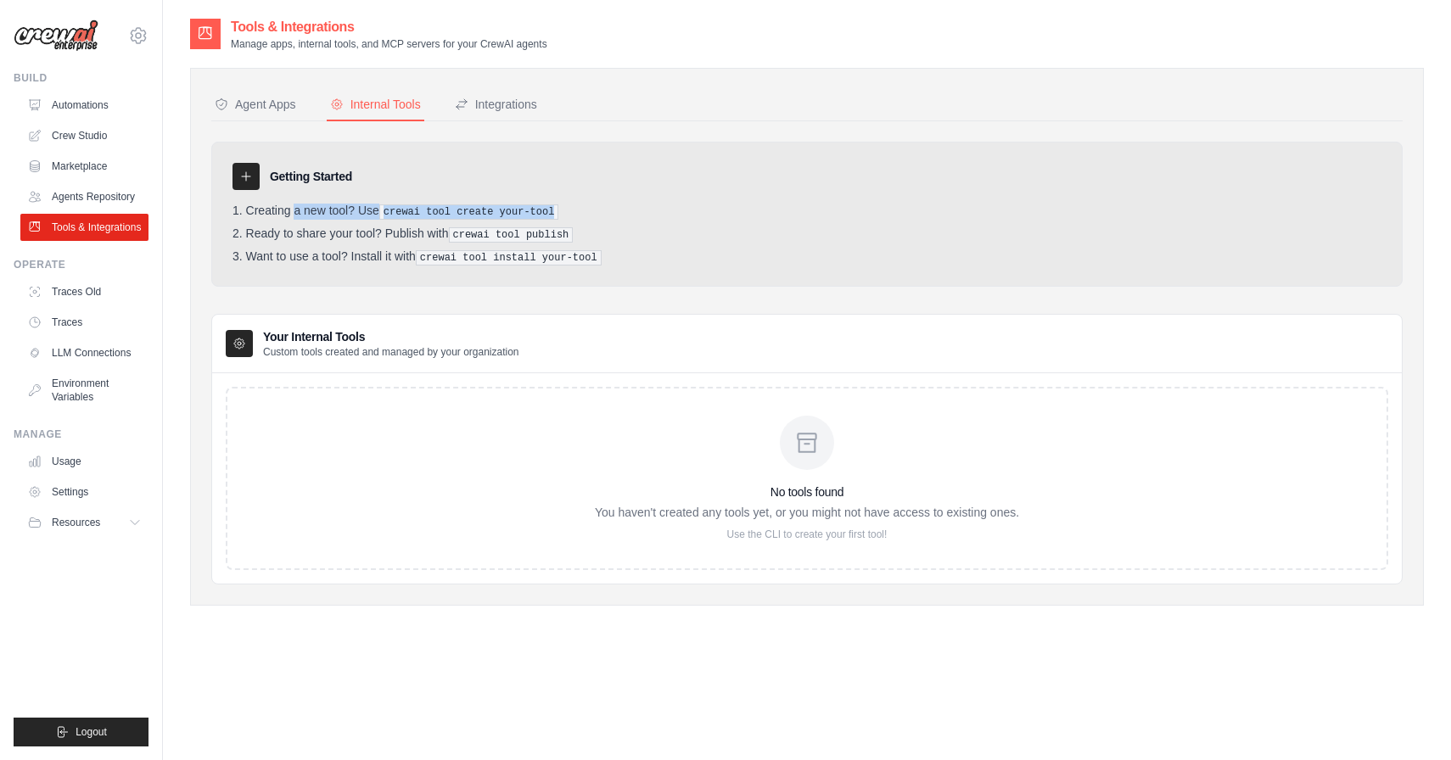
click at [394, 210] on pre "crewai tool create your-tool" at bounding box center [469, 211] width 180 height 15
click at [73, 202] on link "Agents Repository" at bounding box center [86, 196] width 128 height 27
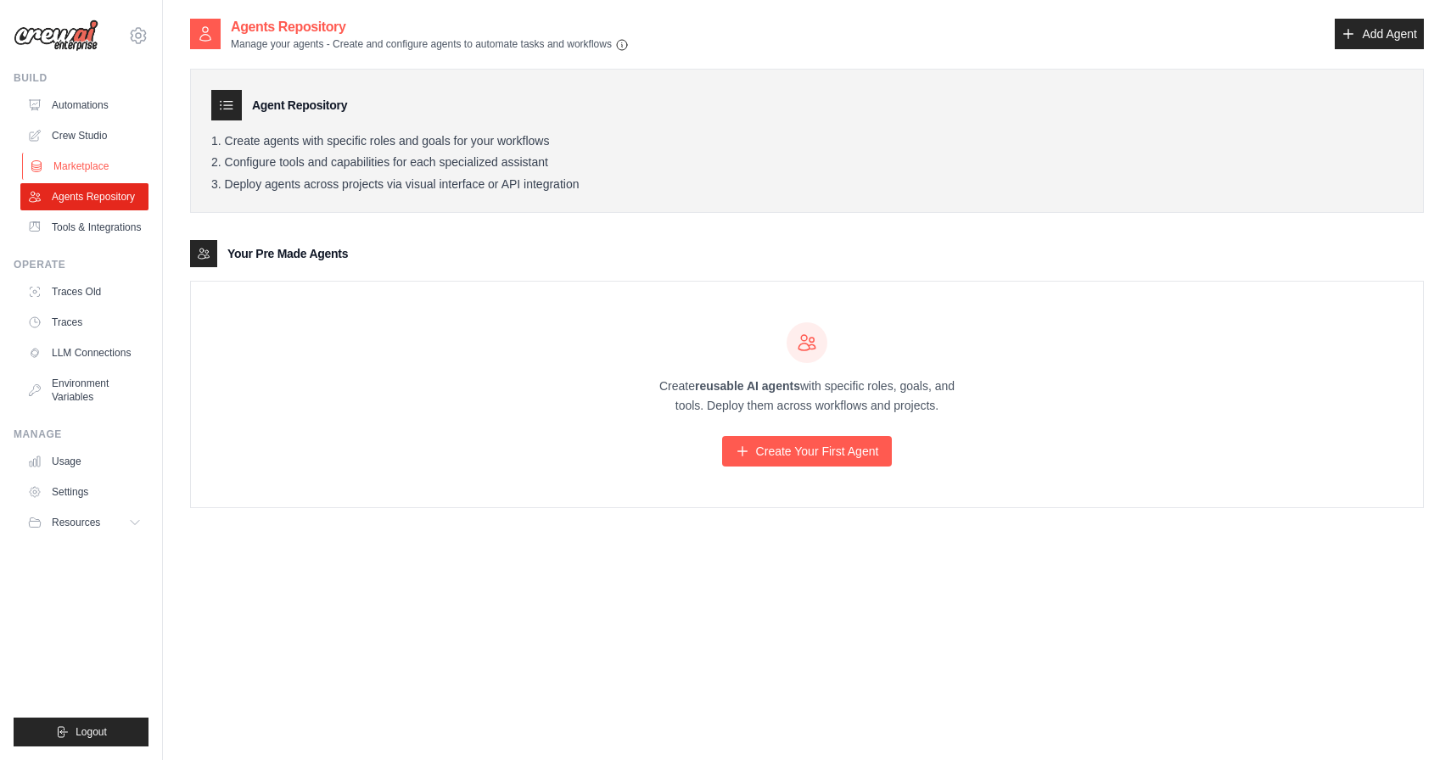
click at [61, 167] on link "Marketplace" at bounding box center [86, 166] width 128 height 27
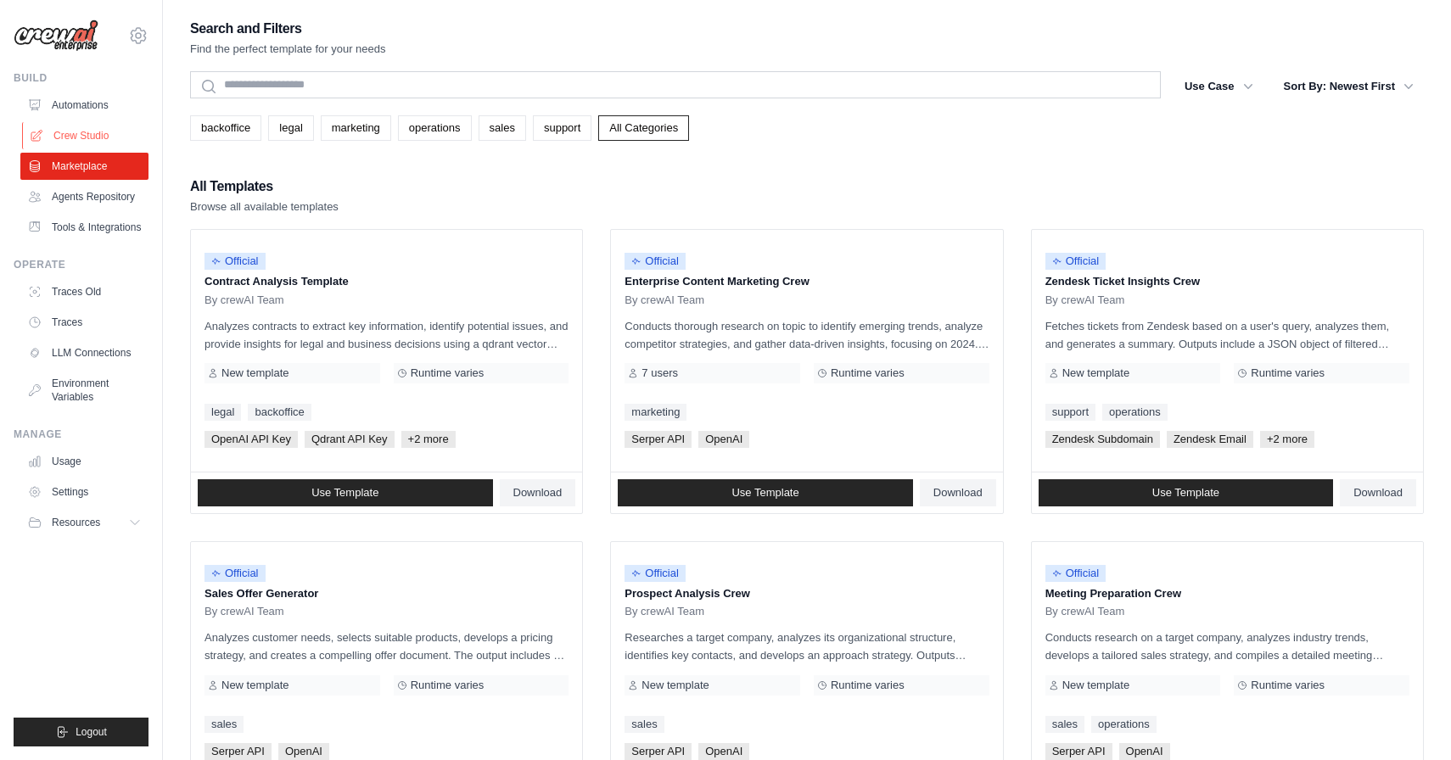
click at [71, 139] on link "Crew Studio" at bounding box center [86, 135] width 128 height 27
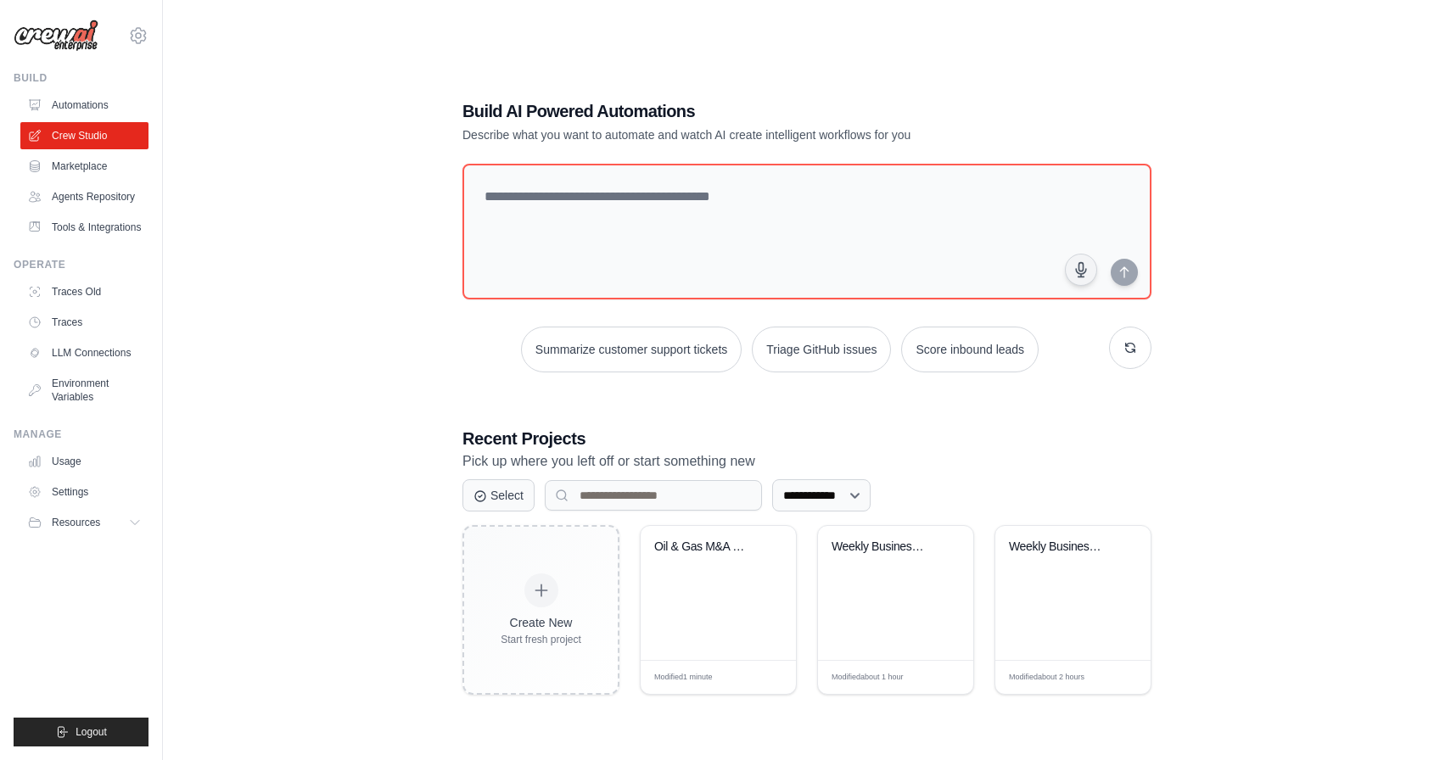
click at [85, 95] on link "Automations" at bounding box center [84, 105] width 128 height 27
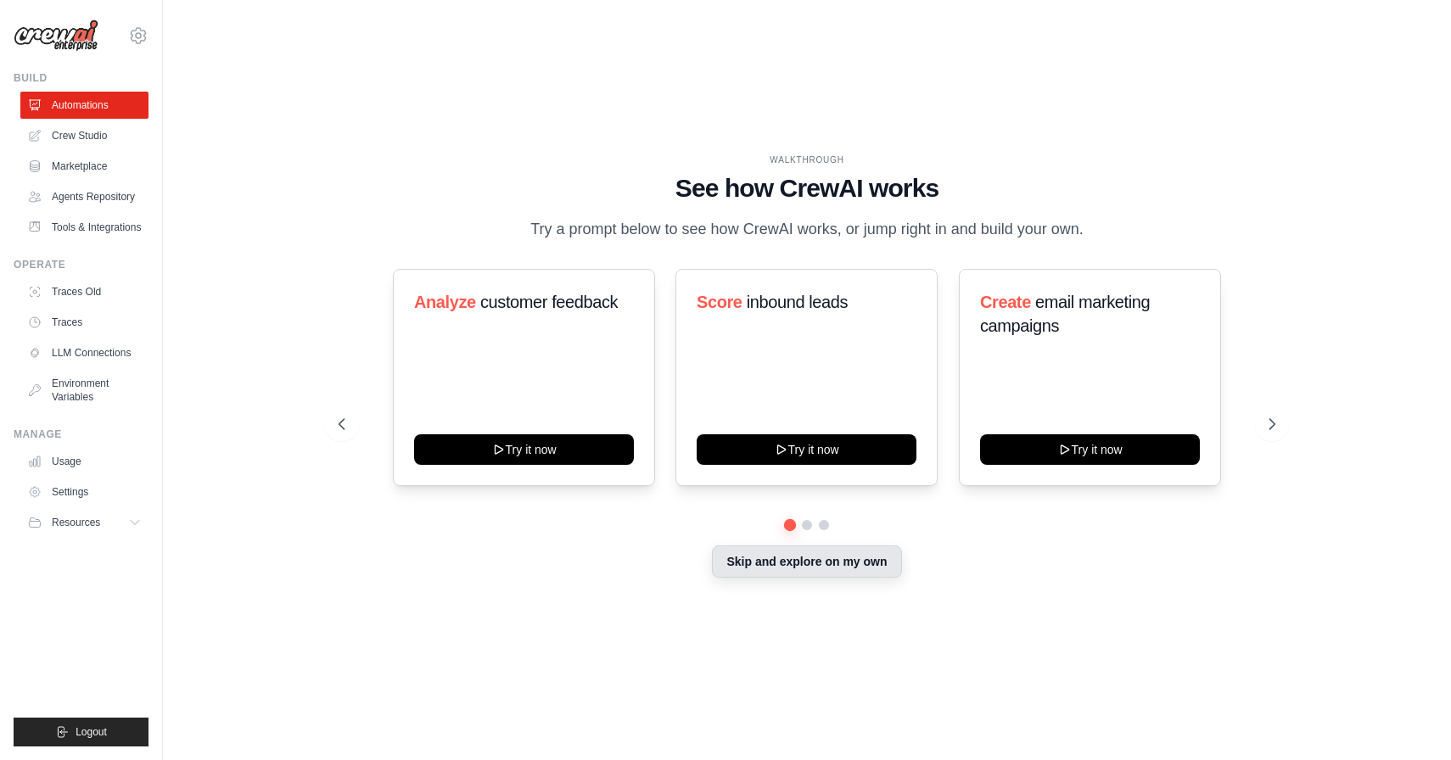
click at [821, 572] on button "Skip and explore on my own" at bounding box center [806, 562] width 189 height 32
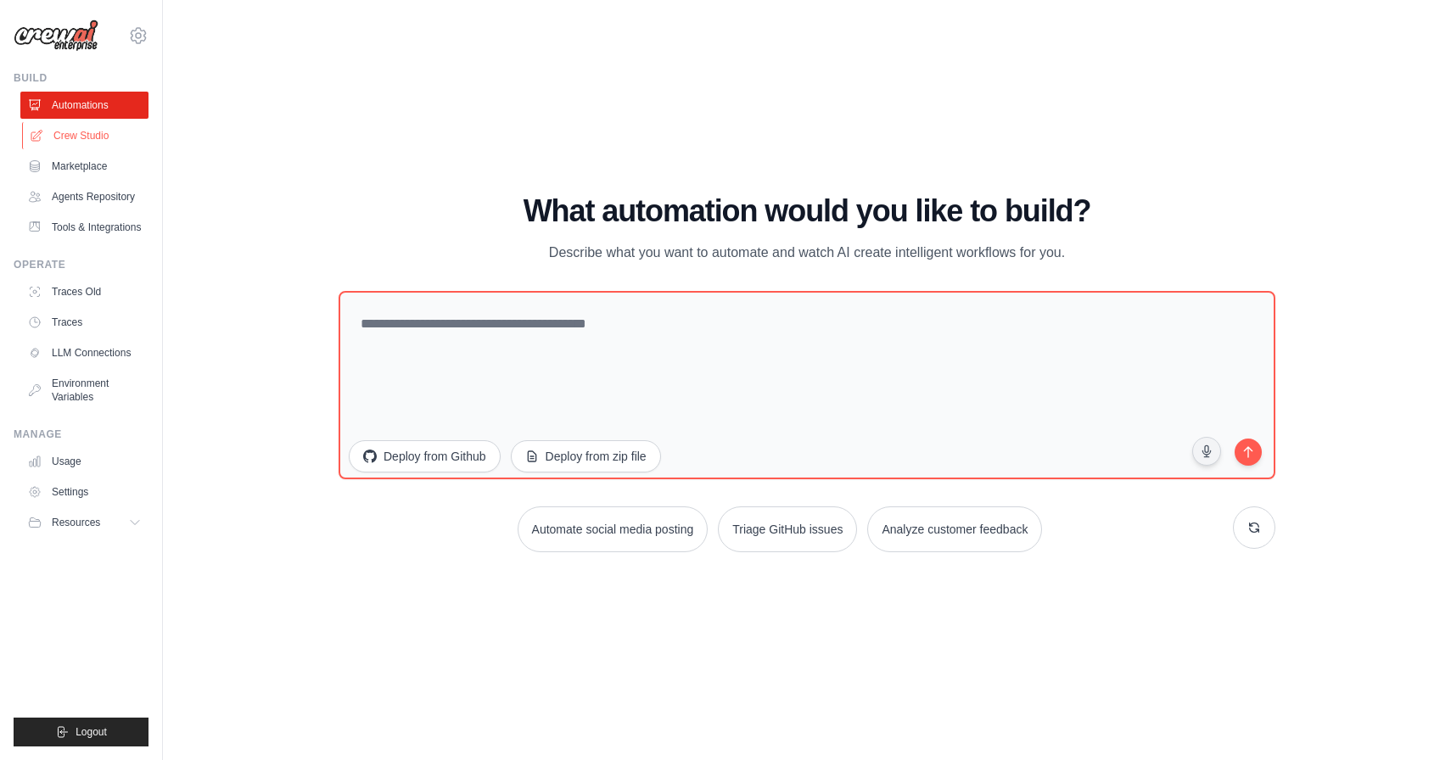
click at [69, 137] on link "Crew Studio" at bounding box center [86, 135] width 128 height 27
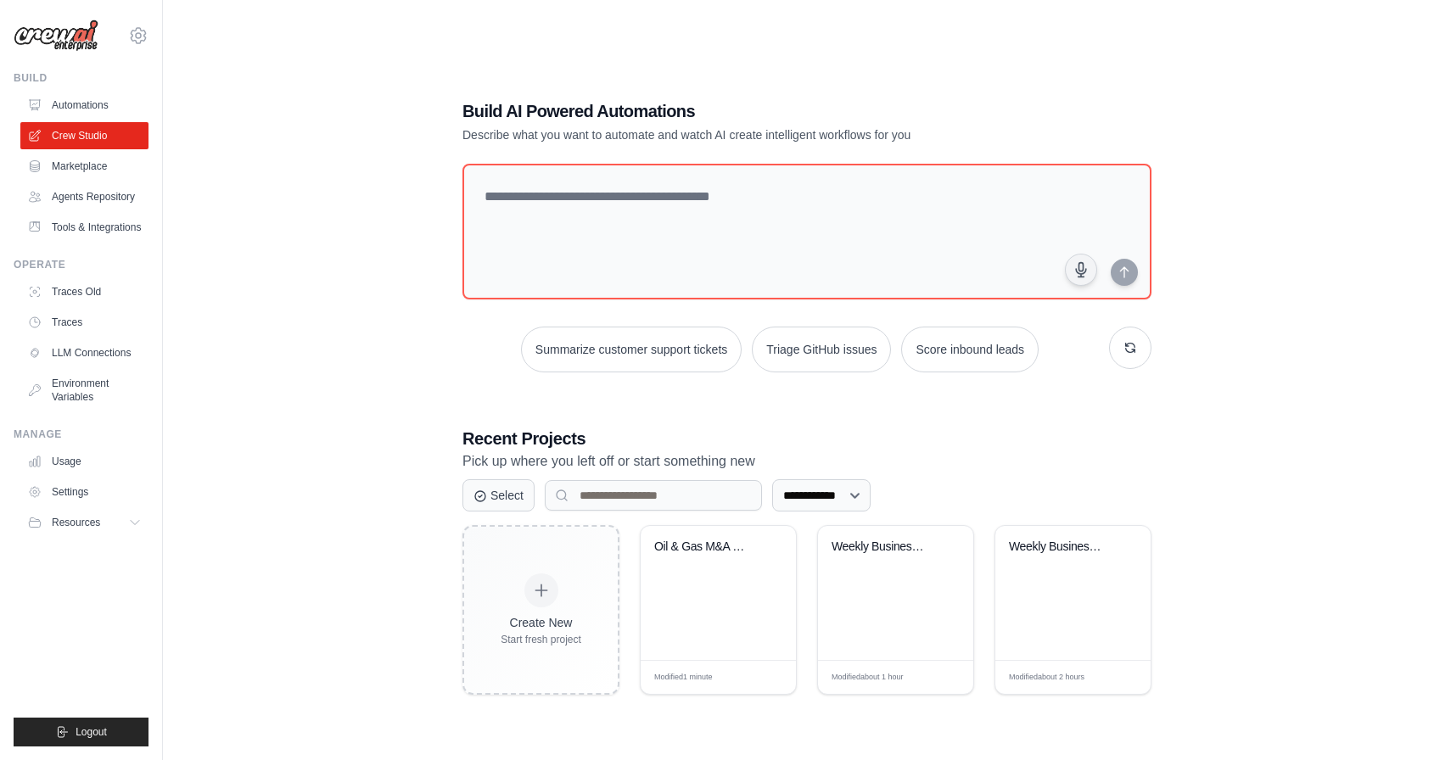
scroll to position [34, 0]
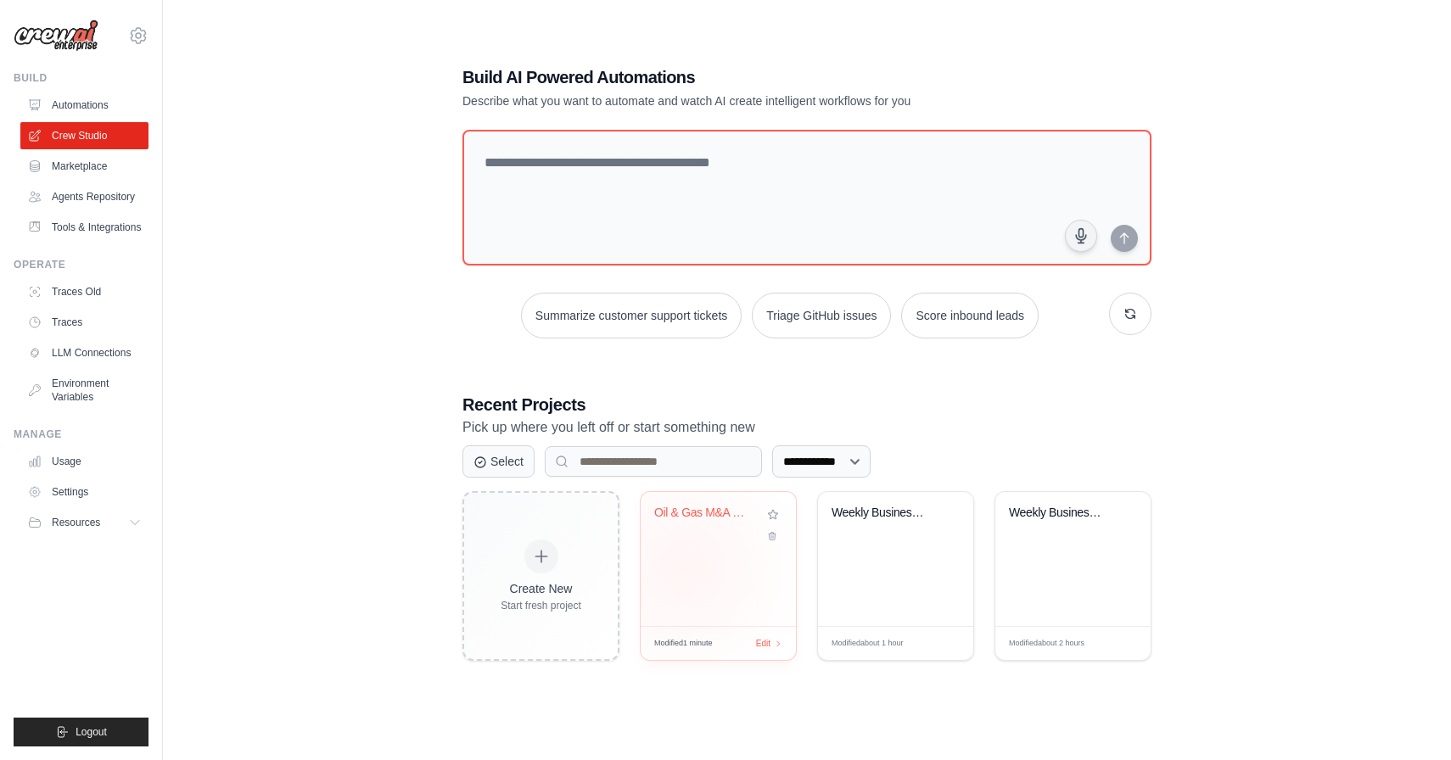
click at [684, 568] on div "Oil & Gas M&A Due Diligence Intelli..." at bounding box center [718, 559] width 155 height 134
click at [720, 549] on div "Oil & Gas M&A Due Diligence Intelli..." at bounding box center [718, 559] width 155 height 134
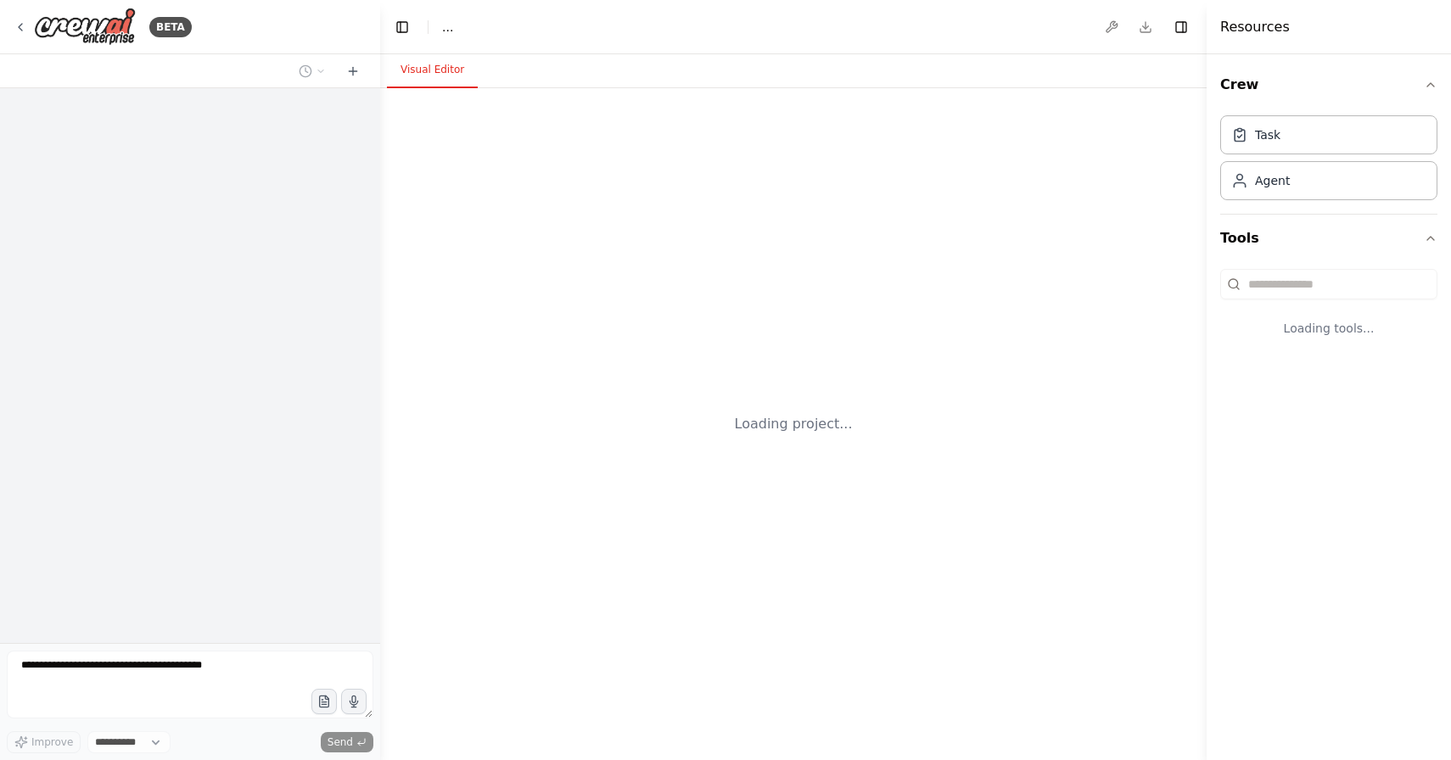
select select "****"
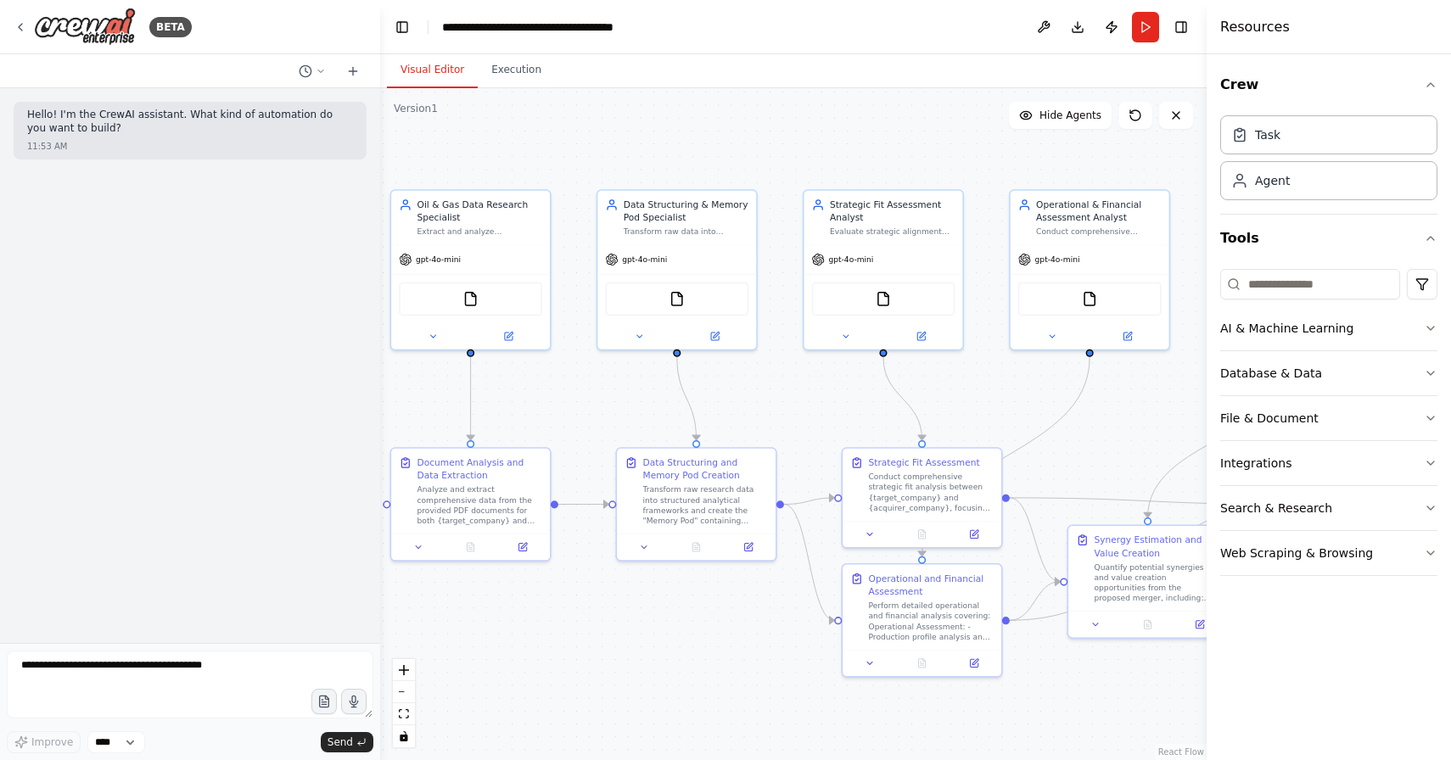
drag, startPoint x: 711, startPoint y: 450, endPoint x: 592, endPoint y: 383, distance: 136.4
click at [590, 383] on div ".deletable-edge-delete-btn { width: 20px; height: 20px; border: 0px solid #ffff…" at bounding box center [793, 424] width 826 height 672
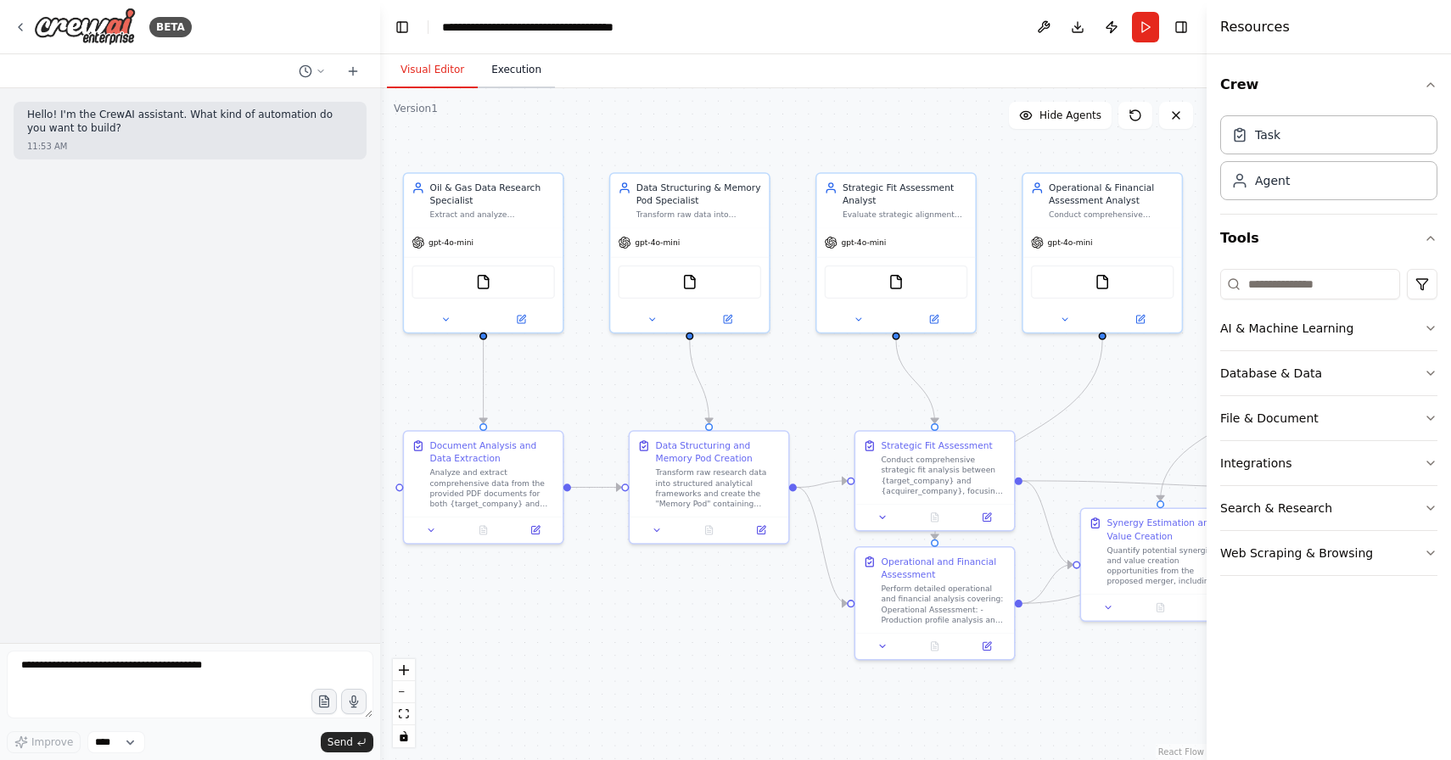
click at [495, 66] on button "Execution" at bounding box center [516, 71] width 77 height 36
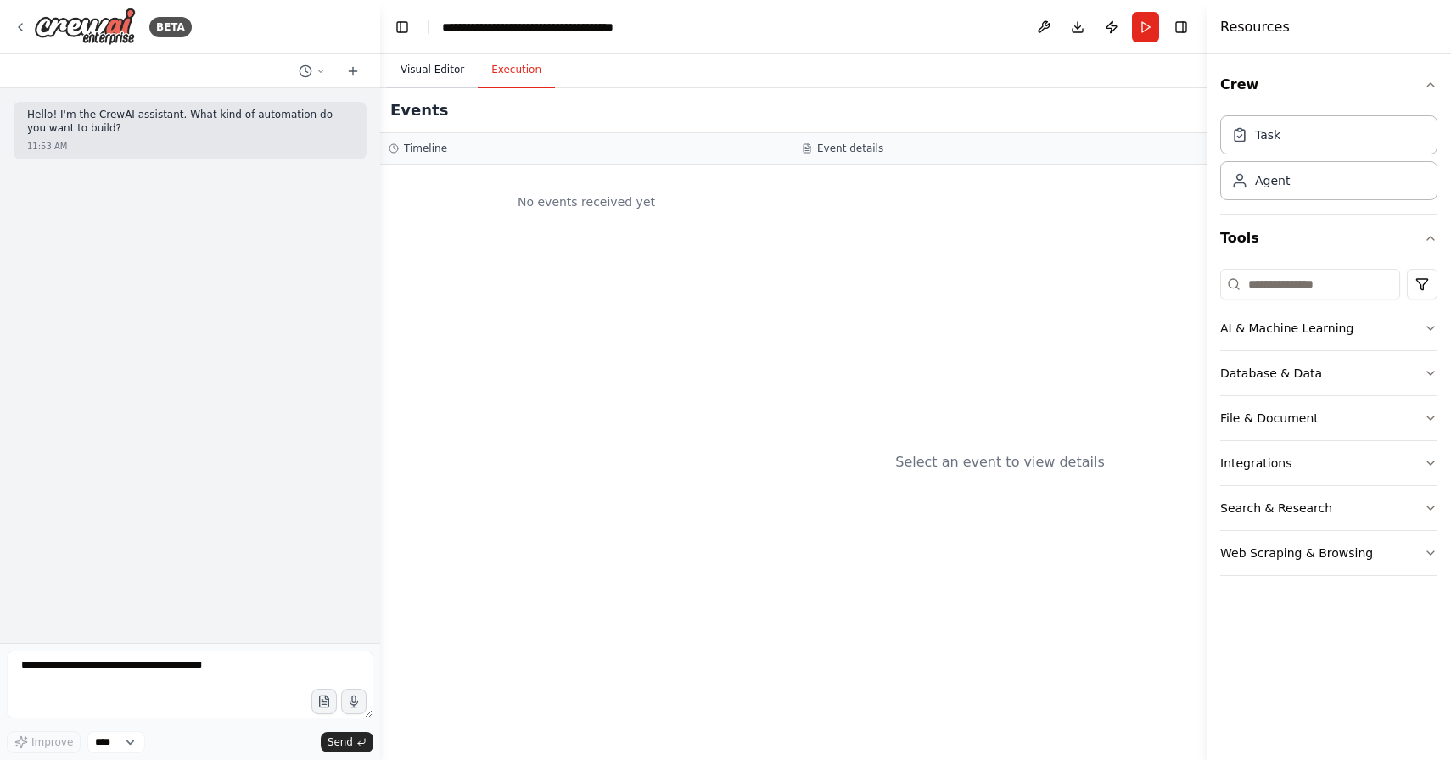
click at [450, 67] on button "Visual Editor" at bounding box center [432, 71] width 91 height 36
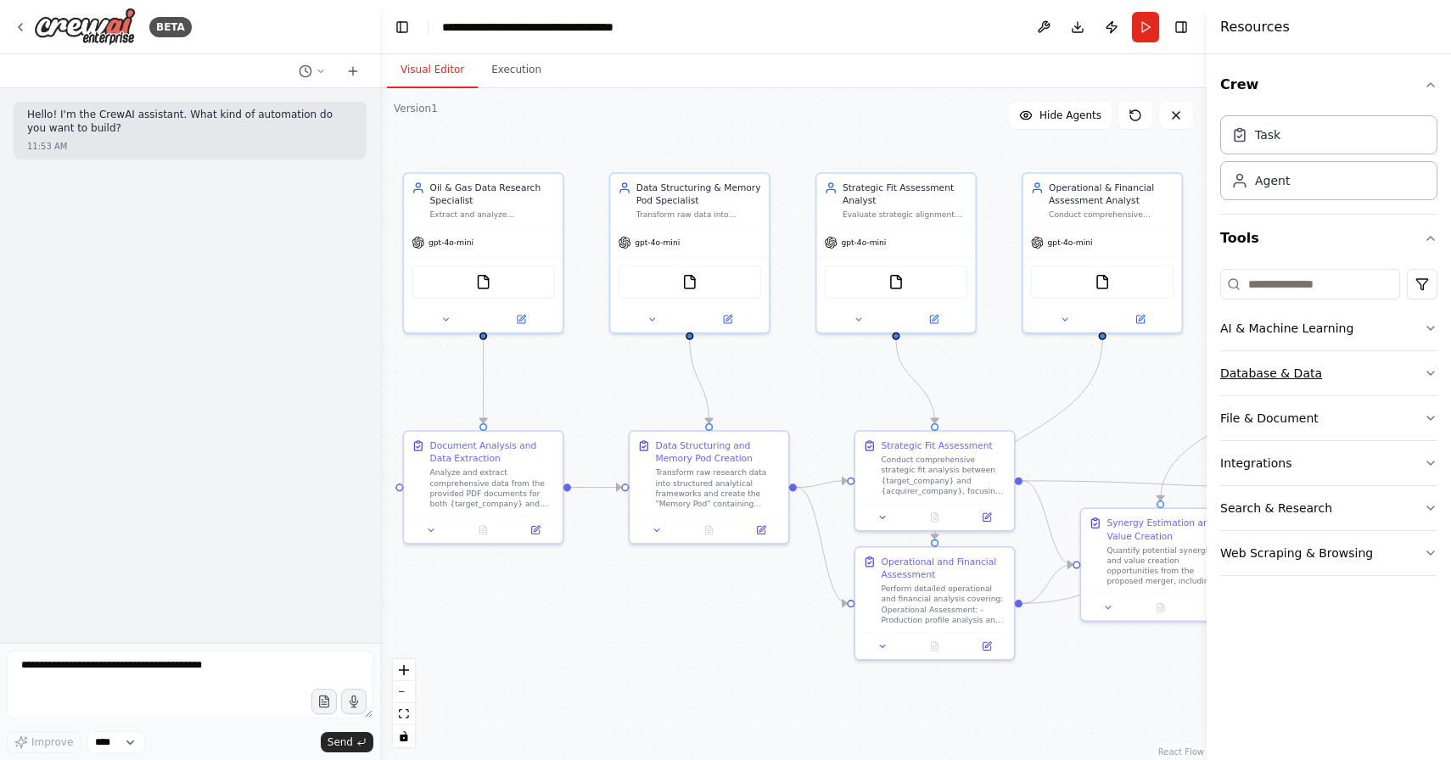
click at [1388, 379] on button "Database & Data" at bounding box center [1328, 373] width 217 height 44
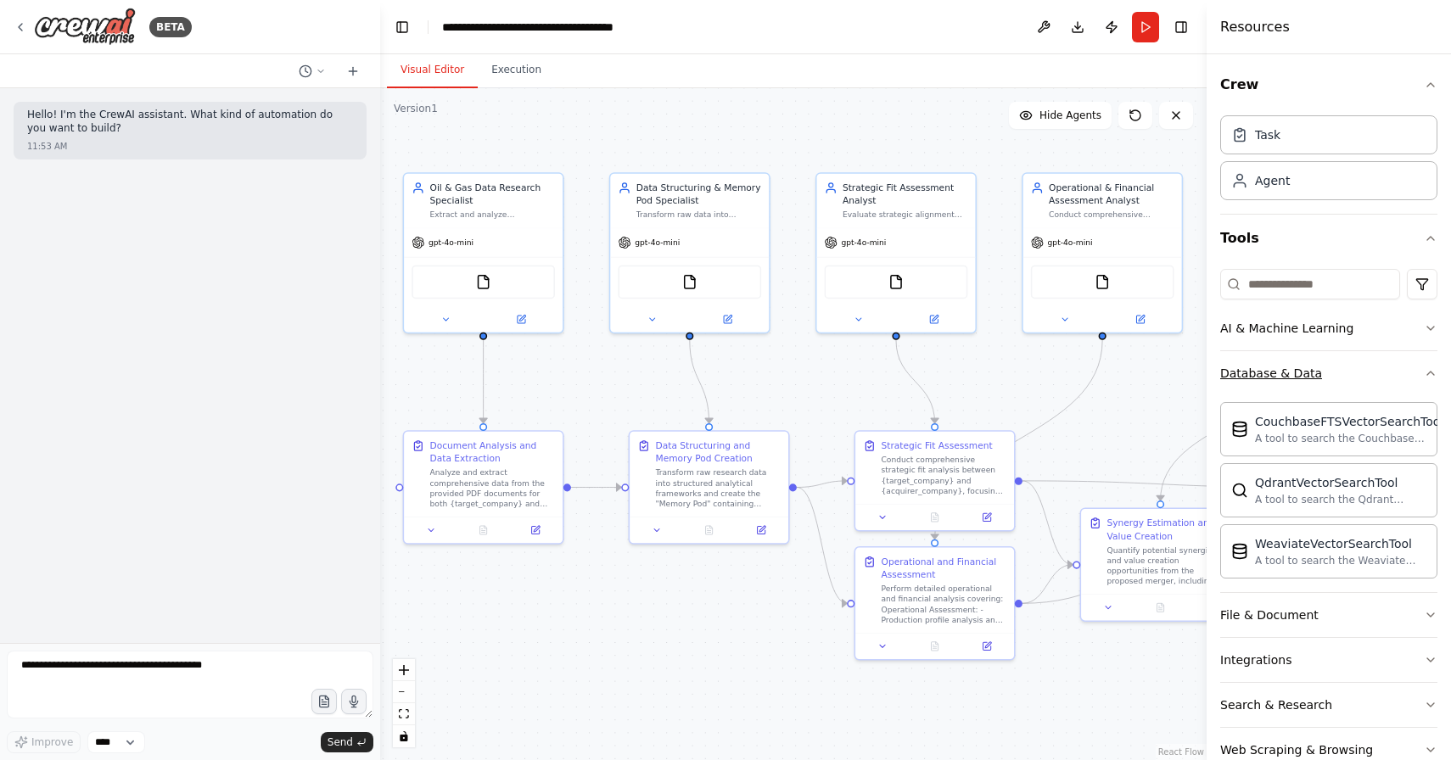
click at [1388, 379] on button "Database & Data" at bounding box center [1328, 373] width 217 height 44
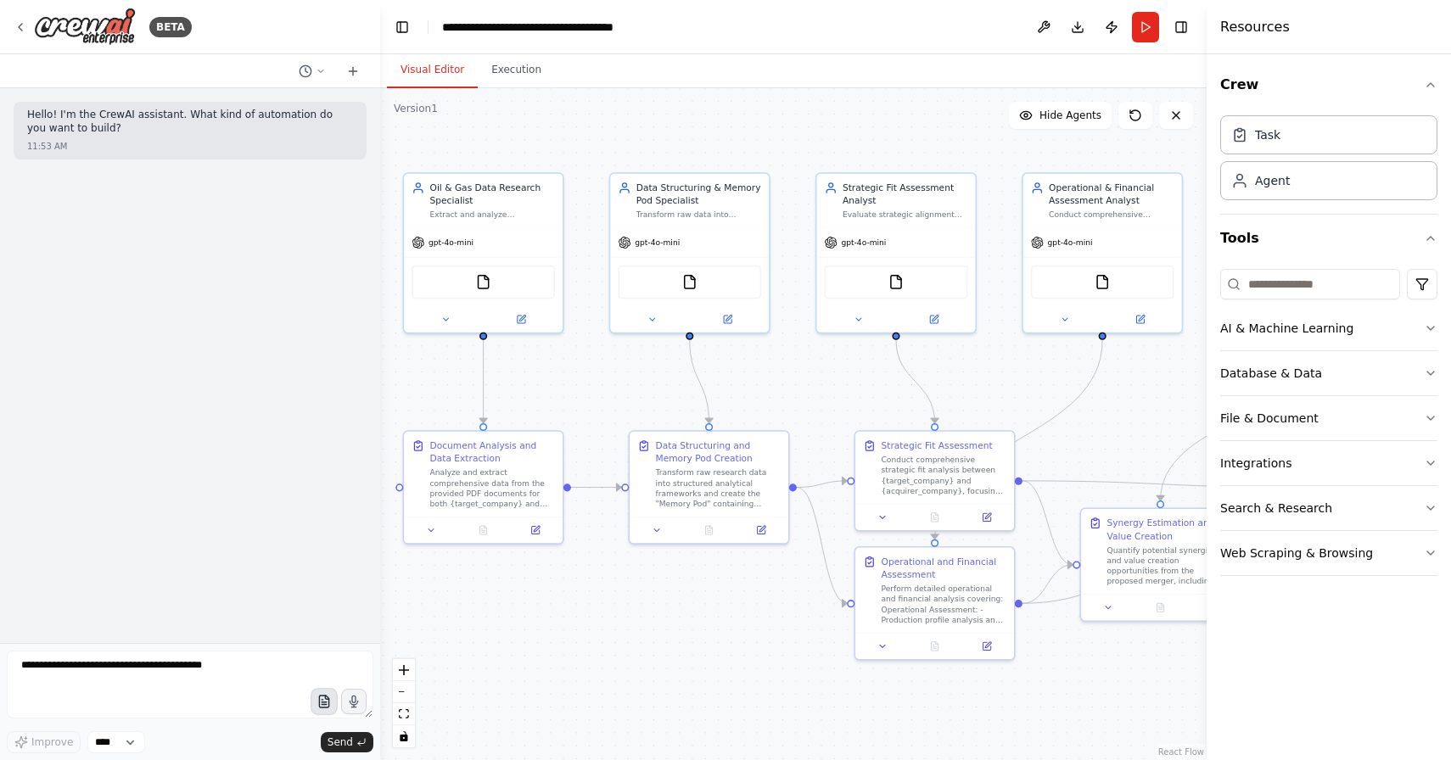
click at [324, 707] on icon "button" at bounding box center [323, 702] width 9 height 12
click at [1395, 382] on button "Database & Data" at bounding box center [1328, 373] width 217 height 44
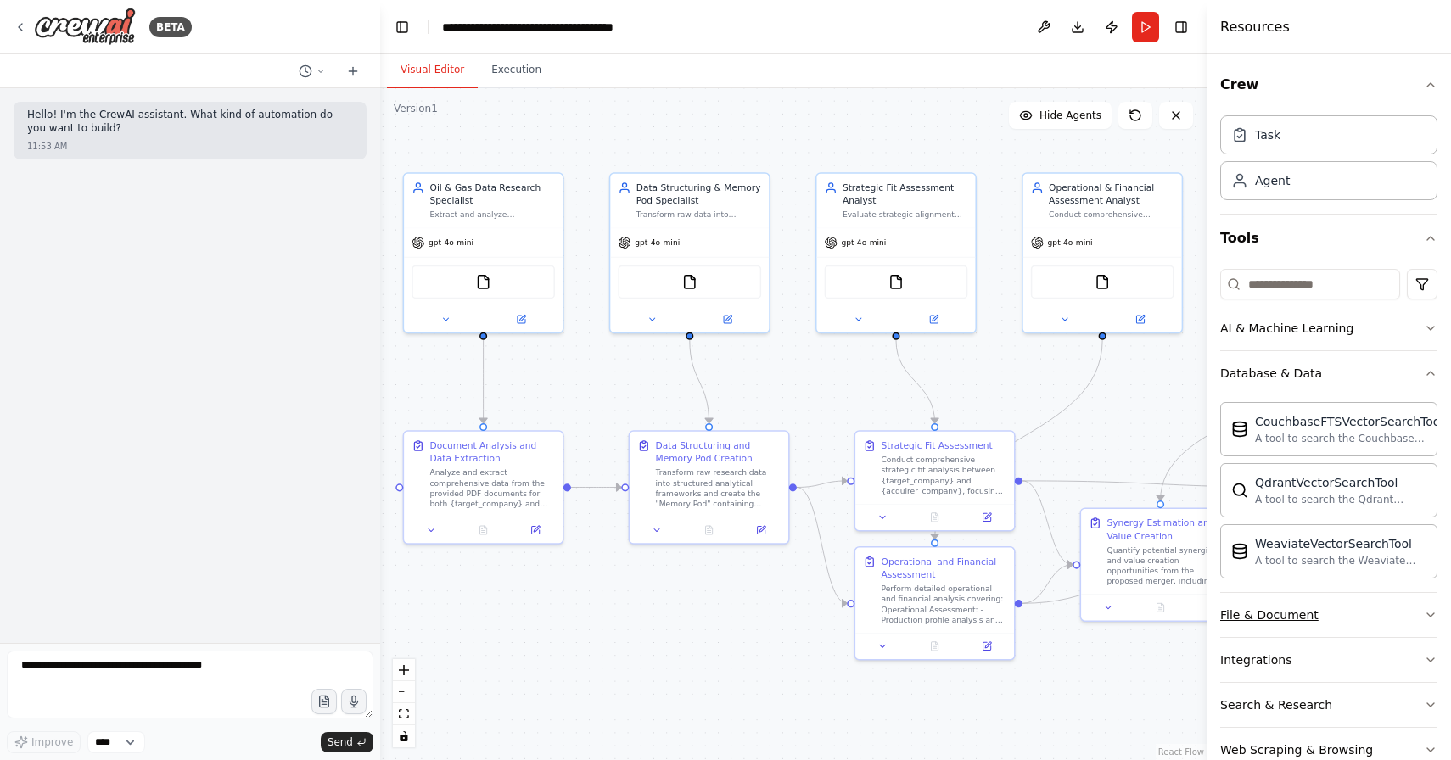
scroll to position [40, 0]
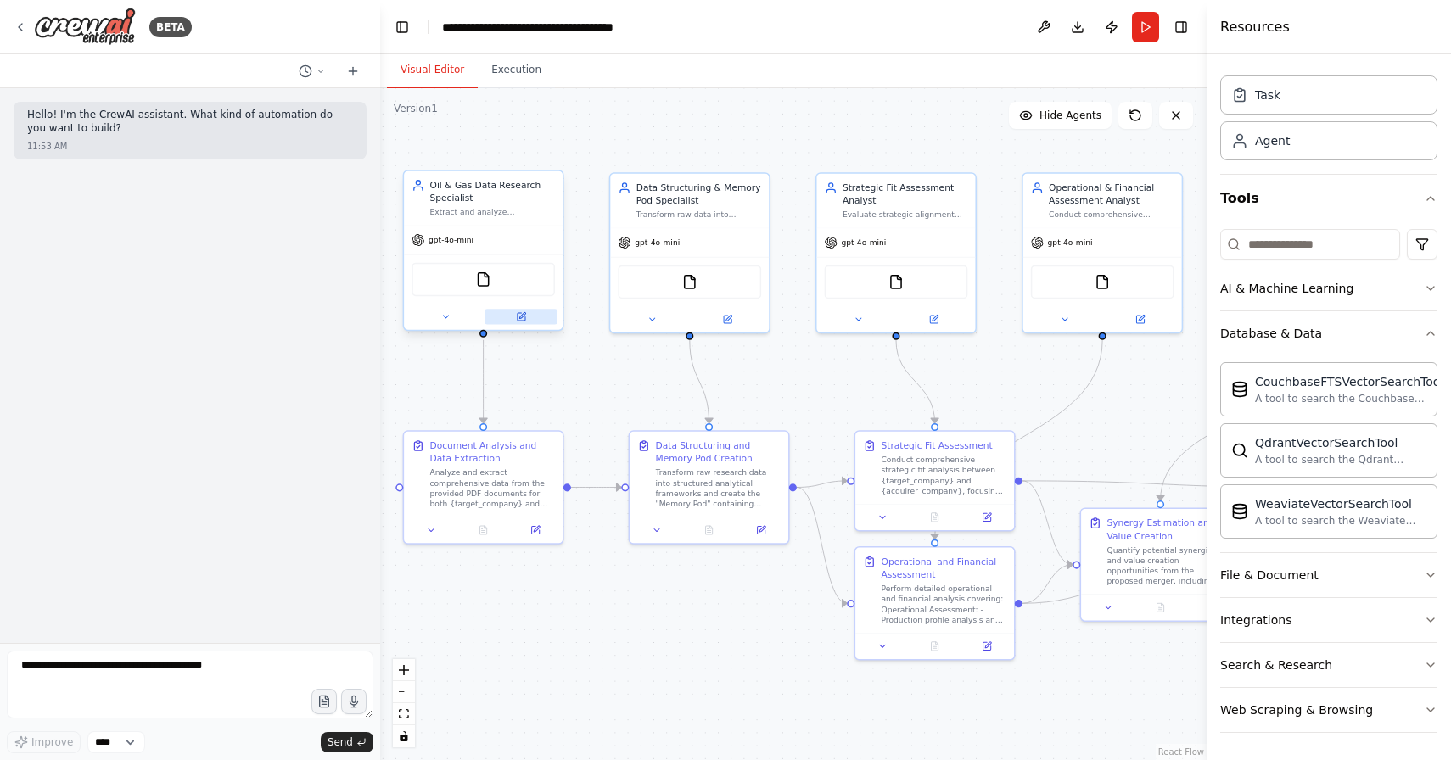
click at [531, 321] on button at bounding box center [520, 316] width 73 height 15
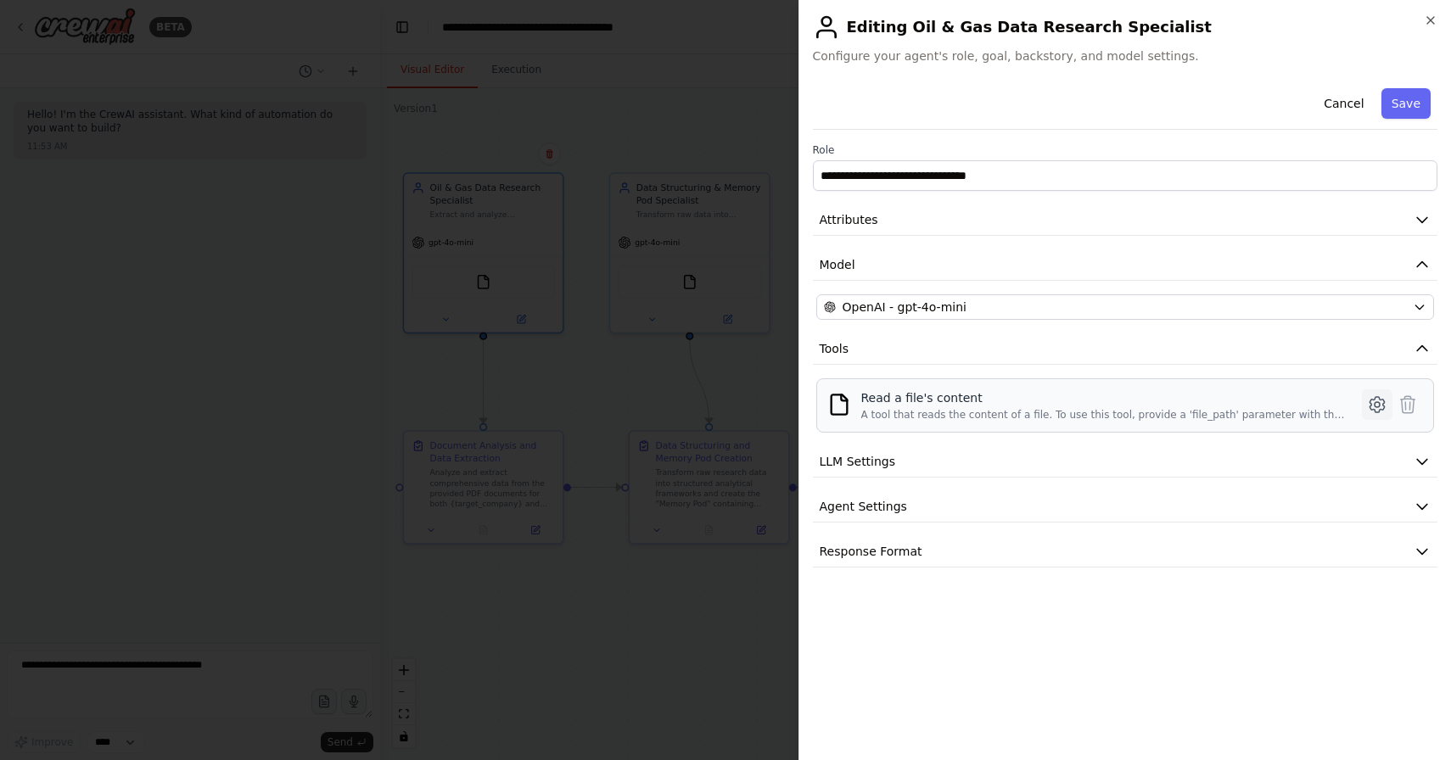
click at [1370, 417] on button at bounding box center [1377, 404] width 31 height 31
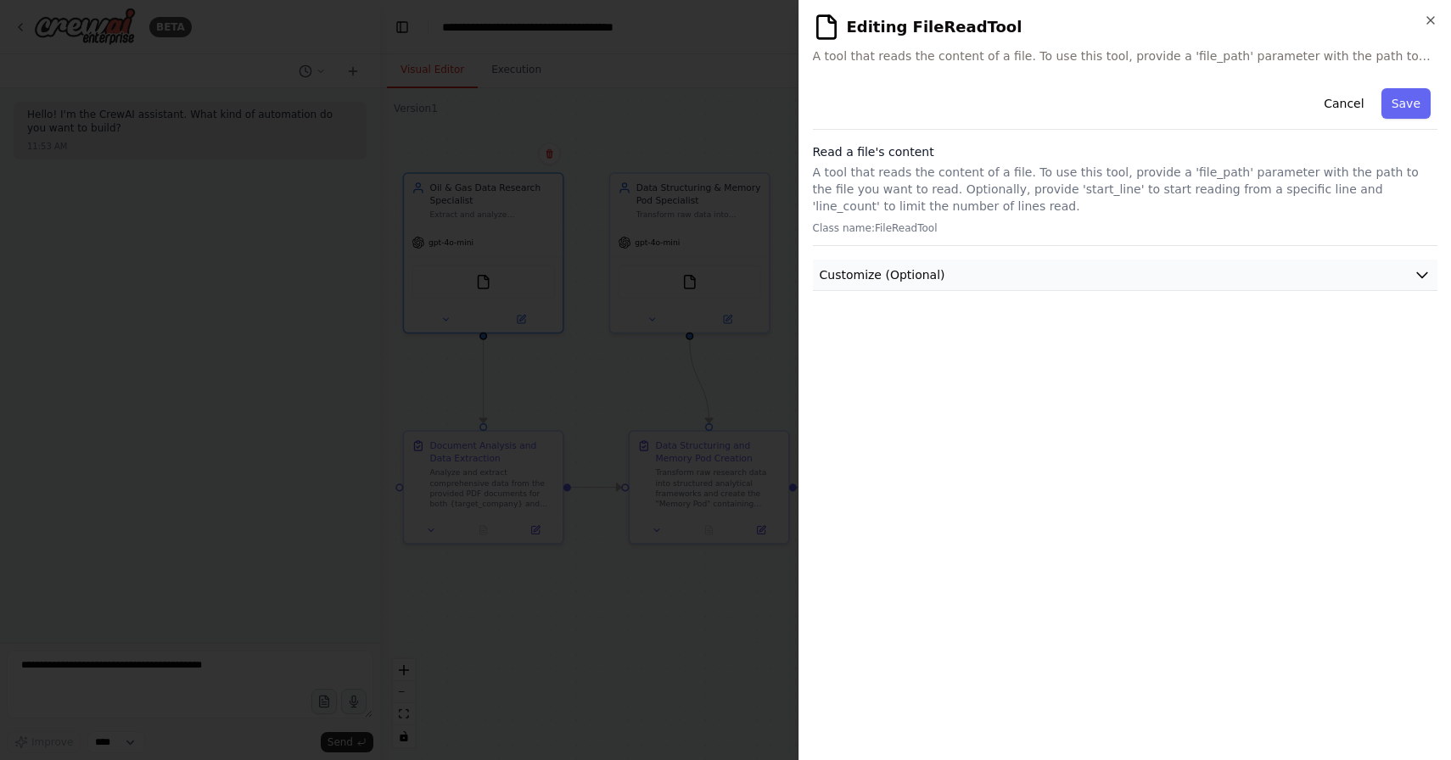
click at [1165, 278] on button "Customize (Optional)" at bounding box center [1125, 275] width 625 height 31
click at [1344, 111] on button "Cancel" at bounding box center [1343, 103] width 60 height 31
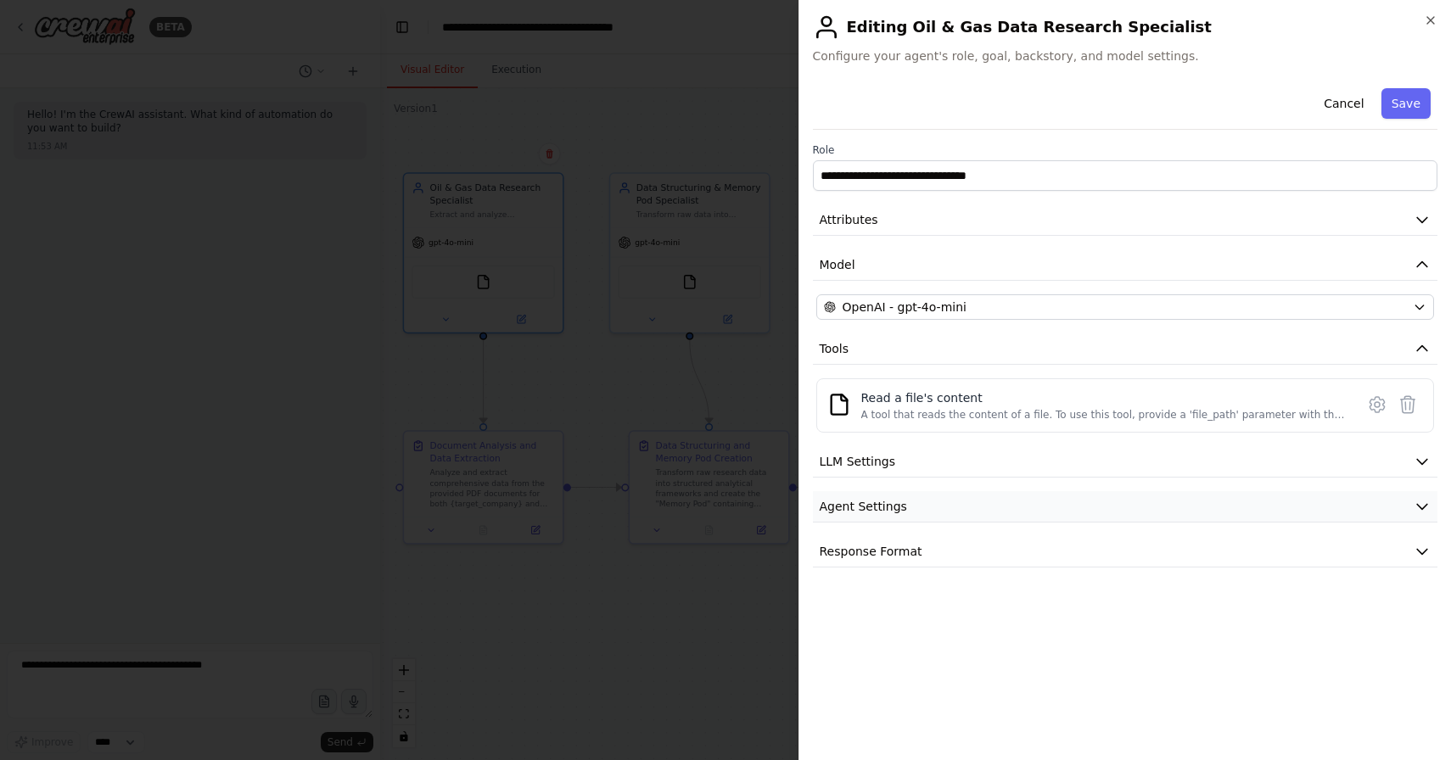
click at [1418, 518] on button "Agent Settings" at bounding box center [1125, 506] width 625 height 31
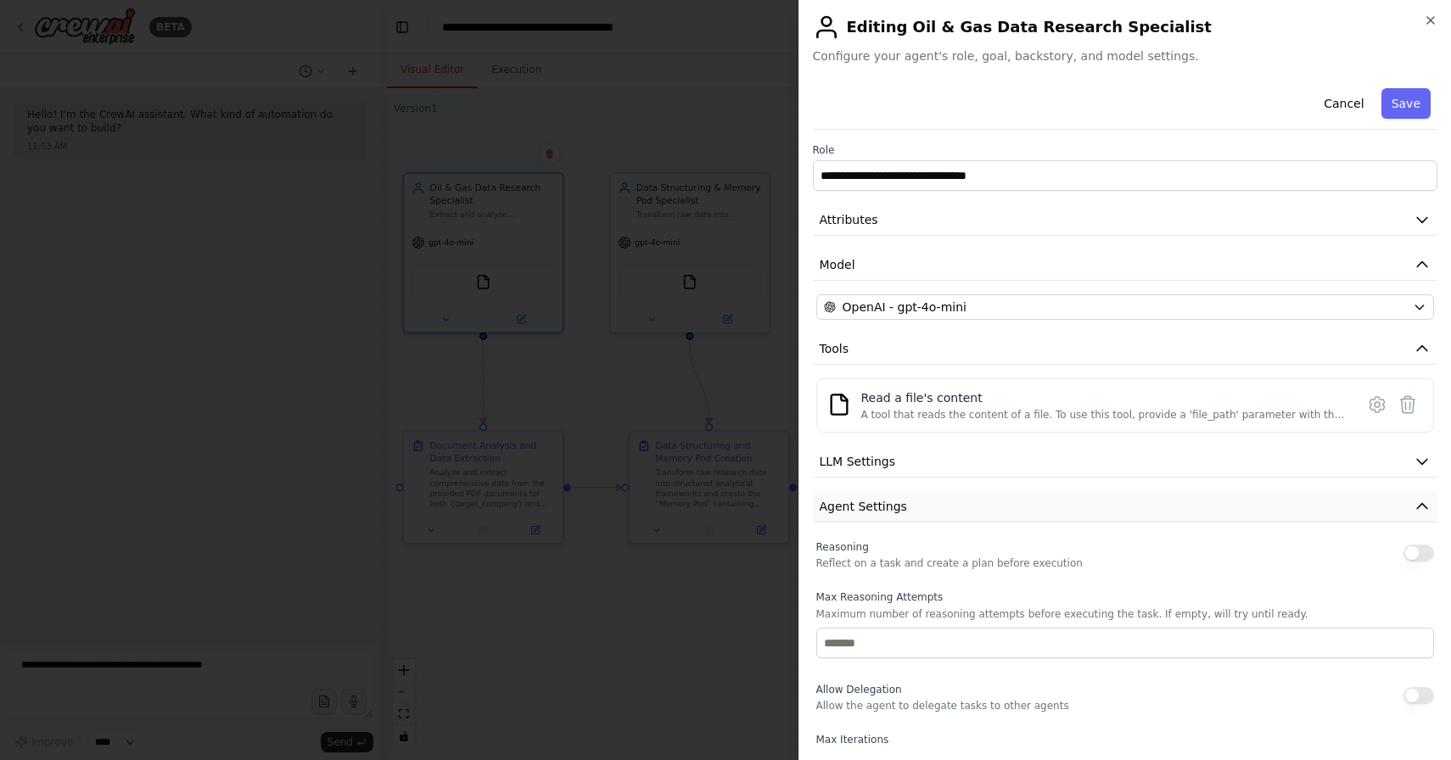
click at [1418, 518] on button "Agent Settings" at bounding box center [1125, 506] width 625 height 31
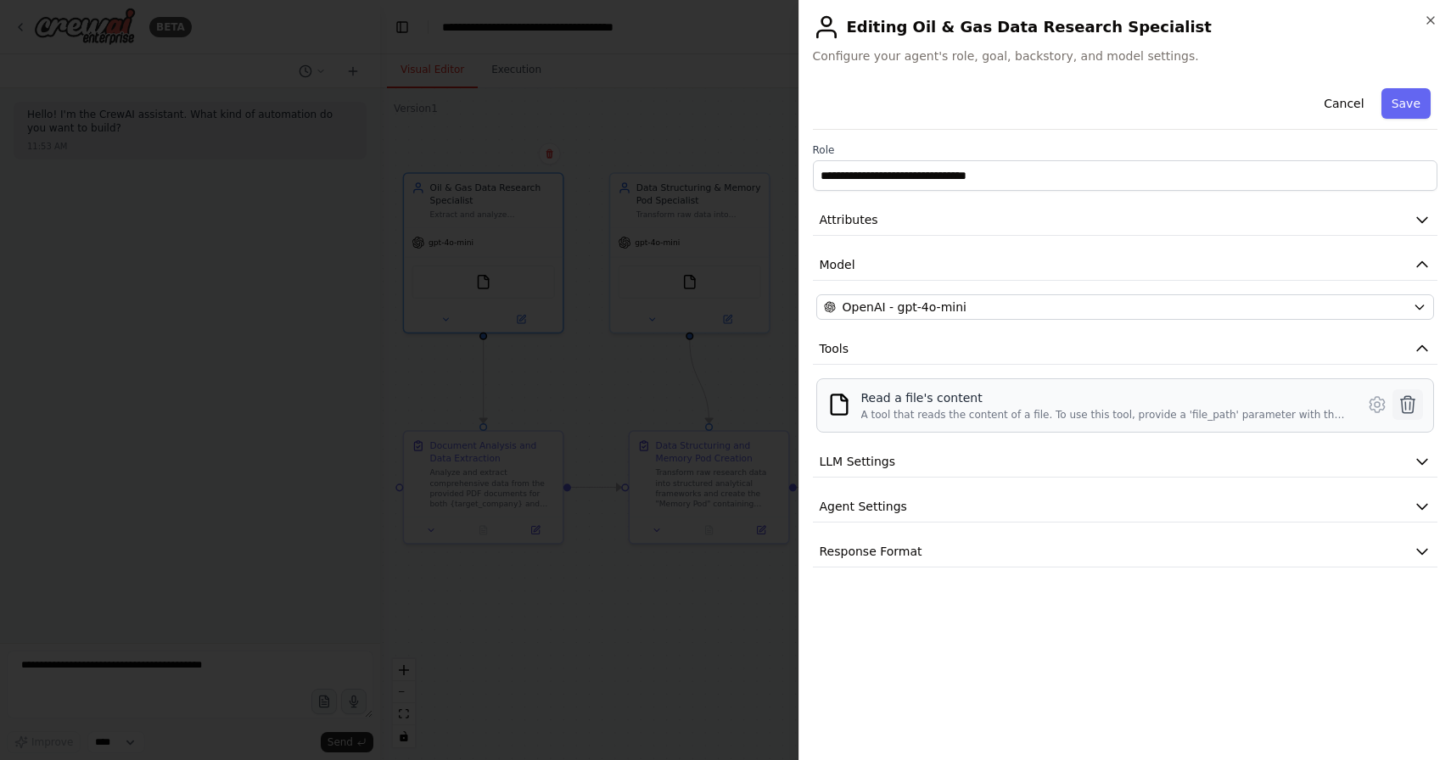
click at [1416, 408] on icon at bounding box center [1407, 404] width 20 height 20
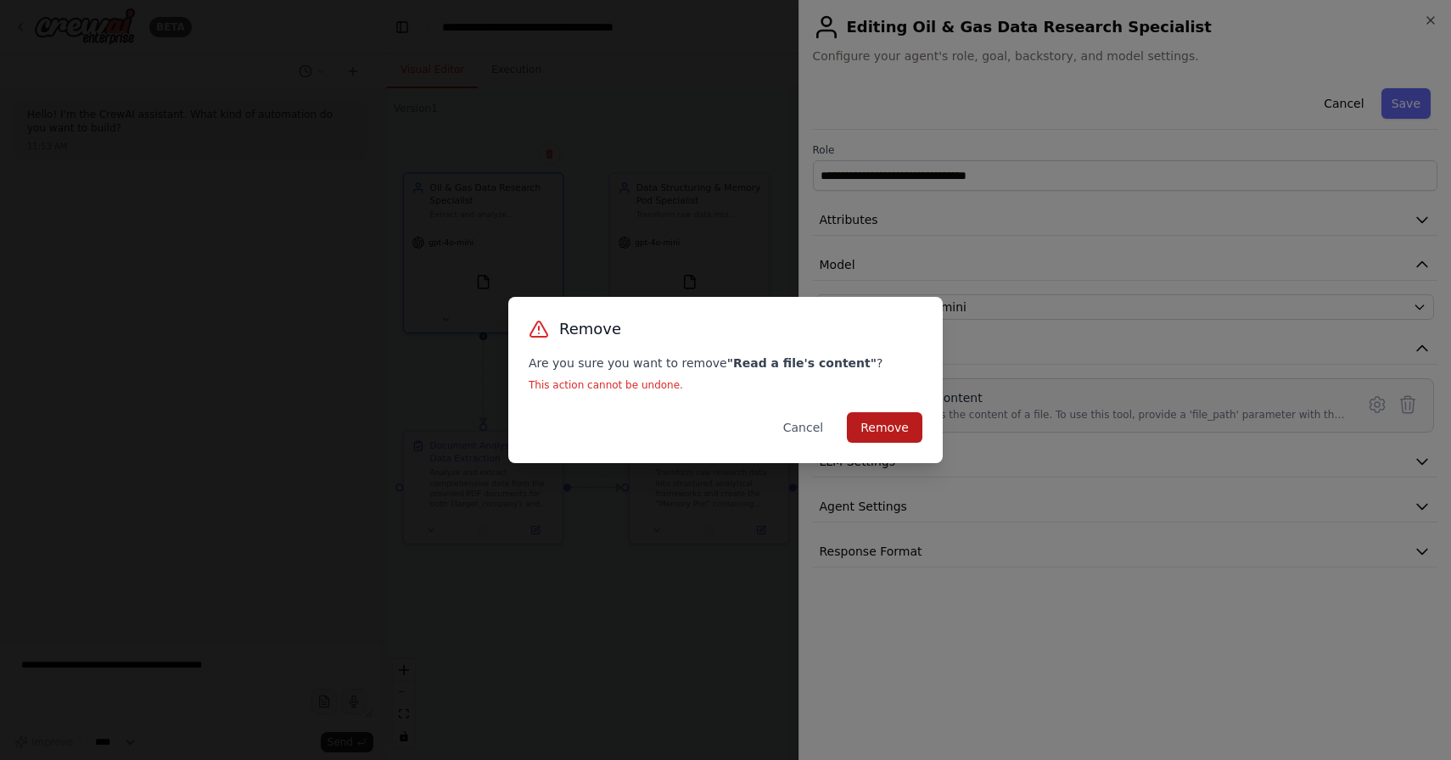
click at [910, 428] on button "Remove" at bounding box center [885, 427] width 76 height 31
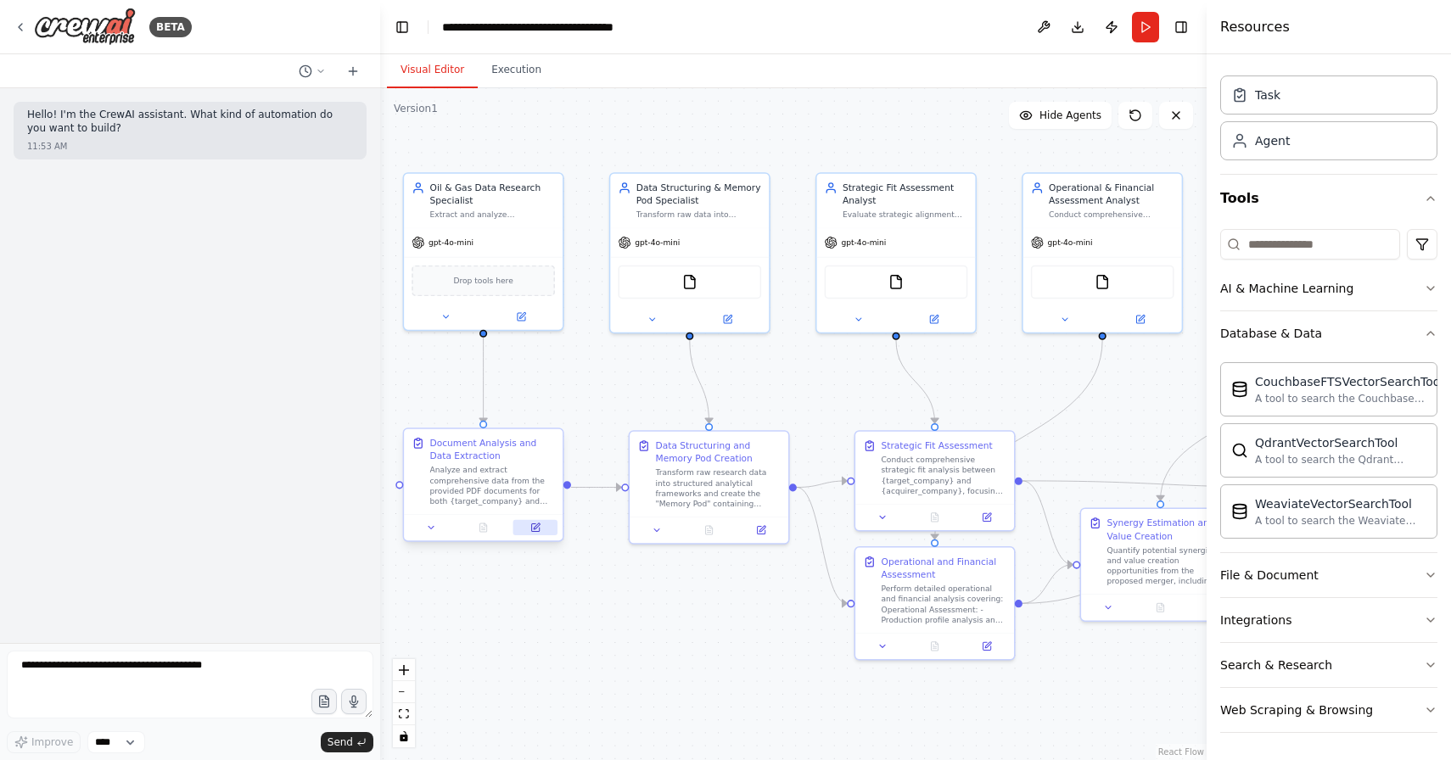
click at [540, 534] on button at bounding box center [535, 527] width 44 height 15
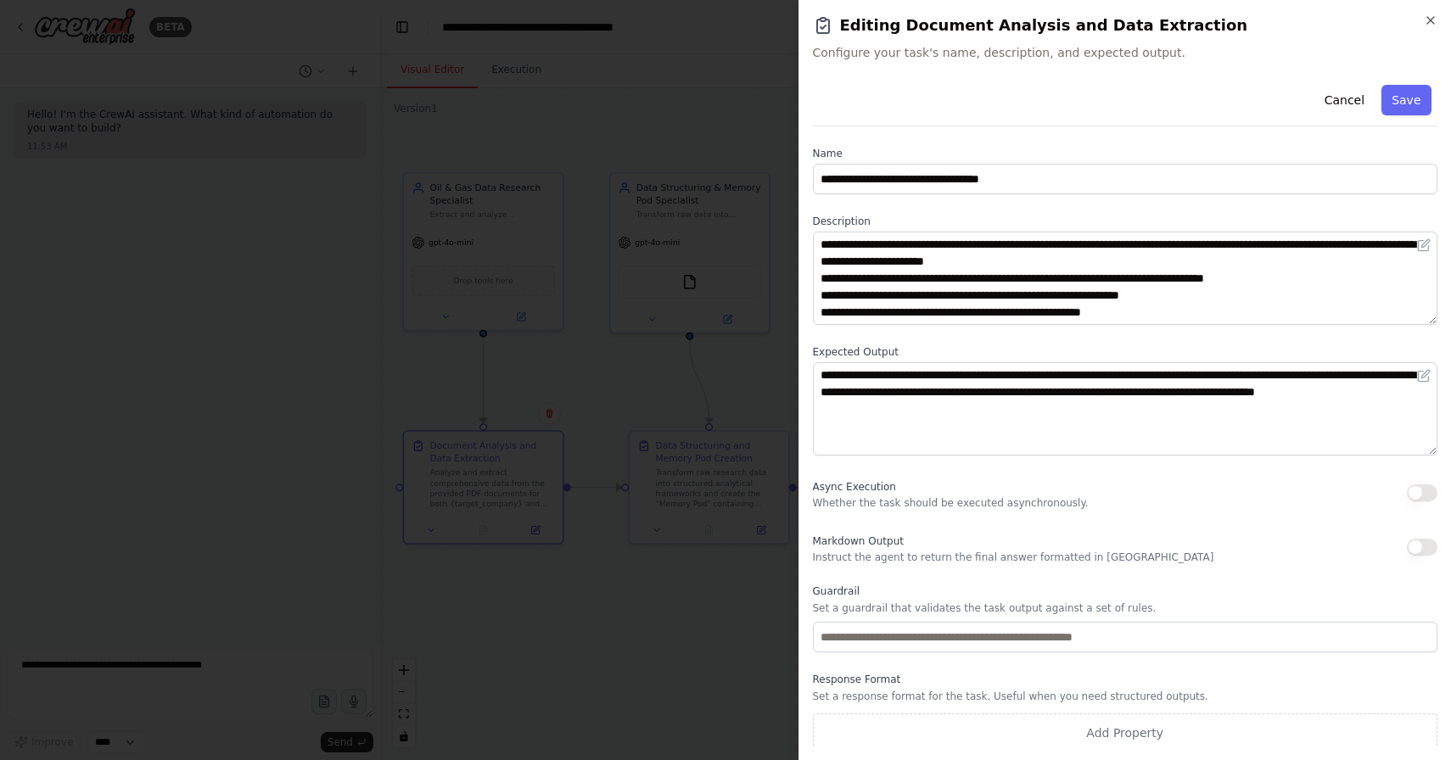
scroll to position [6, 0]
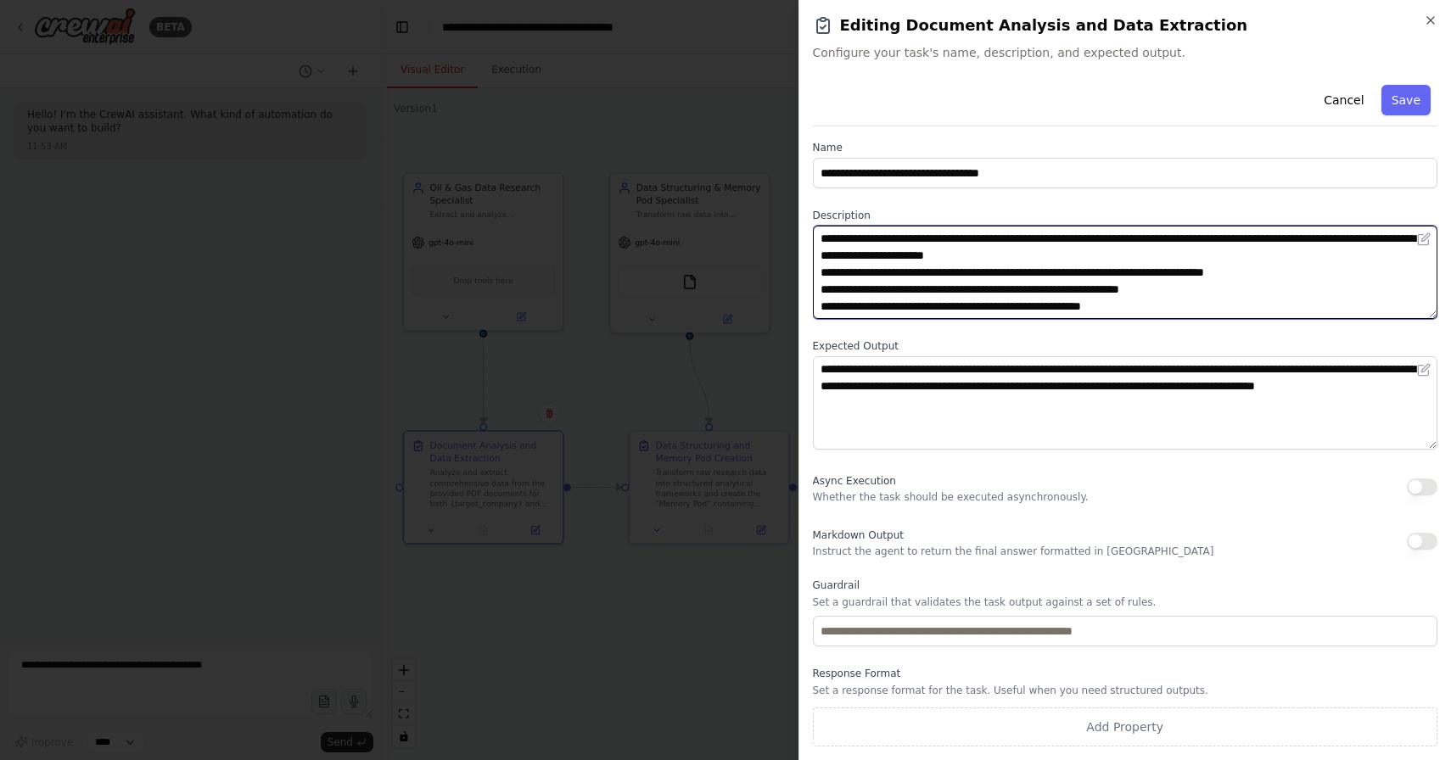
click at [1162, 309] on textarea "**********" at bounding box center [1125, 272] width 625 height 93
click at [1135, 235] on textarea "**********" at bounding box center [1125, 272] width 625 height 93
click at [1250, 311] on textarea "**********" at bounding box center [1125, 272] width 625 height 93
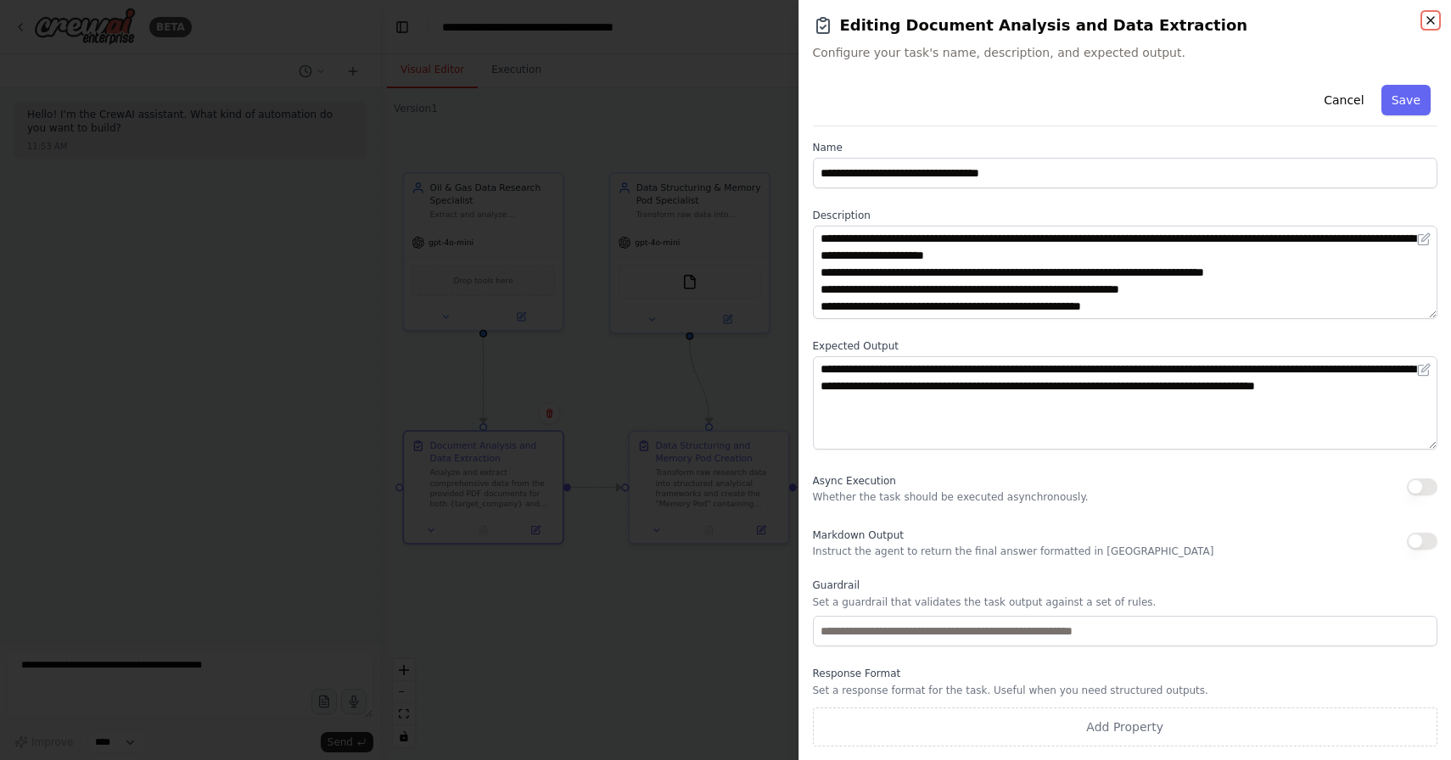
click at [1433, 25] on icon "button" at bounding box center [1431, 21] width 14 height 14
